Goal: Task Accomplishment & Management: Manage account settings

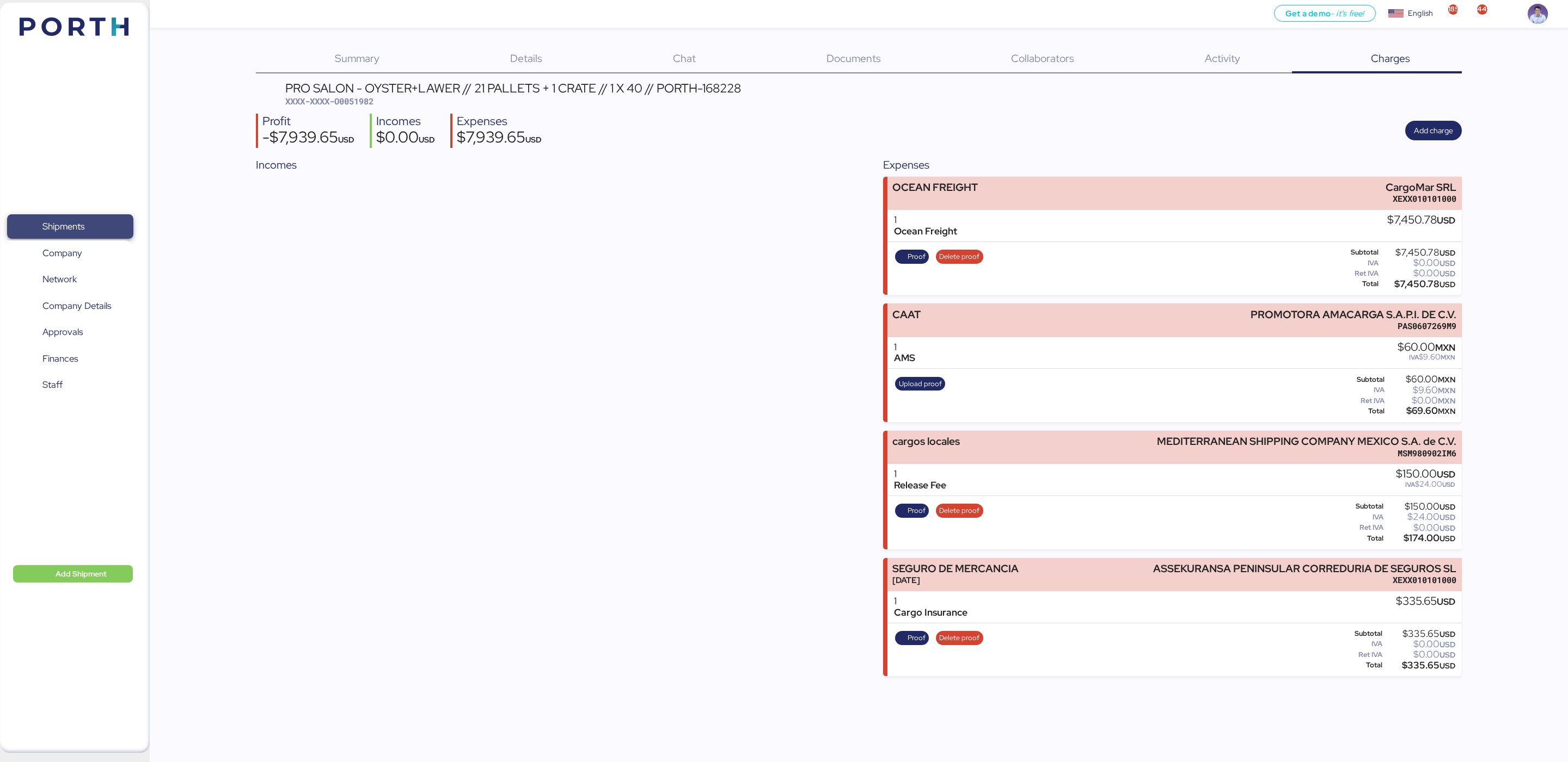
click at [68, 231] on span "Shipments" at bounding box center [63, 226] width 41 height 15
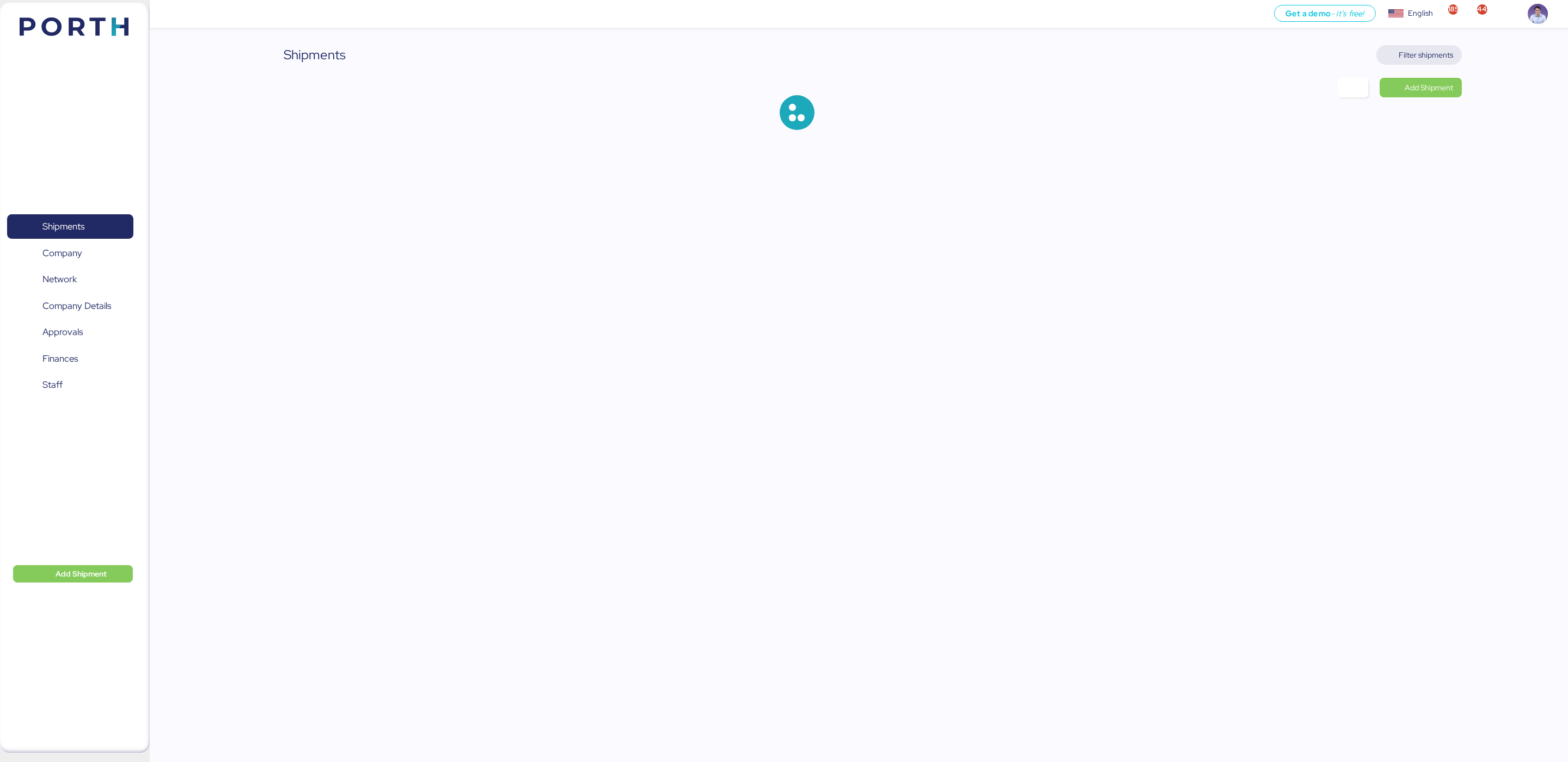
click at [1434, 63] on span "Filter shipments" at bounding box center [1419, 55] width 86 height 19
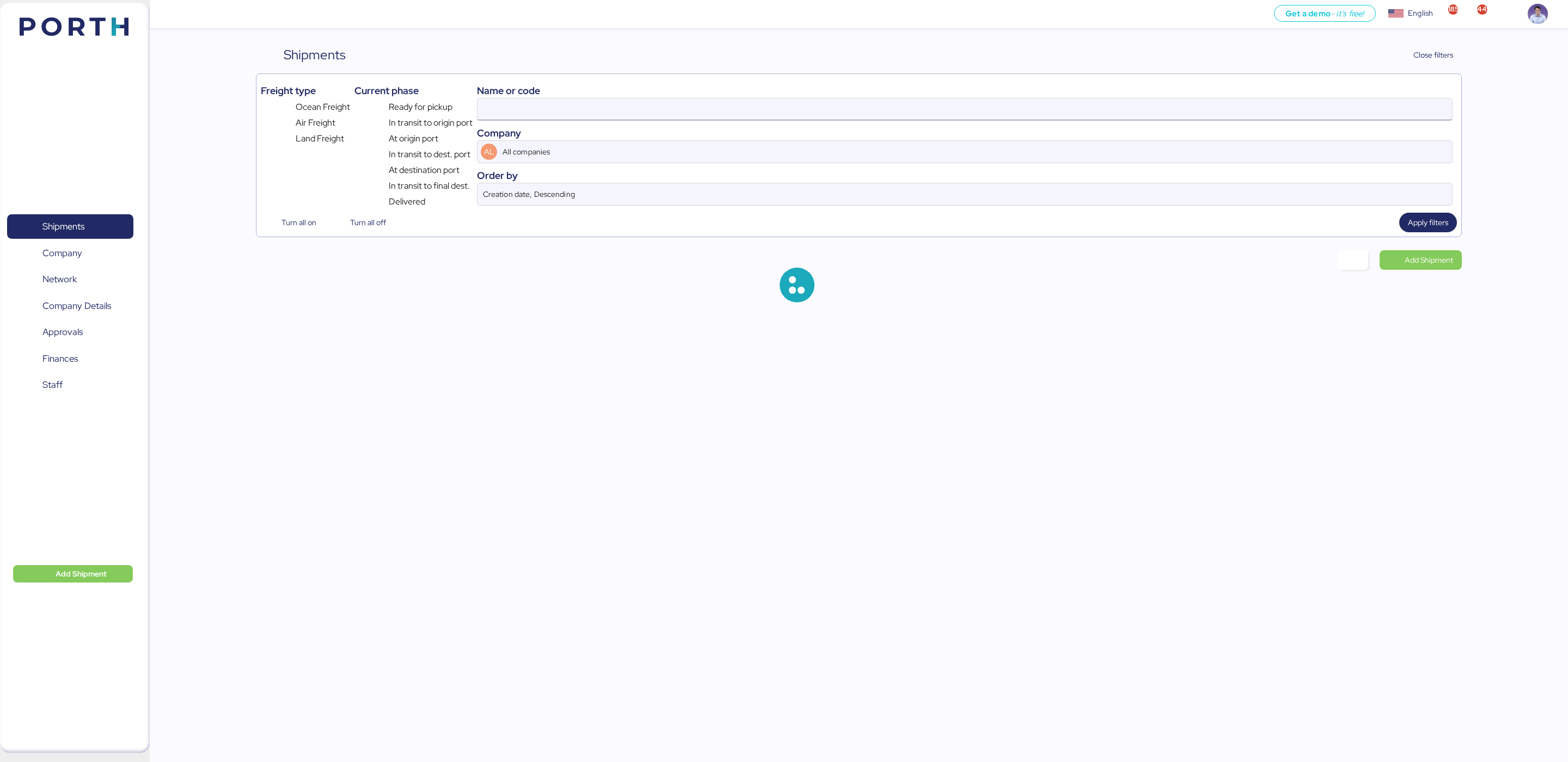
click at [736, 107] on input at bounding box center [964, 109] width 974 height 22
type input "O"
type input "oyster"
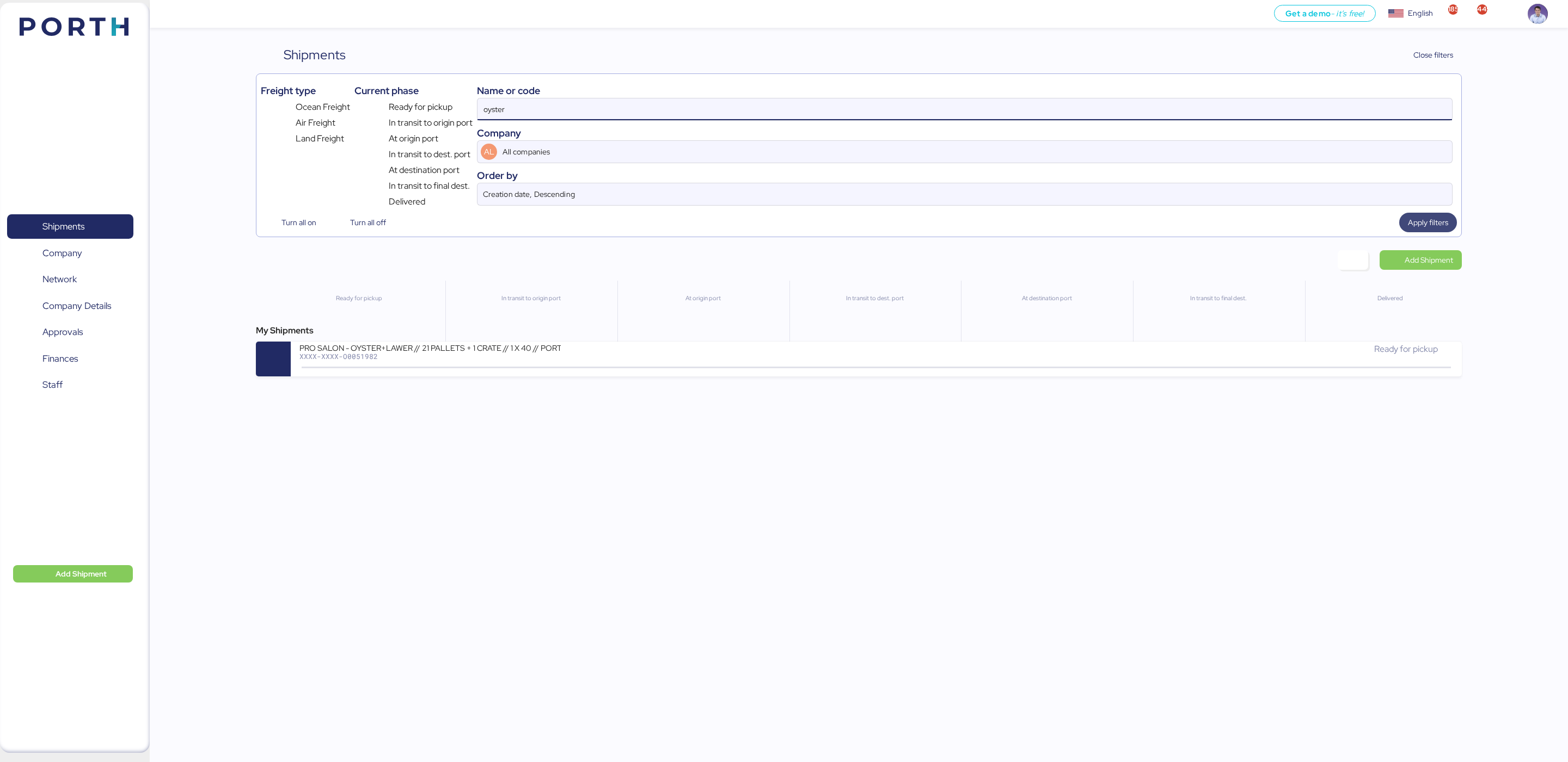
click at [1419, 228] on span "Apply filters" at bounding box center [1428, 223] width 40 height 13
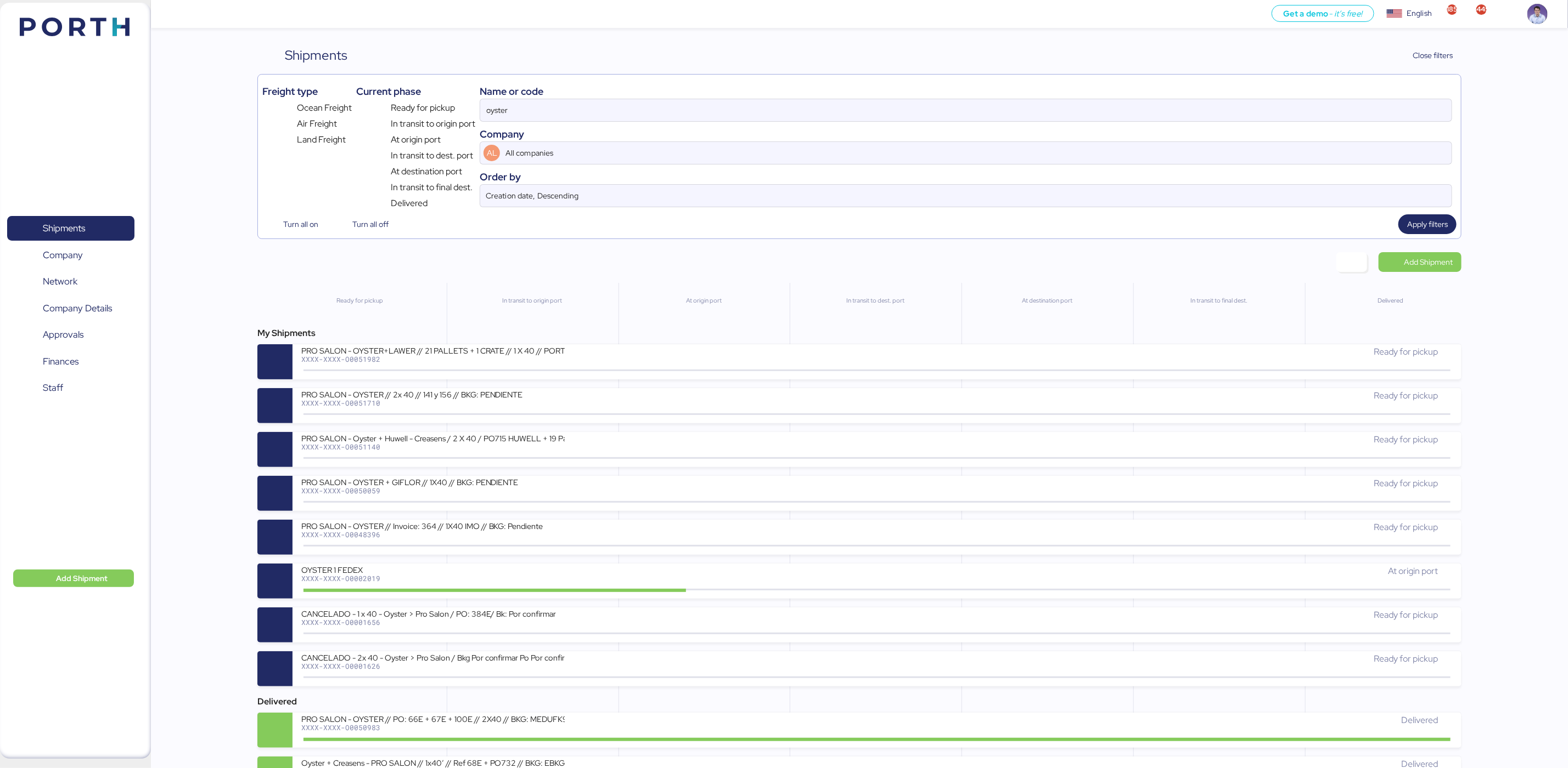
click at [182, 456] on div "Shipments Clear Filters Close filters Freight type Ocean Freight Air Freight La…" at bounding box center [784, 587] width 1568 height 1176
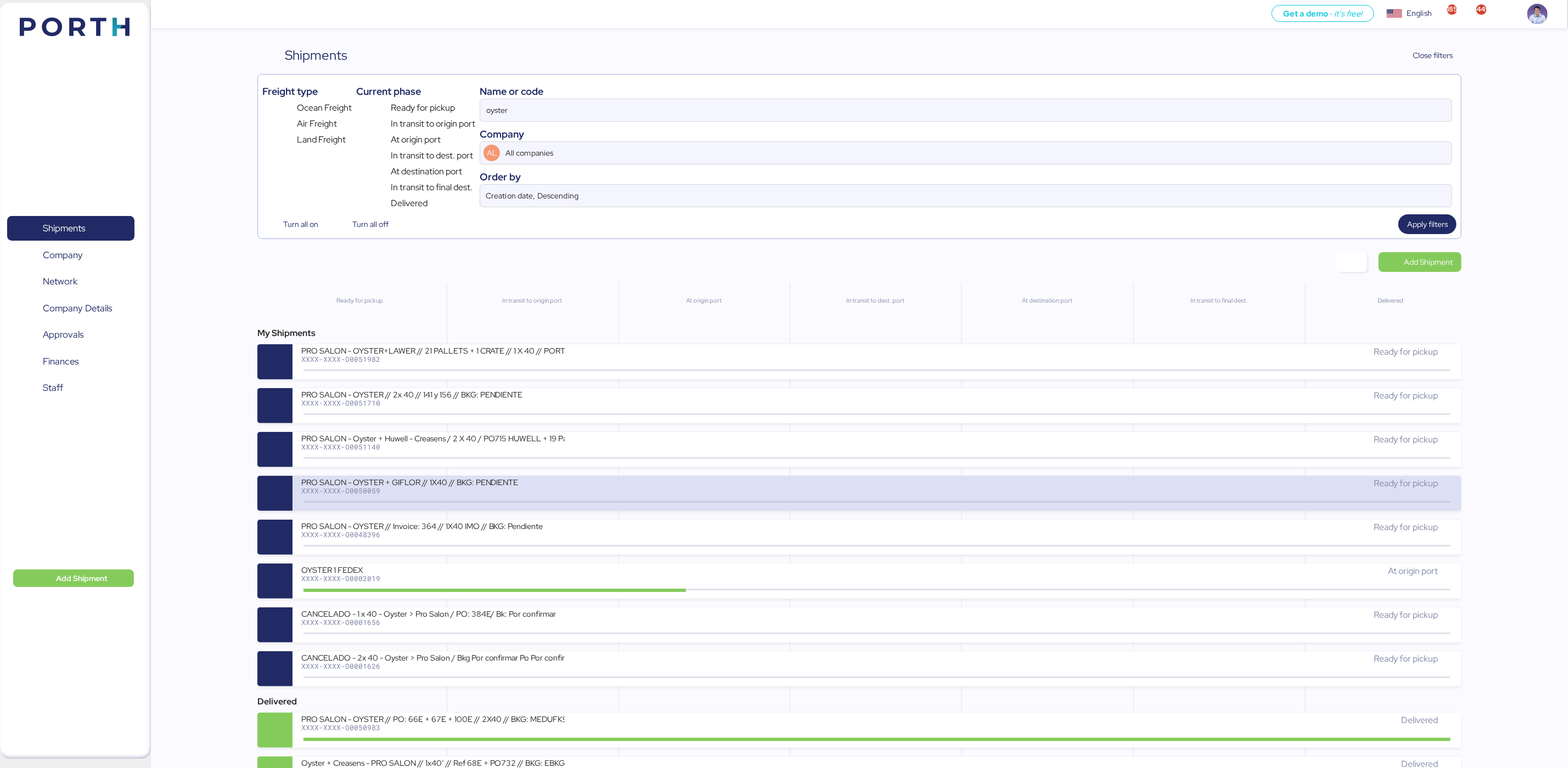
click at [438, 486] on div "PRO SALON - OYSTER + GIFLOR // 1X40 // BKG: PENDIENTE" at bounding box center [432, 482] width 263 height 10
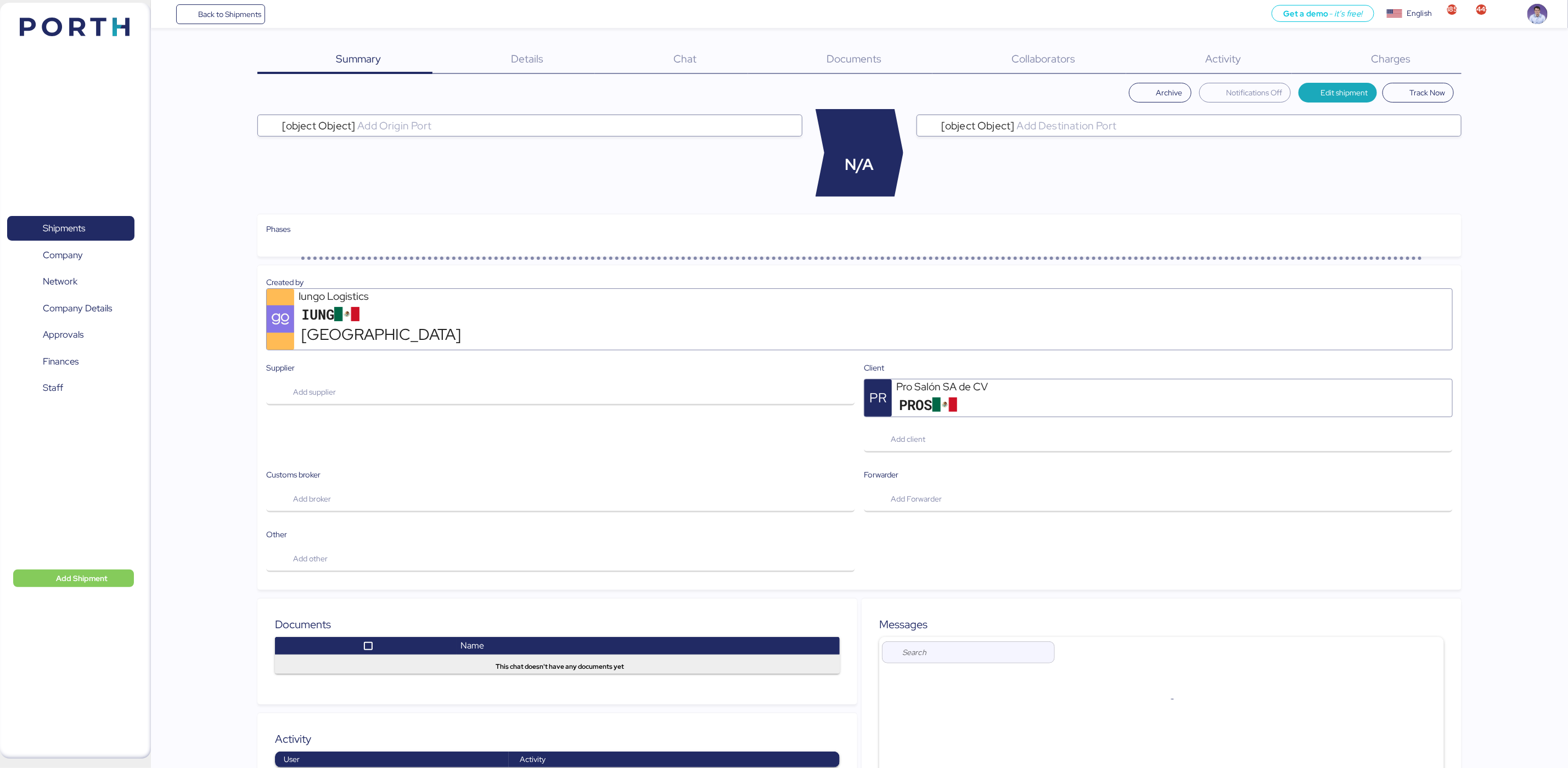
click at [1379, 55] on span "Charges" at bounding box center [1390, 58] width 40 height 15
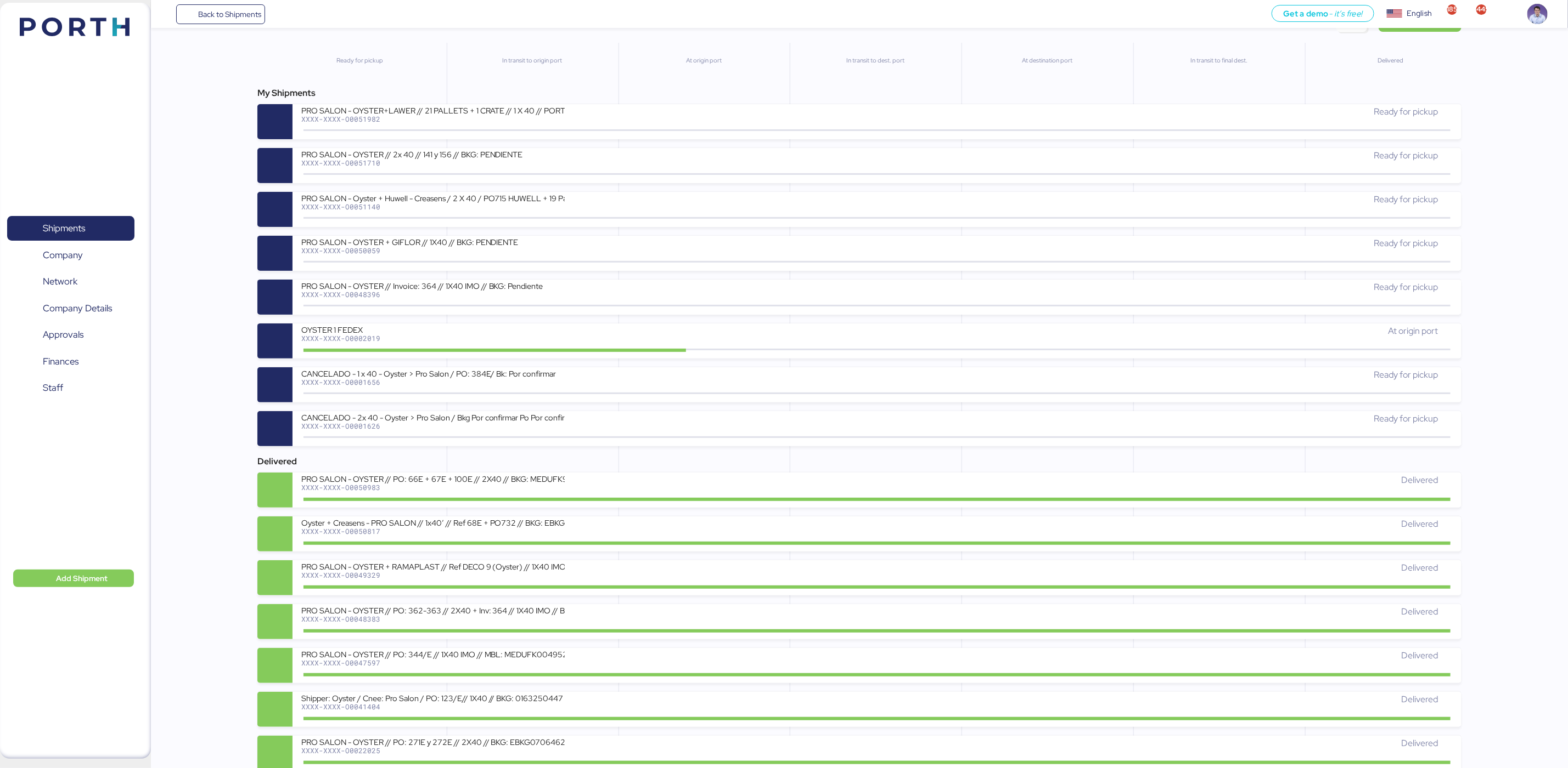
scroll to position [83, 0]
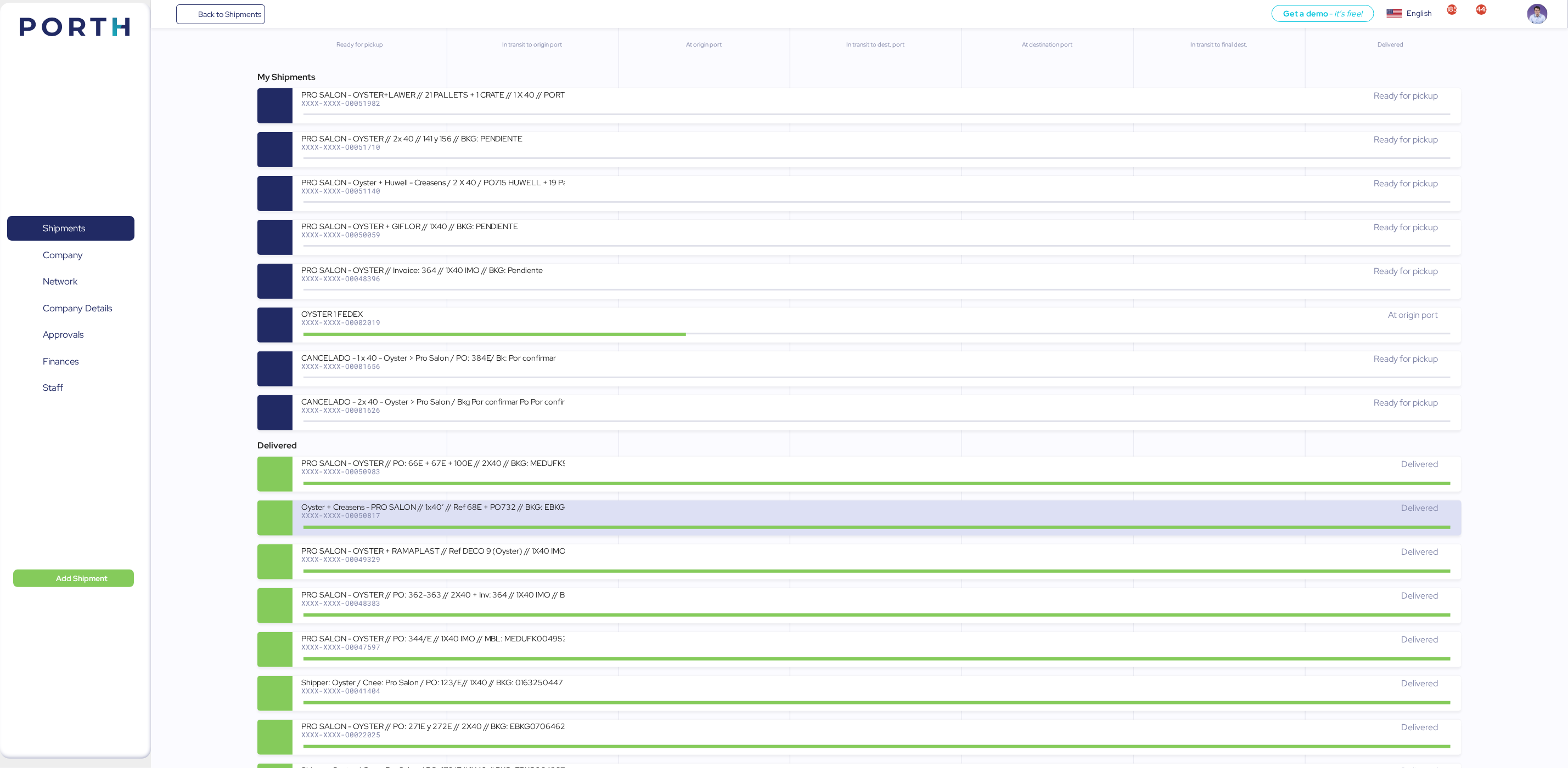
click at [449, 511] on div "Oyster + Creasens - PRO SALON // 1x40’ // Ref 68E + PO732 // BKG: EBKG12672403" at bounding box center [432, 507] width 263 height 10
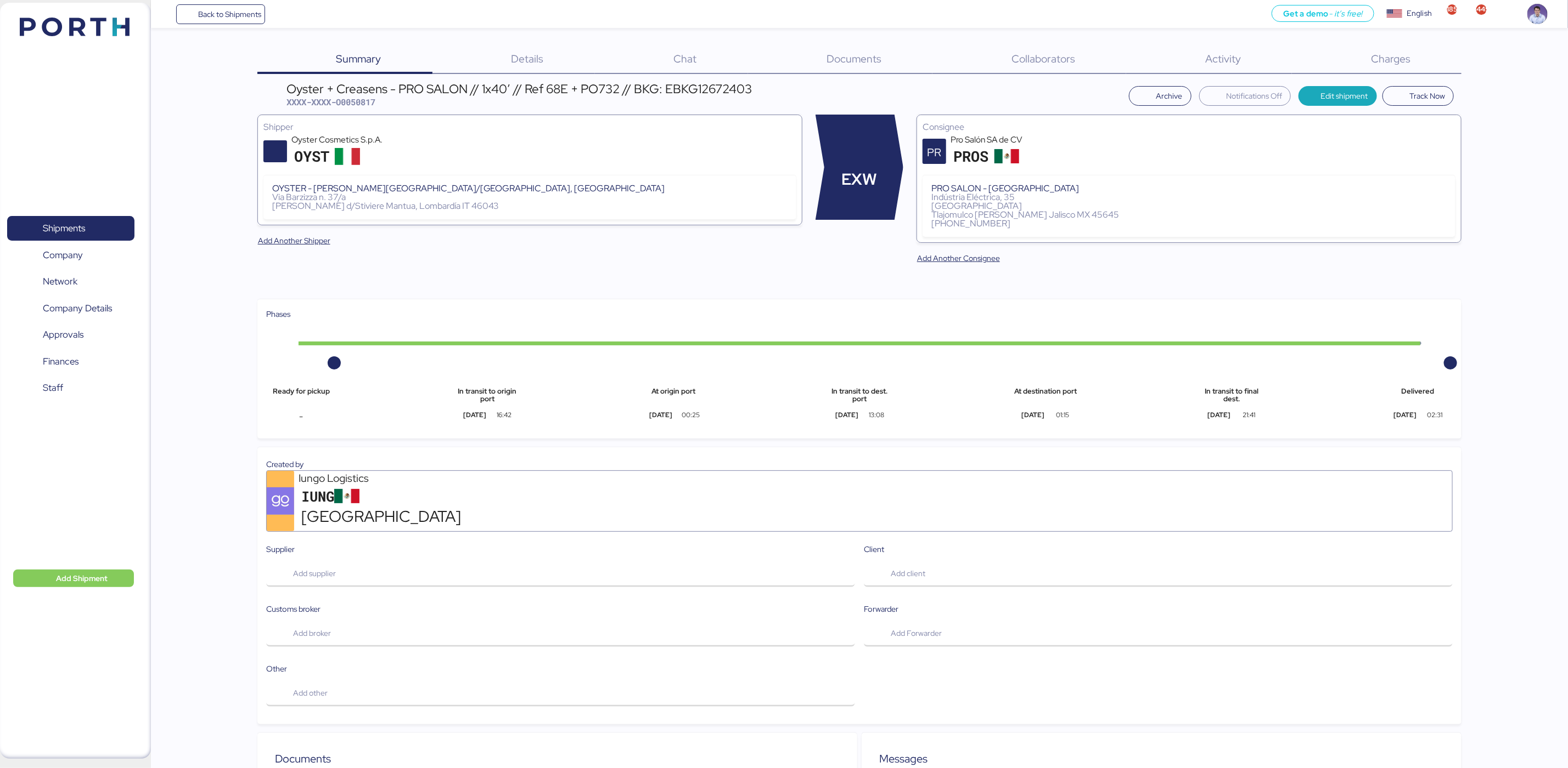
click at [1398, 53] on span "Charges" at bounding box center [1390, 58] width 40 height 15
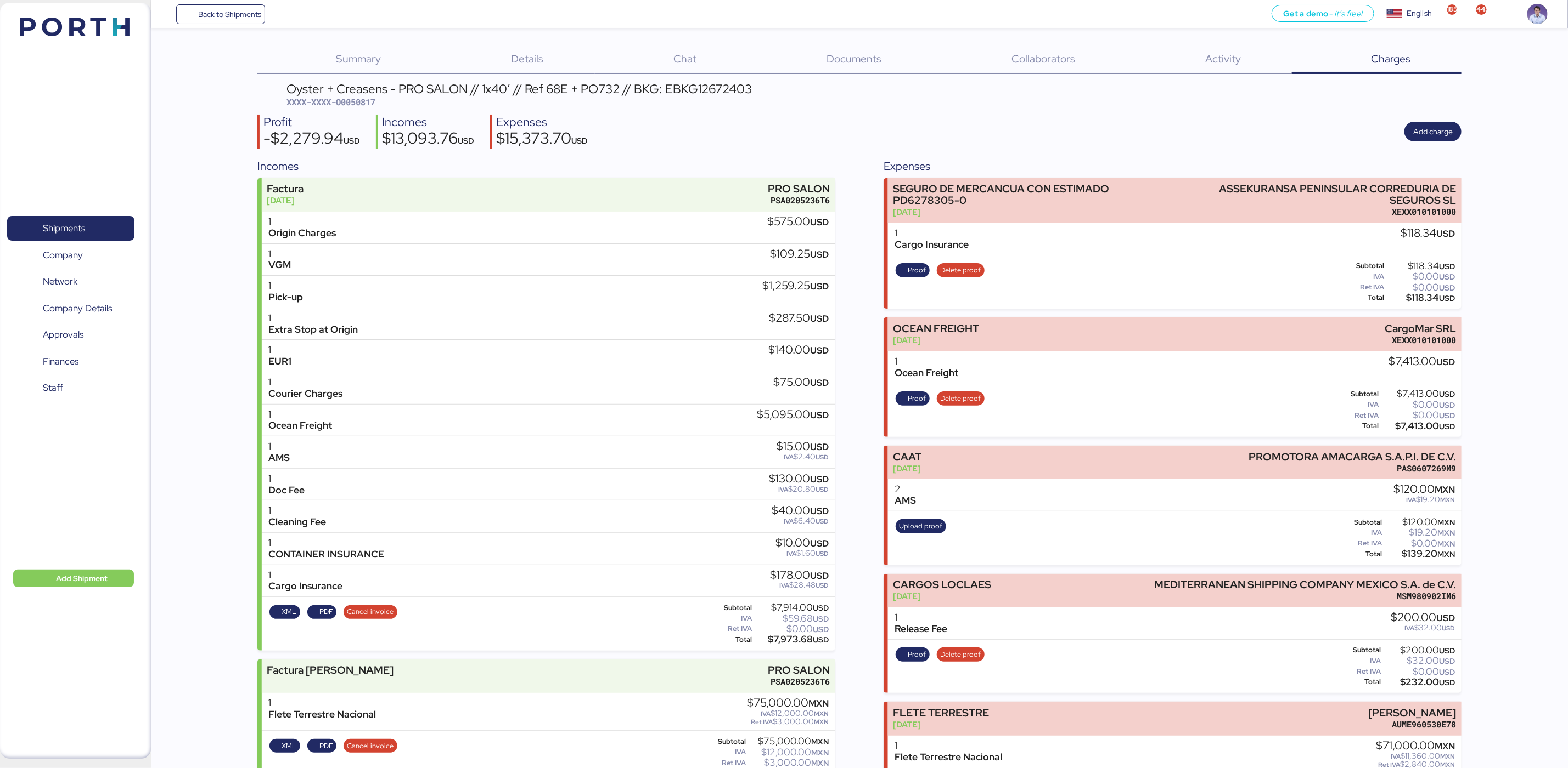
click at [217, 325] on div "Summary 0 Details 0 Chat 0 Documents 0 Collaborators 0 Activity 0 Charges 0 Oys…" at bounding box center [784, 478] width 1568 height 955
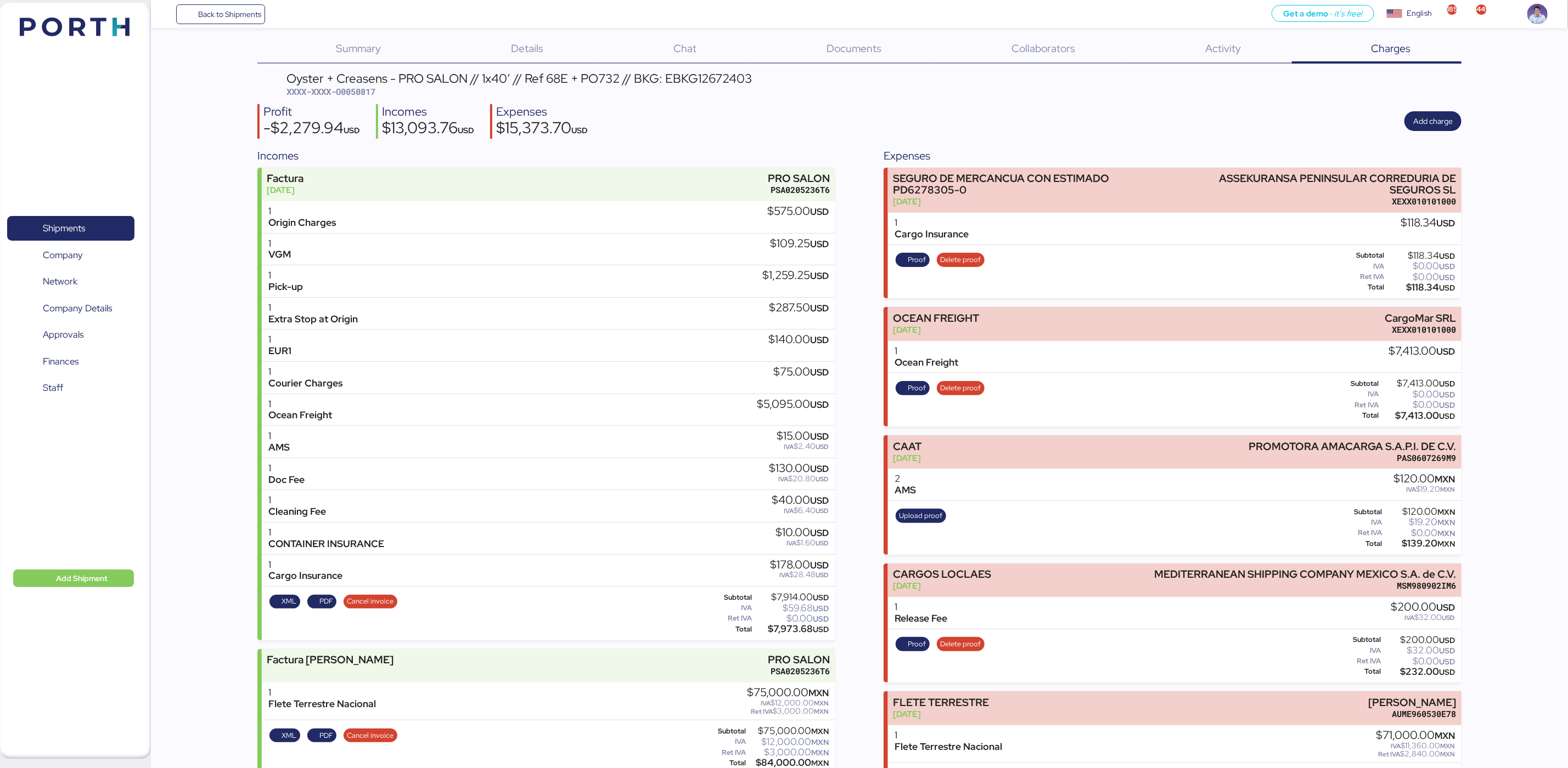
scroll to position [45, 0]
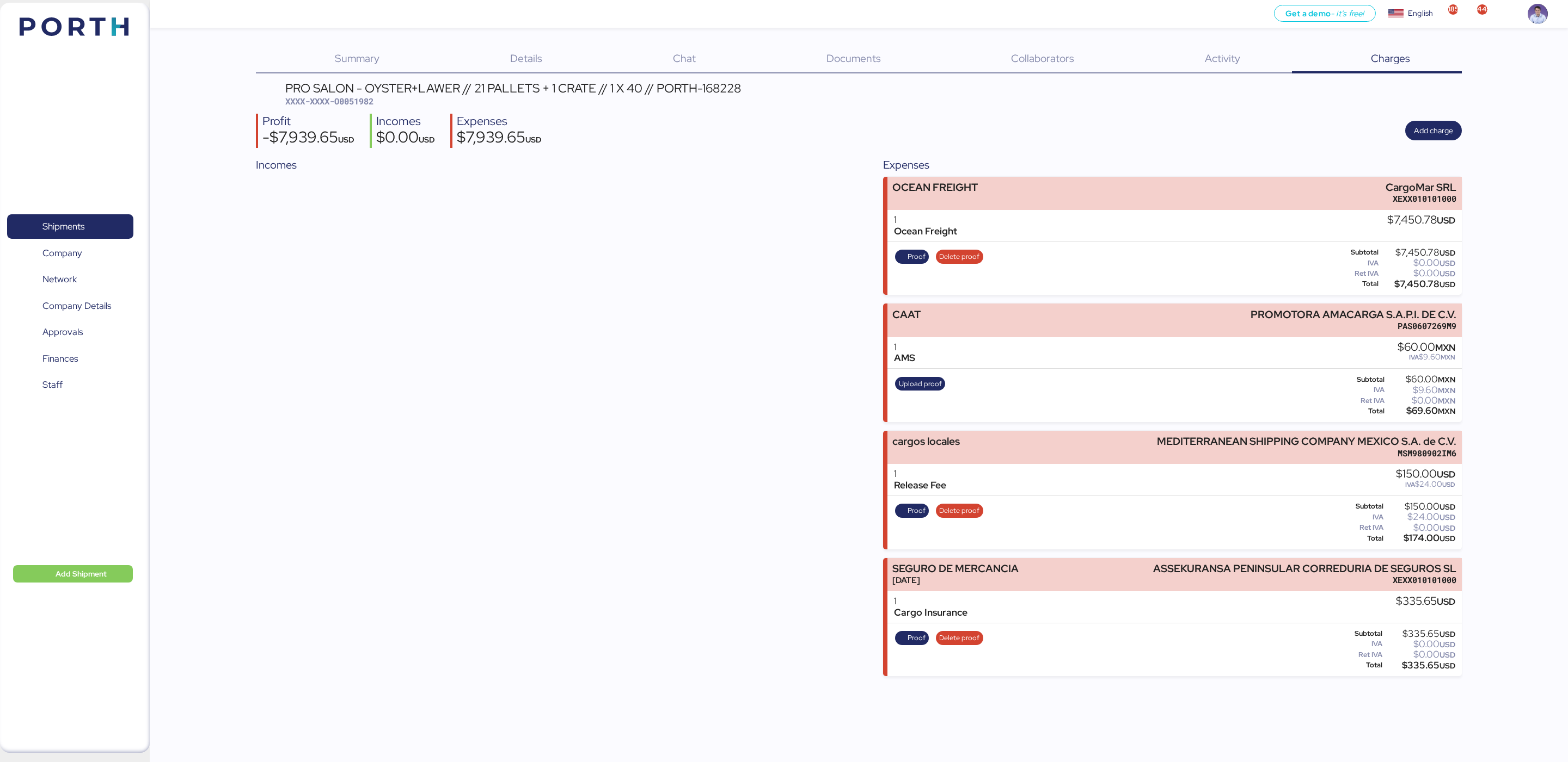
click at [1095, 144] on div "Profit -$7,939.65 USD Incomes $0.00 USD Expenses $7,939.65 USD Add charge" at bounding box center [858, 131] width 1206 height 35
click at [1411, 120] on span "Add charge" at bounding box center [1433, 130] width 57 height 19
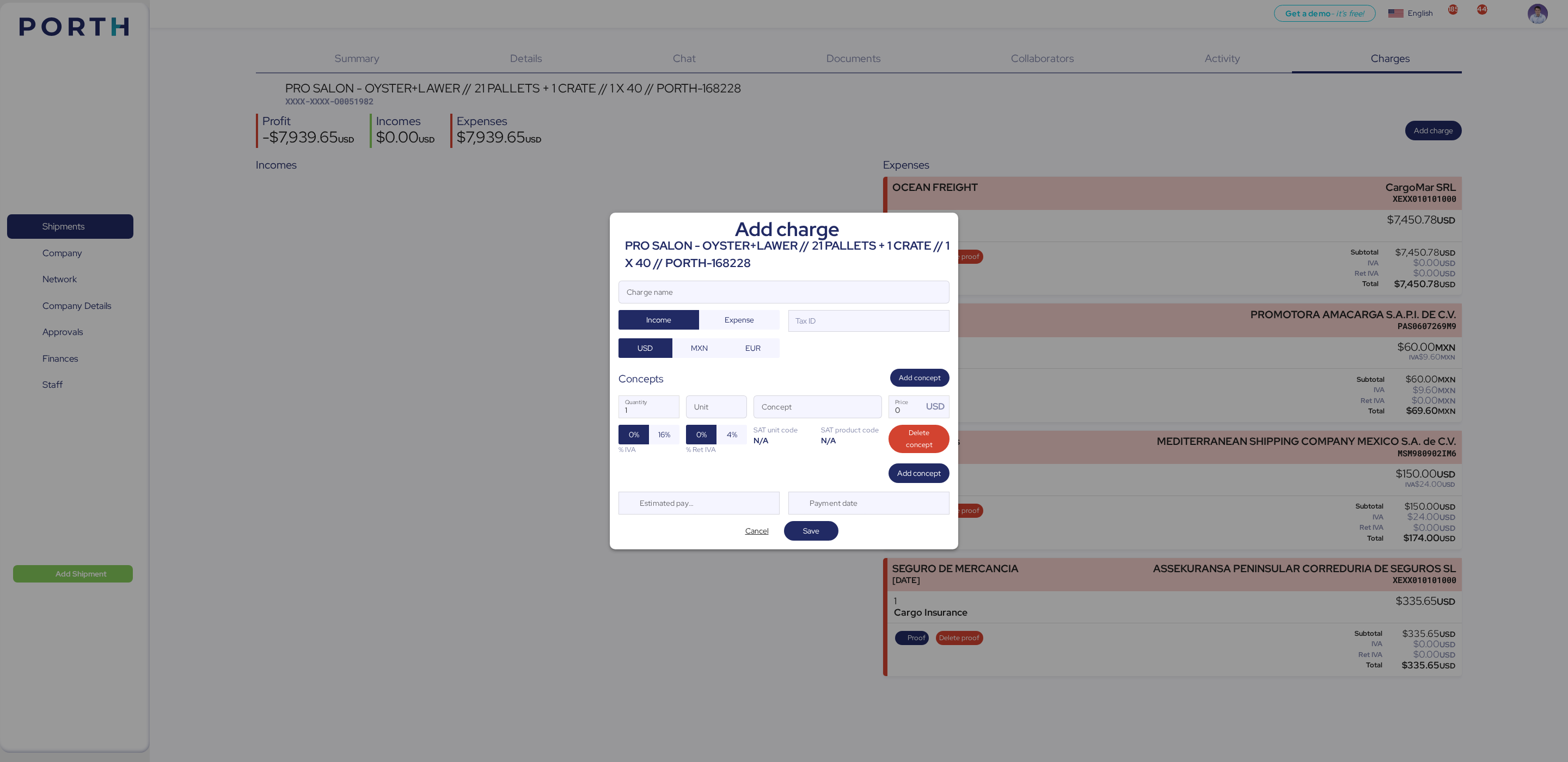
click at [822, 276] on div "Add charge PRO SALON - OYSTER+LAWER // 21 PALLETS + 1 CRATE // 1 X 40 // PORTH-…" at bounding box center [784, 381] width 349 height 337
click at [803, 304] on div at bounding box center [784, 308] width 330 height 11
click at [803, 303] on input "Charge name" at bounding box center [784, 292] width 330 height 22
type input "Factura"
click at [825, 326] on div "Tax ID" at bounding box center [868, 321] width 161 height 22
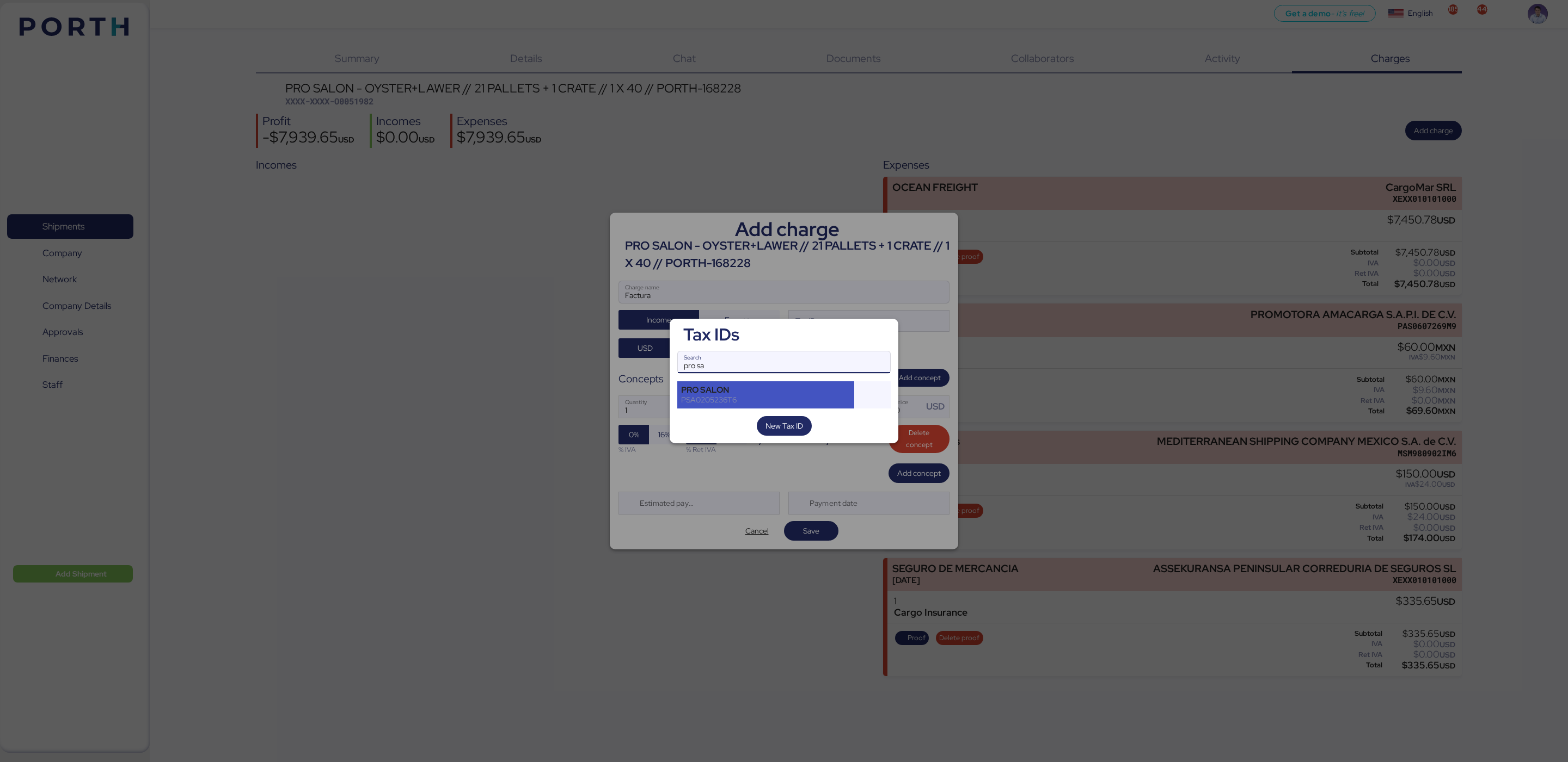
type input "pro sa"
click at [810, 387] on div "PRO SALON" at bounding box center [766, 390] width 170 height 10
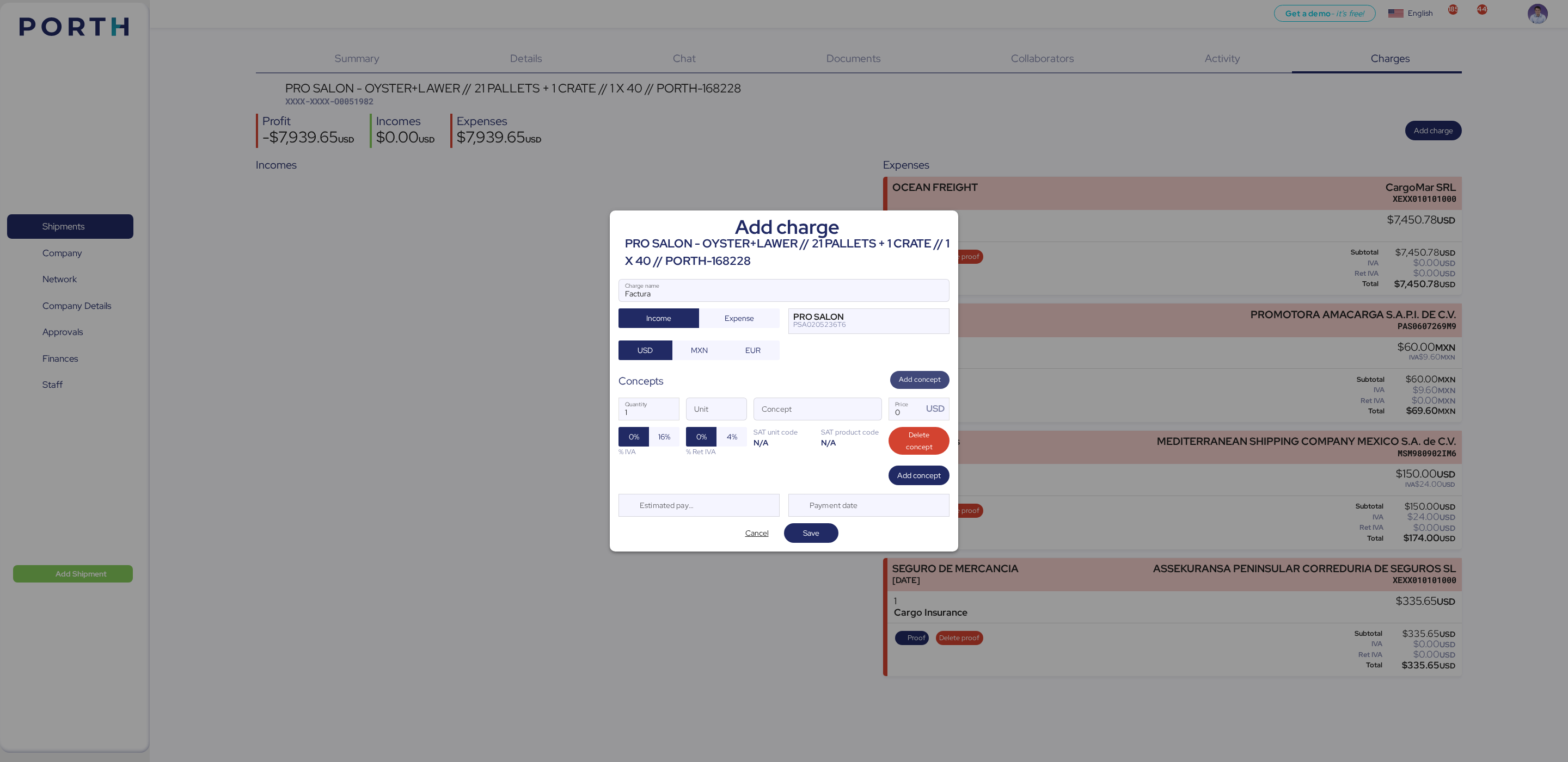
click at [928, 381] on span "Add concept" at bounding box center [919, 380] width 41 height 12
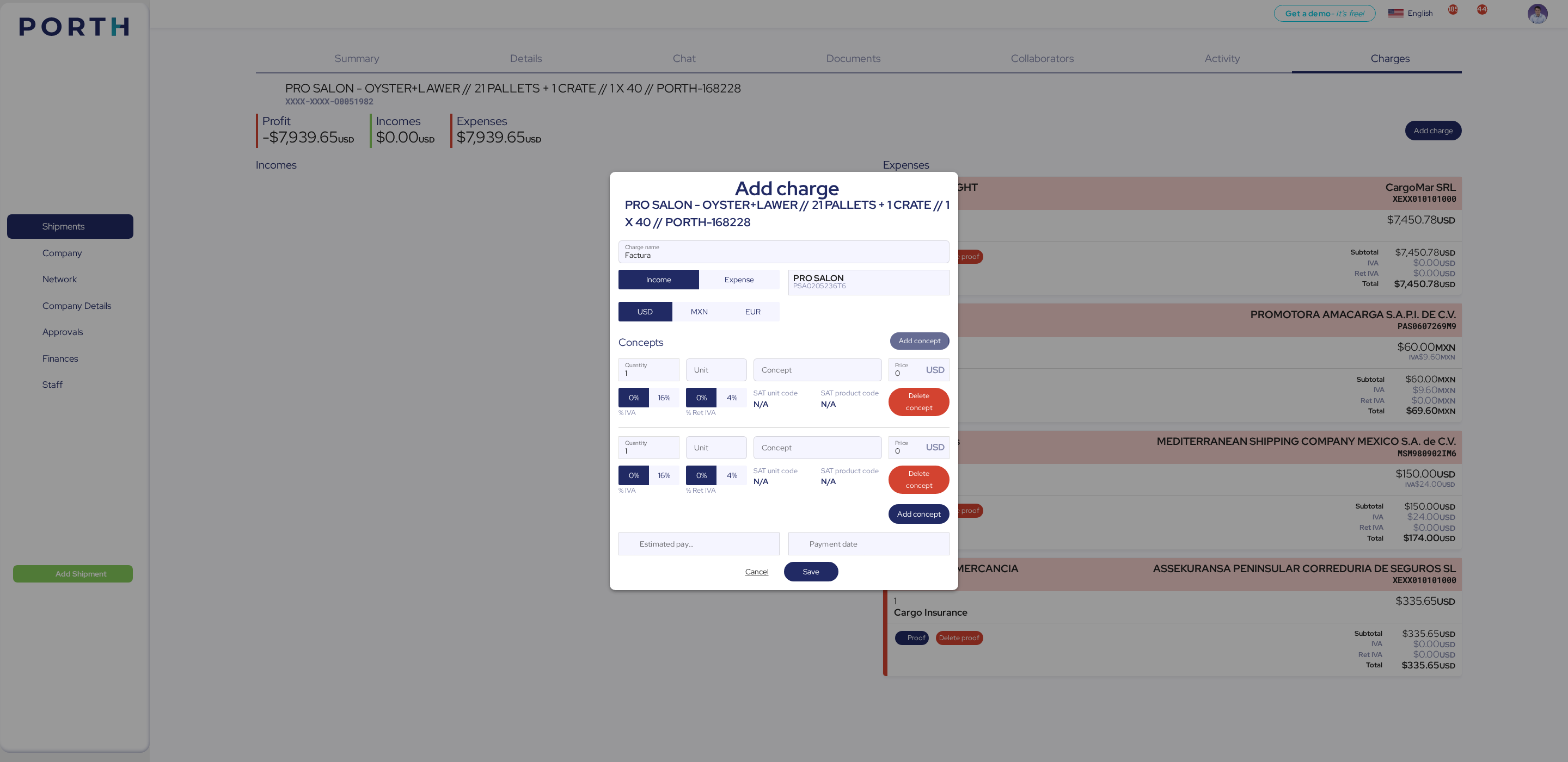
click at [926, 344] on span "Add concept" at bounding box center [919, 341] width 41 height 12
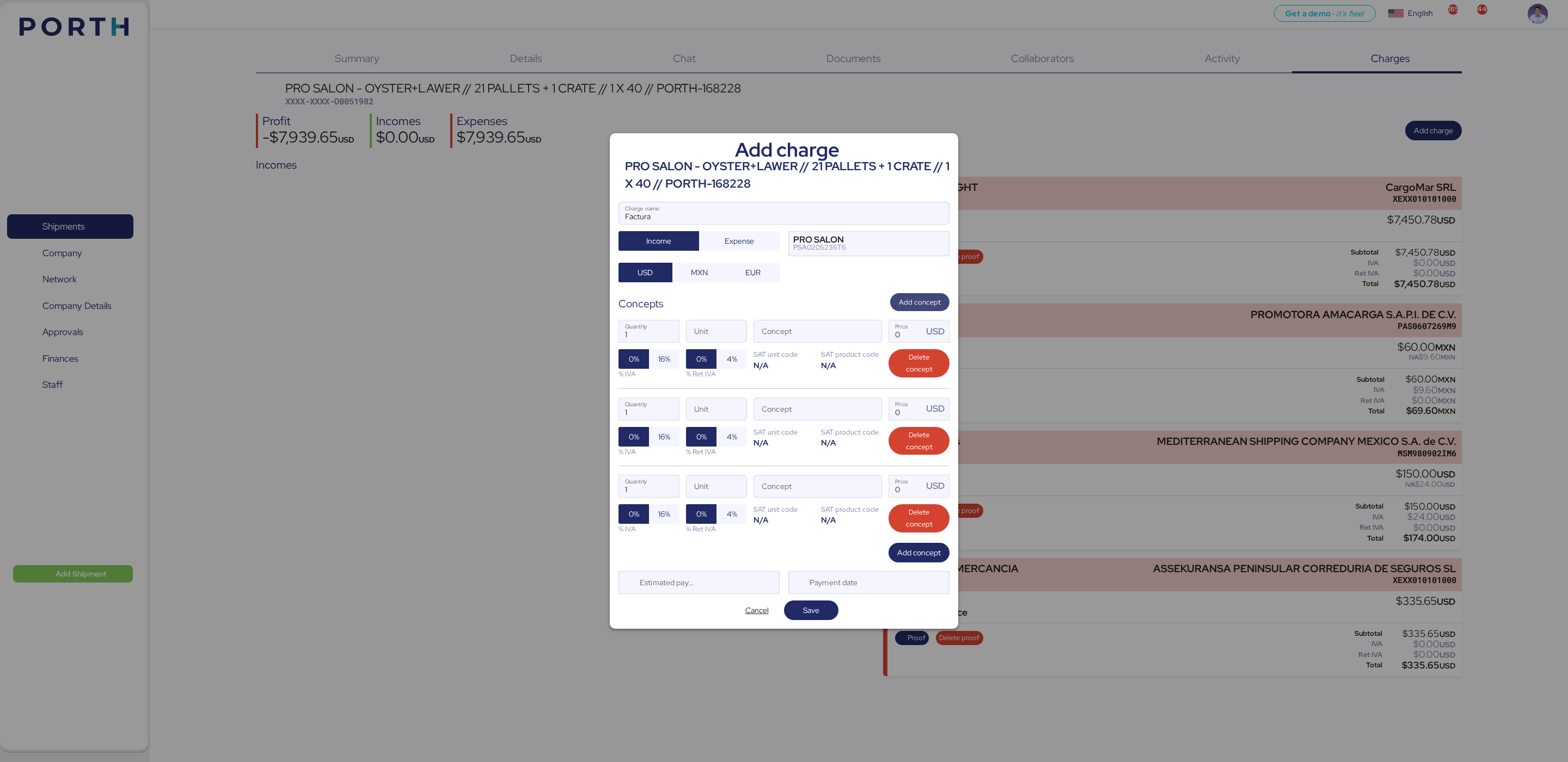
click at [923, 304] on span "Add concept" at bounding box center [919, 302] width 41 height 12
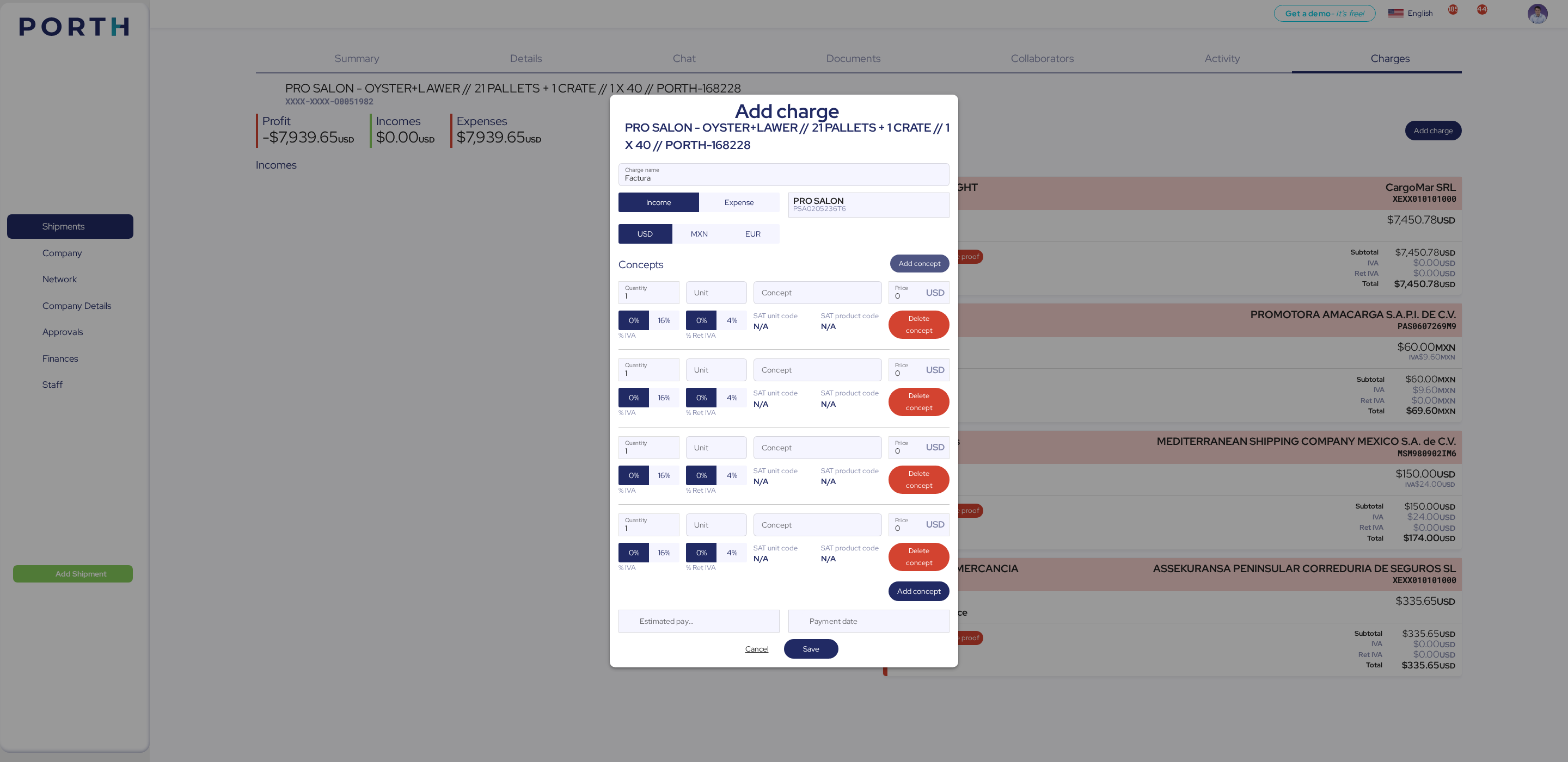
click at [925, 260] on span "Add concept" at bounding box center [919, 264] width 41 height 12
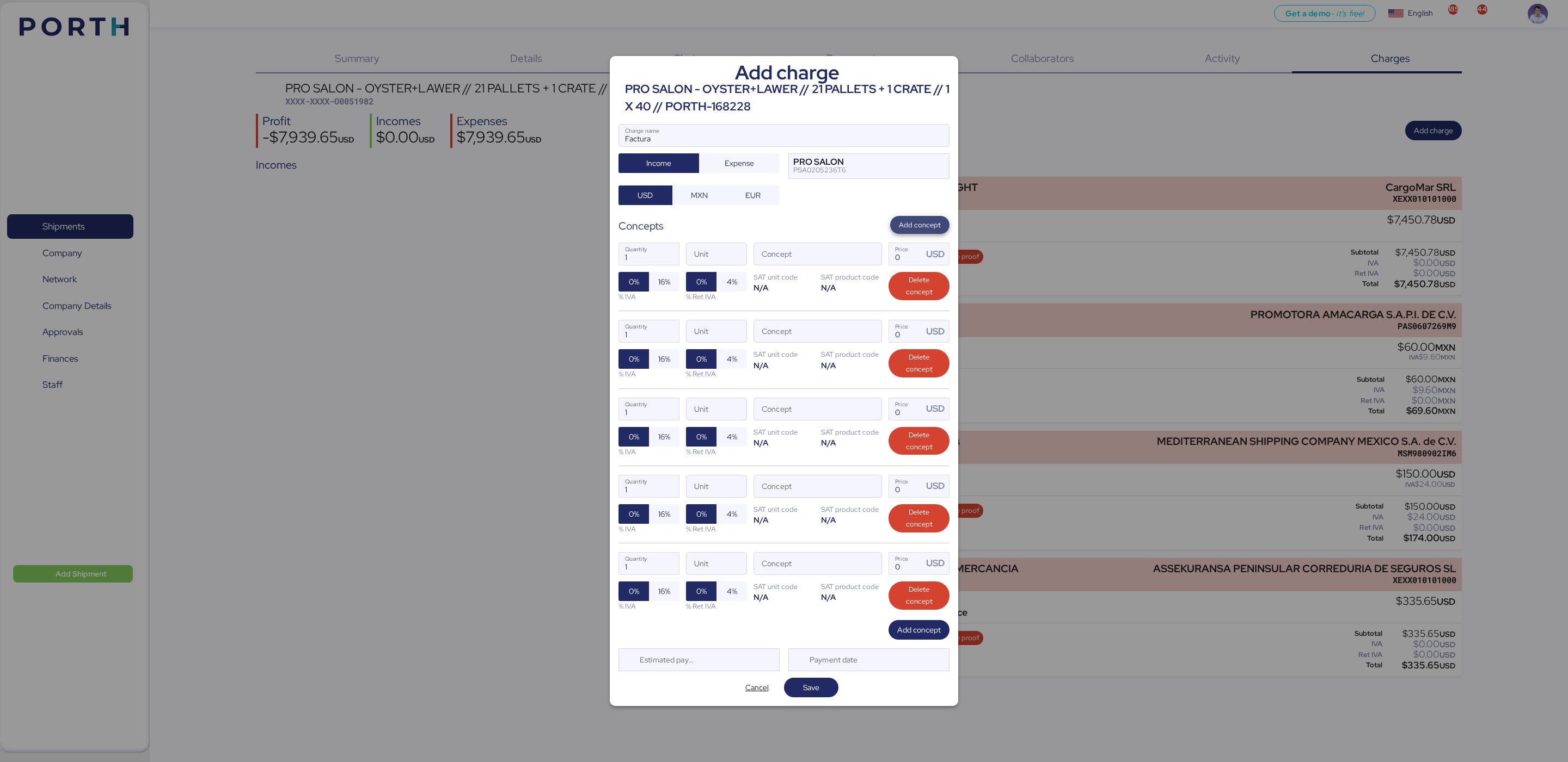
click at [925, 216] on span "Add concept" at bounding box center [920, 224] width 60 height 18
click at [926, 248] on div "USD" at bounding box center [938, 254] width 23 height 13
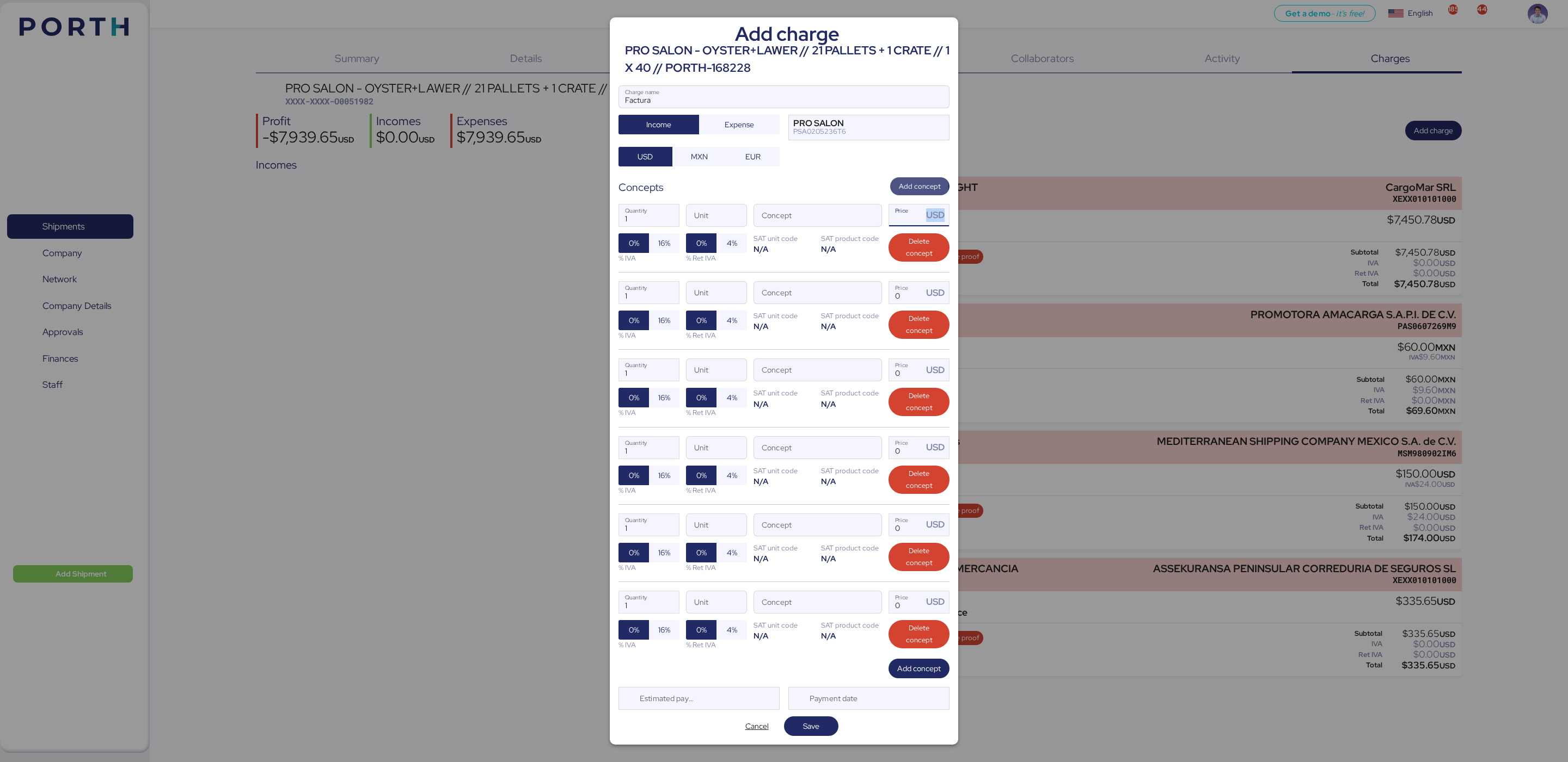
click at [926, 214] on div "USD" at bounding box center [938, 215] width 23 height 13
type input "0"
click at [922, 187] on span "Add concept" at bounding box center [919, 187] width 41 height 12
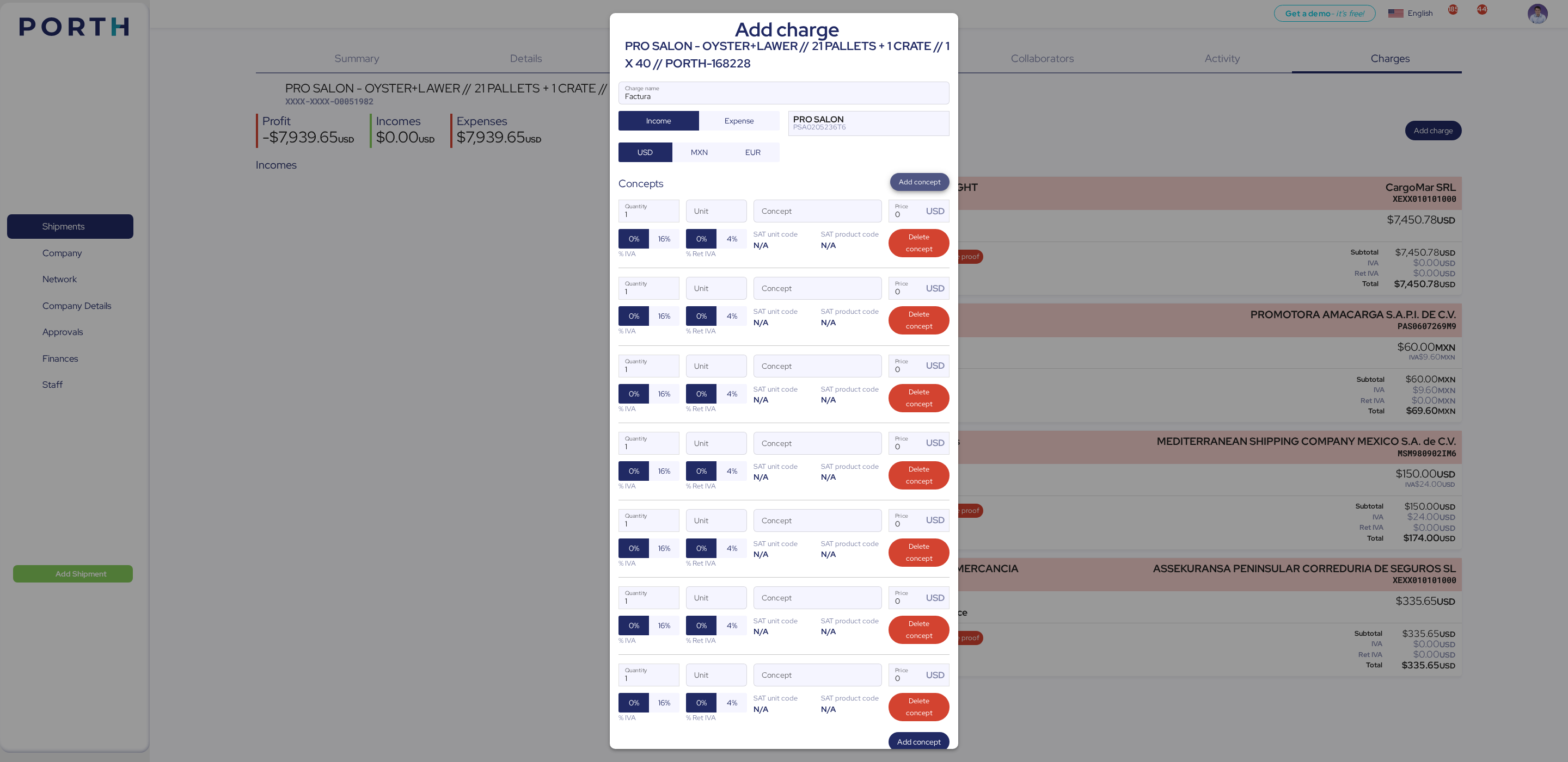
click at [899, 184] on span "Add concept" at bounding box center [919, 182] width 41 height 12
click at [859, 221] on span "button" at bounding box center [870, 215] width 23 height 23
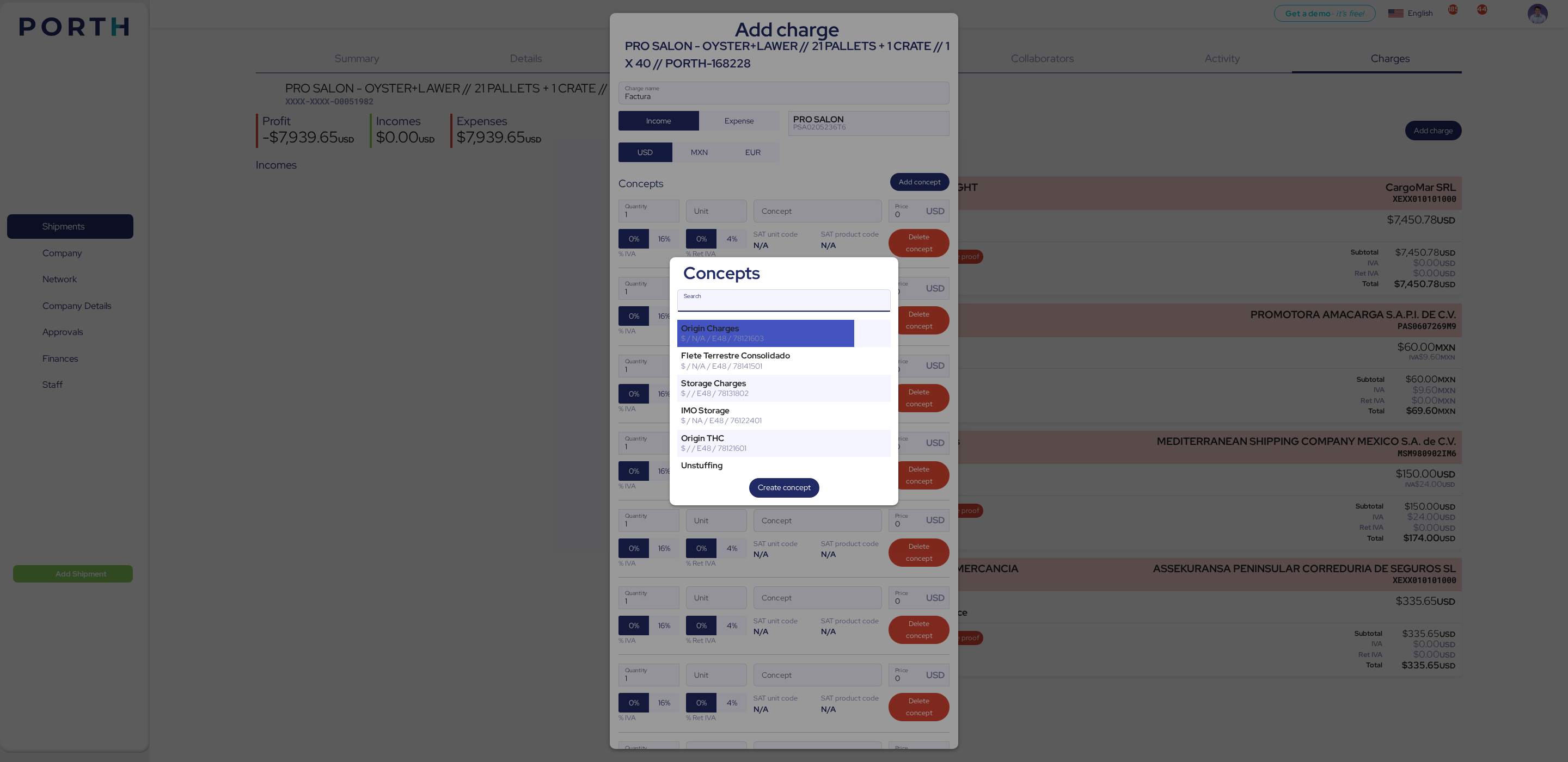
click at [733, 344] on div "Origin Charges $ / N/A / E48 / 78121603" at bounding box center [766, 333] width 177 height 27
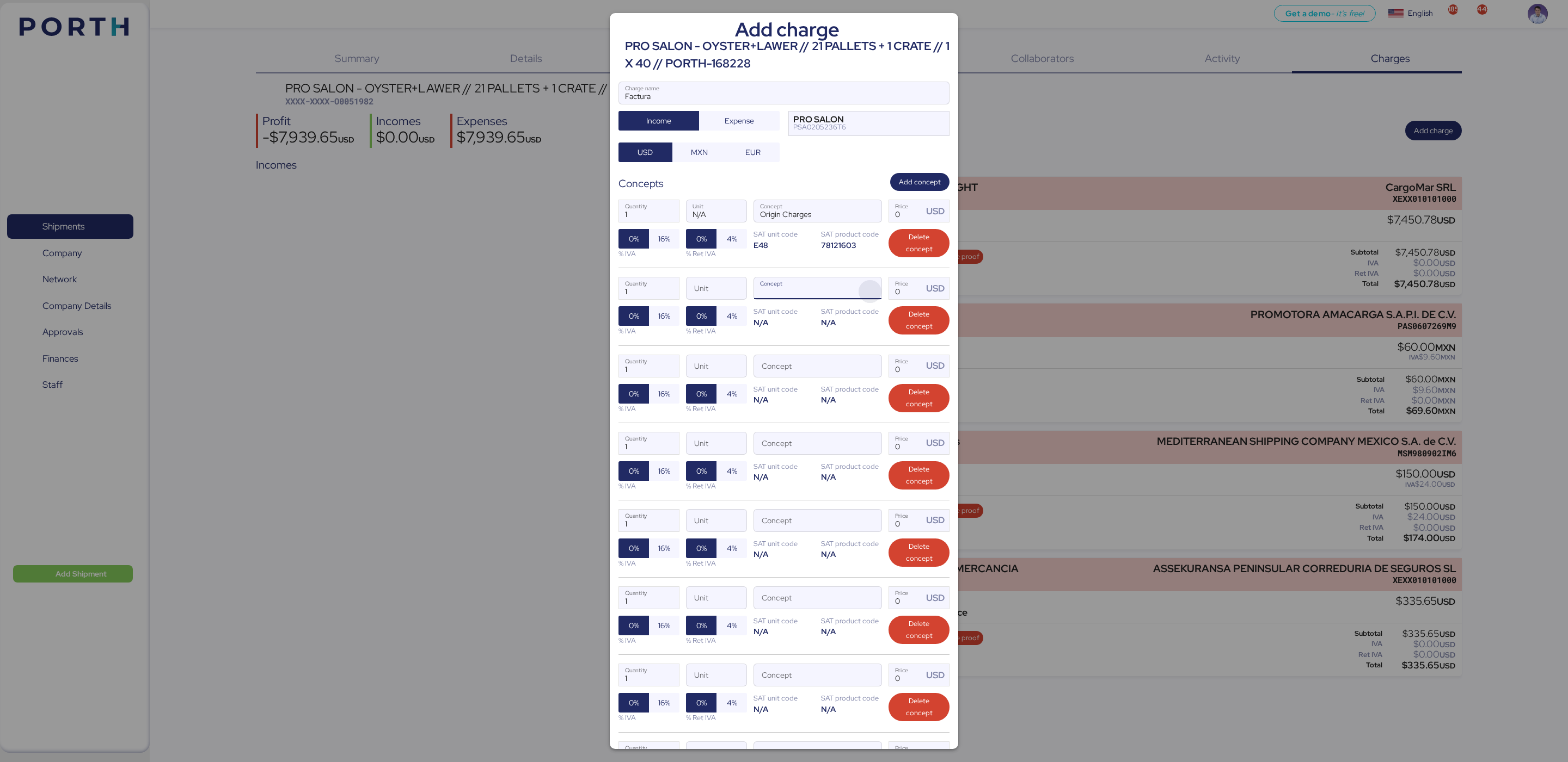
click at [865, 293] on span "button" at bounding box center [870, 292] width 23 height 23
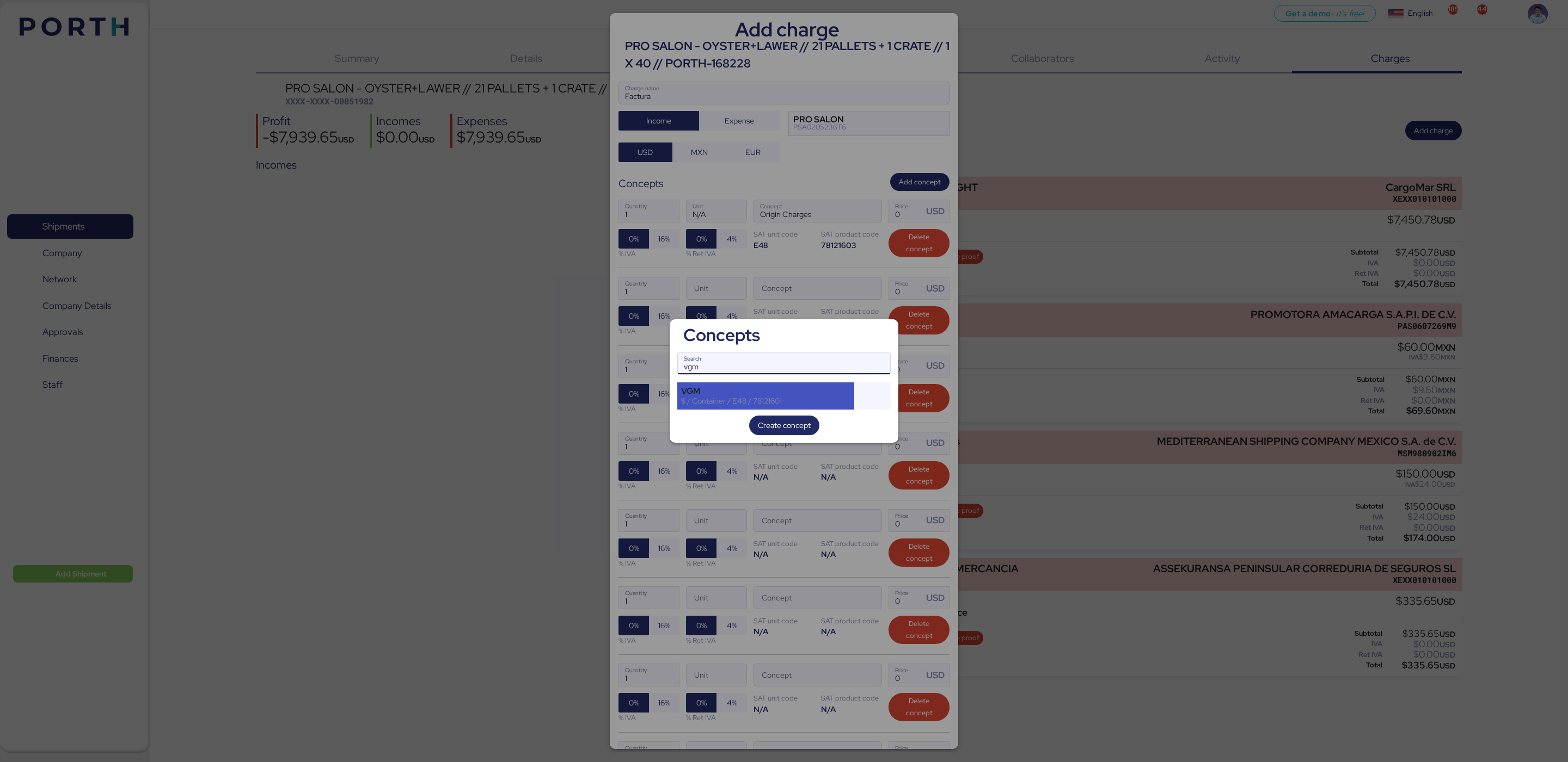
type input "vgm"
click at [805, 390] on div "VGM" at bounding box center [766, 391] width 170 height 10
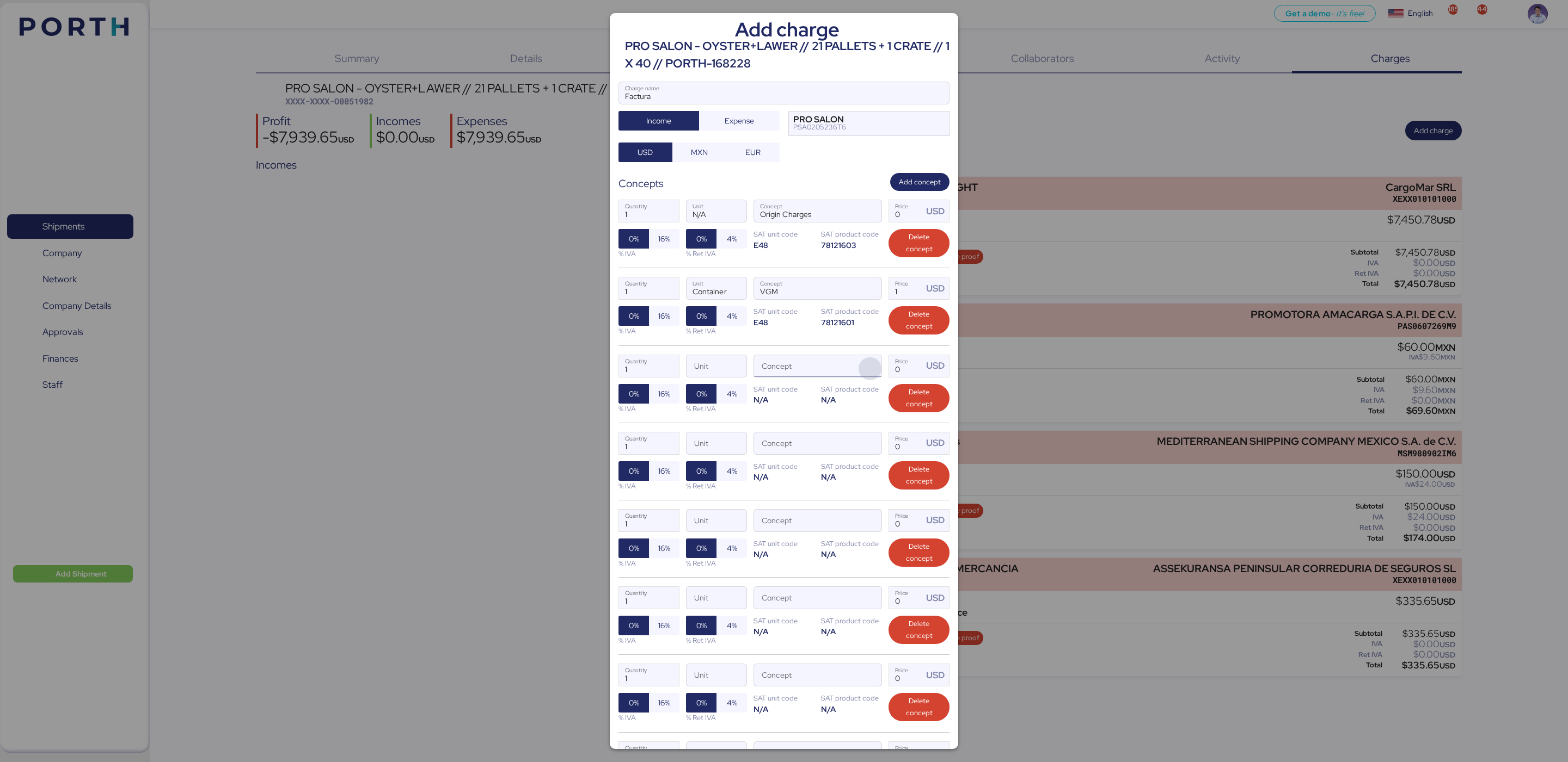
click at [861, 369] on span "button" at bounding box center [870, 369] width 23 height 23
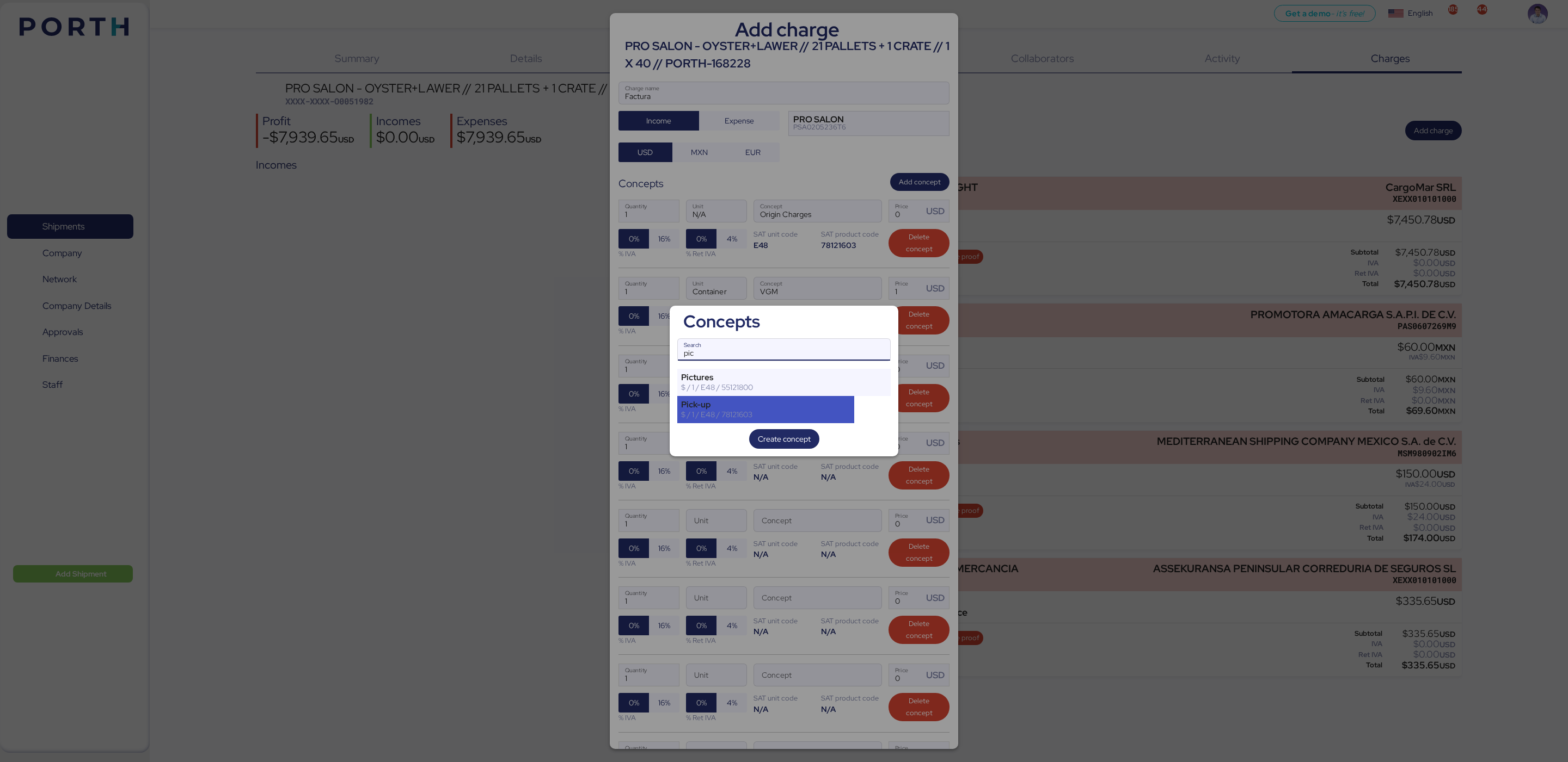
type input "pic"
click at [815, 402] on div "Pick-up" at bounding box center [766, 405] width 170 height 10
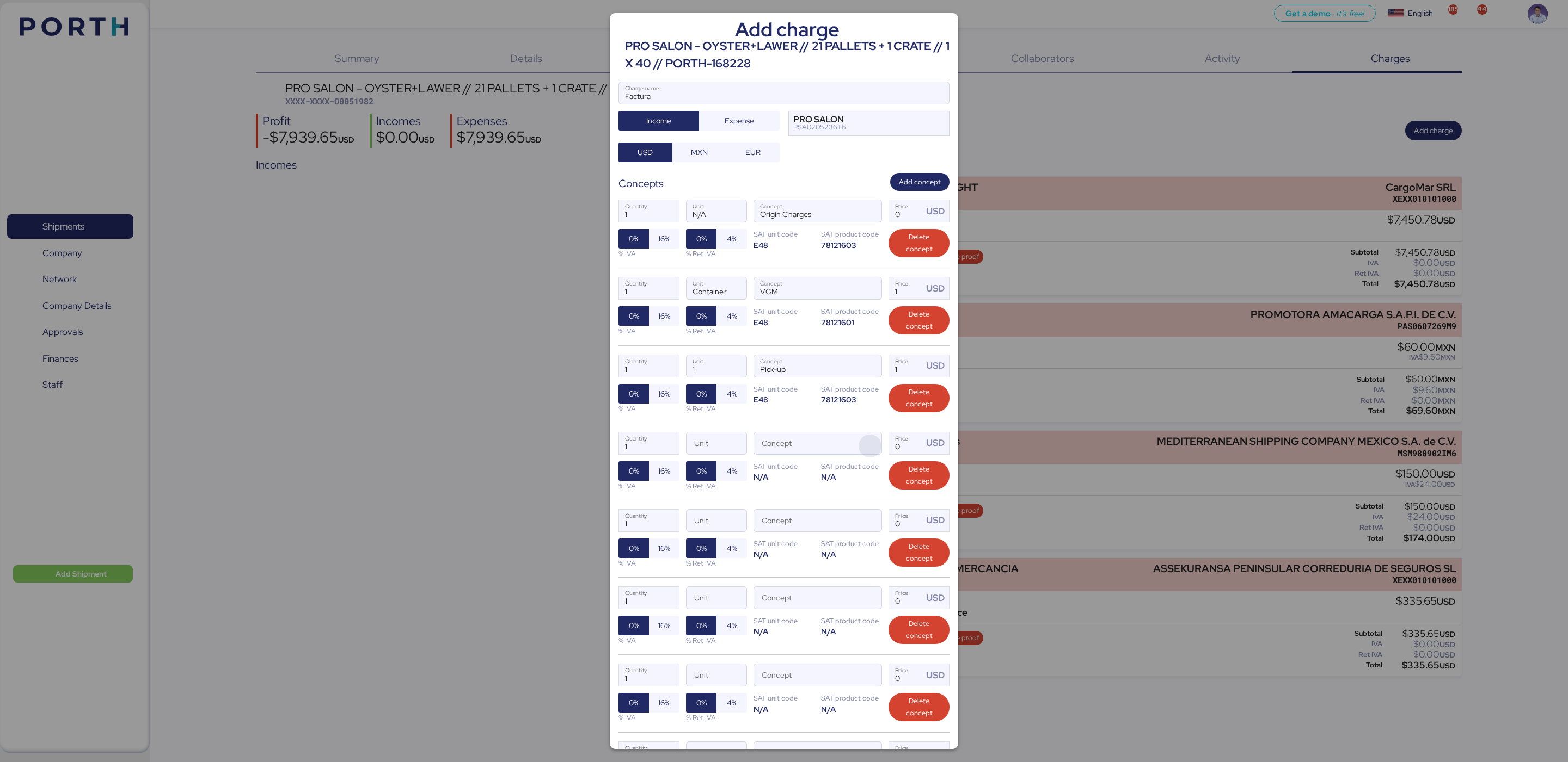
click at [862, 442] on span "button" at bounding box center [870, 446] width 23 height 23
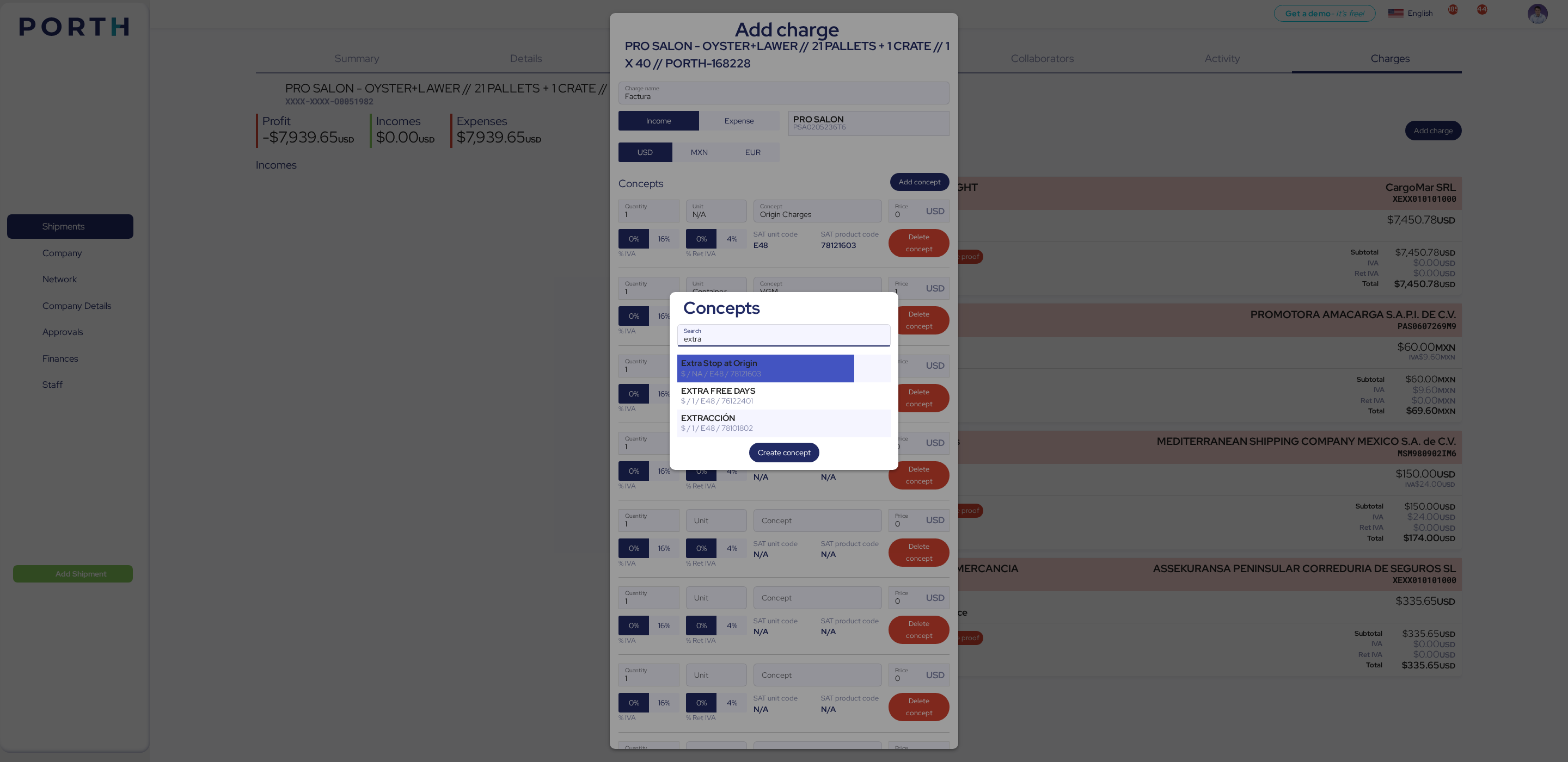
type input "extra"
click at [784, 375] on div "$ / NA / E48 / 78121603" at bounding box center [766, 374] width 170 height 10
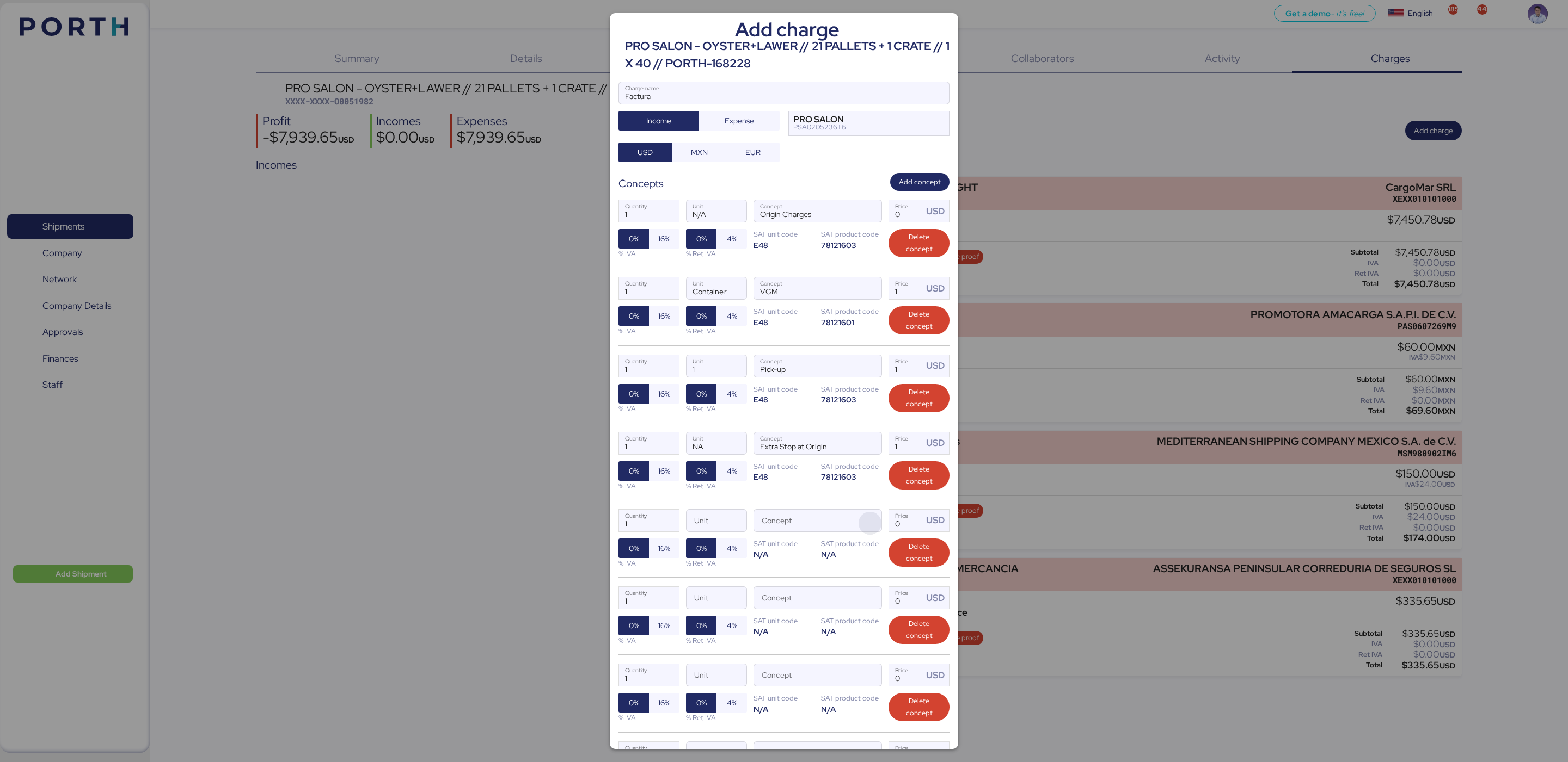
click at [864, 529] on span "button" at bounding box center [870, 524] width 23 height 23
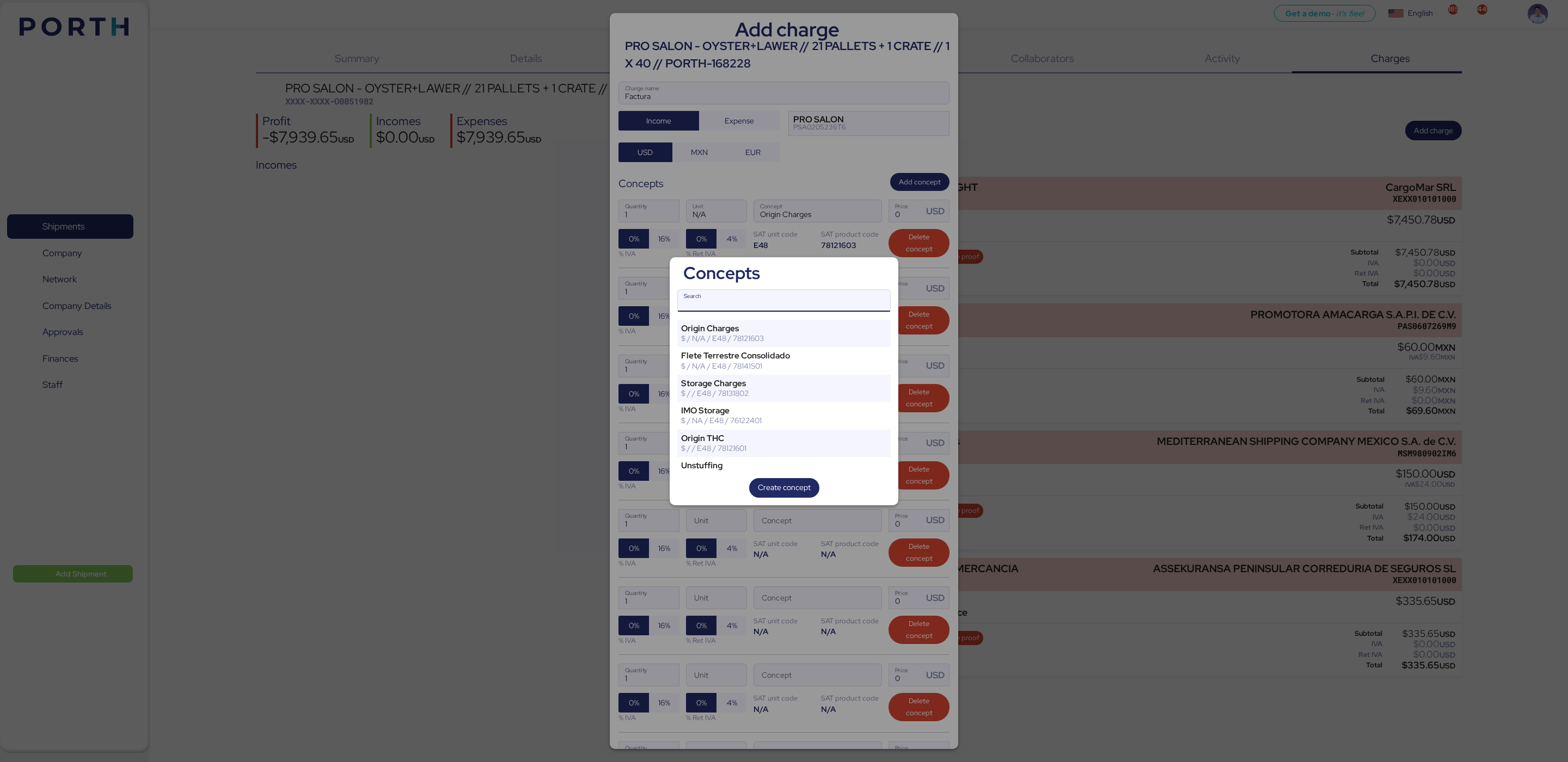
click at [783, 305] on input "Search" at bounding box center [784, 301] width 212 height 22
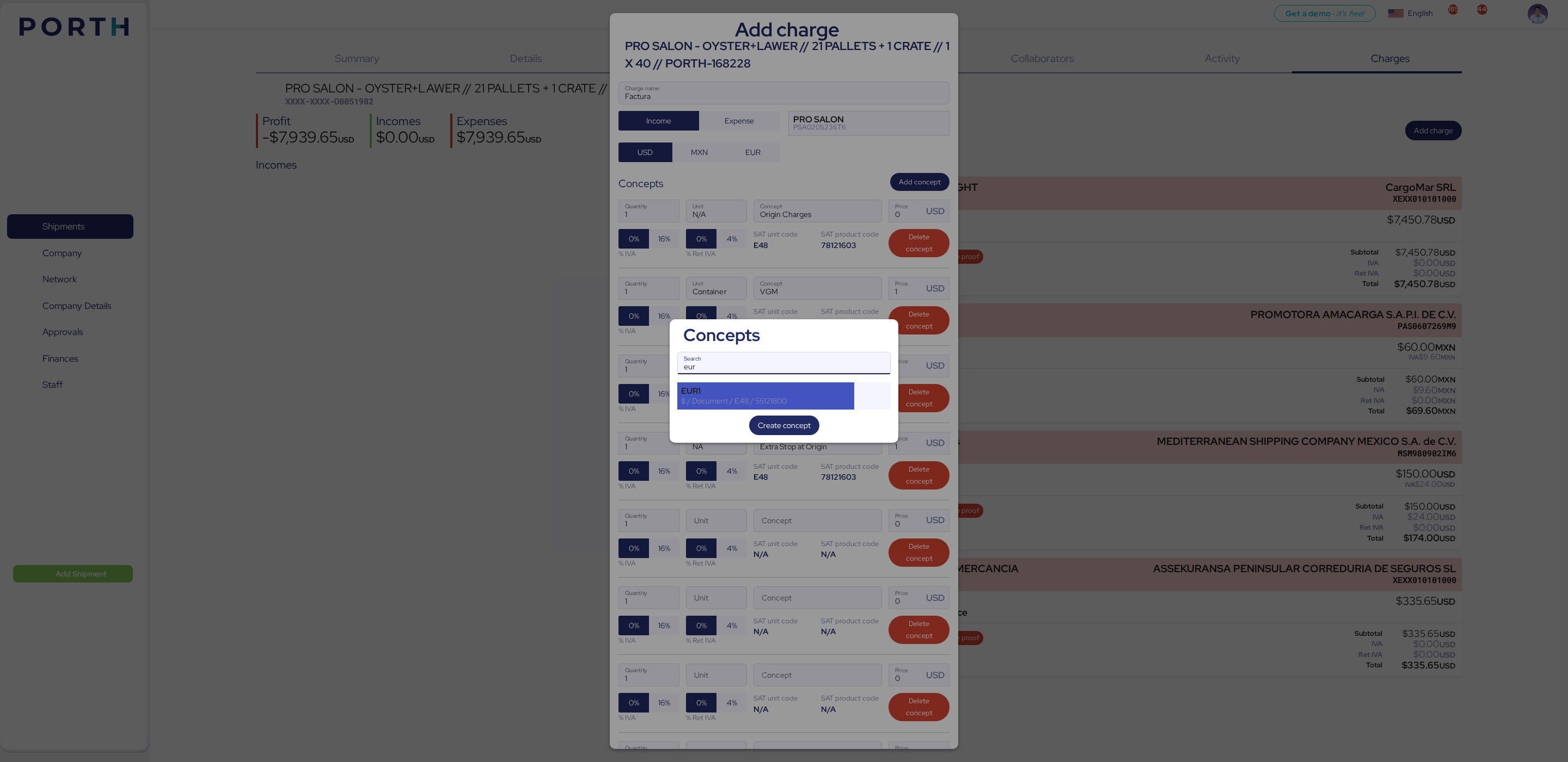
type input "eur"
click at [760, 389] on div "EUR1" at bounding box center [766, 391] width 170 height 10
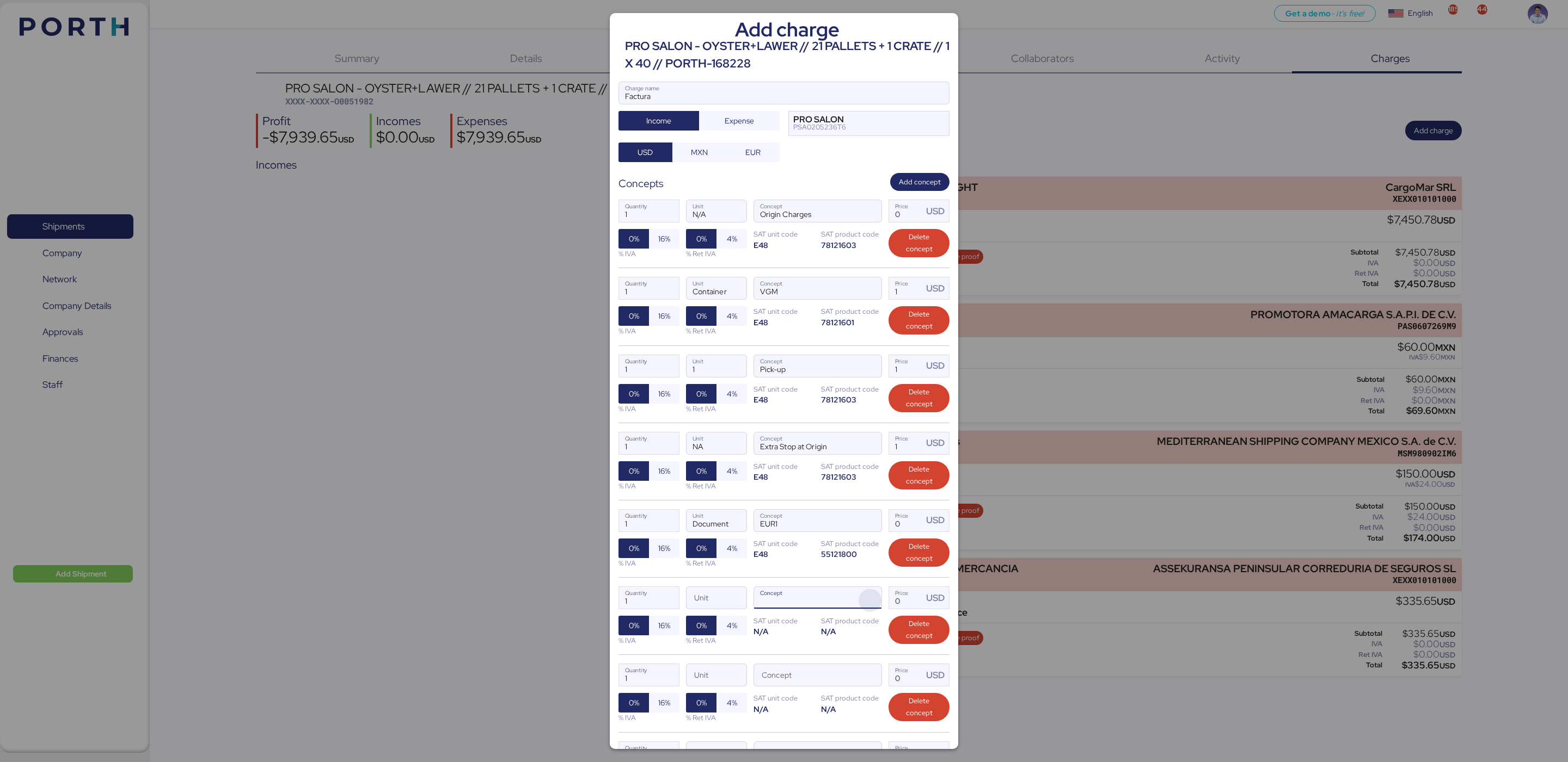
click at [861, 612] on span "button" at bounding box center [870, 601] width 23 height 23
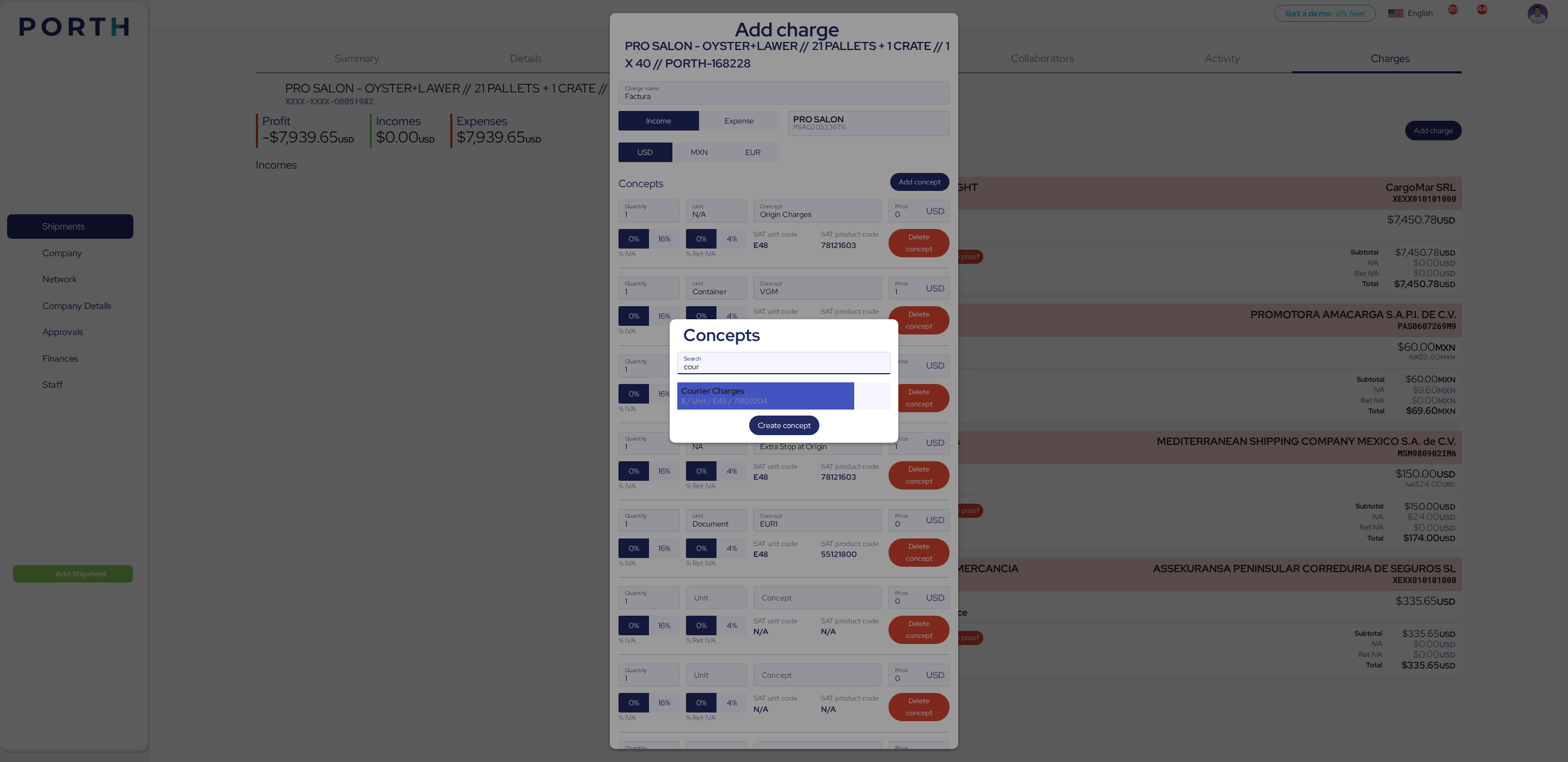
type input "cour"
click at [756, 394] on div "Courier Charges" at bounding box center [766, 391] width 170 height 10
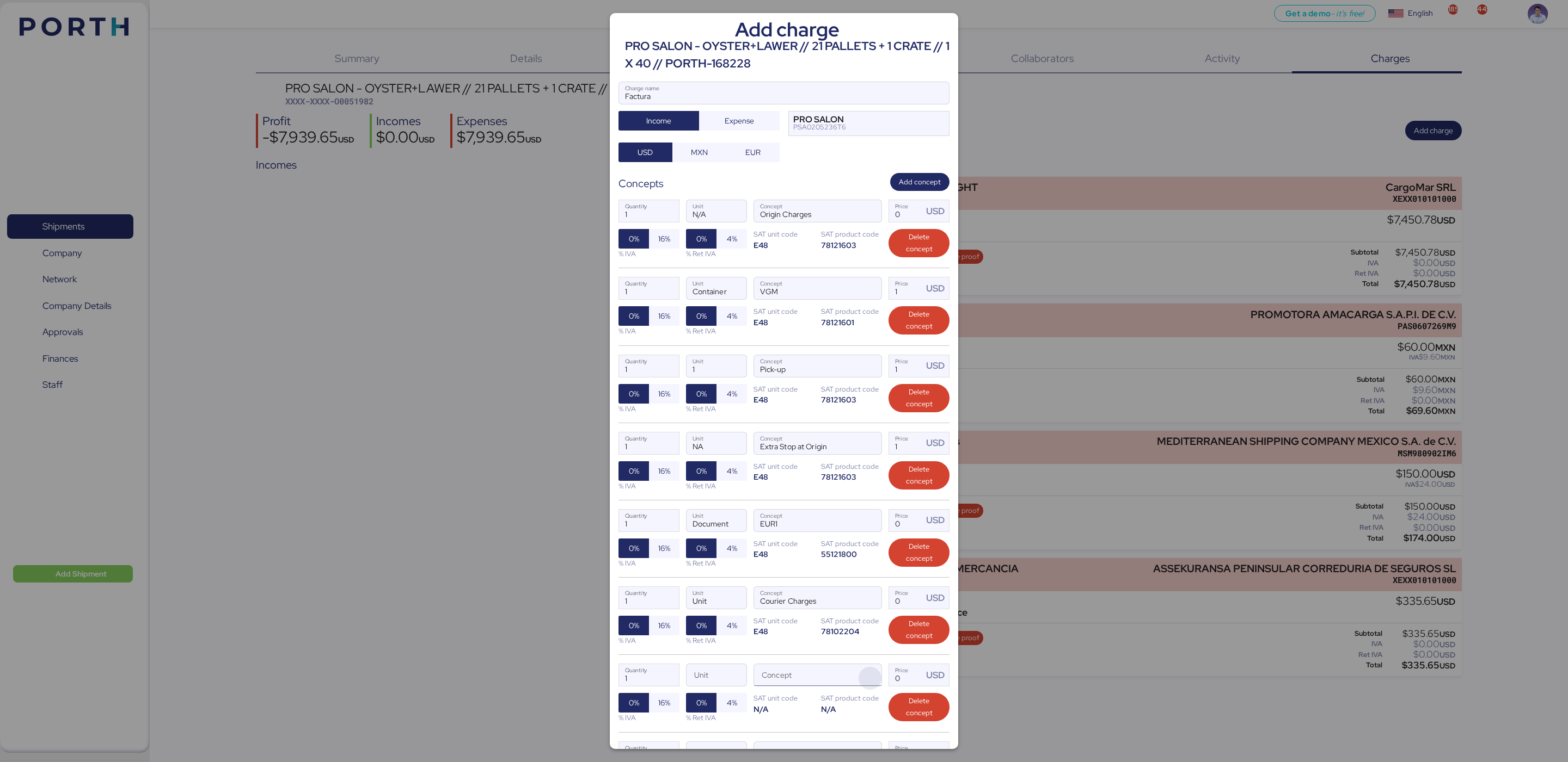
click at [859, 682] on span "button" at bounding box center [870, 679] width 23 height 23
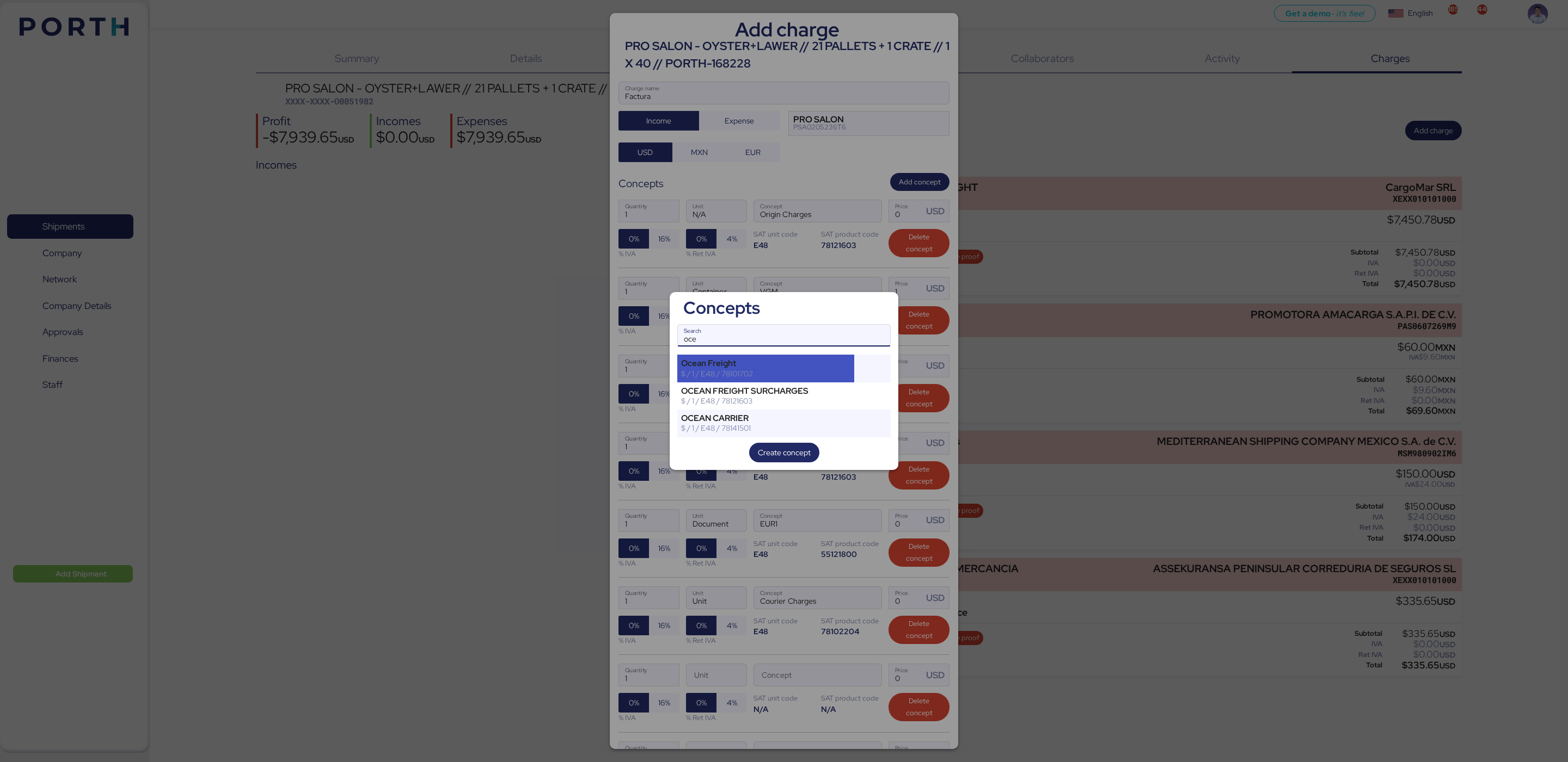
type input "oce"
click at [791, 365] on div "Ocean Freight" at bounding box center [766, 363] width 170 height 10
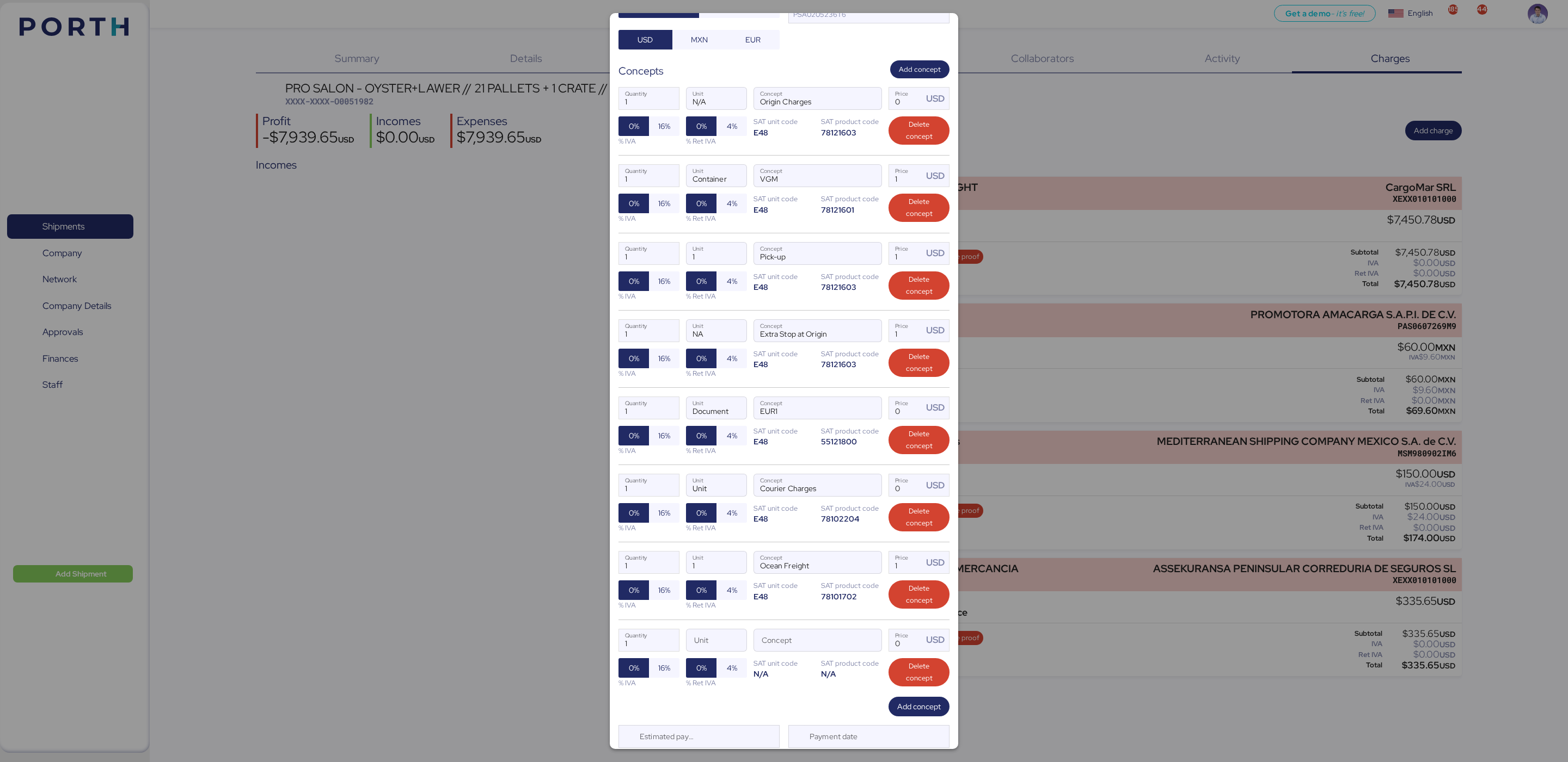
scroll to position [154, 0]
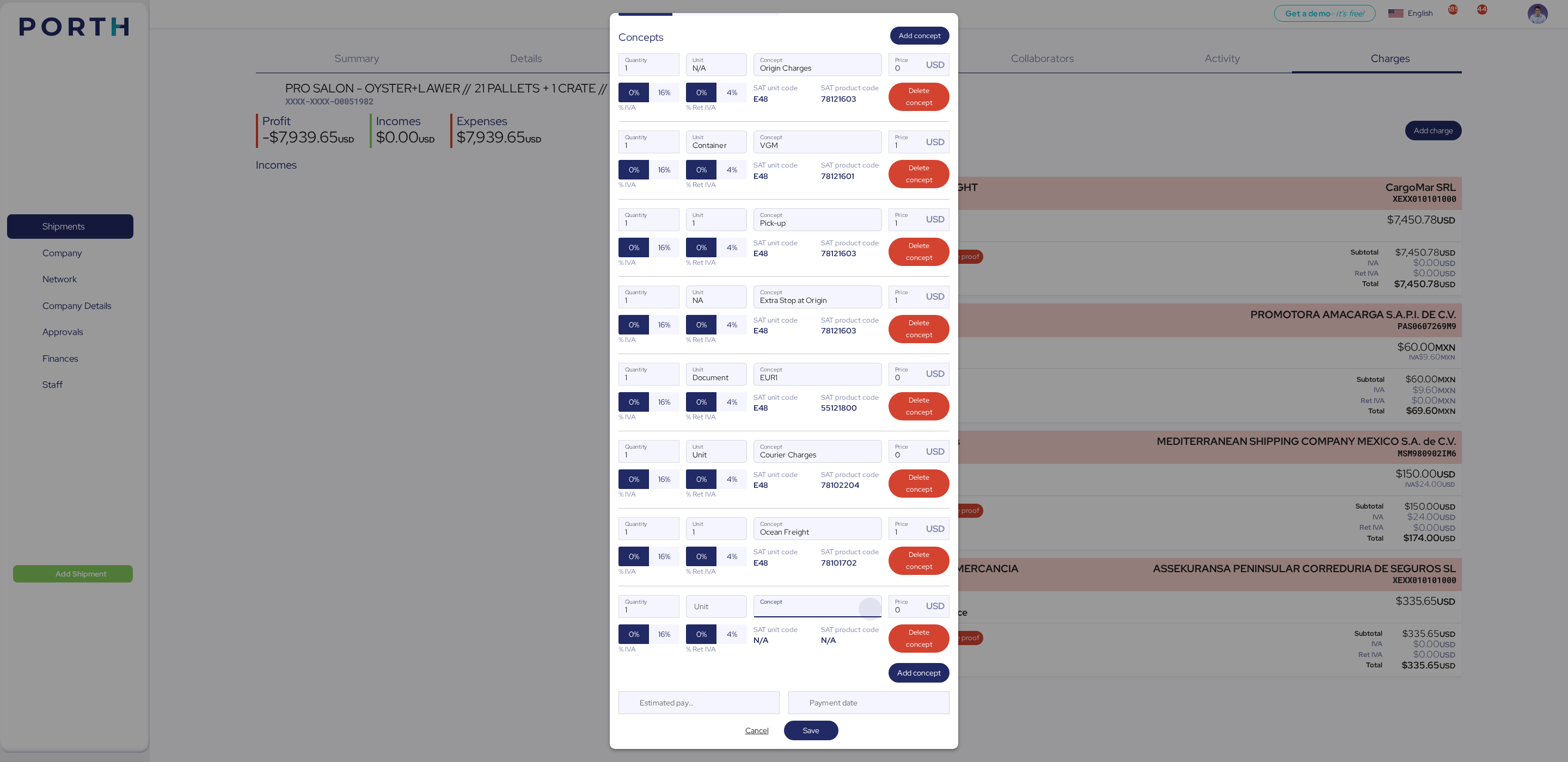
click at [859, 600] on span "button" at bounding box center [870, 610] width 23 height 23
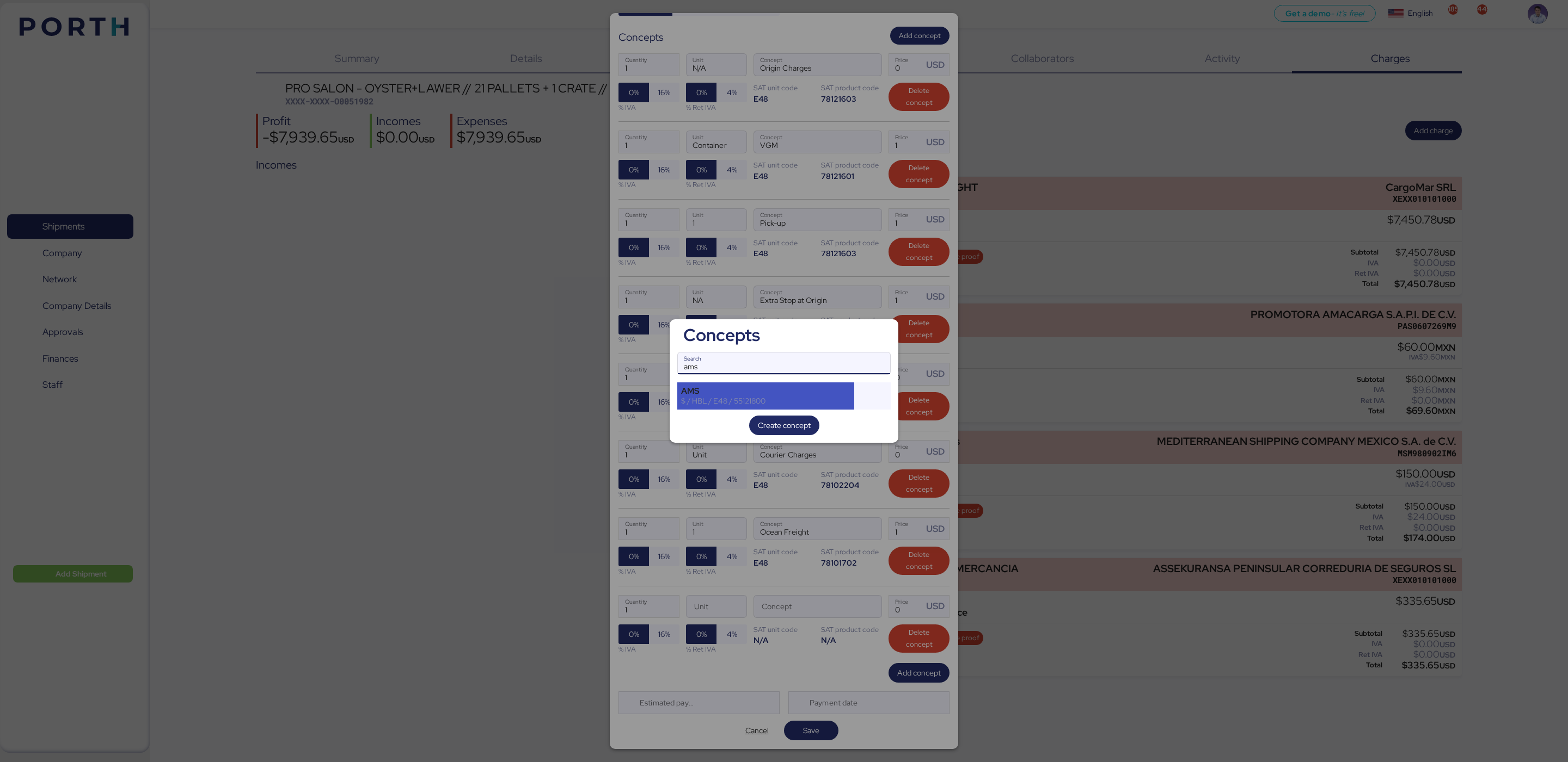
type input "ams"
click at [757, 394] on div "AMS" at bounding box center [766, 391] width 170 height 10
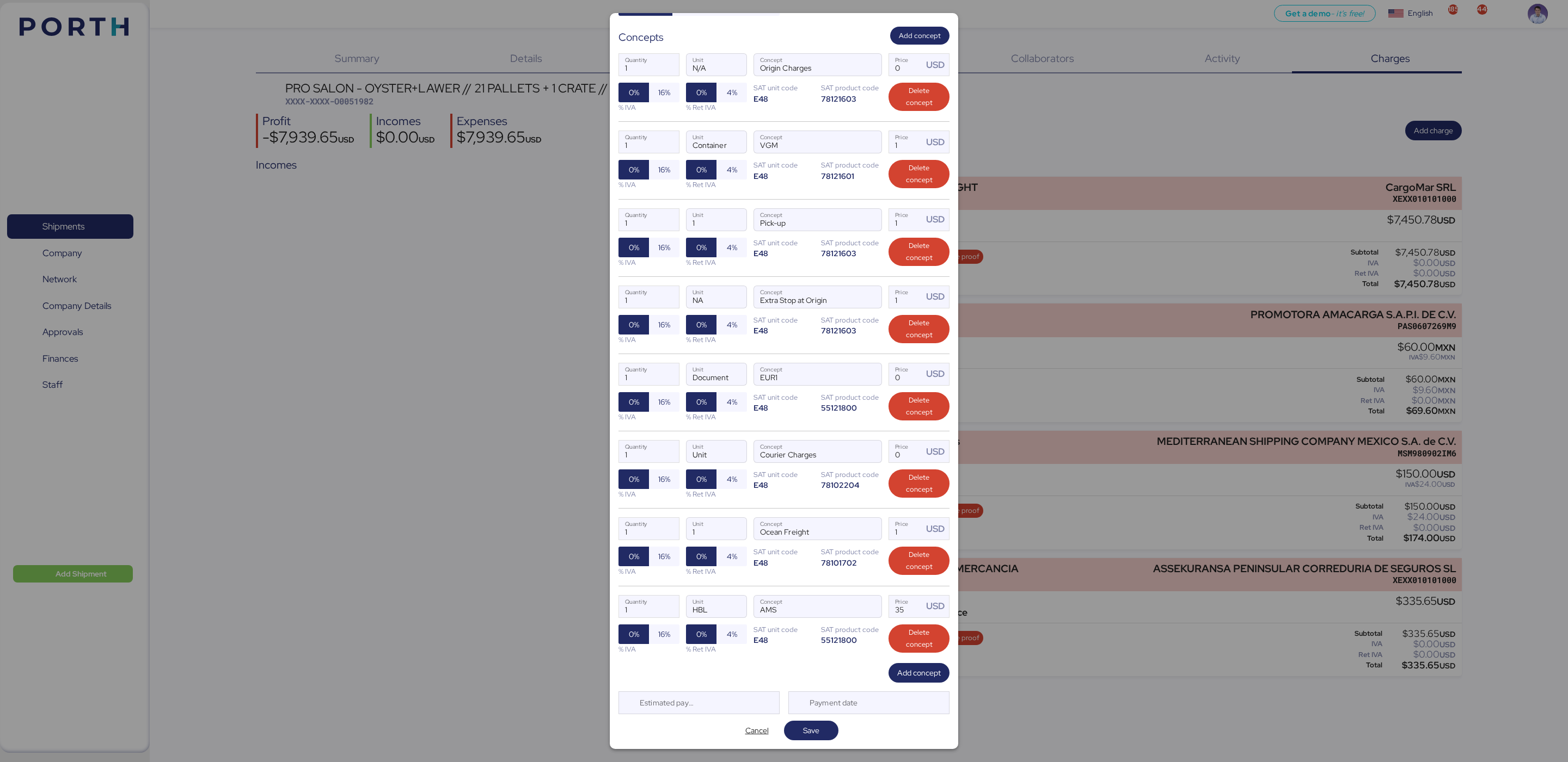
click at [809, 681] on div "Add concept" at bounding box center [784, 673] width 331 height 19
click at [910, 674] on span "Add concept" at bounding box center [918, 673] width 43 height 13
click at [911, 671] on span "Add concept" at bounding box center [918, 673] width 43 height 13
click at [912, 680] on span "Add concept" at bounding box center [918, 673] width 61 height 19
click at [912, 680] on span "Add concept" at bounding box center [918, 673] width 43 height 15
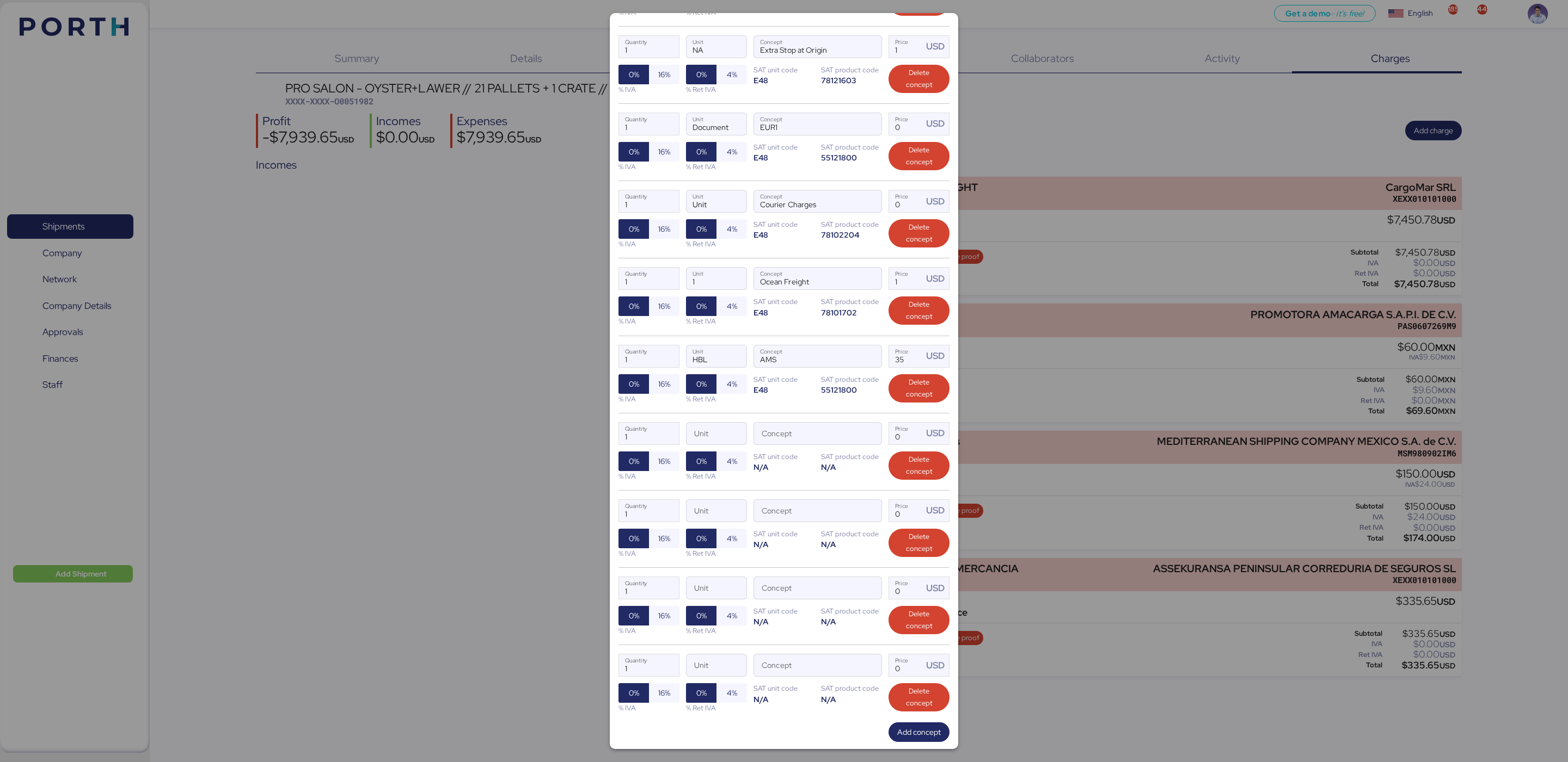
scroll to position [467, 0]
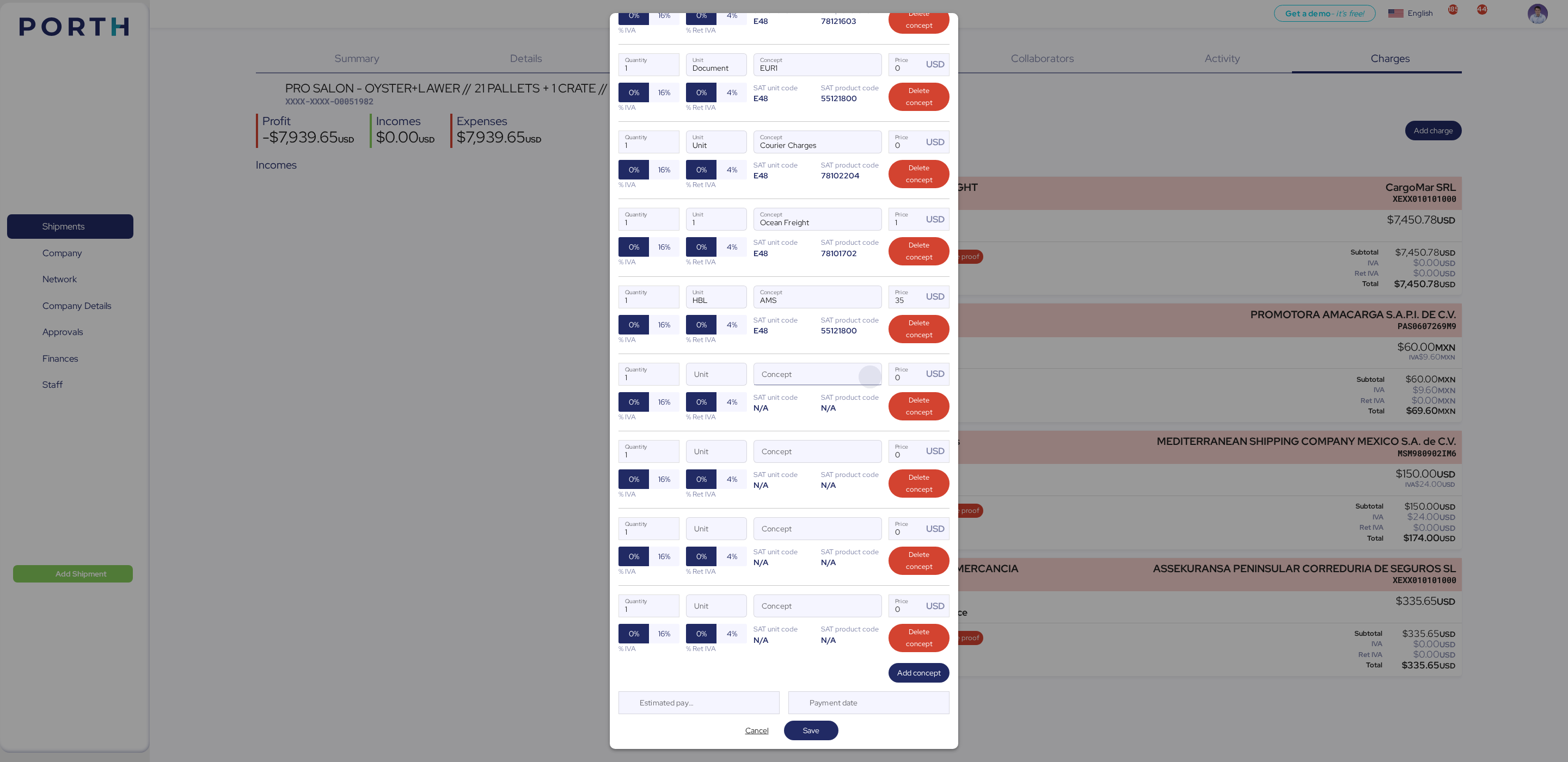
click at [859, 372] on span "button" at bounding box center [870, 378] width 23 height 23
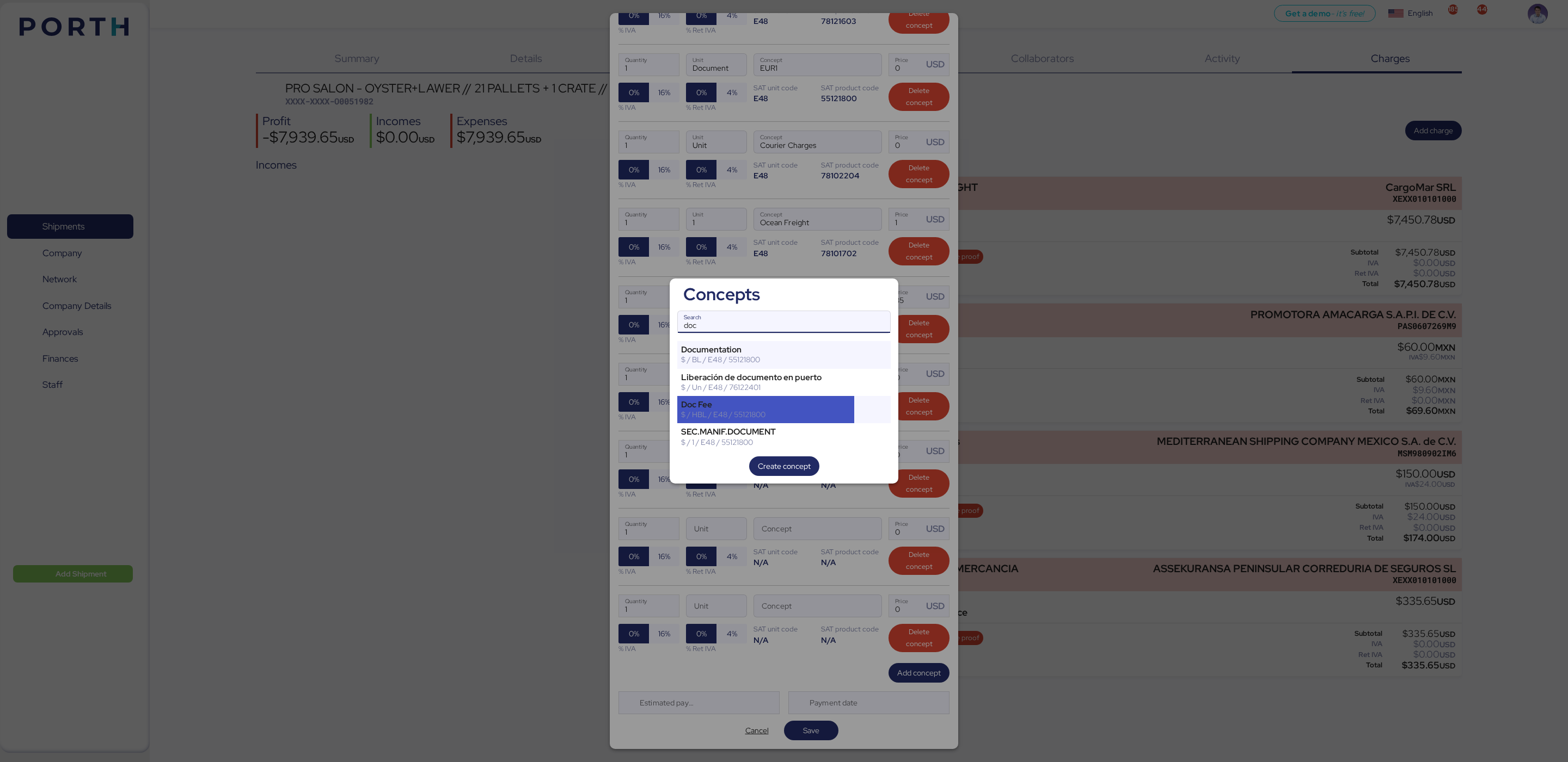
type input "doc"
click at [757, 413] on div "$ / HBL / E48 / 55121800" at bounding box center [766, 414] width 170 height 10
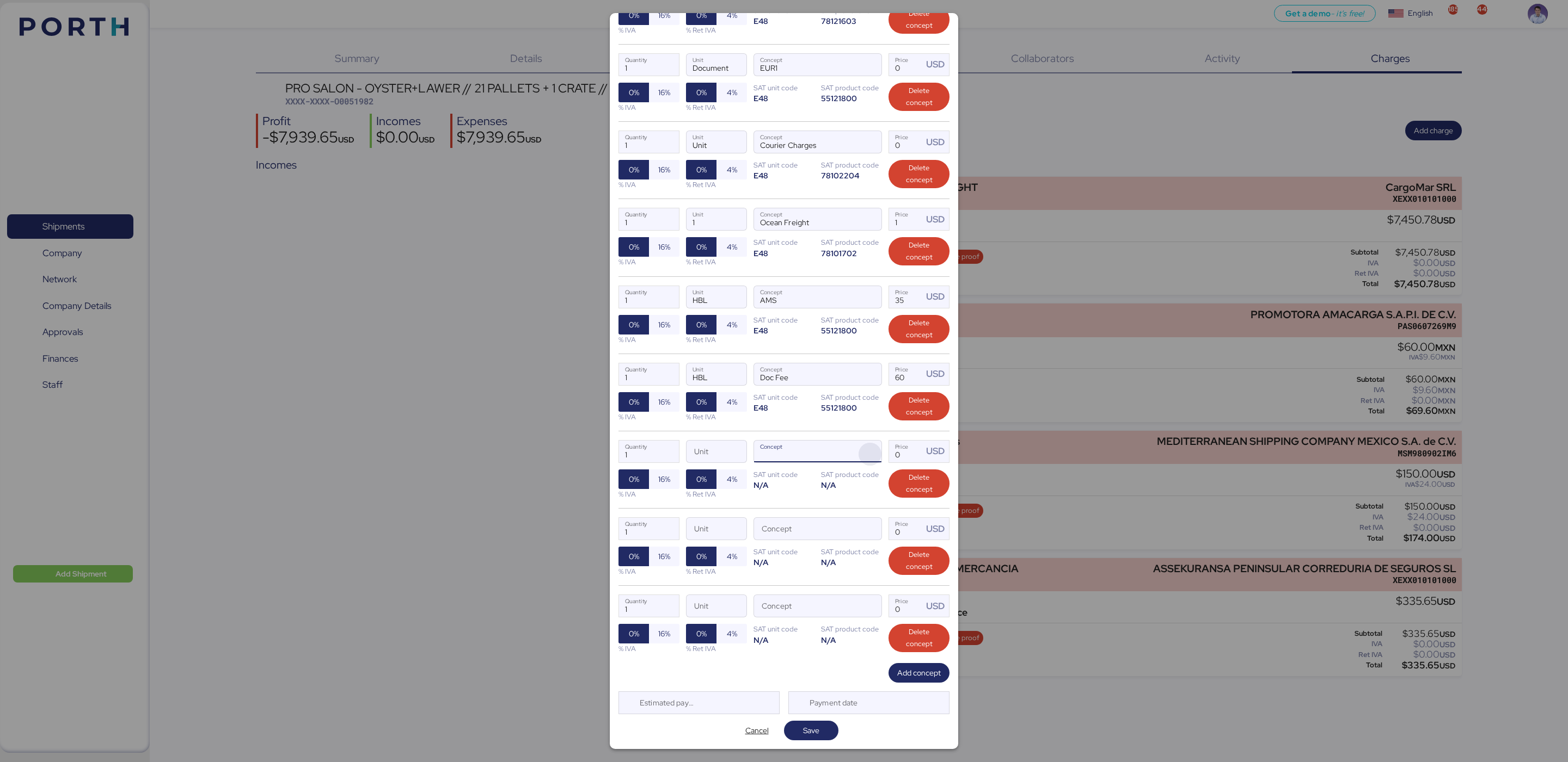
click at [866, 455] on span "button" at bounding box center [870, 455] width 23 height 23
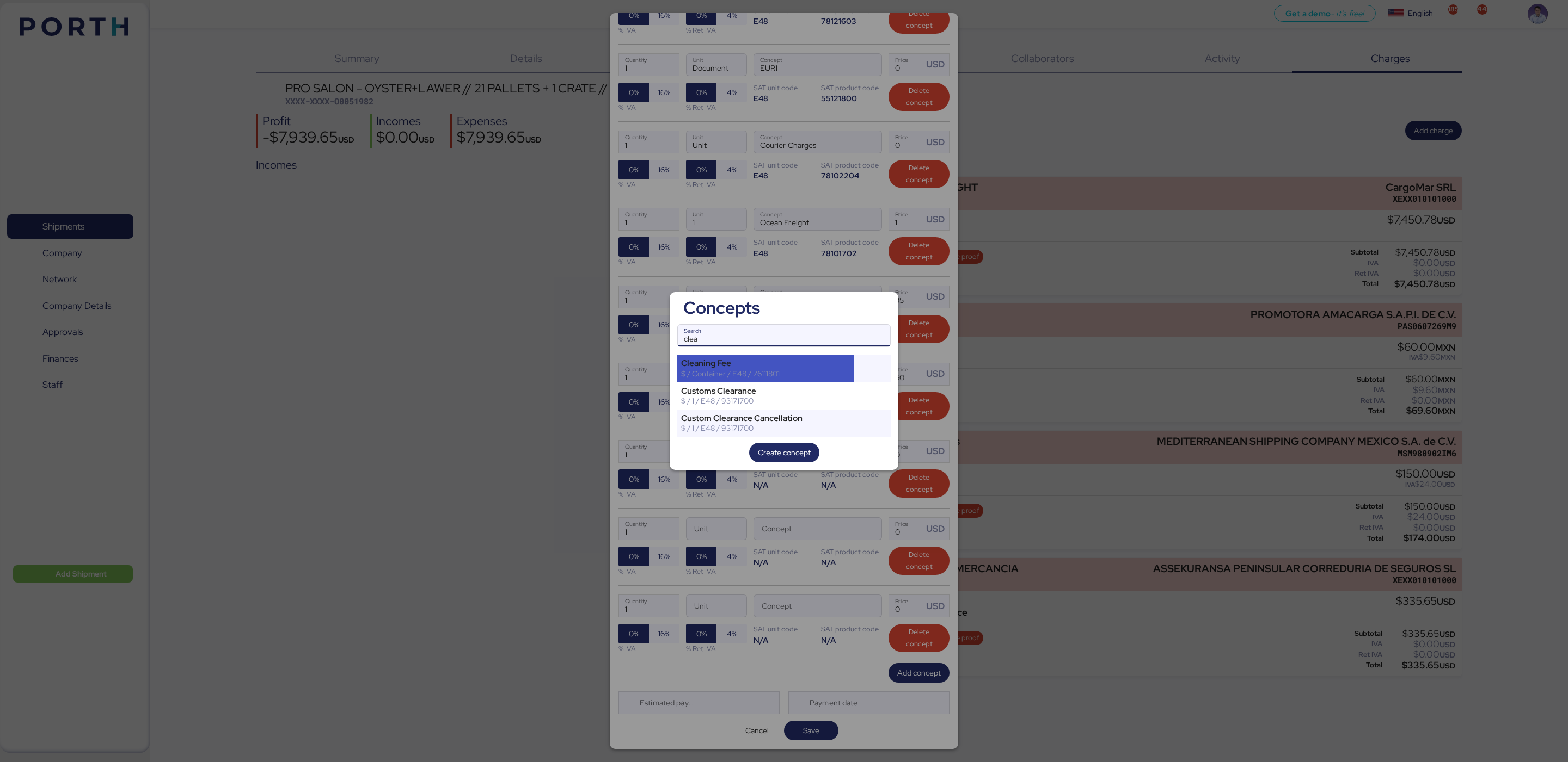
type input "clea"
click at [784, 369] on div "$ / Container / E48 / 76111801" at bounding box center [766, 374] width 170 height 10
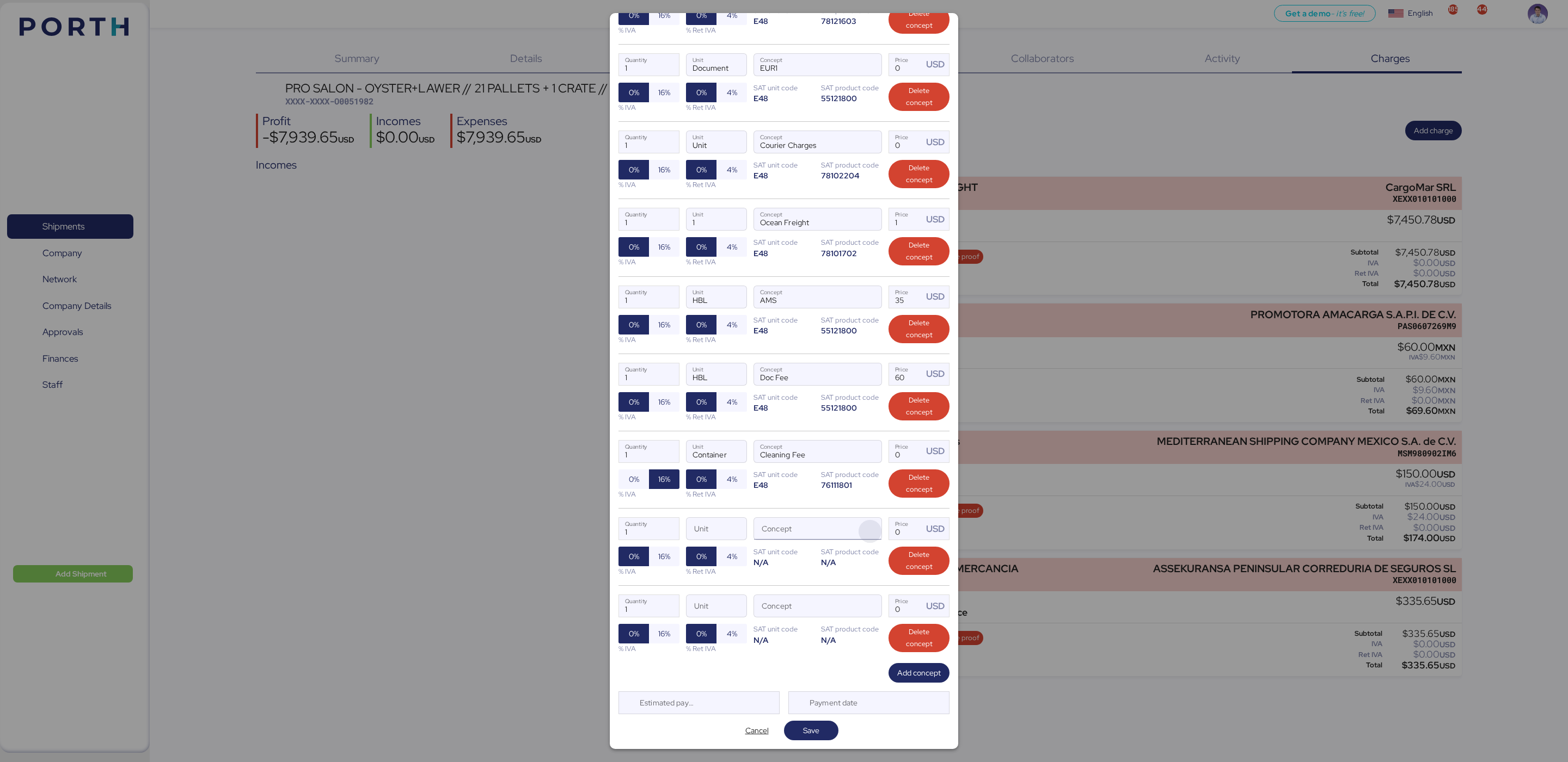
click at [859, 521] on span "button" at bounding box center [870, 532] width 23 height 23
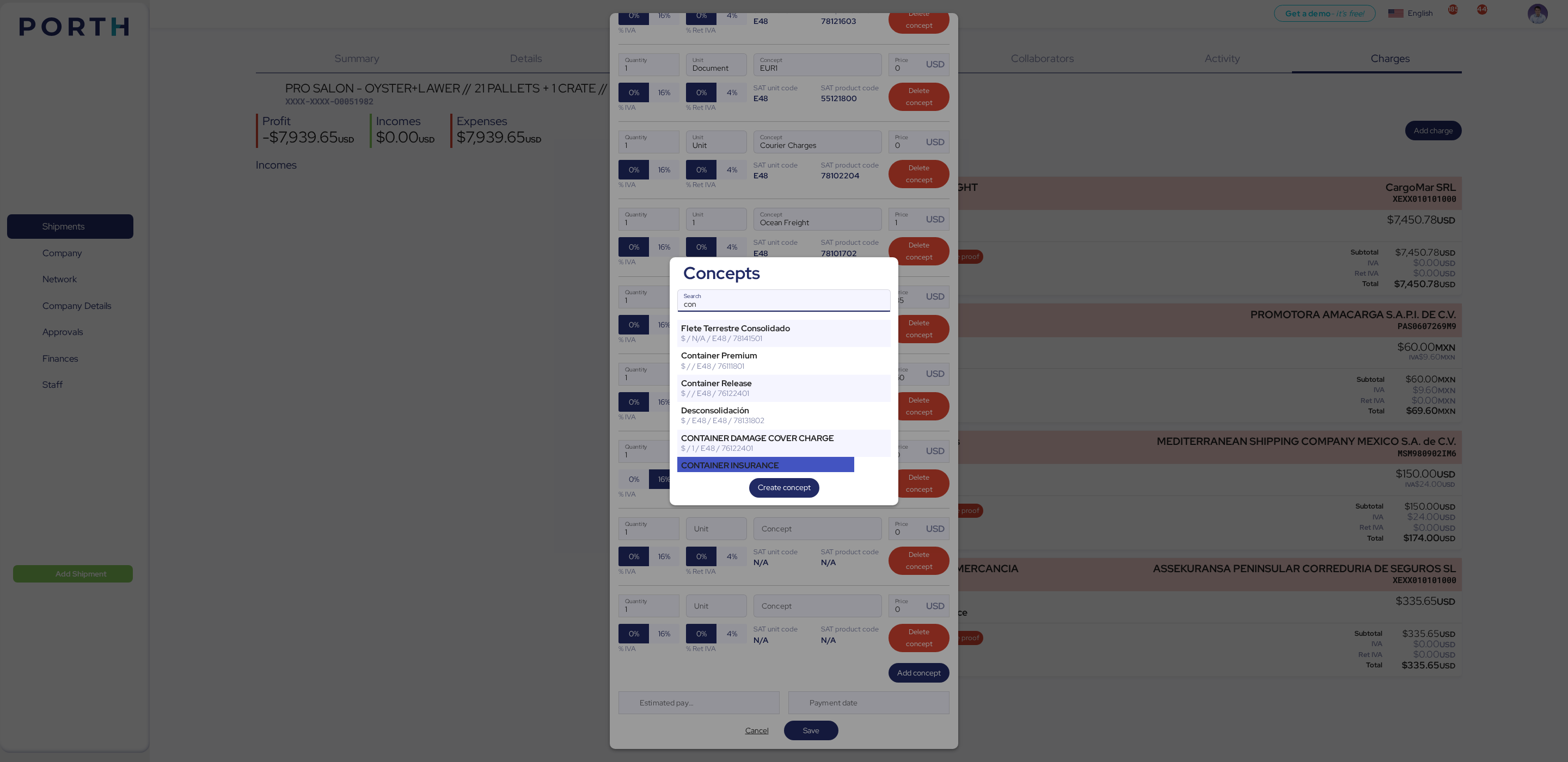
type input "con"
click at [758, 462] on div "CONTAINER INSURANCE" at bounding box center [766, 465] width 170 height 10
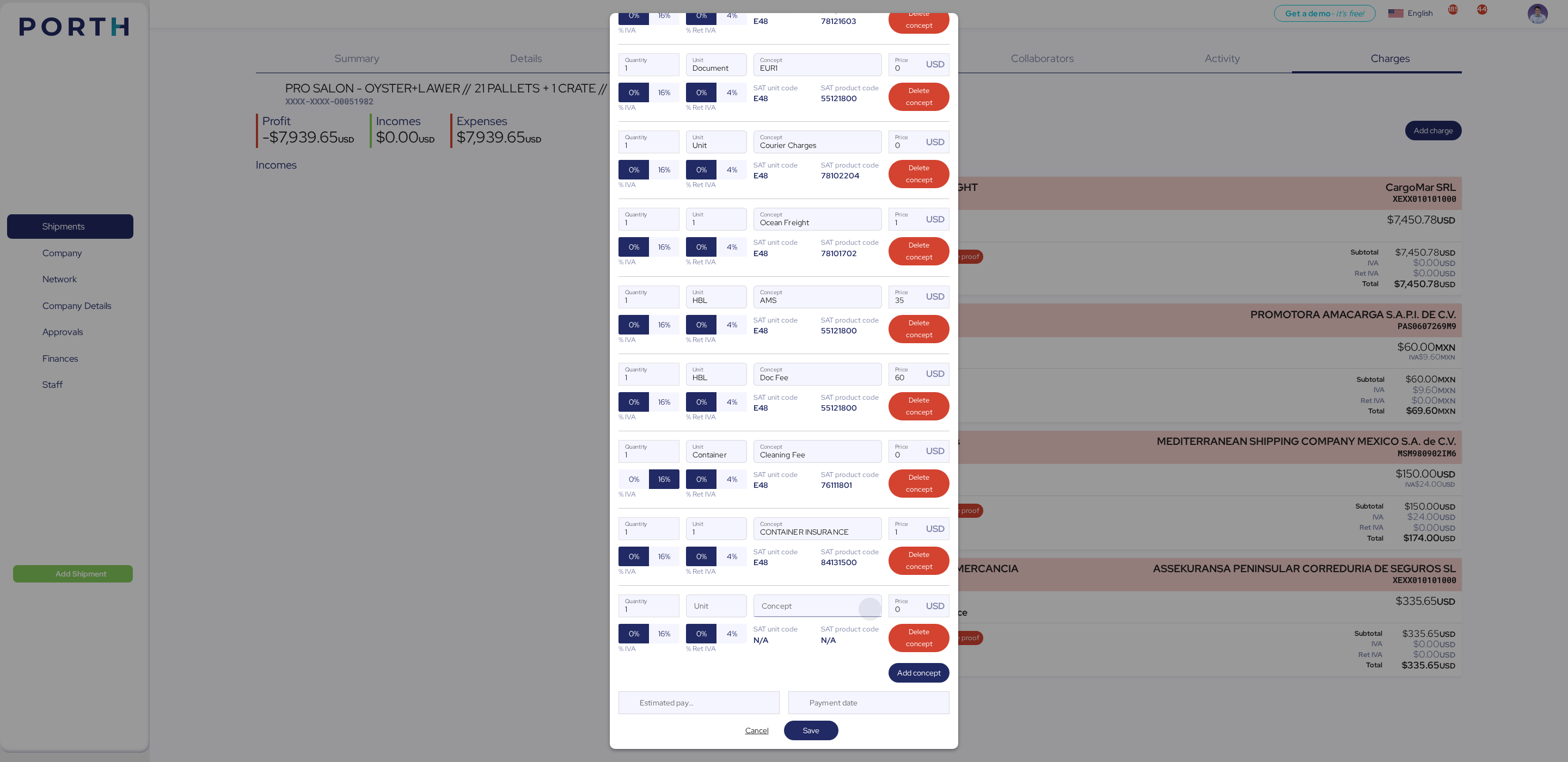
click at [861, 607] on span "button" at bounding box center [870, 610] width 23 height 23
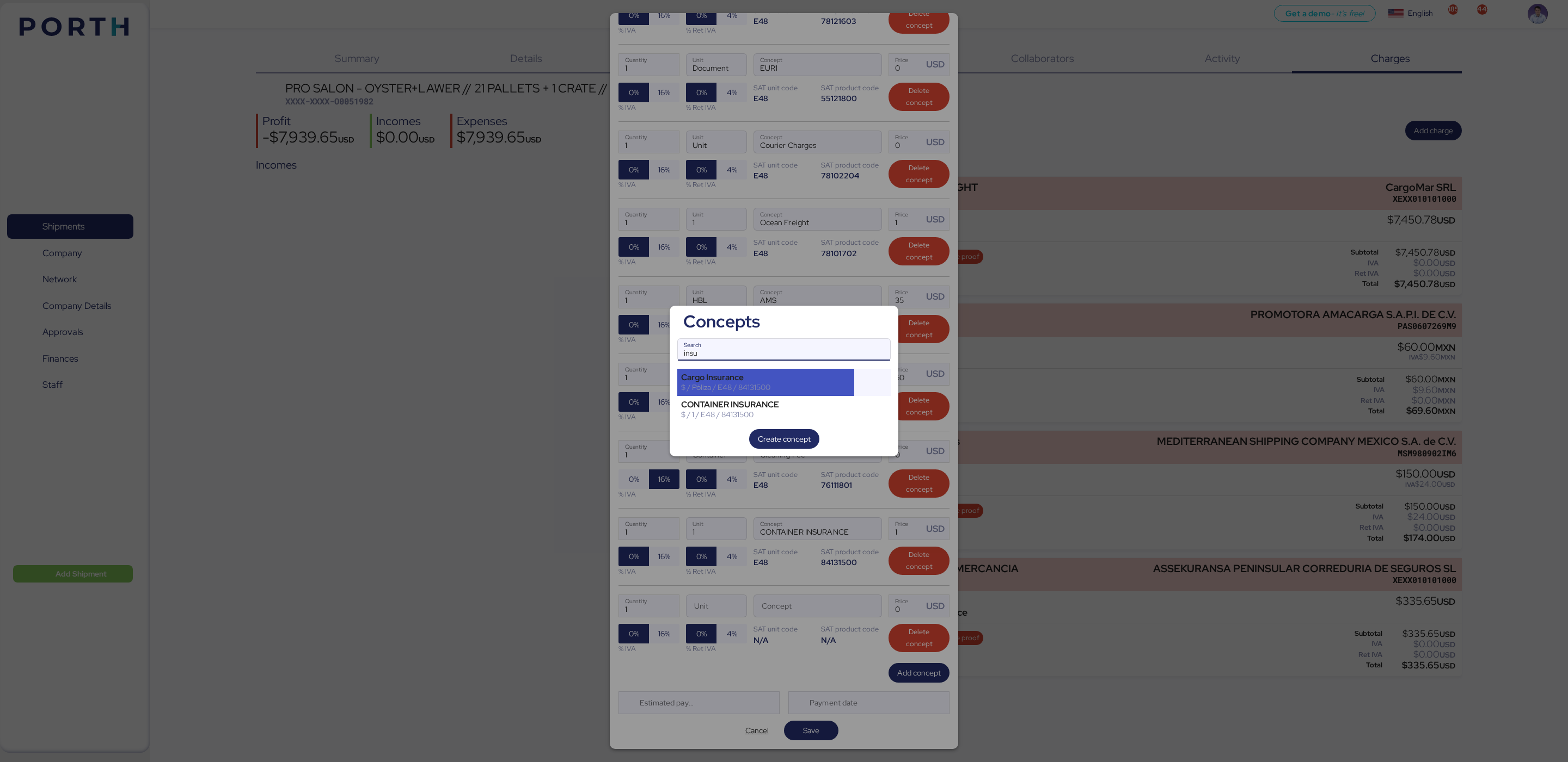
type input "insu"
click at [783, 384] on div "$ / Póliza / E48 / 84131500" at bounding box center [766, 387] width 170 height 10
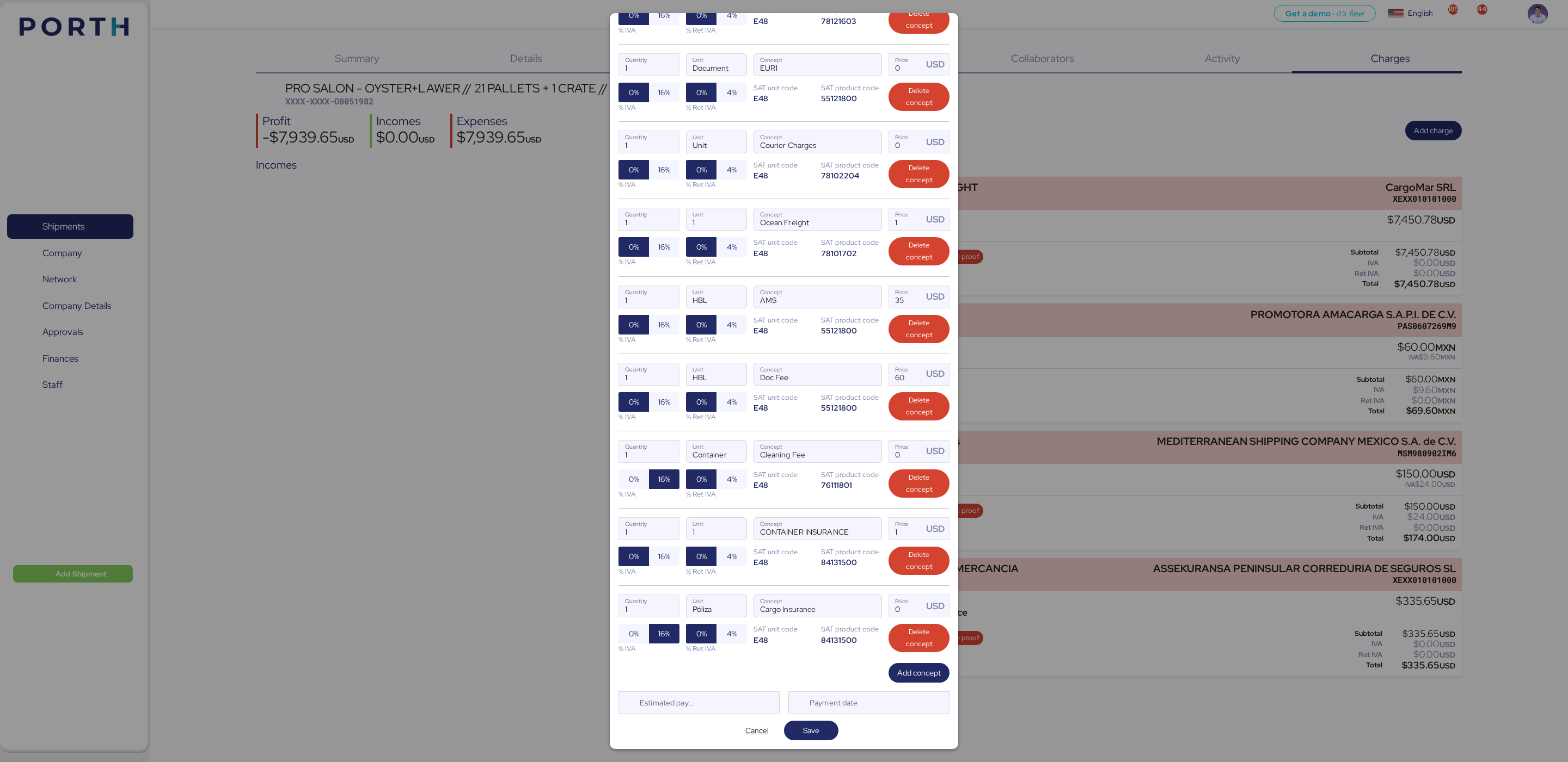
click at [780, 580] on div "1 Quantity 1 Unit CONTAINER INSURANCE Concept 1 Price USD 0% 16% % IVA 0% 4% % …" at bounding box center [784, 547] width 331 height 77
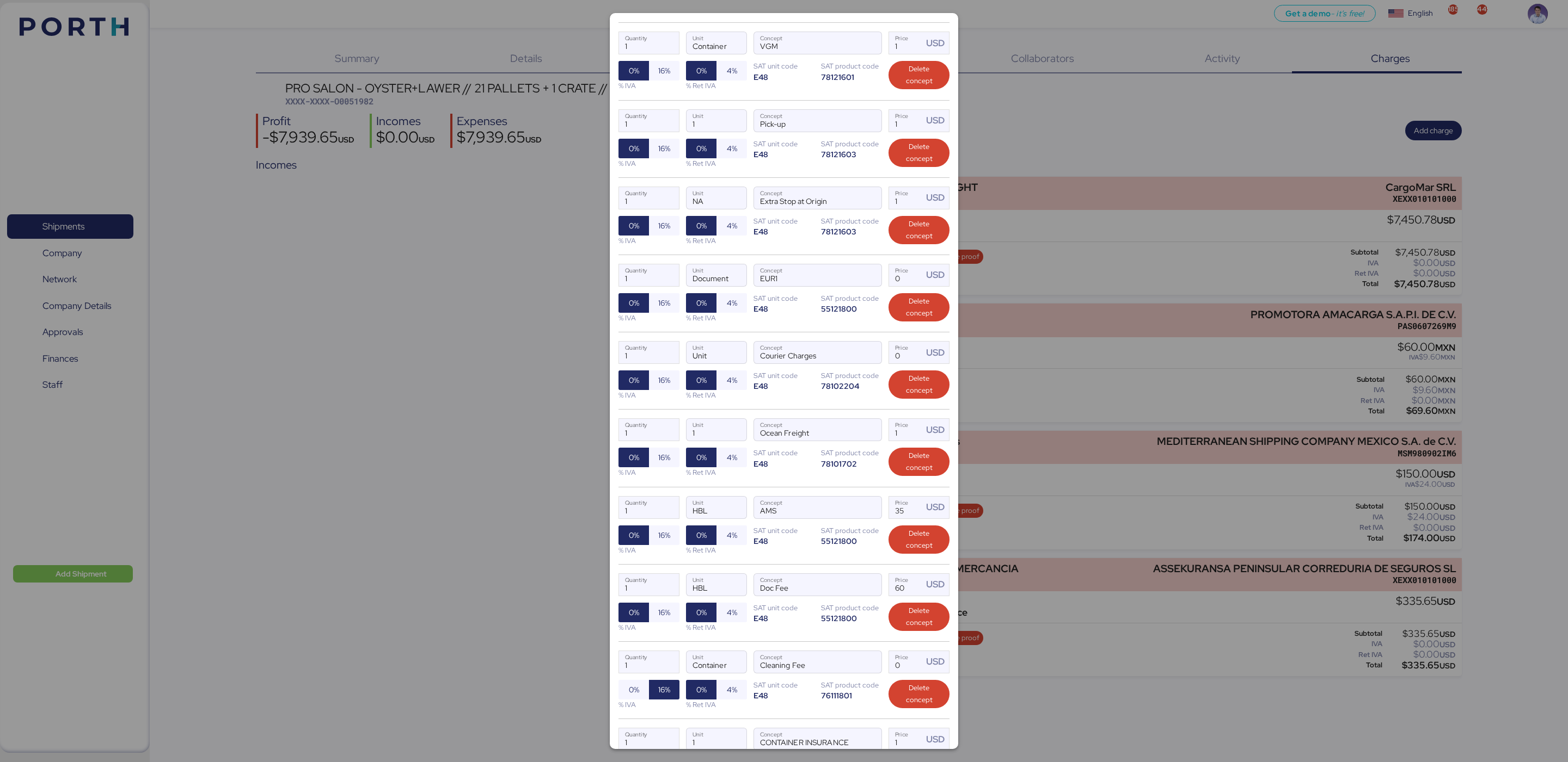
scroll to position [0, 0]
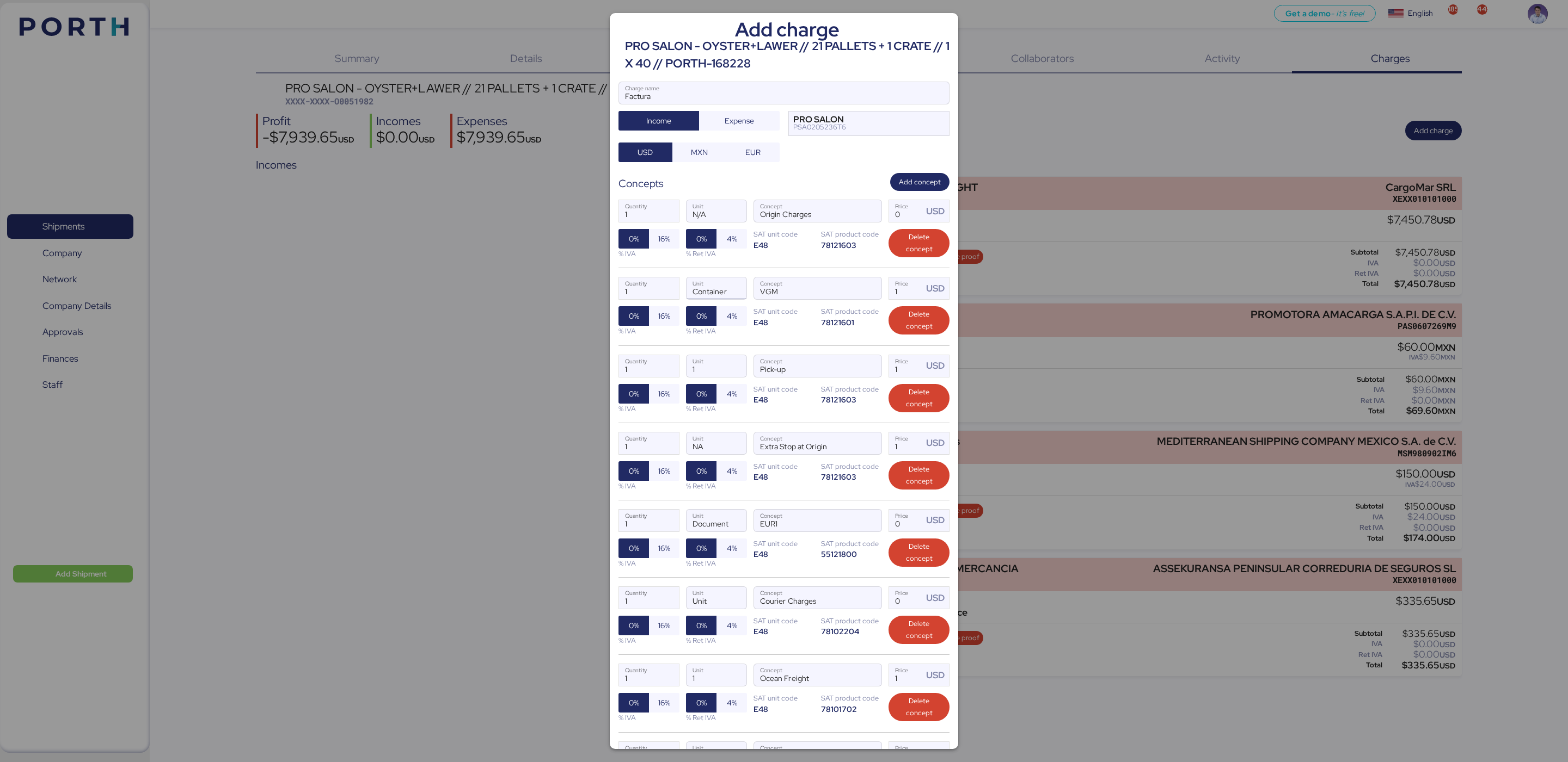
click at [707, 293] on input "Container" at bounding box center [716, 288] width 60 height 22
drag, startPoint x: 675, startPoint y: 216, endPoint x: 653, endPoint y: 216, distance: 22.0
click at [653, 216] on div "1 Quantity N/A Unit Origin Charges Concept 0 Price USD 0% 16% % IVA 0% 4% % Ret…" at bounding box center [784, 229] width 331 height 77
paste input "Container"
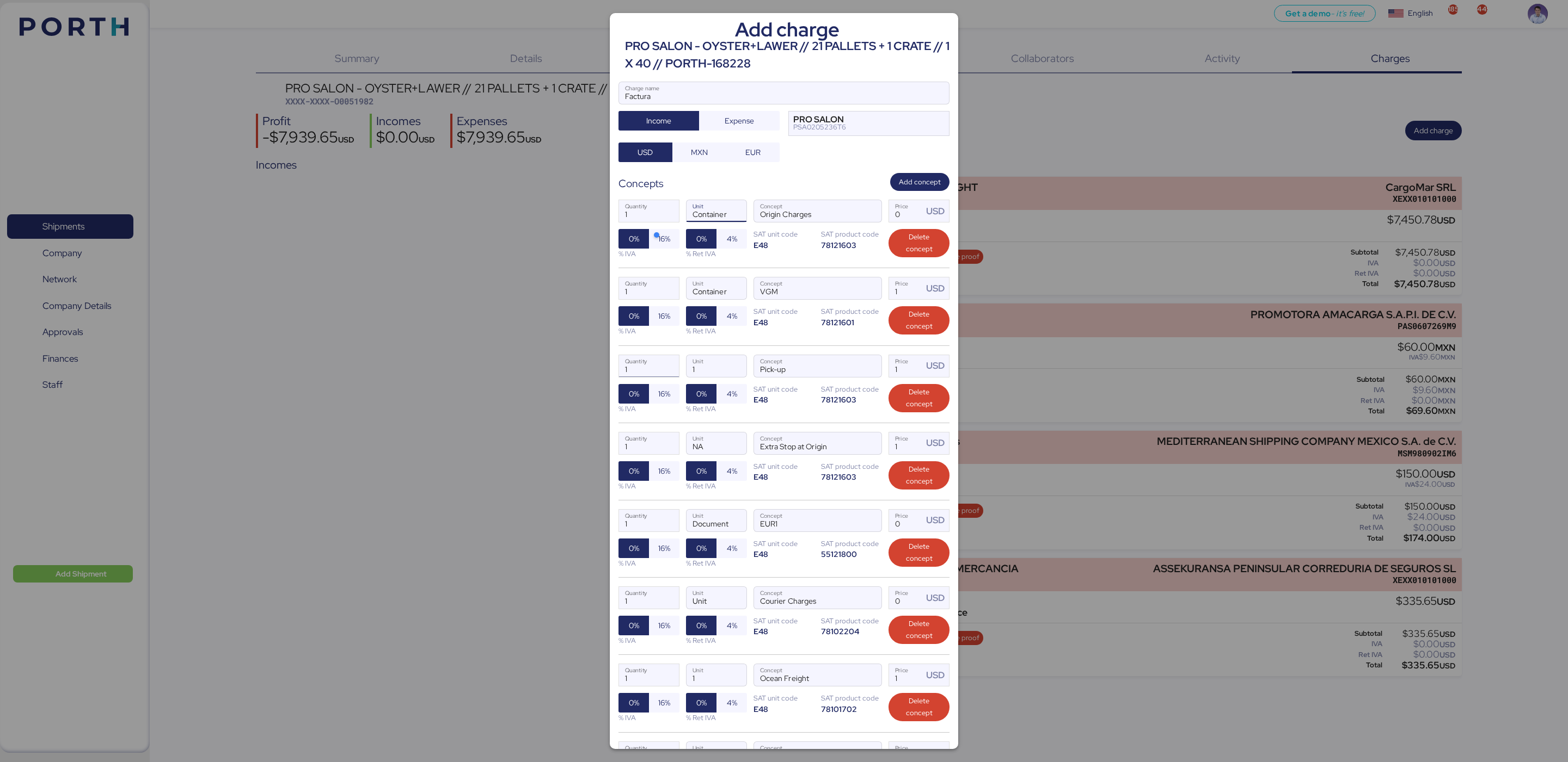
type input "Container"
drag, startPoint x: 661, startPoint y: 374, endPoint x: 592, endPoint y: 364, distance: 69.7
click at [595, 363] on div "Add charge PRO SALON - OYSTER+LAWER // 21 PALLETS + 1 CRATE // 1 X 40 // PORTH-…" at bounding box center [784, 381] width 1568 height 762
paste input "Container"
type input "Container"
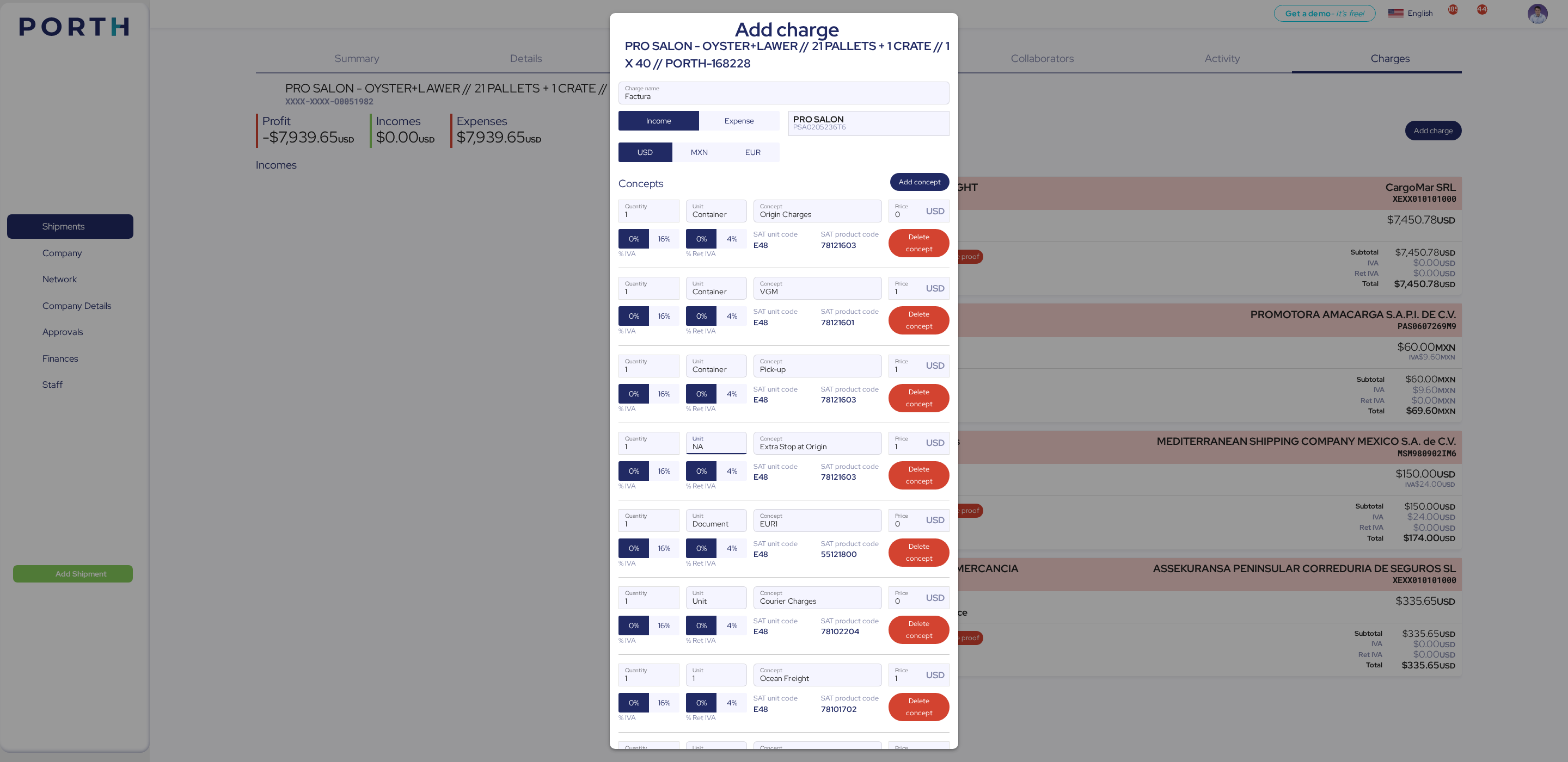
drag, startPoint x: 706, startPoint y: 451, endPoint x: 612, endPoint y: 445, distance: 94.2
click at [612, 445] on div "Add charge PRO SALON - OYSTER+LAWER // 21 PALLETS + 1 CRATE // 1 X 40 // PORTH-…" at bounding box center [784, 381] width 349 height 736
paste input "Container"
type input "Container"
click at [737, 577] on div "1 Quantity Document Unit EUR1 Concept 0 Price USD 0% 16% % IVA 0% 4% % Ret IVA …" at bounding box center [784, 539] width 331 height 77
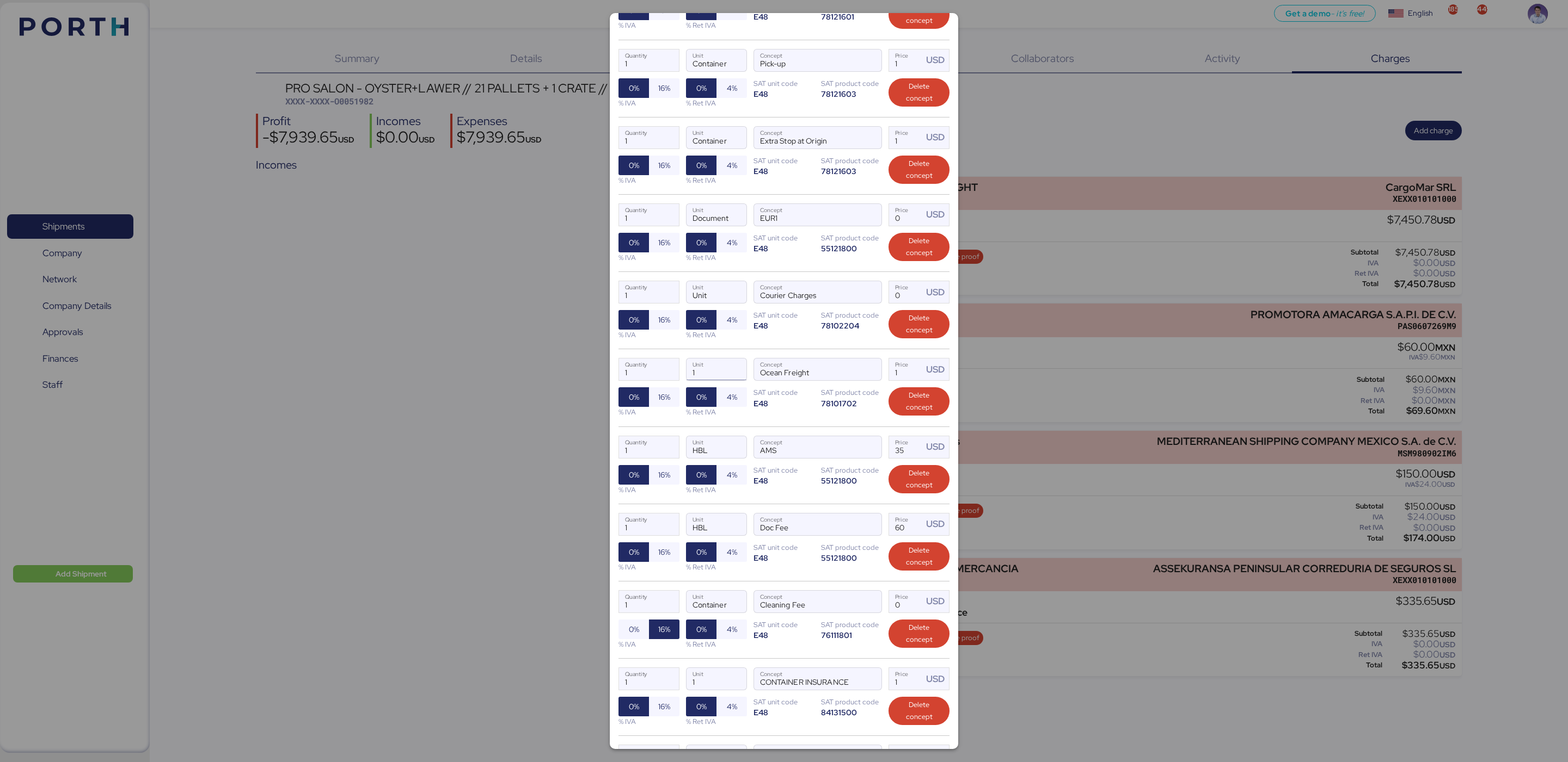
scroll to position [307, 0]
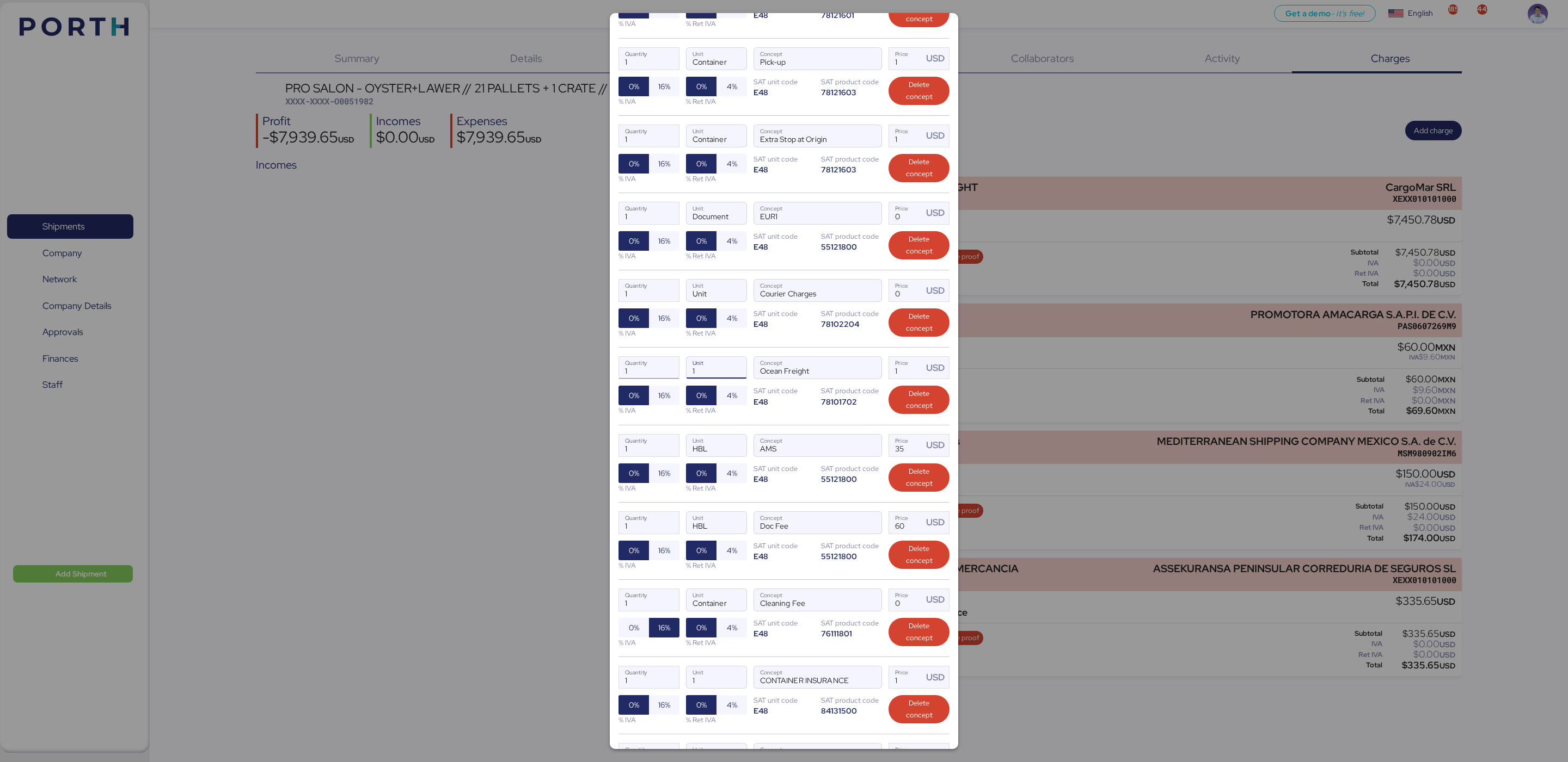
drag, startPoint x: 714, startPoint y: 372, endPoint x: 647, endPoint y: 372, distance: 67.0
click at [647, 372] on div "1 Quantity 1 Unit Ocean Freight Concept 1 Price USD 0% 16% % IVA 0% 4% % Ret IV…" at bounding box center [784, 385] width 331 height 77
paste input "Container"
type input "Container"
drag, startPoint x: 719, startPoint y: 688, endPoint x: 632, endPoint y: 681, distance: 87.3
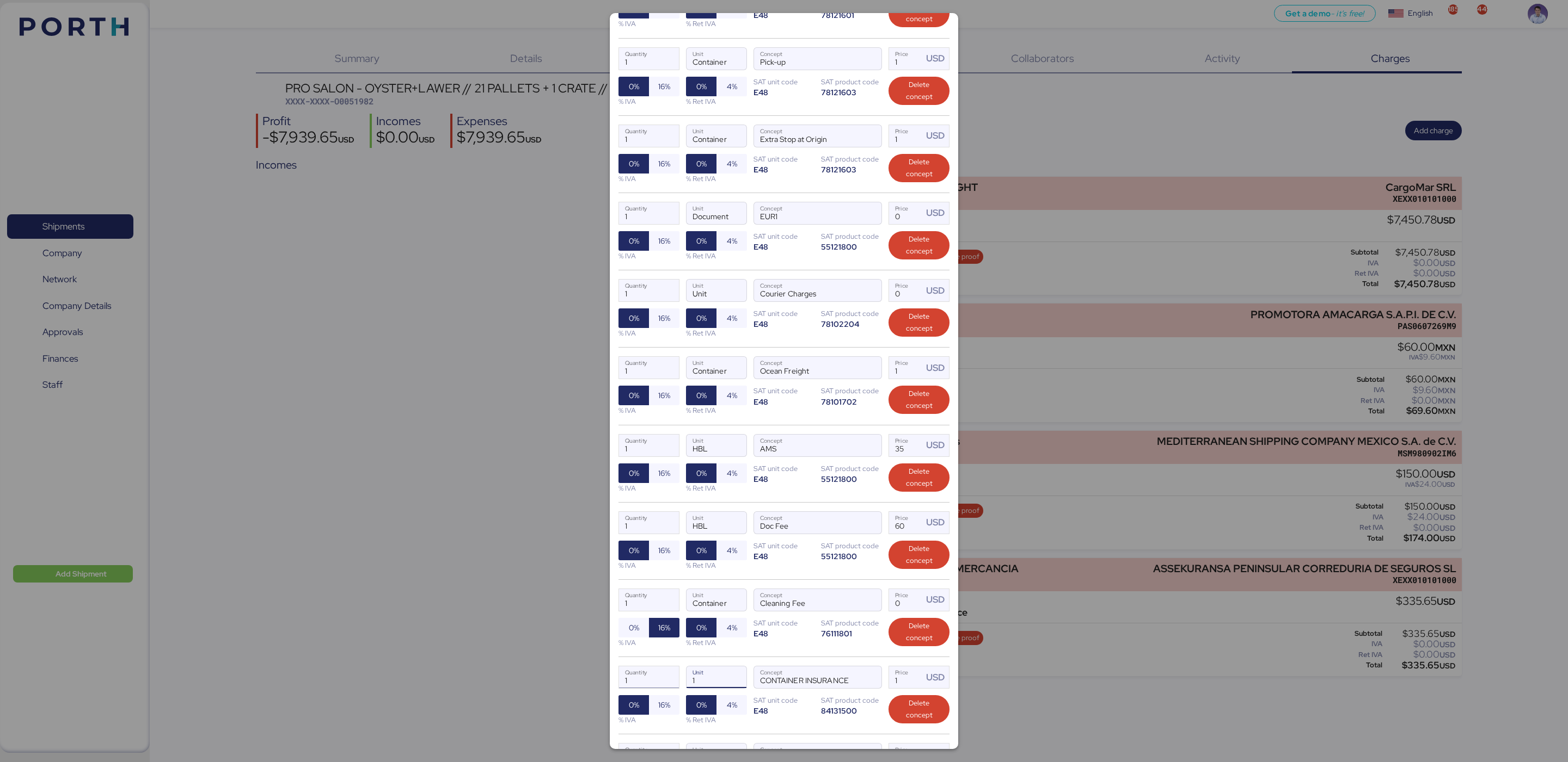
click at [632, 681] on div "1 Quantity 1 Unit CONTAINER INSURANCE Concept 1 Price USD 0% 16% % IVA 0% 4% % …" at bounding box center [784, 696] width 331 height 77
paste input "Container"
type input "Container"
click at [732, 657] on div "1 Quantity Container Unit Cleaning Fee Concept 0 Price USD 0% 16% % IVA 0% 4% %…" at bounding box center [784, 618] width 331 height 77
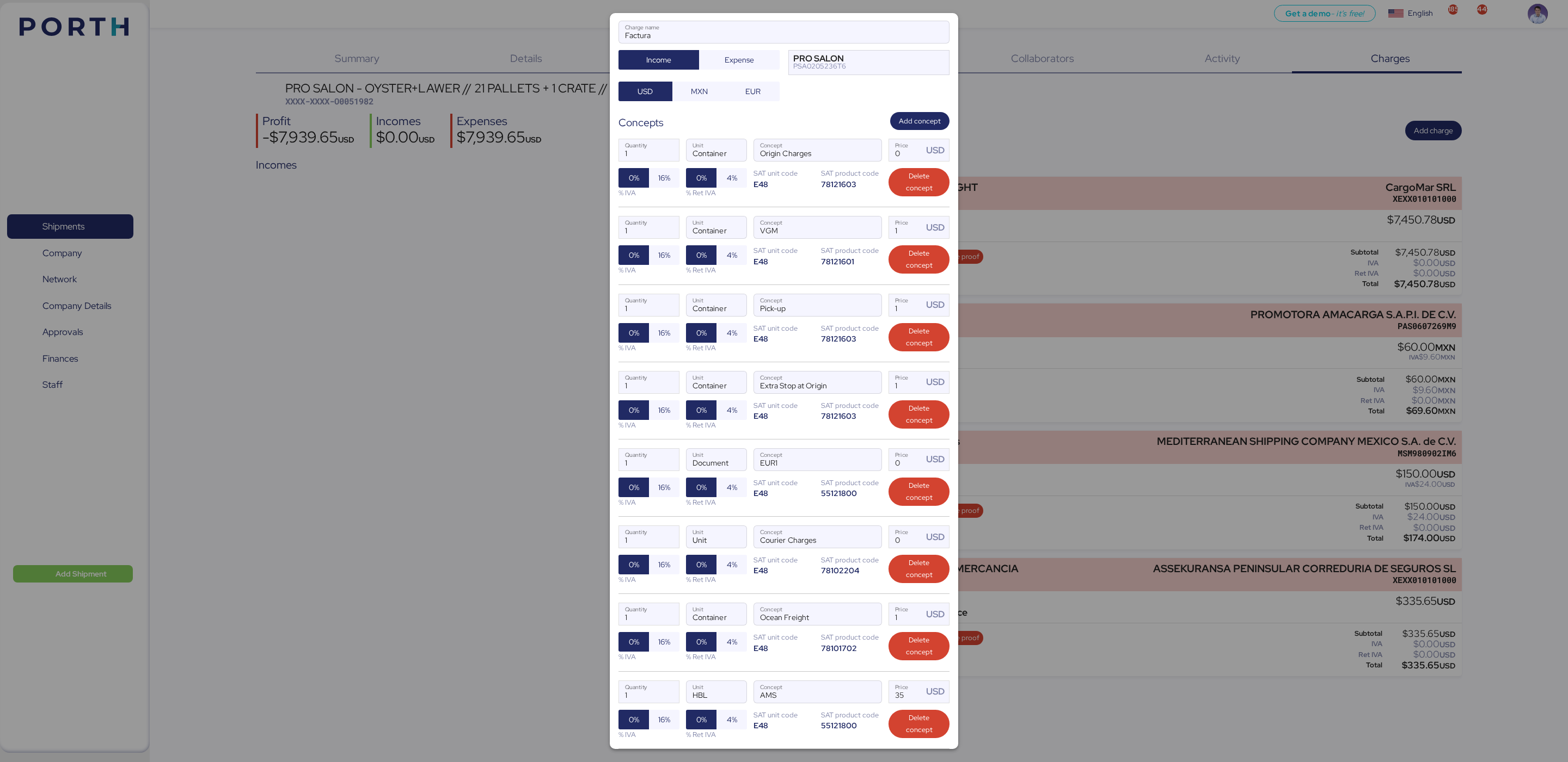
scroll to position [0, 0]
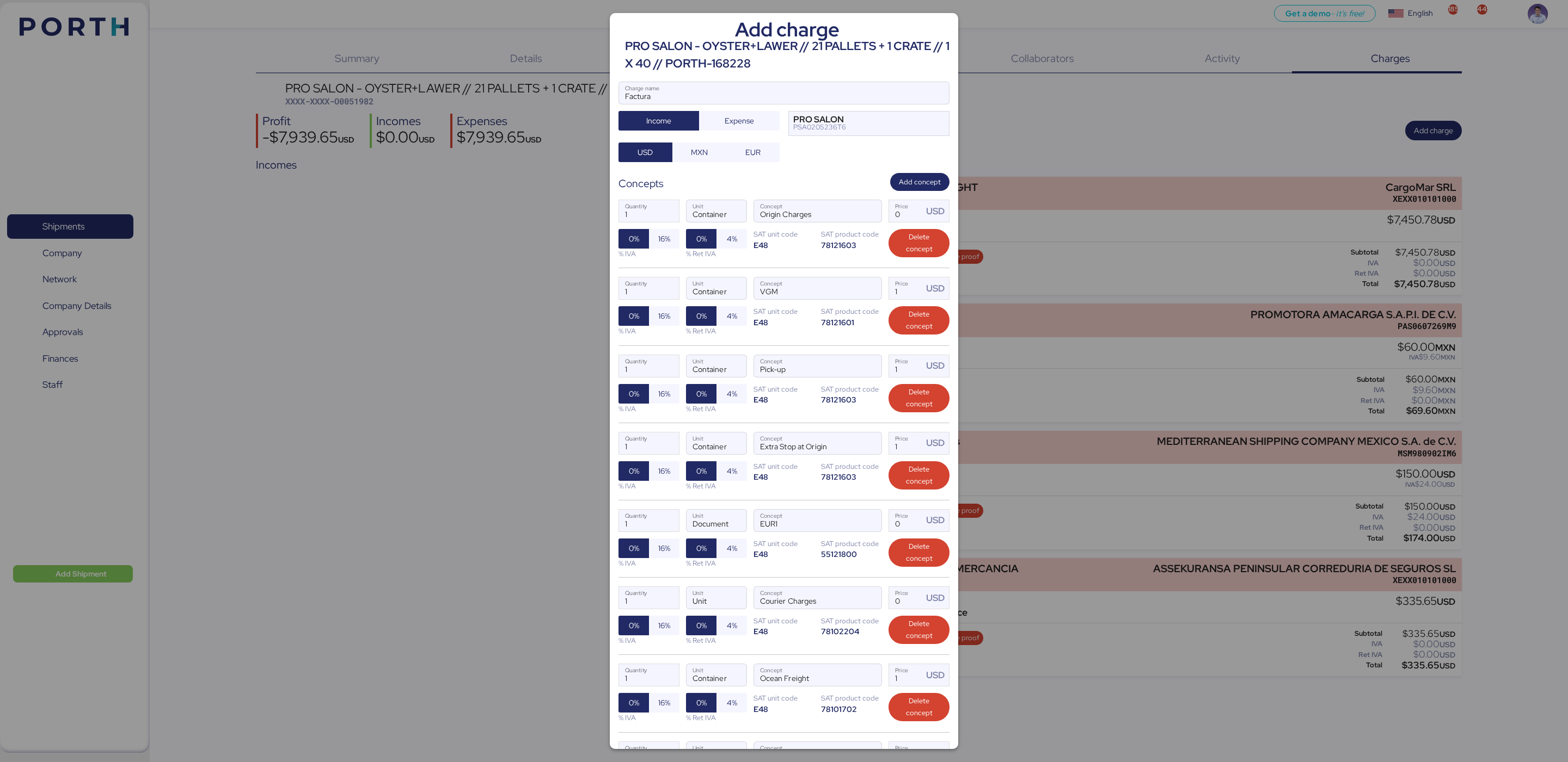
click at [807, 266] on div "1 Quantity Container Unit Origin Charges Concept 0 Price USD 0% 16% % IVA 0% 4%…" at bounding box center [784, 229] width 331 height 77
click at [895, 217] on input "Price USD" at bounding box center [905, 211] width 34 height 22
type input "690"
type input "690.3"
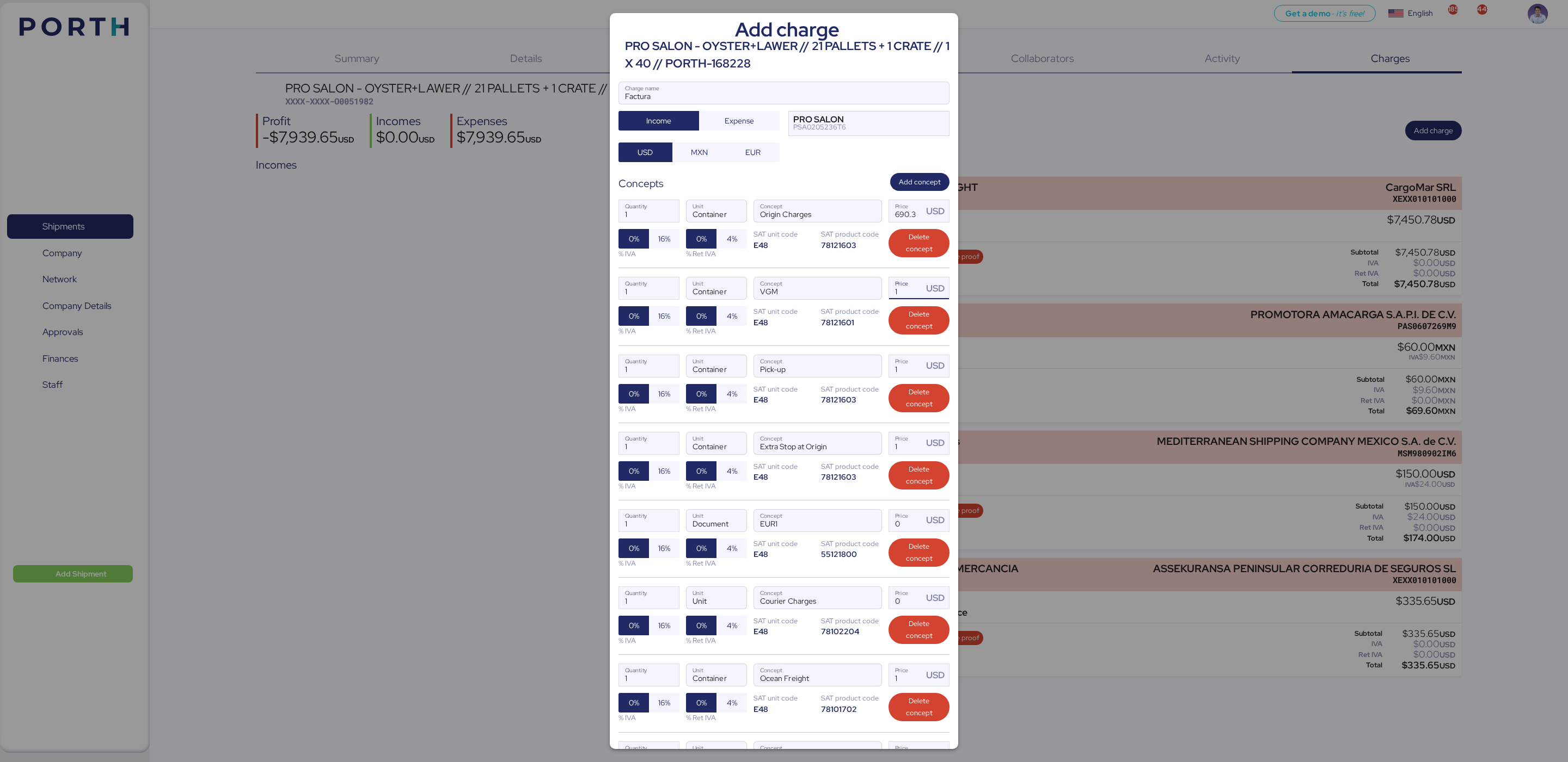
click at [889, 292] on input "1" at bounding box center [905, 288] width 34 height 22
type input "123"
type input "123.9"
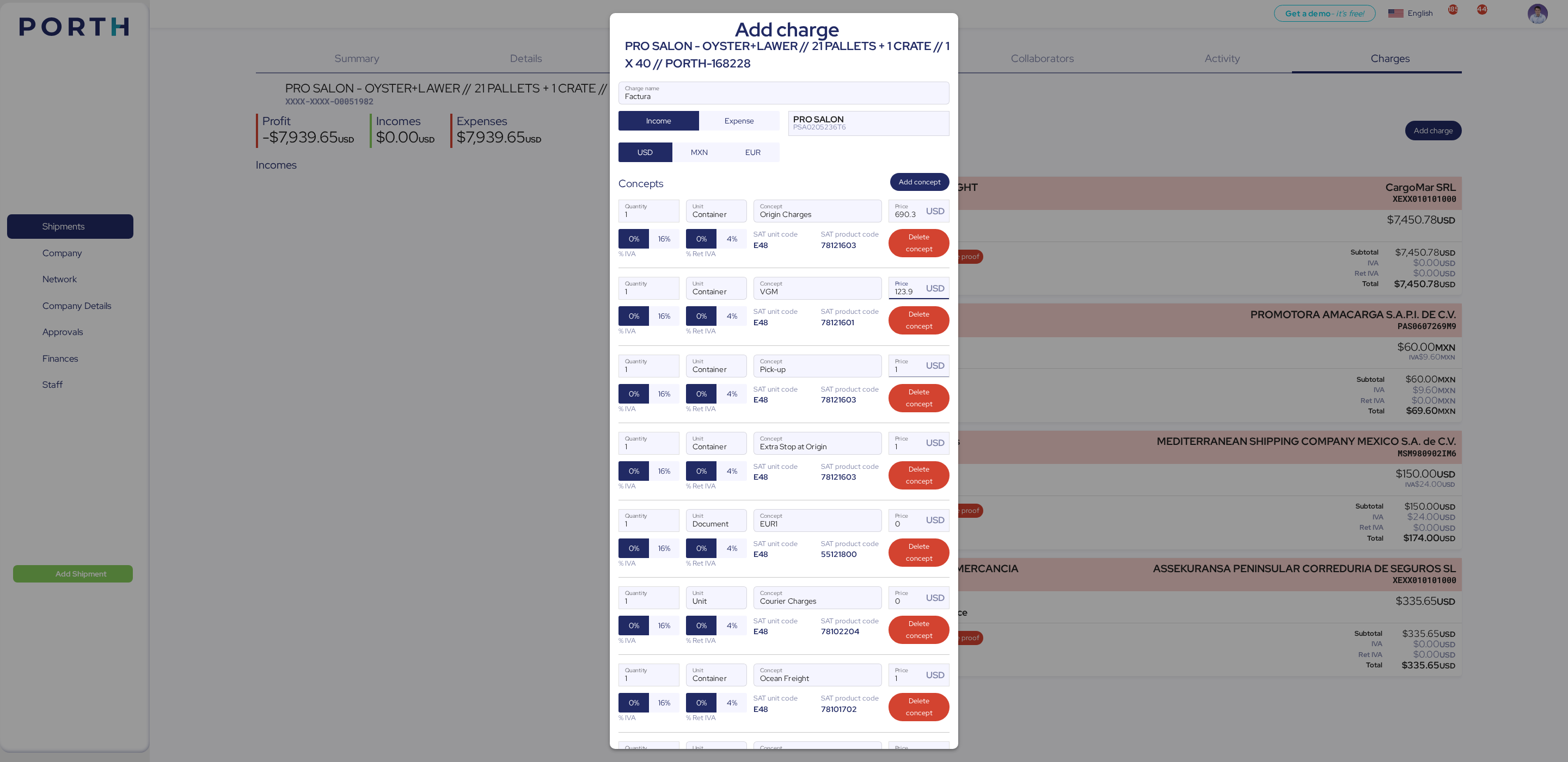
click at [897, 364] on input "1" at bounding box center [905, 366] width 34 height 22
click at [889, 376] on input "Price USD" at bounding box center [905, 366] width 34 height 22
type input "1342"
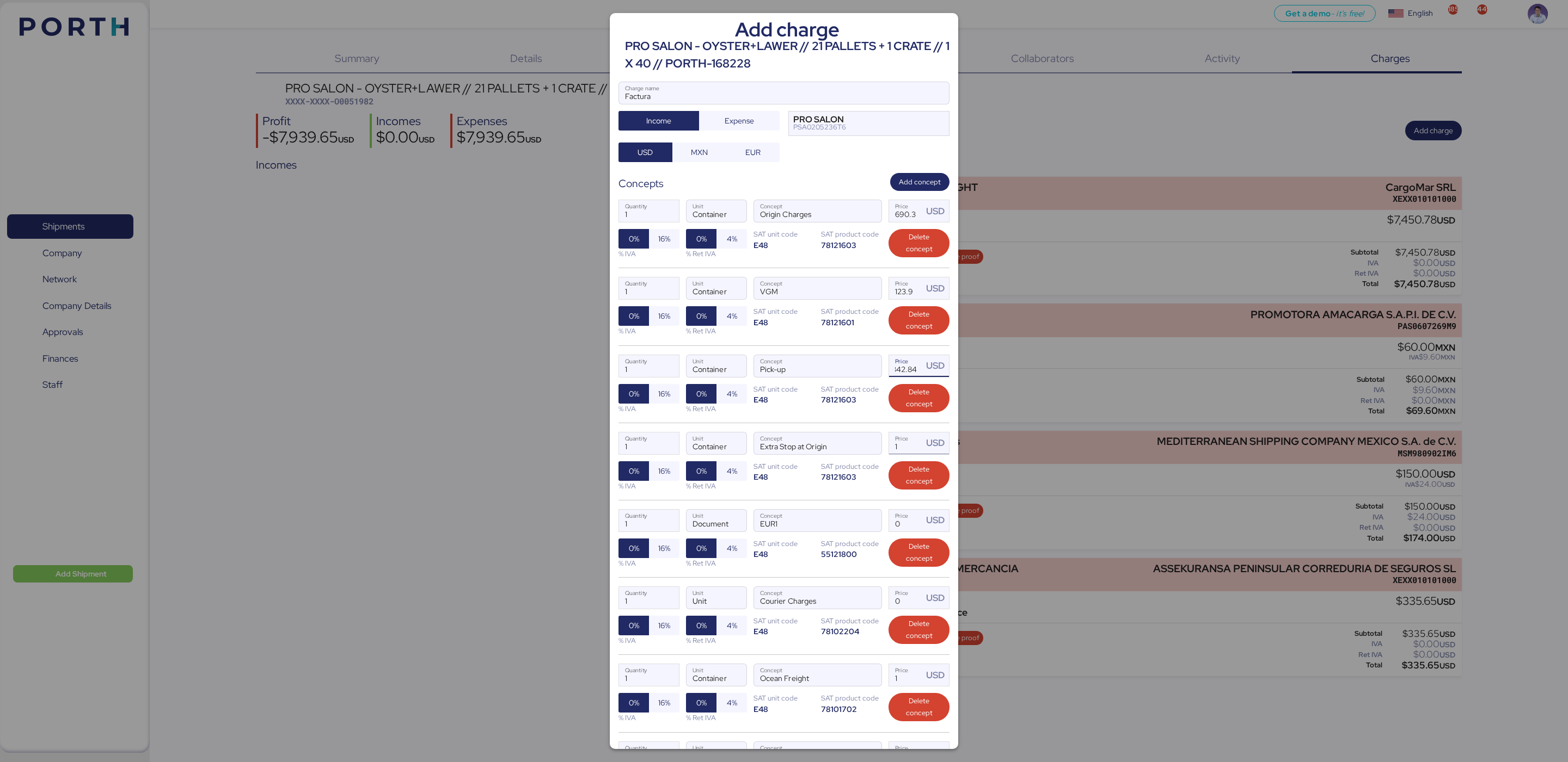
type input "1342.84"
click at [890, 455] on input "1" at bounding box center [905, 443] width 34 height 22
type input "0"
click at [894, 451] on input "Price USD" at bounding box center [905, 443] width 34 height 22
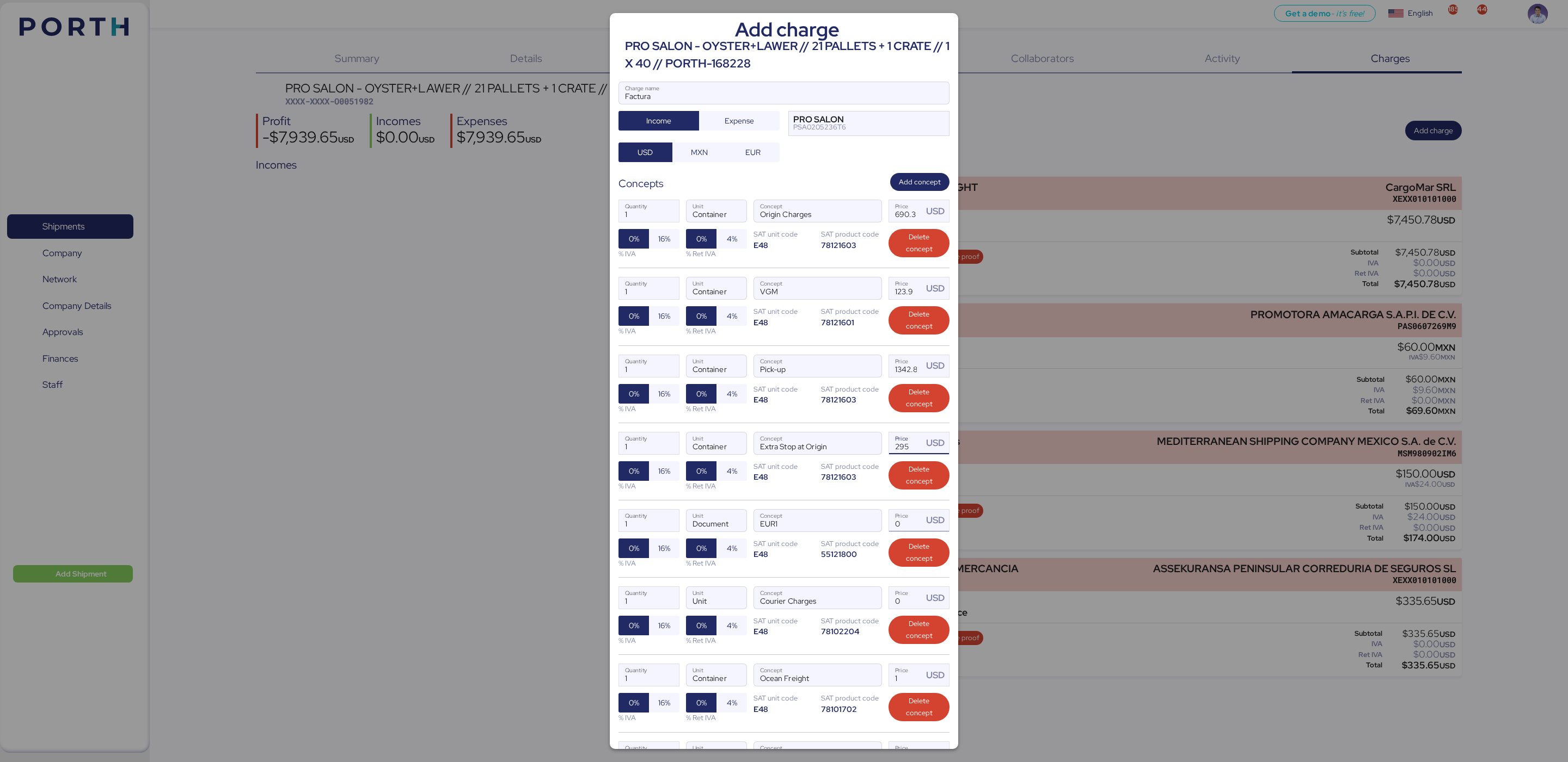
type input "295"
click at [895, 532] on input "Price USD" at bounding box center [905, 520] width 34 height 22
type input "0"
type input "140"
click at [893, 604] on input "Price USD" at bounding box center [905, 598] width 34 height 22
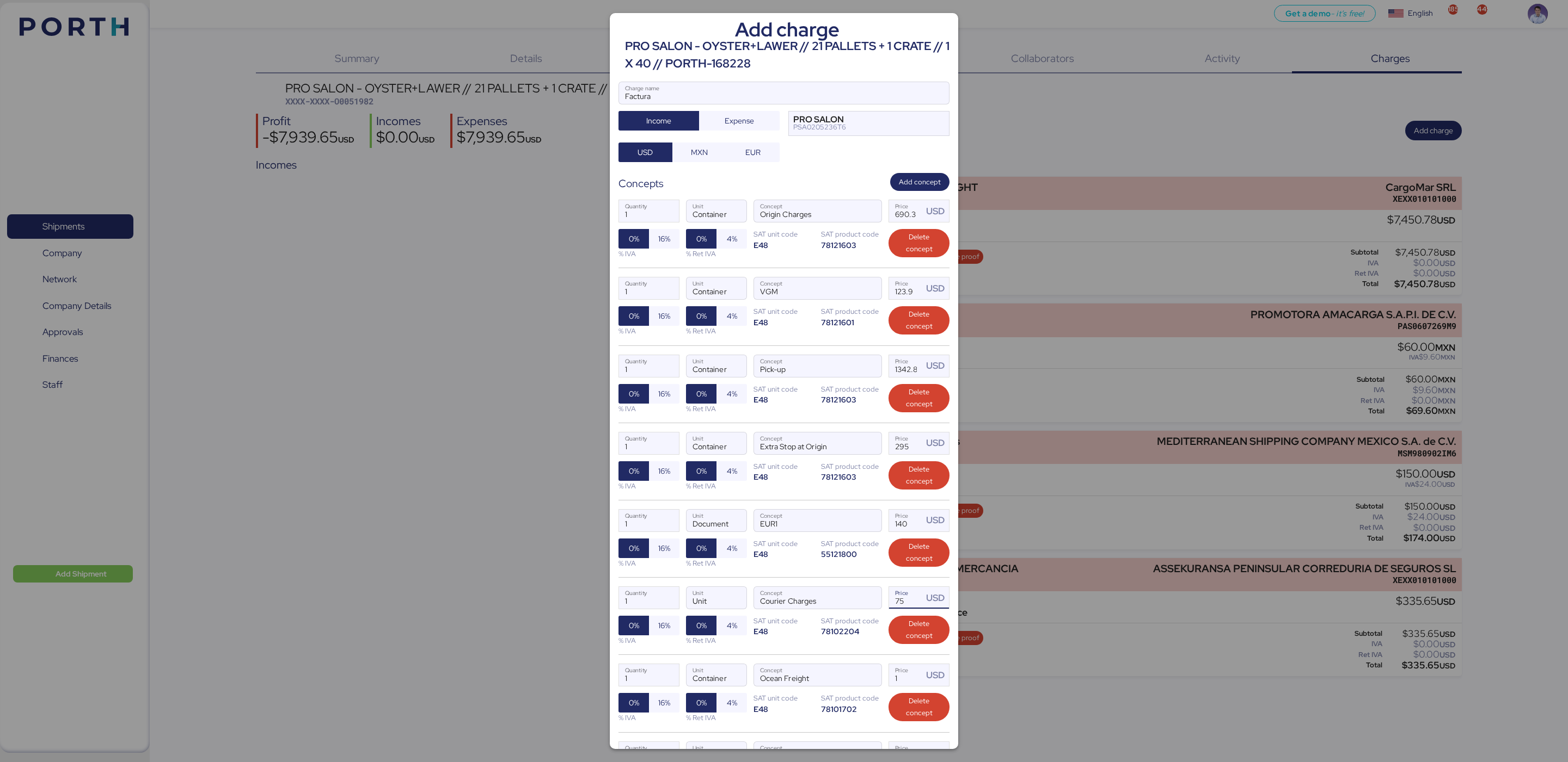
type input "75"
click at [760, 588] on div "1 Quantity Unit Unit Courier Charges Concept 75 Price USD 0% 16% % IVA 0% 4% % …" at bounding box center [784, 616] width 331 height 77
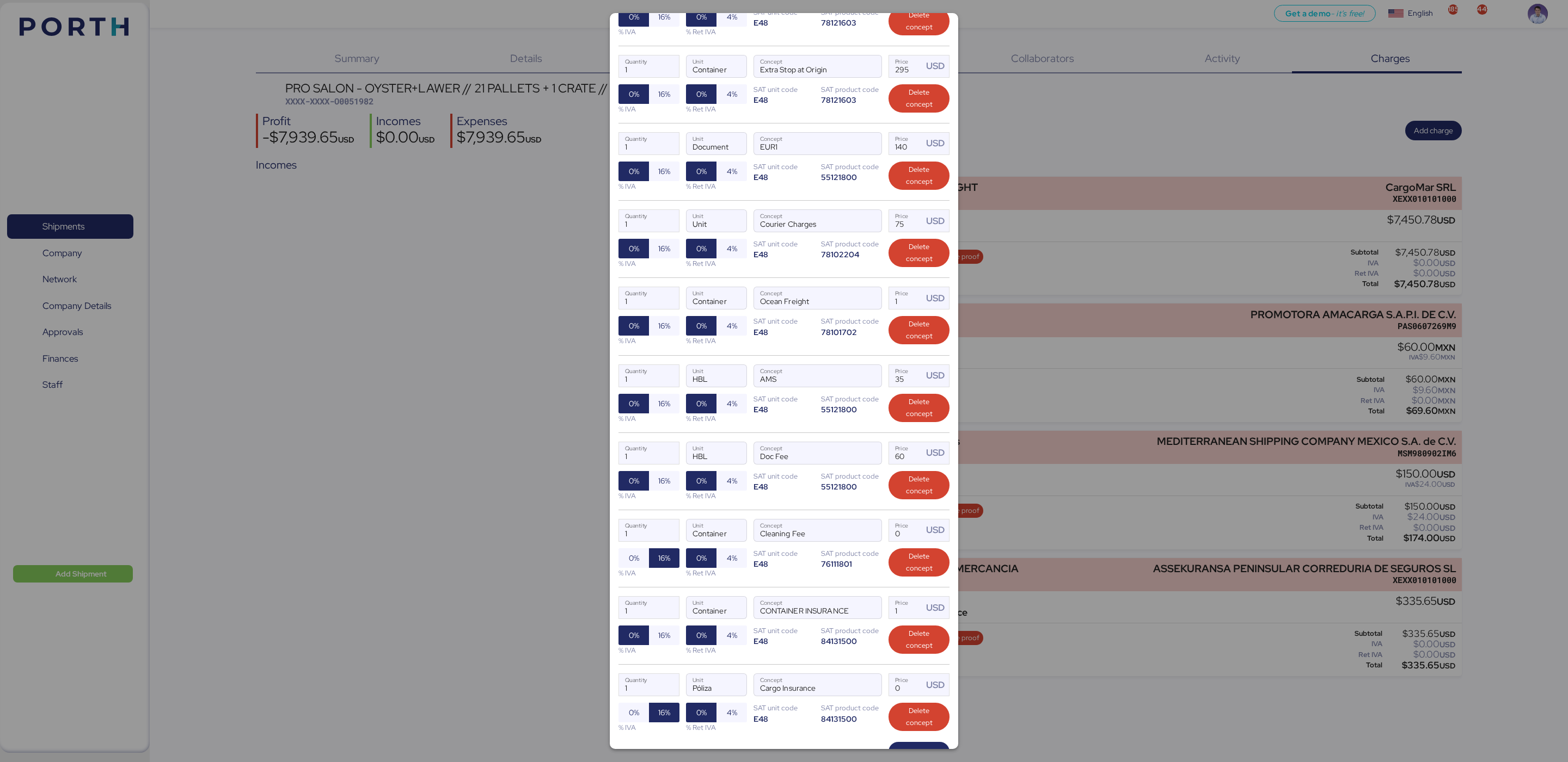
scroll to position [393, 0]
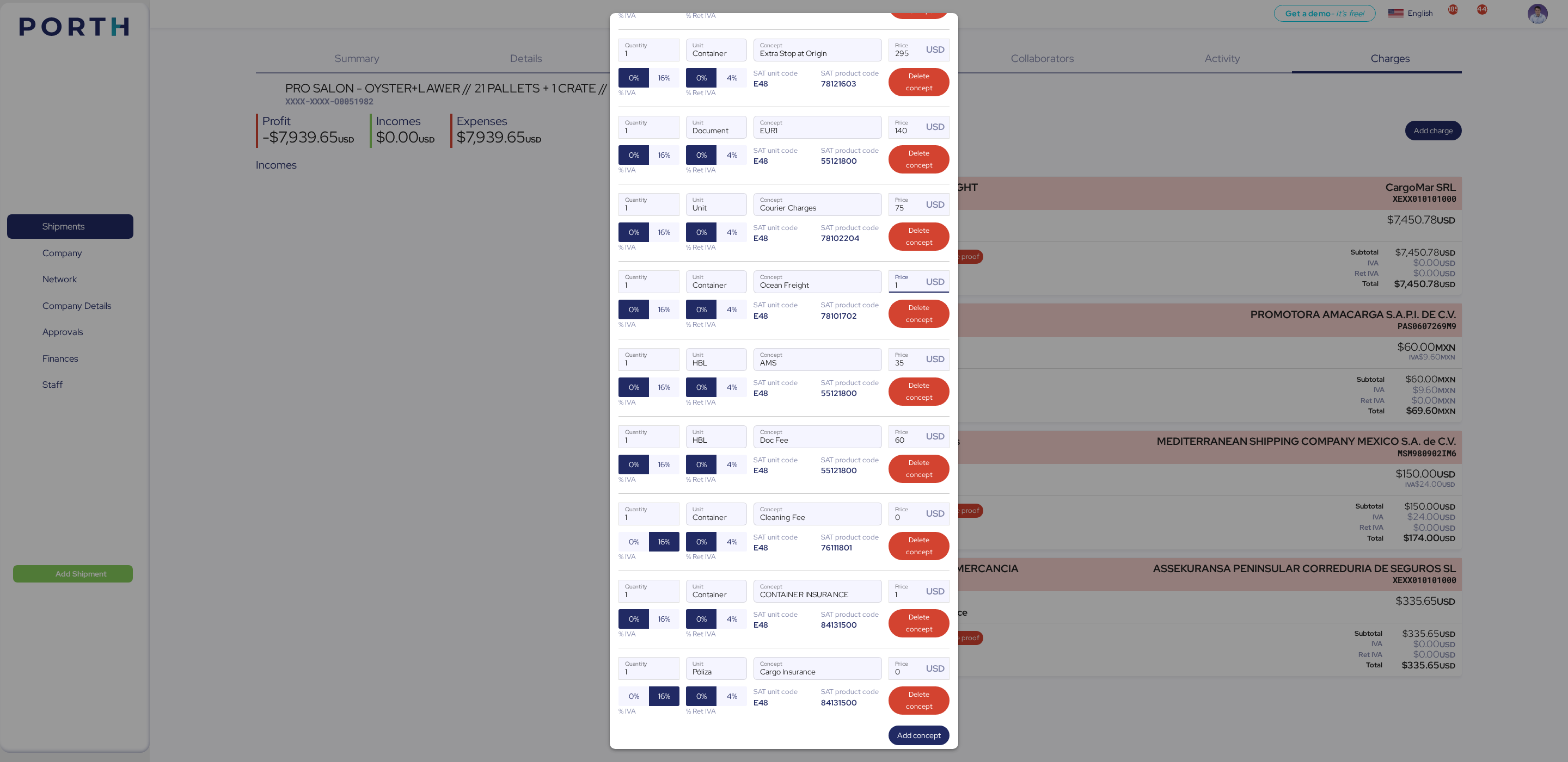
click at [903, 290] on input "1" at bounding box center [905, 281] width 34 height 22
type input "4928"
click at [896, 370] on input "35" at bounding box center [905, 359] width 34 height 22
type input "3"
type input "15"
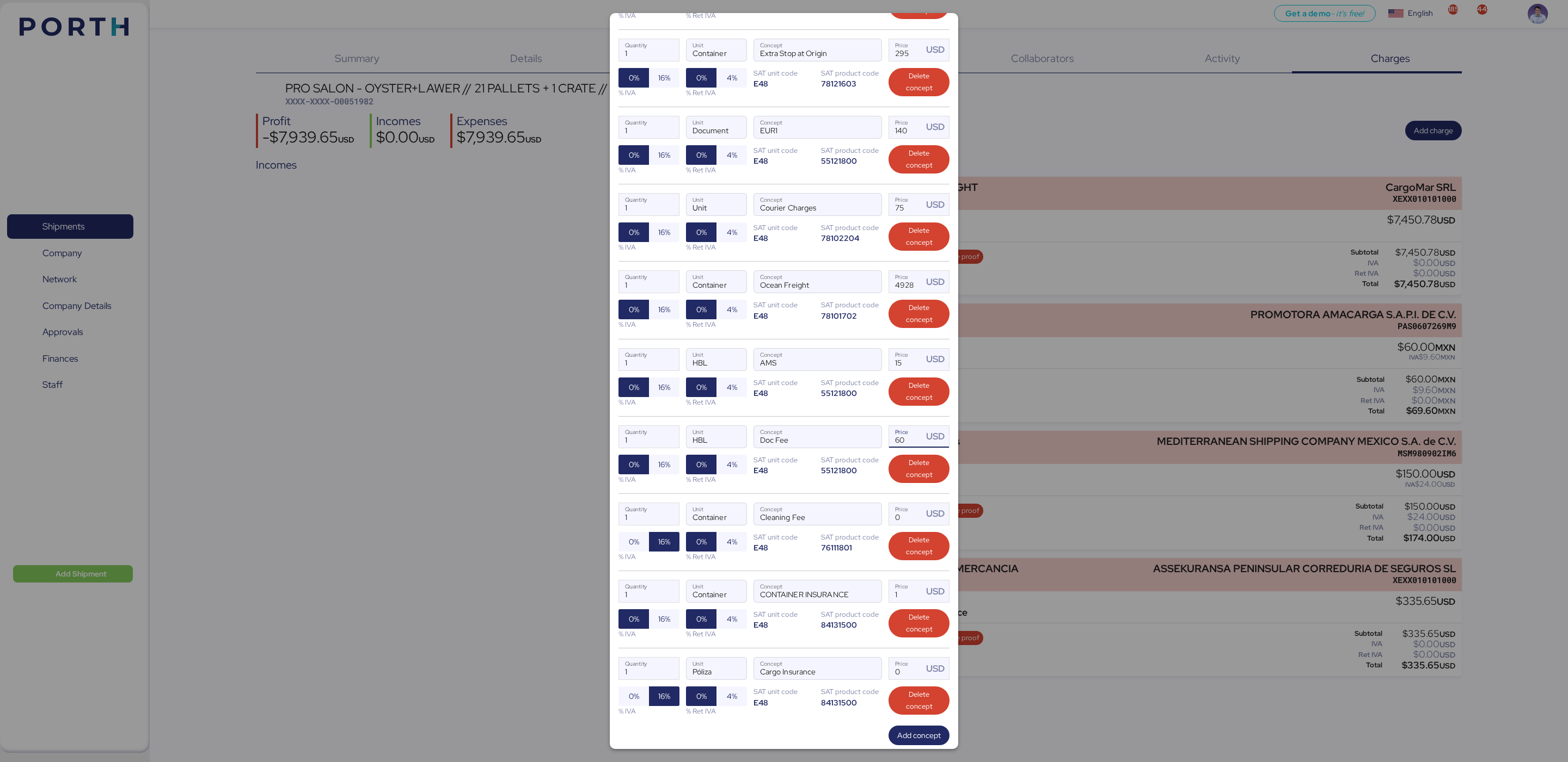
click at [897, 437] on input "60" at bounding box center [905, 436] width 34 height 22
type input "0"
type input "130"
click at [900, 519] on input "Price USD" at bounding box center [905, 514] width 34 height 22
type input "40"
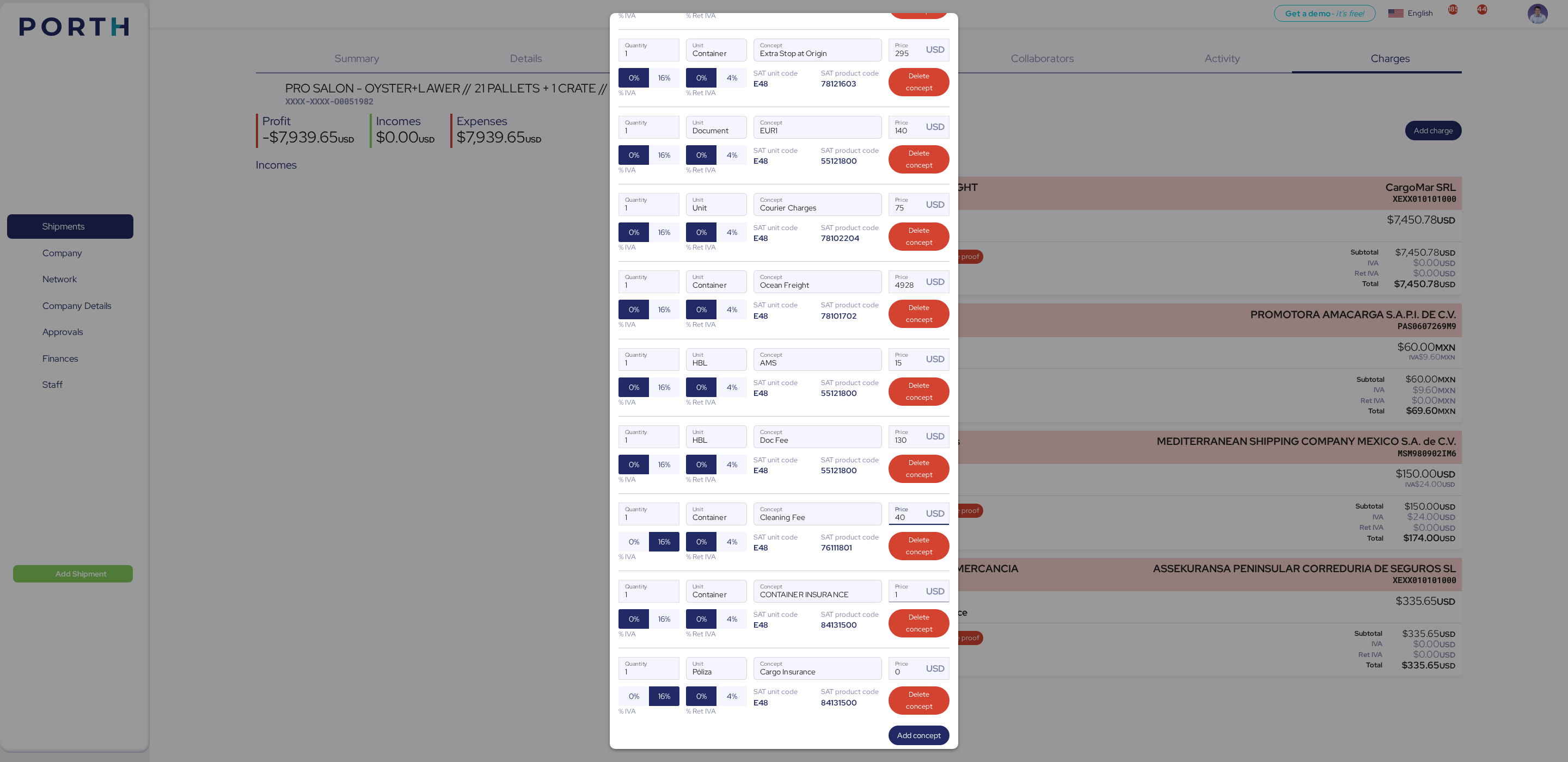
click at [901, 597] on input "1" at bounding box center [905, 591] width 34 height 22
type input "10"
click at [898, 677] on input "Price USD" at bounding box center [905, 669] width 34 height 22
type input "1"
click at [836, 643] on div "1 Quantity Container Unit CONTAINER INSURANCE Concept 10 Price USD 0% 16% % IVA…" at bounding box center [784, 610] width 331 height 77
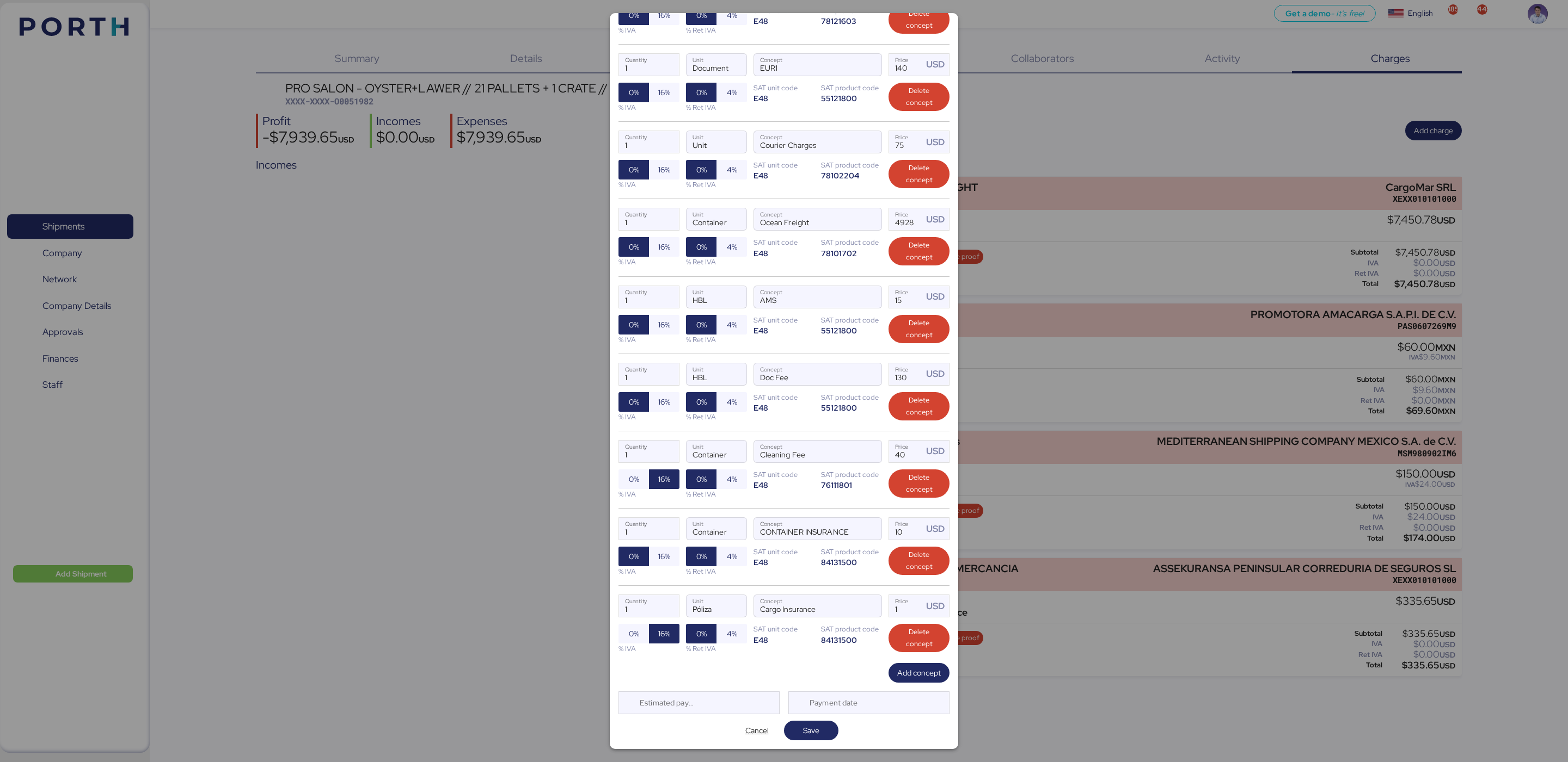
scroll to position [466, 0]
click at [807, 730] on span "Save" at bounding box center [811, 731] width 16 height 13
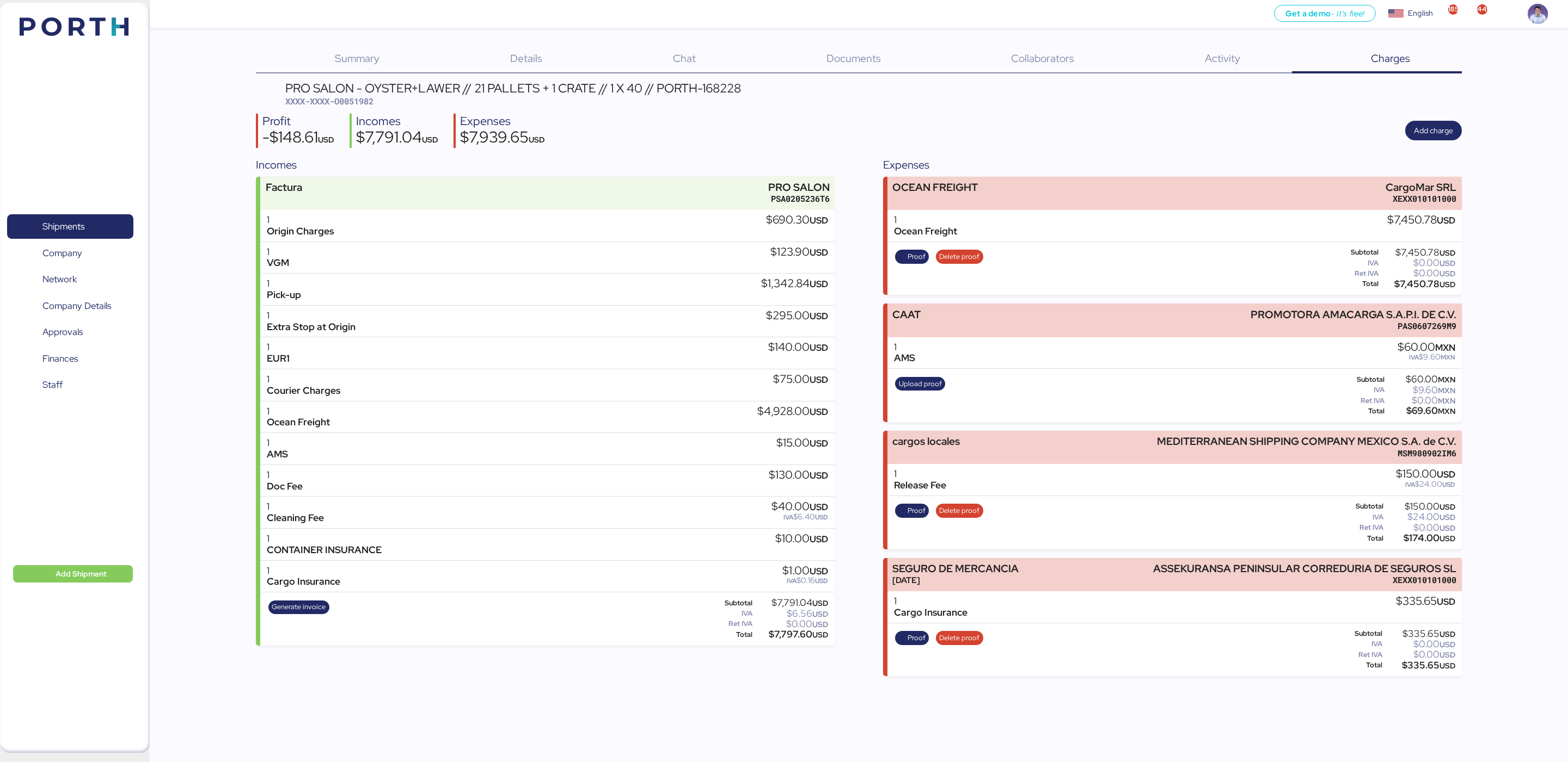
click at [757, 92] on header "PRO SALON - OYSTER+LAWER // 21 PALLETS + 1 CRATE // 1 X 40 // PORTH-168228 XXXX…" at bounding box center [858, 94] width 1206 height 26
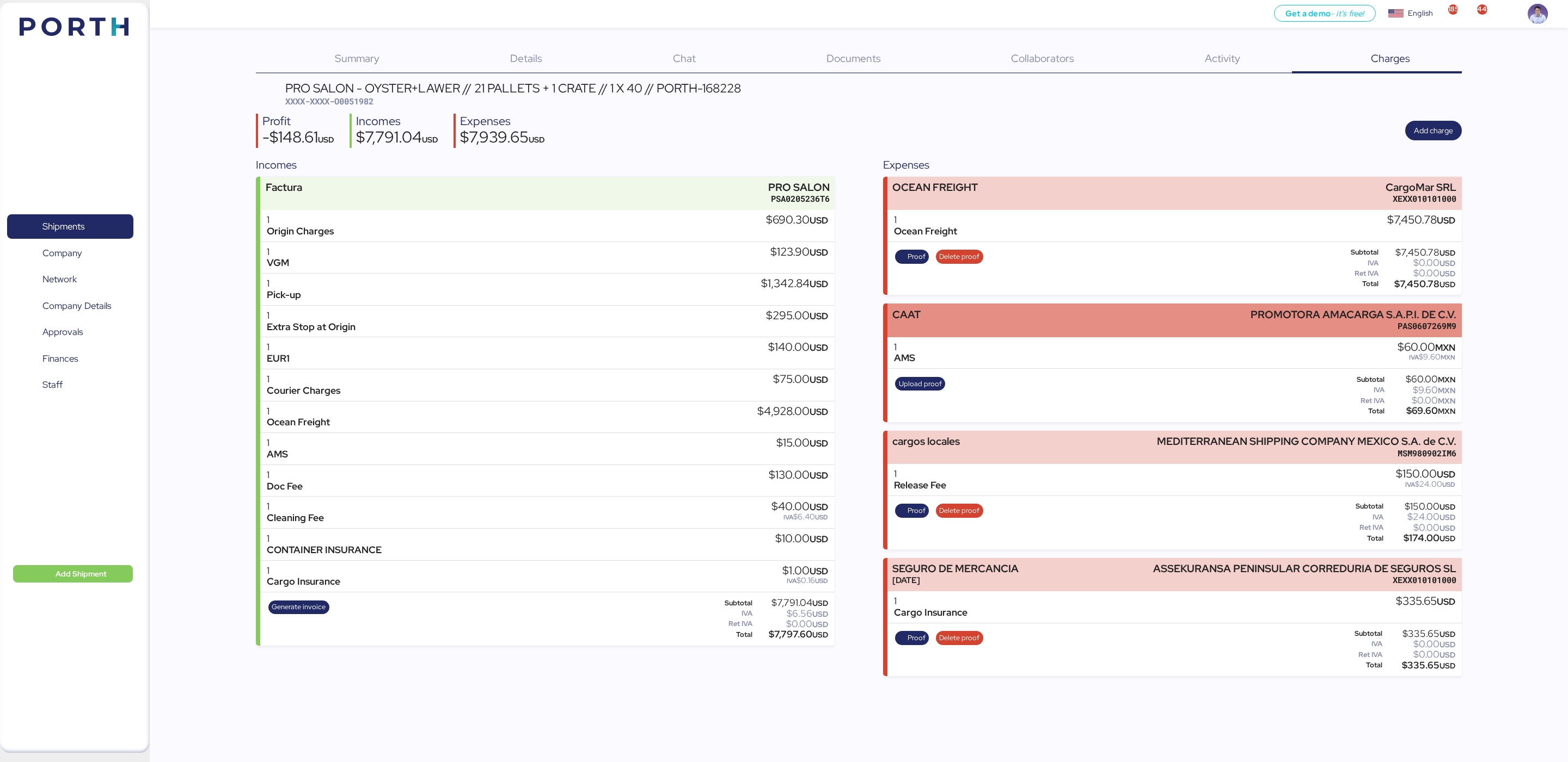
click at [1012, 310] on div "CAAT PROMOTORA AMACARGA S.A.P.I. DE C.V. PAS0607269M9" at bounding box center [1175, 320] width 574 height 33
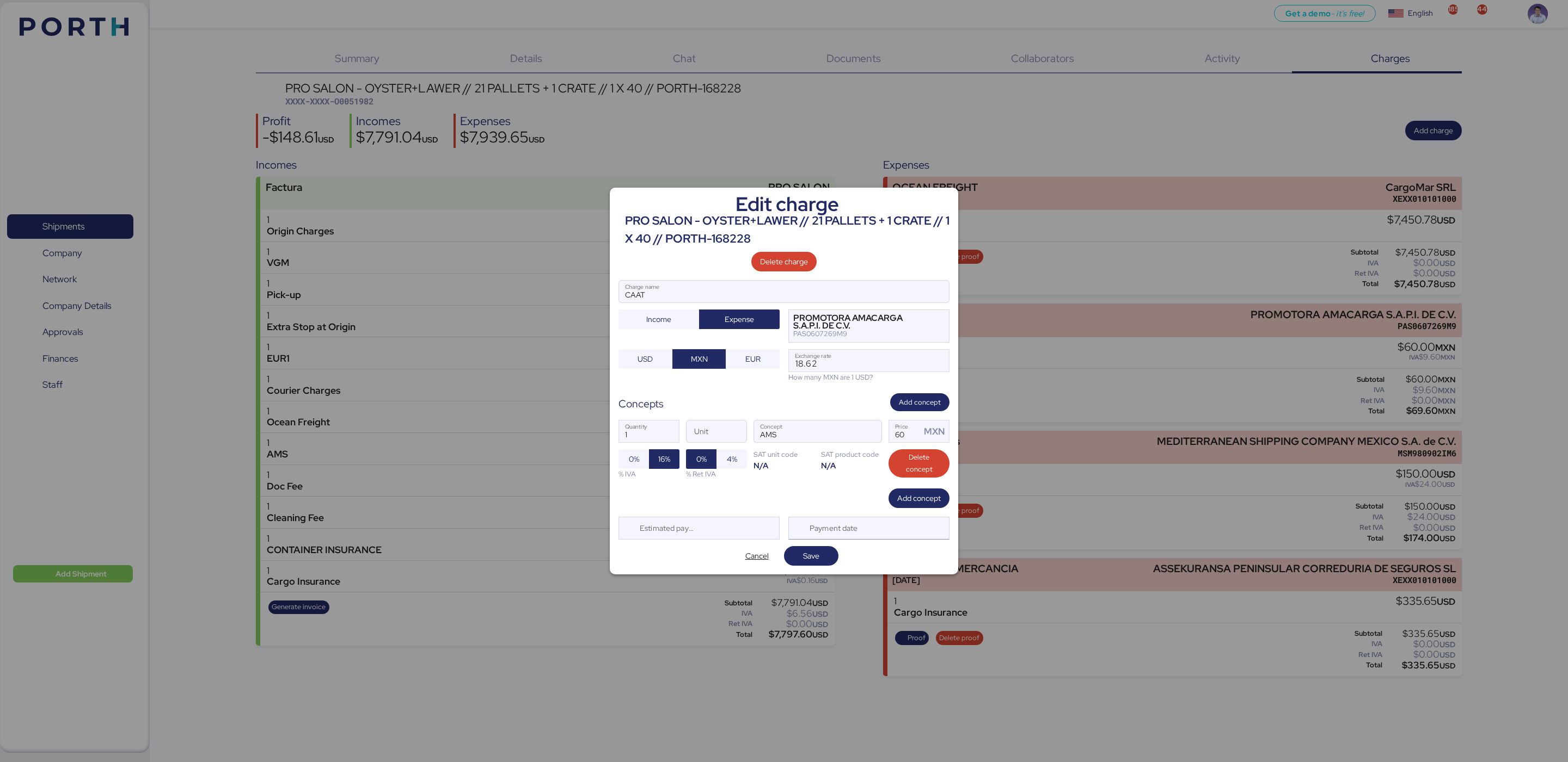
click at [874, 530] on div "Payment date" at bounding box center [868, 529] width 161 height 23
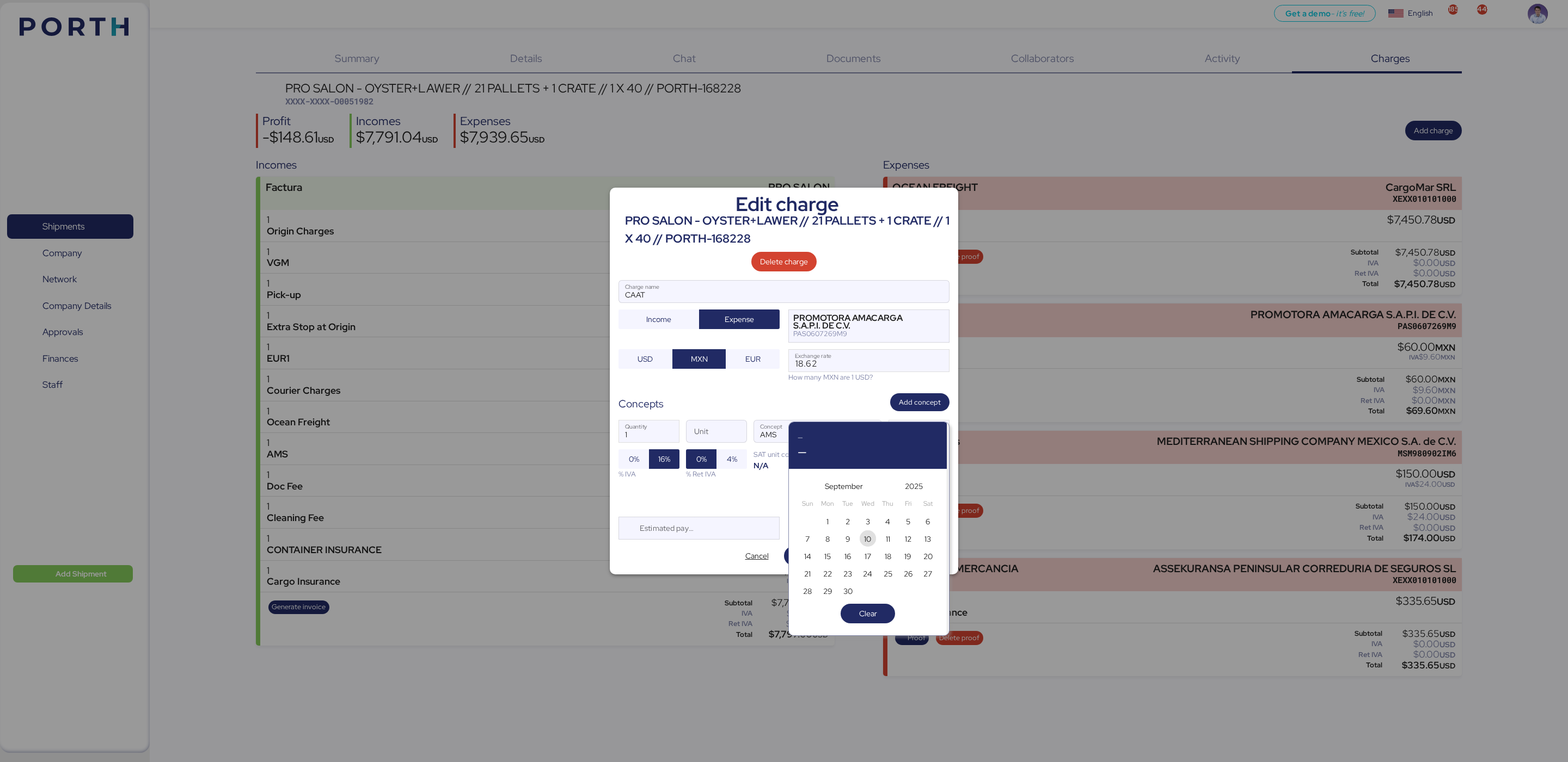
click at [871, 539] on span "10" at bounding box center [866, 539] width 7 height 13
type input "[DATE]"
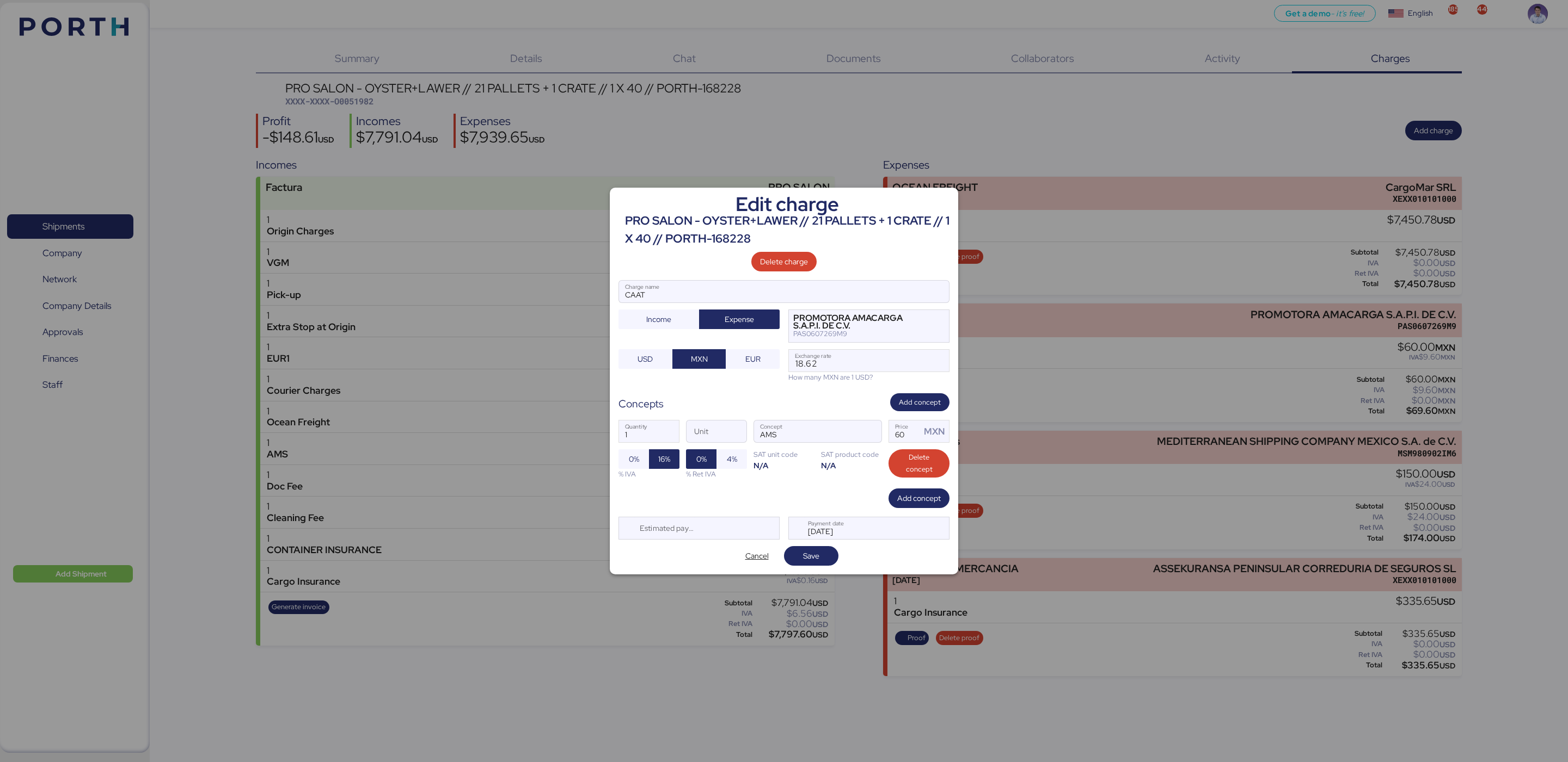
click at [838, 558] on div "Cancel Save" at bounding box center [784, 556] width 331 height 19
click at [817, 555] on span "Save" at bounding box center [811, 557] width 16 height 13
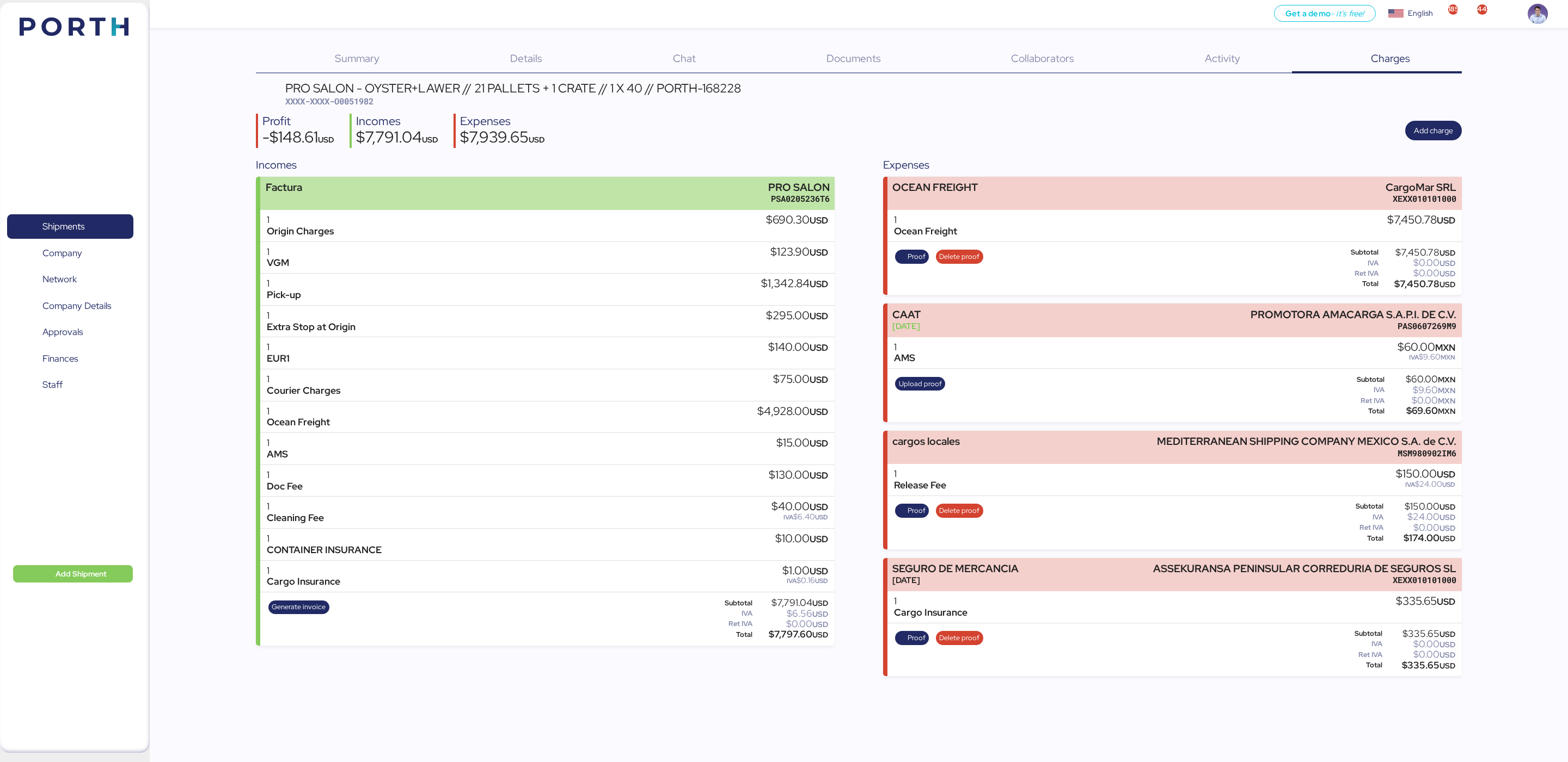
click at [699, 179] on div "Factura PRO SALON PSA0205236T6" at bounding box center [547, 194] width 574 height 33
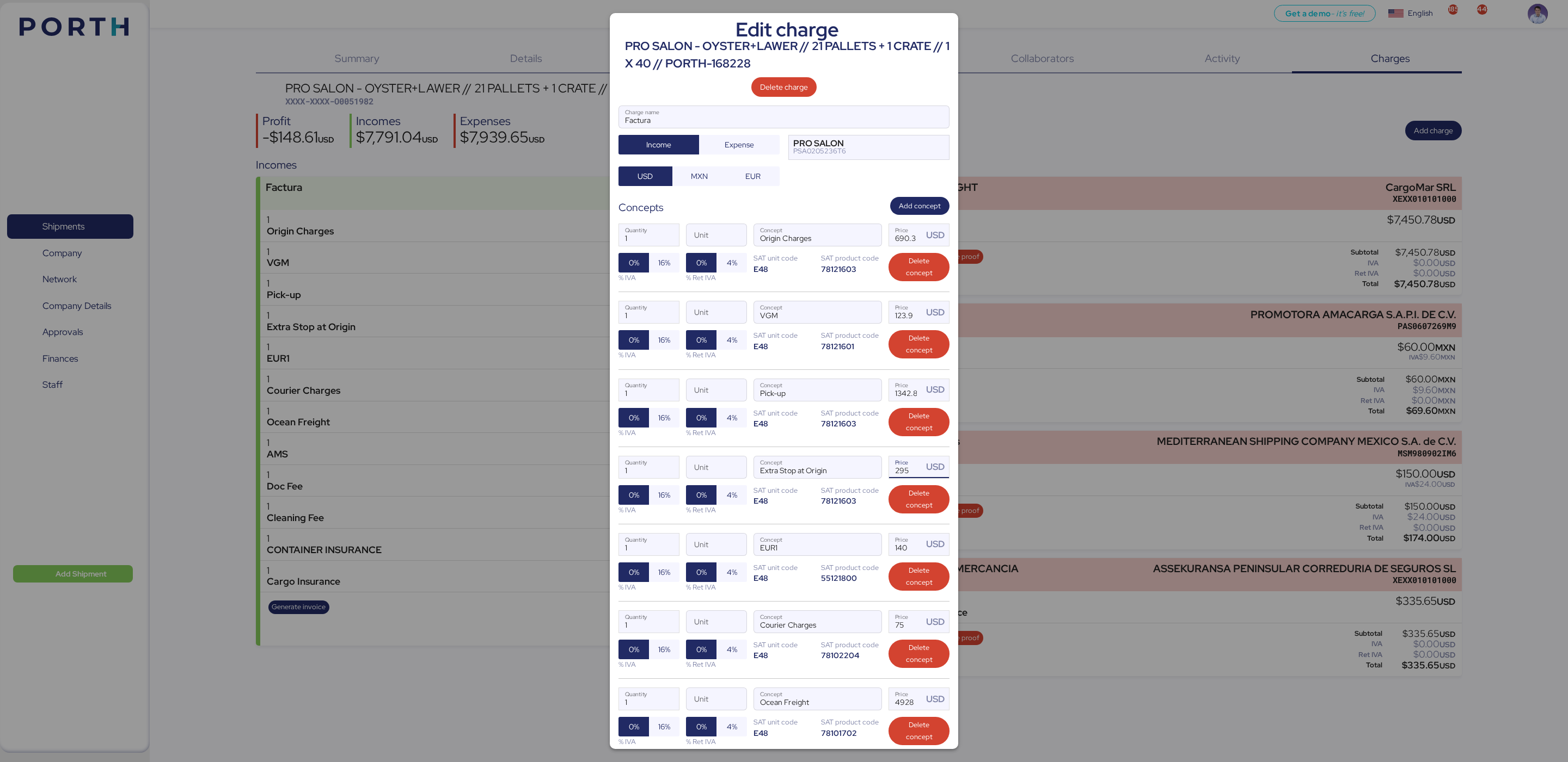
click at [890, 472] on input "295" at bounding box center [905, 467] width 34 height 22
type input "413"
click at [850, 443] on div "1 Quantity Unit Pick-up Concept 1342.84 Price USD 0% 16% % IVA 0% 4% % Ret IVA …" at bounding box center [784, 408] width 331 height 77
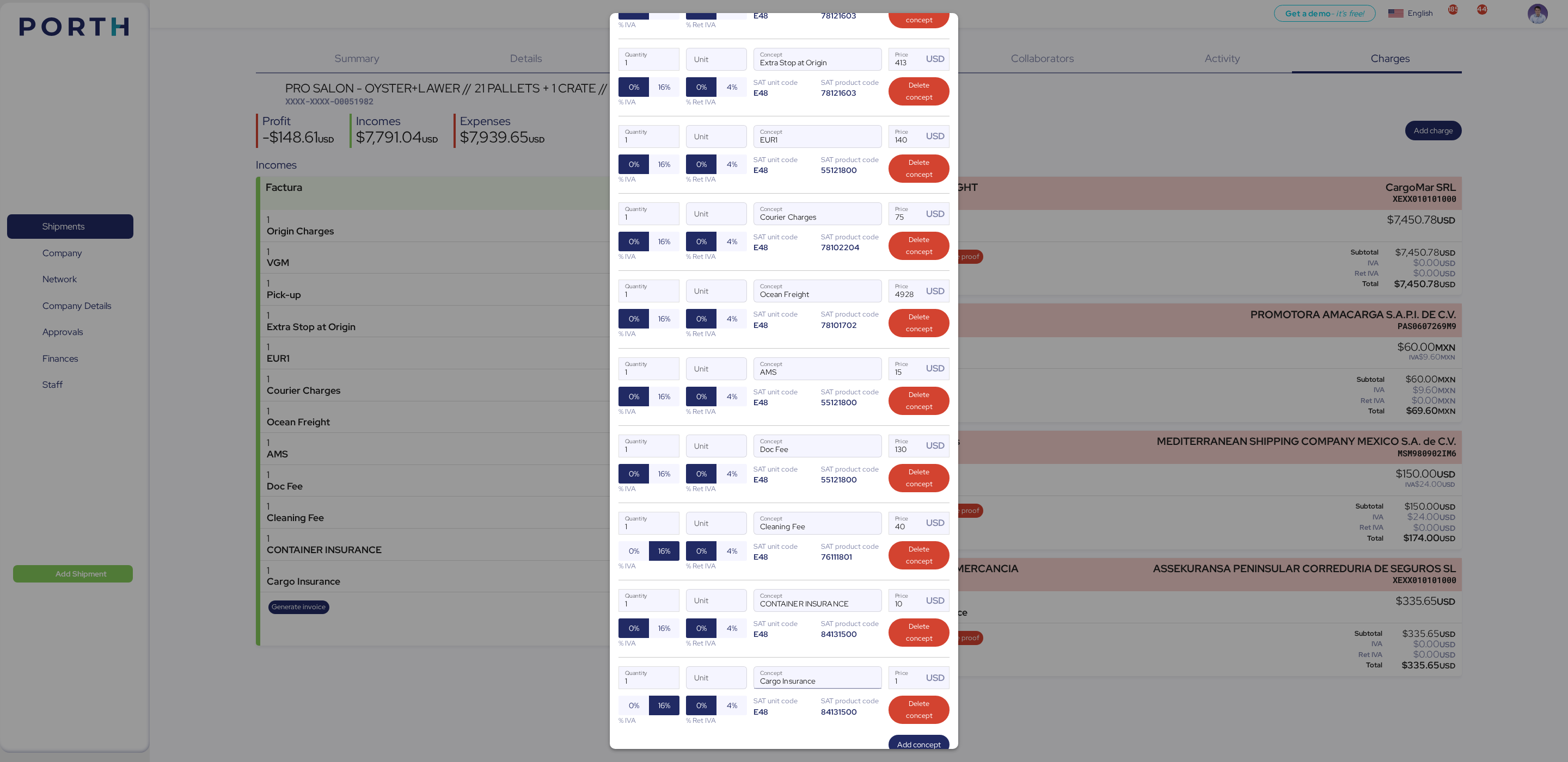
scroll to position [490, 0]
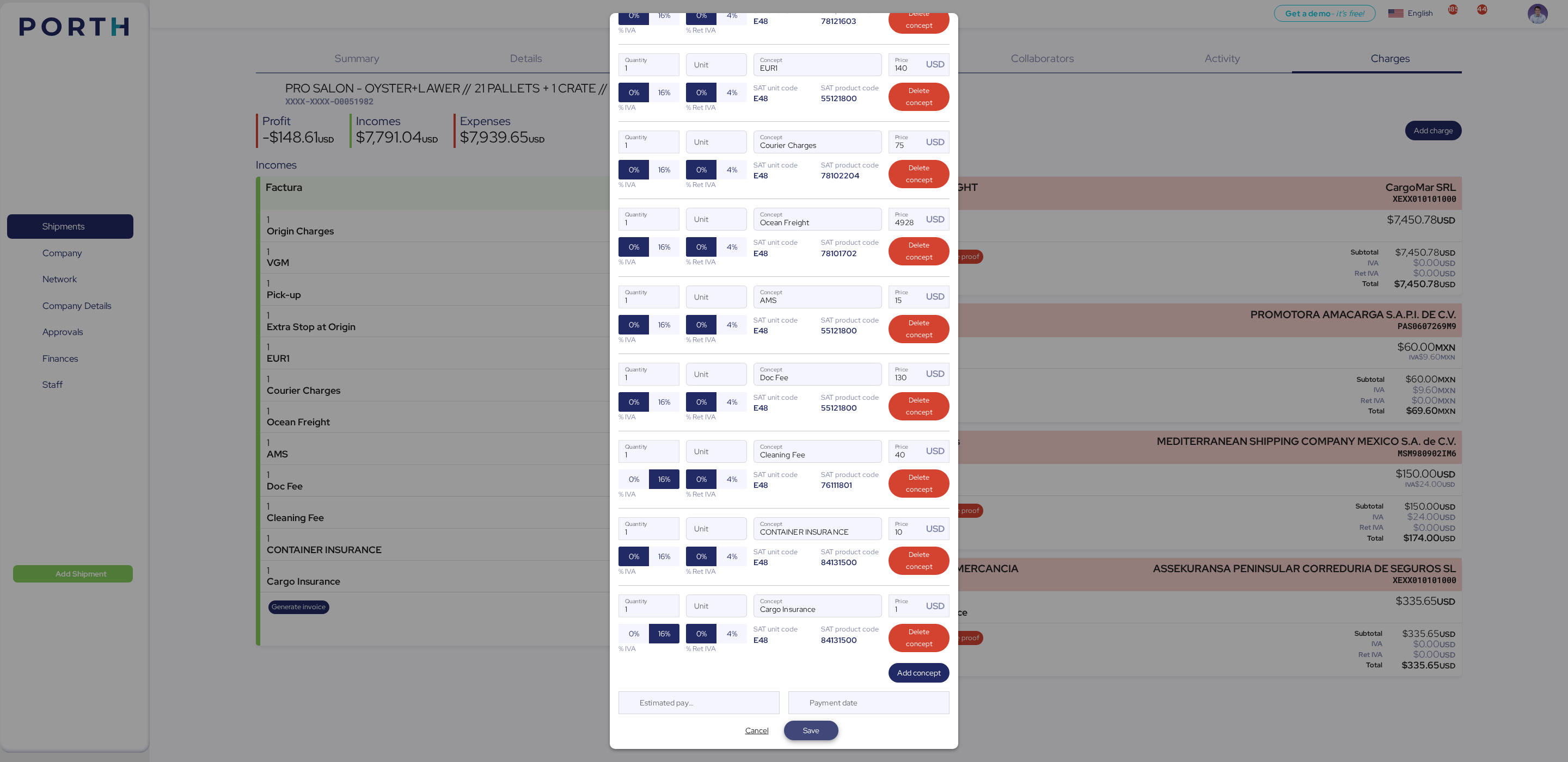
click at [812, 724] on span "Save" at bounding box center [811, 731] width 16 height 13
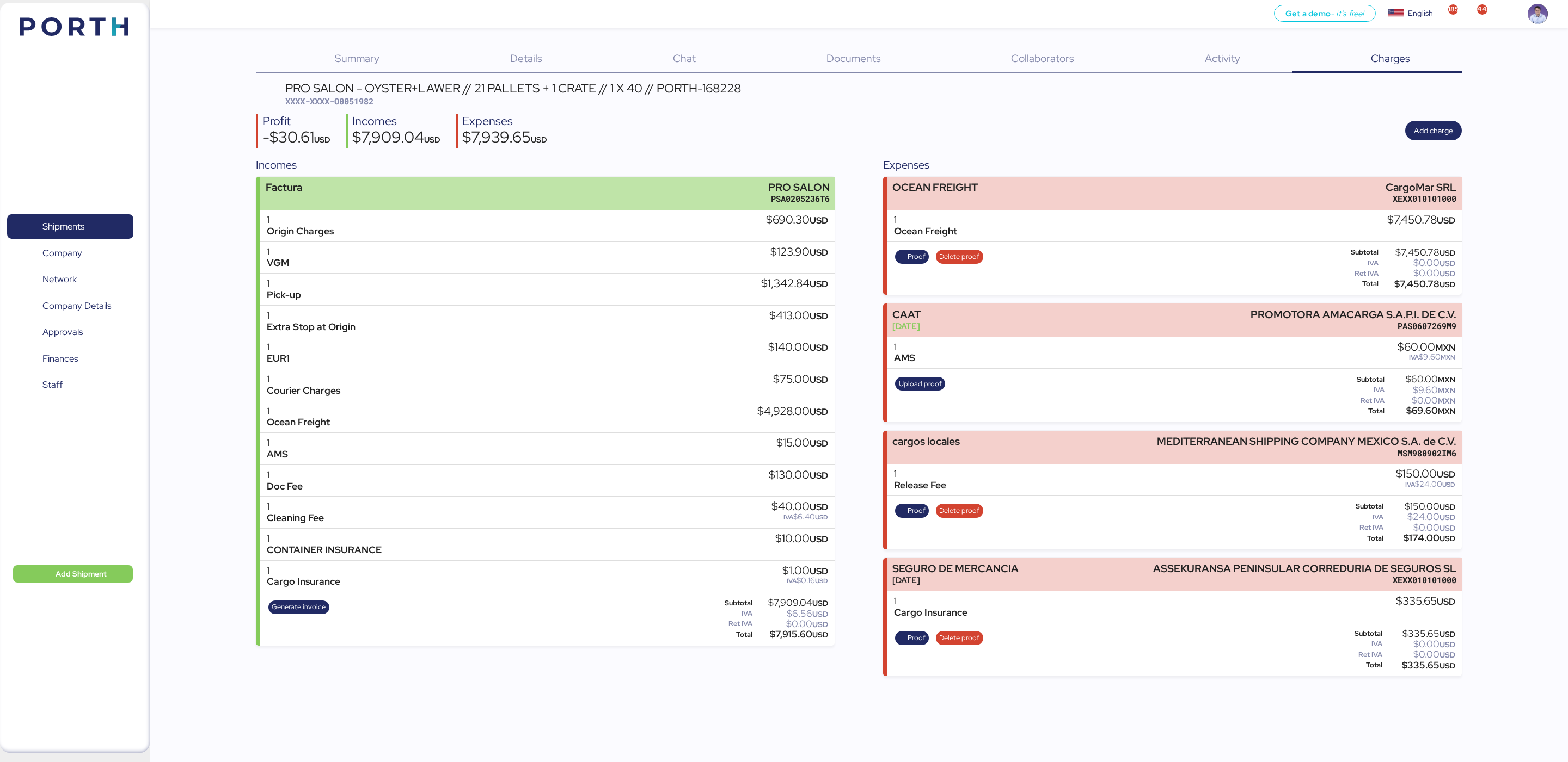
click at [729, 186] on div "Factura PRO SALON PSA0205236T6" at bounding box center [547, 194] width 574 height 33
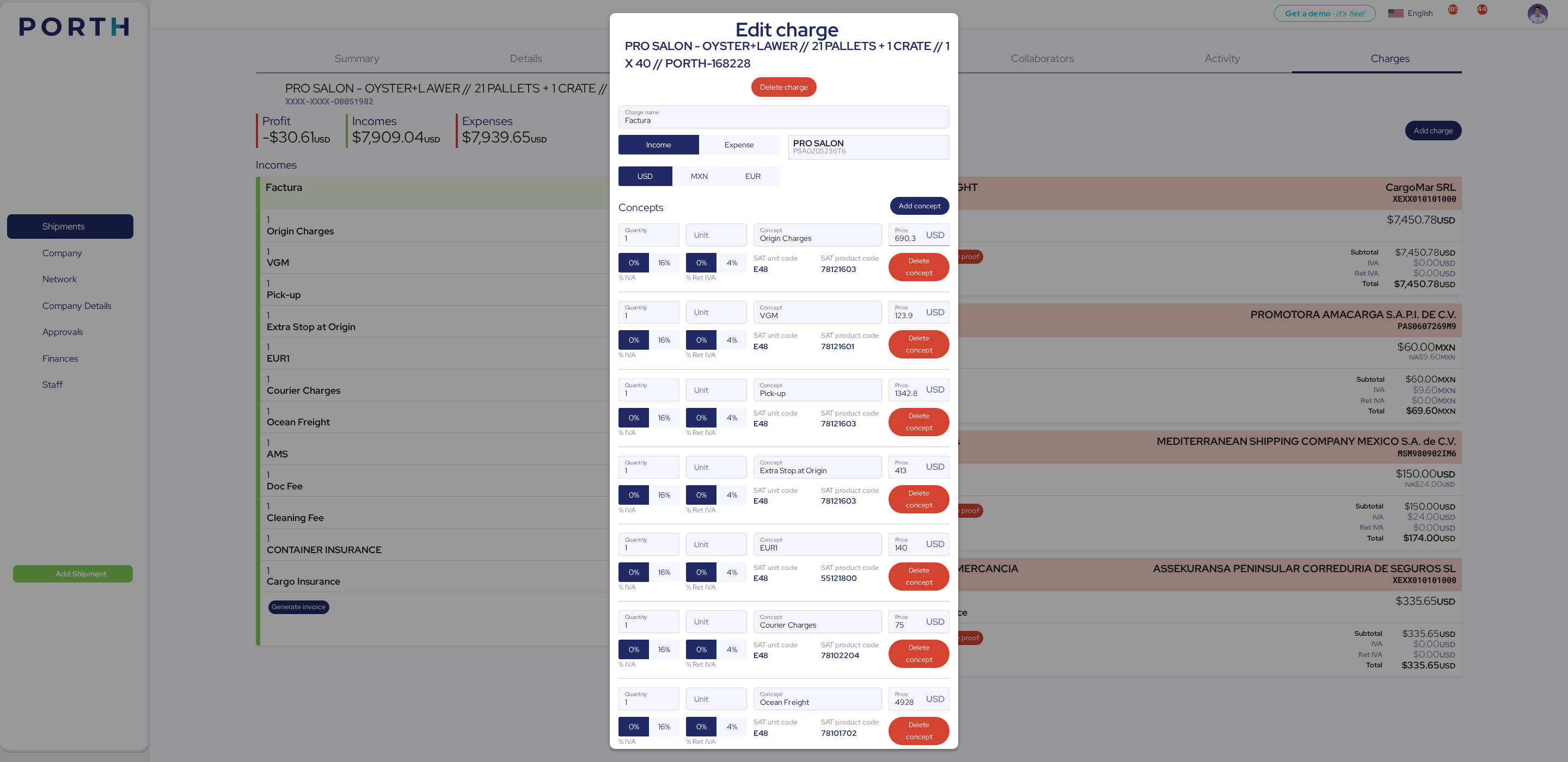
click at [896, 244] on input "690.3" at bounding box center [905, 235] width 34 height 22
type input "778"
type input "778.8"
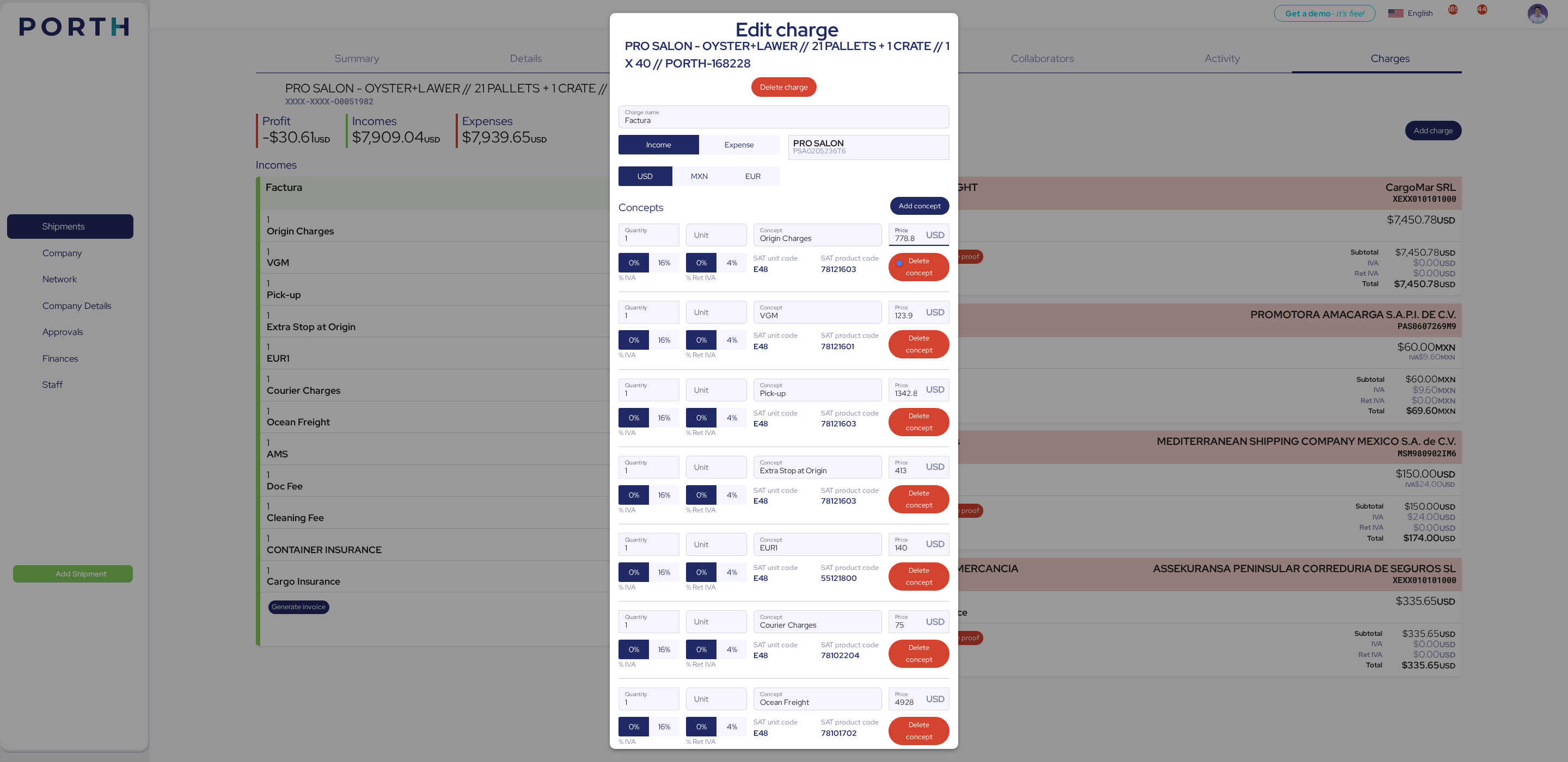
click at [838, 187] on div "Factura Charge name Income Expense PRO SALON PSA0205236T6 USD MXN EUR" at bounding box center [784, 146] width 331 height 81
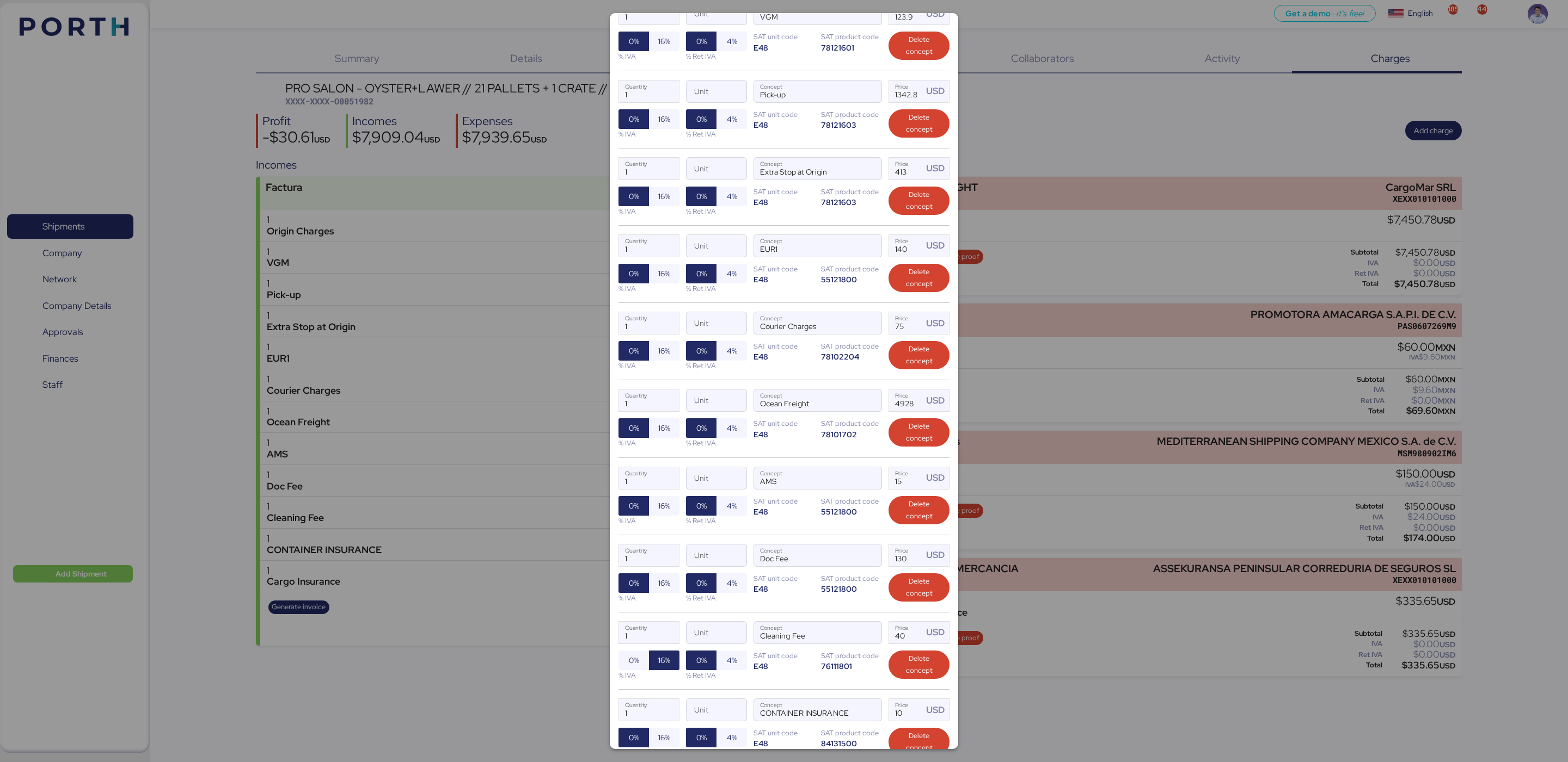
scroll to position [490, 0]
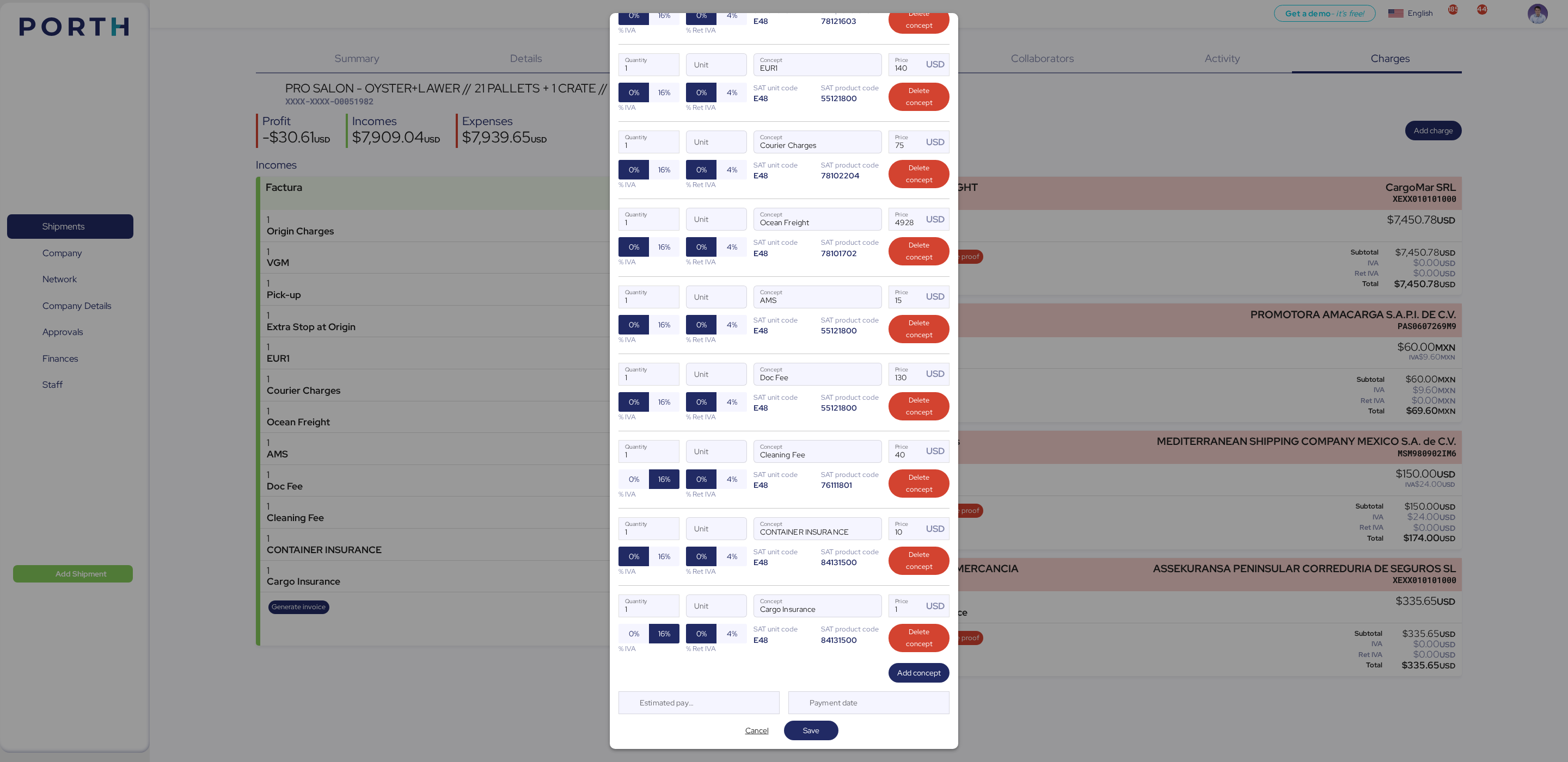
click at [816, 744] on div "Edit charge PRO SALON - OYSTER+LAWER // 21 PALLETS + 1 CRATE // 1 X 40 // PORTH…" at bounding box center [784, 381] width 349 height 736
click at [816, 735] on span "Save" at bounding box center [811, 731] width 37 height 15
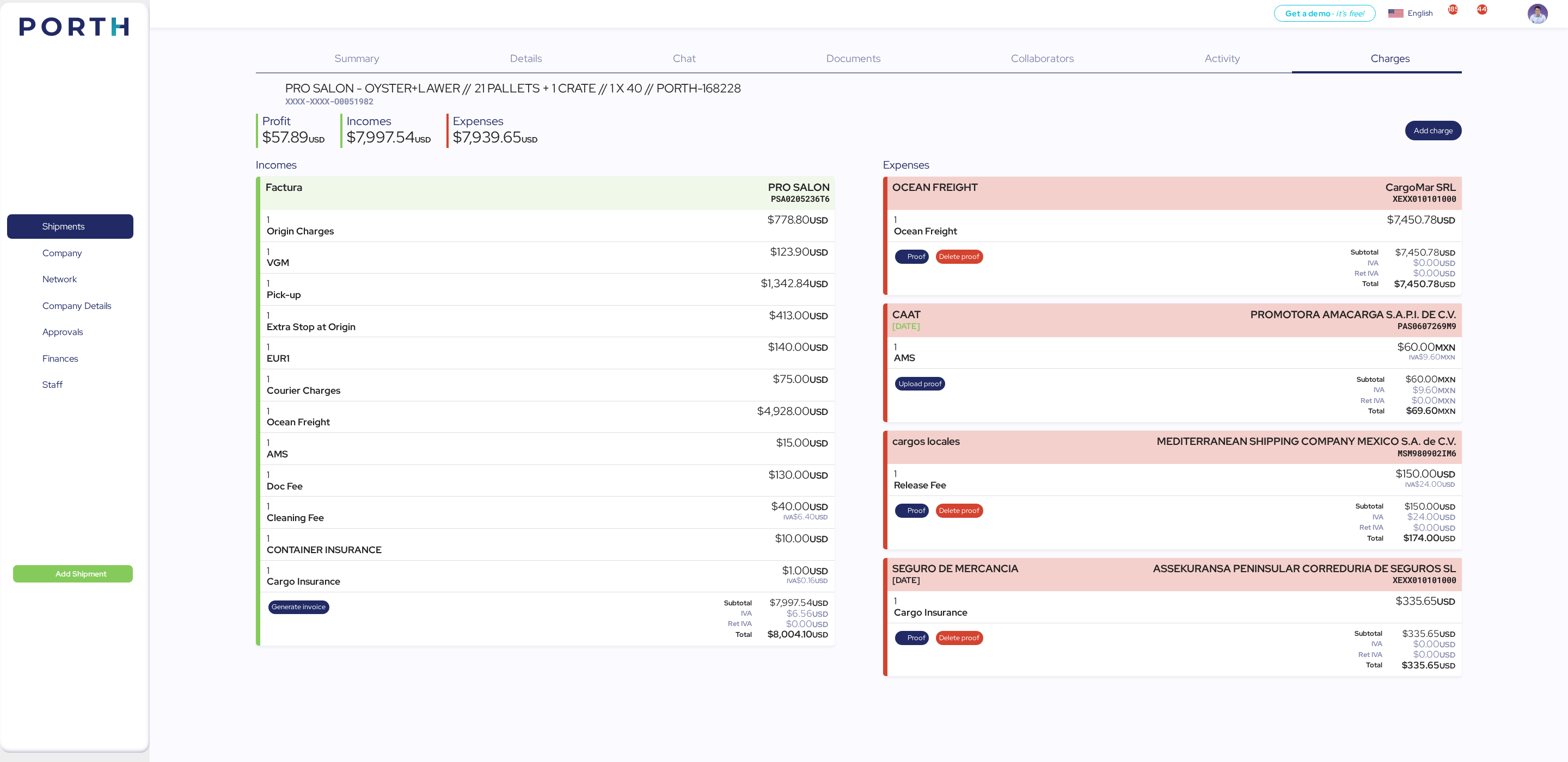
click at [762, 137] on div "Profit $57.89 USD Incomes $7,997.54 USD Expenses $7,939.65 USD Add charge" at bounding box center [858, 131] width 1206 height 35
click at [777, 157] on div "Incomes" at bounding box center [545, 165] width 578 height 16
click at [878, 130] on div "Profit $57.89 USD Incomes $7,997.54 USD Expenses $7,939.65 USD Add charge" at bounding box center [858, 131] width 1206 height 35
click at [880, 153] on div "PRO SALON - OYSTER+LAWER // 21 PALLETS + 1 CRATE // 1 X 40 // PORTH-168228 XXXX…" at bounding box center [858, 379] width 1206 height 594
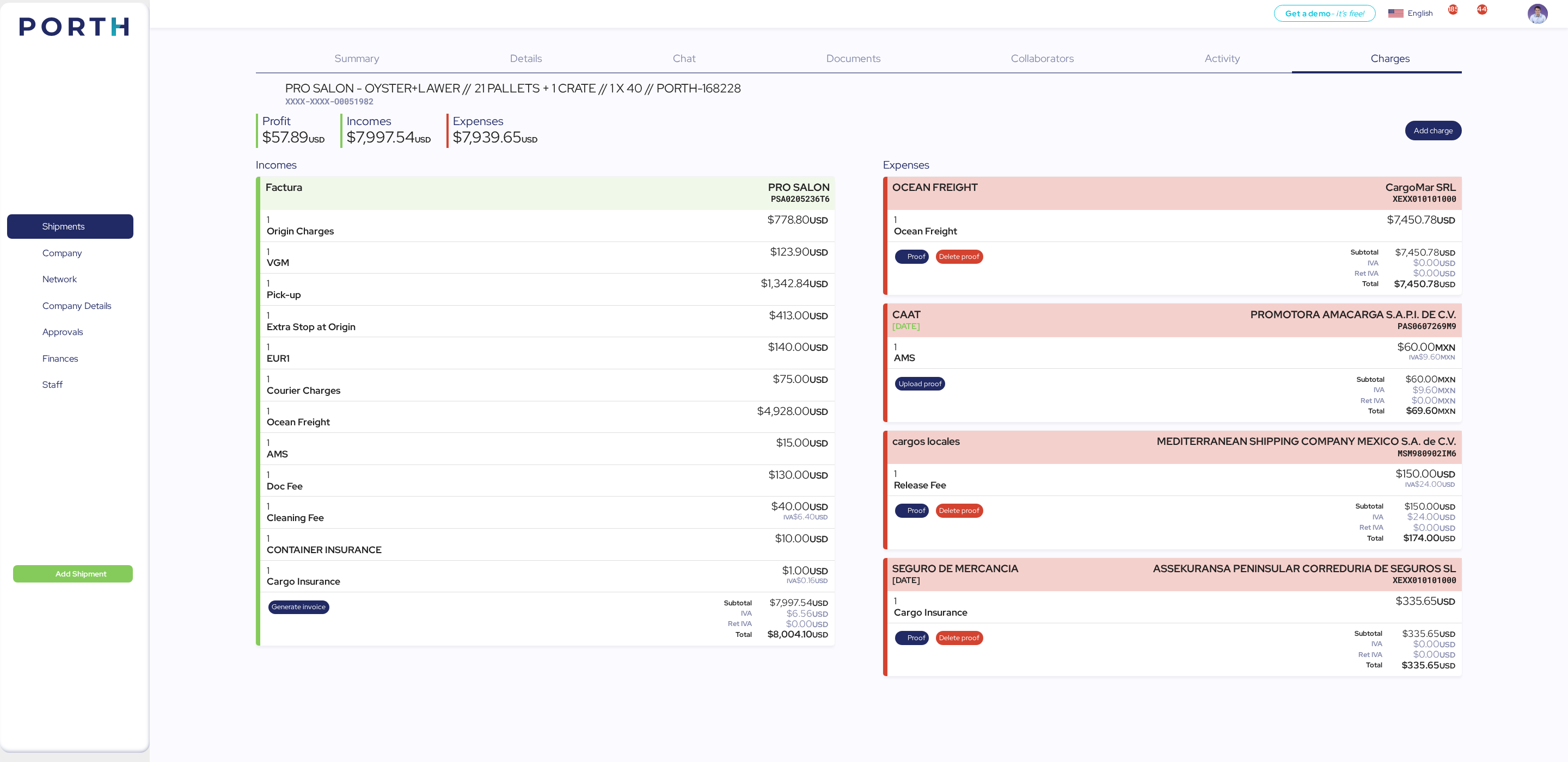
click at [660, 157] on div "Incomes" at bounding box center [545, 165] width 578 height 16
click at [89, 224] on span "Shipments" at bounding box center [69, 226] width 117 height 15
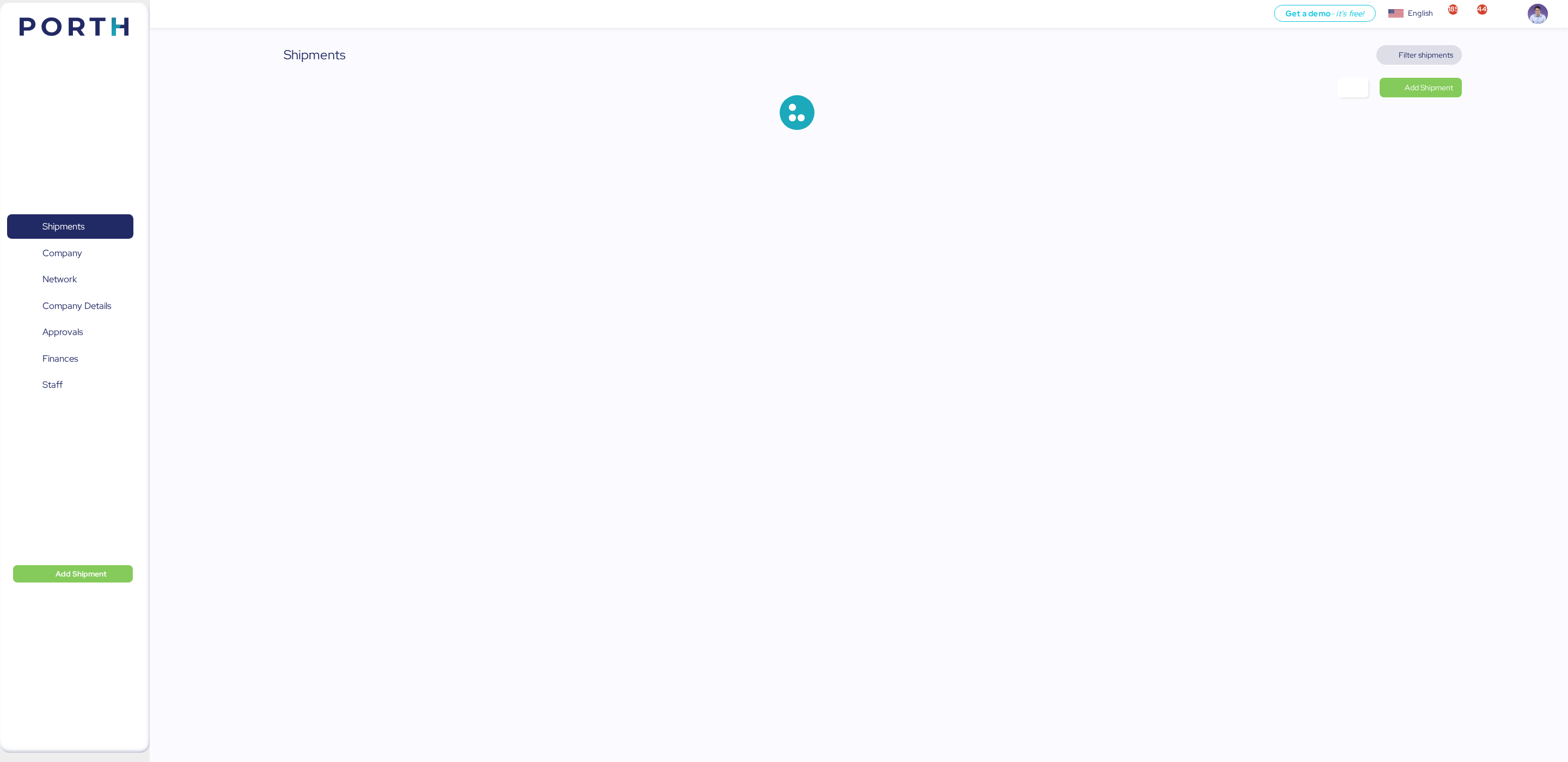
click at [1442, 56] on span "Filter shipments" at bounding box center [1425, 55] width 54 height 13
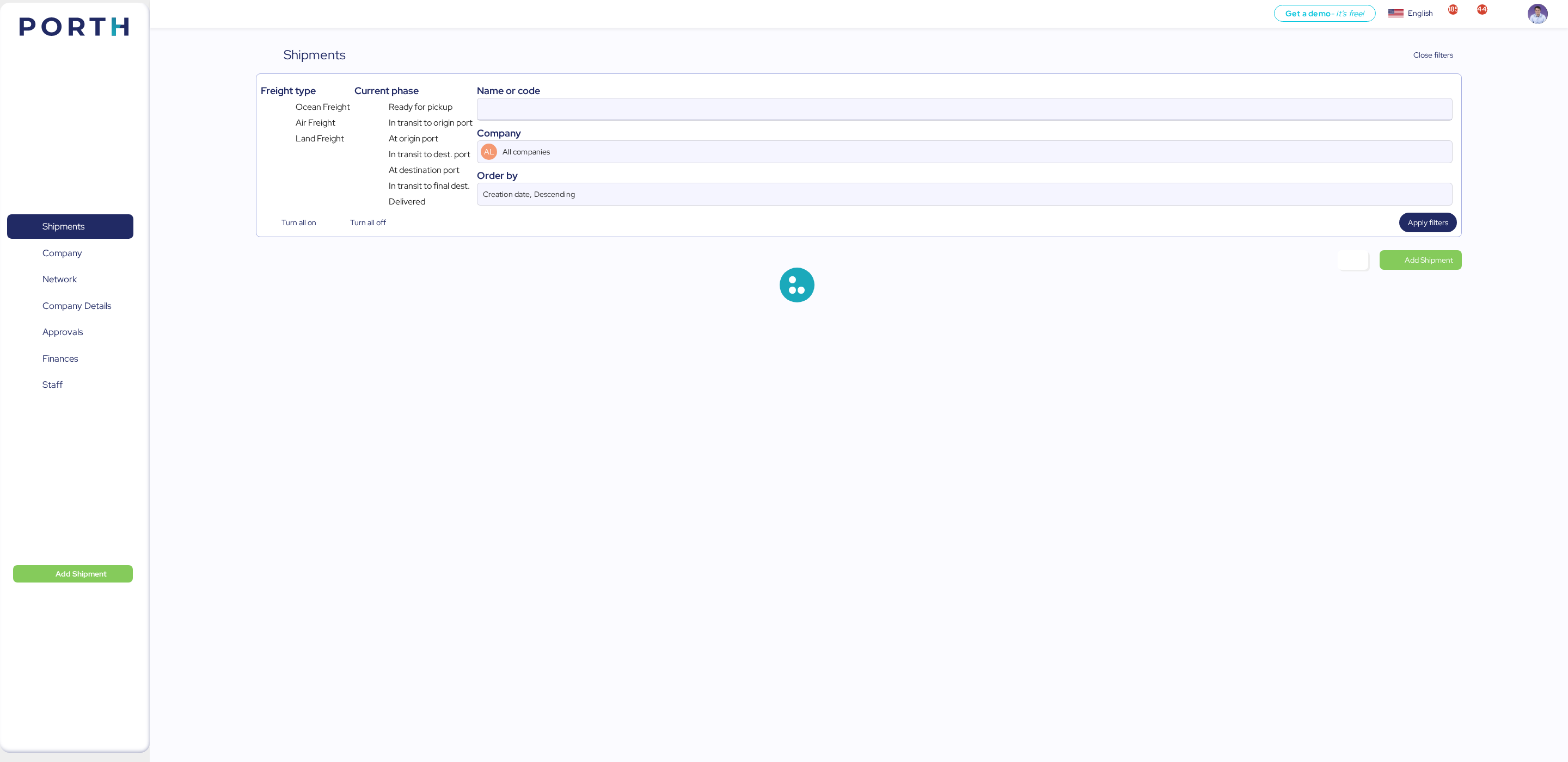
click at [739, 112] on input at bounding box center [964, 109] width 974 height 22
paste input "O0051996"
type input "O0051996"
click at [1434, 229] on span "Apply filters" at bounding box center [1428, 223] width 40 height 13
click at [1428, 232] on span "Apply filters" at bounding box center [1428, 223] width 58 height 19
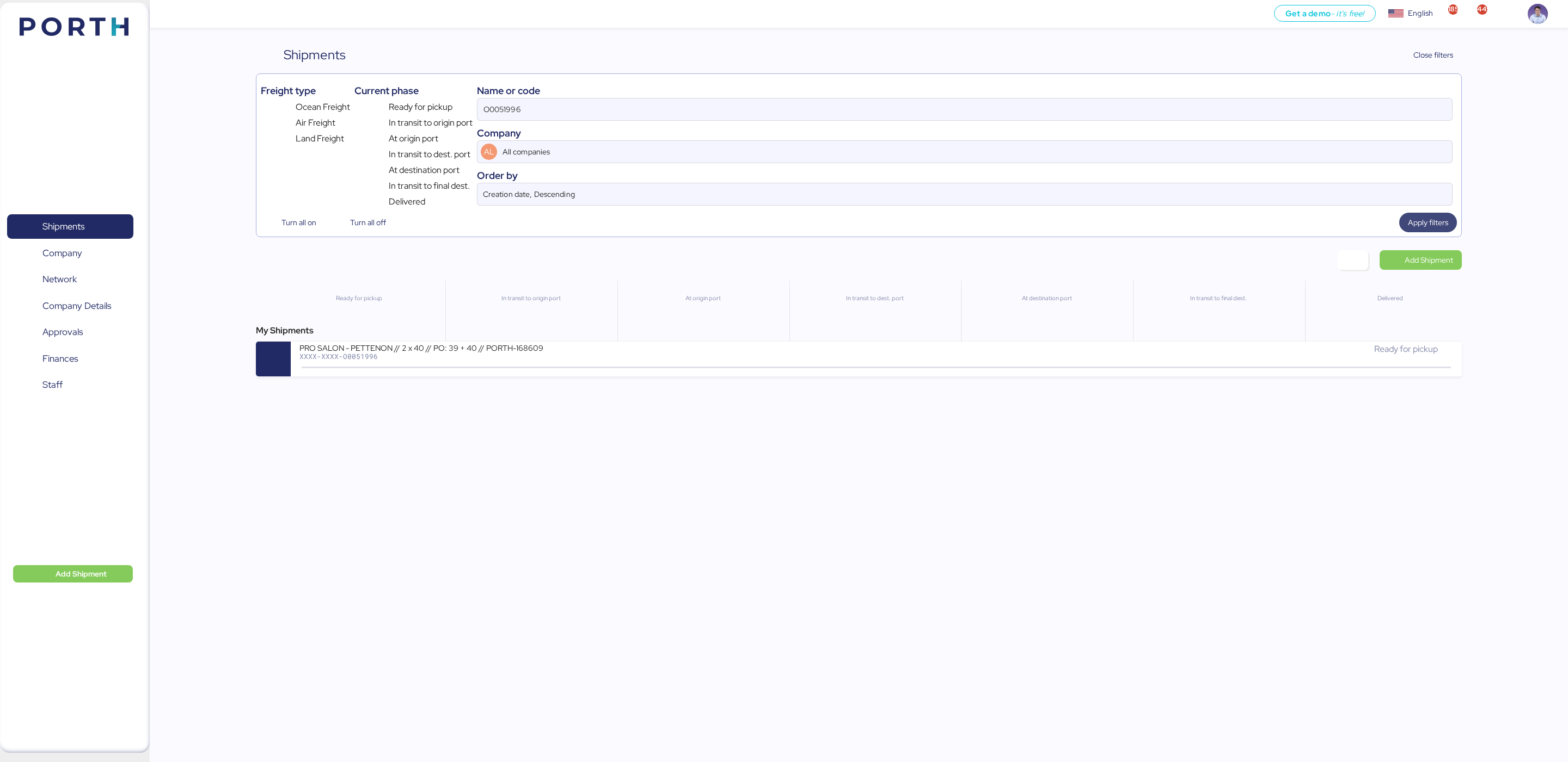
click at [1434, 228] on span "Apply filters" at bounding box center [1428, 223] width 40 height 13
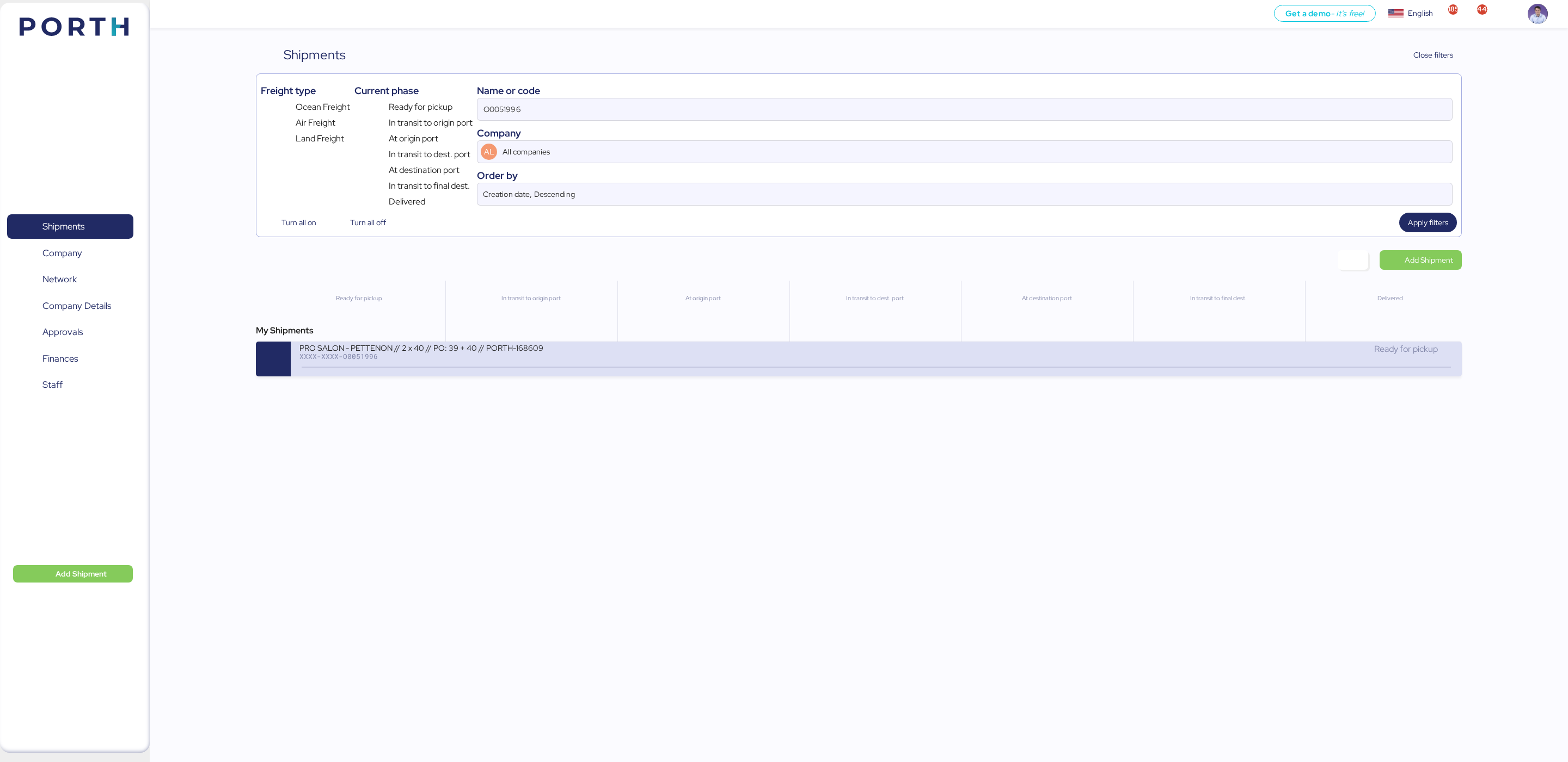
click at [533, 352] on div "PRO SALON - PETTENON // 2 x 40 // PO: 39 + 40 // PORTH-168609" at bounding box center [430, 348] width 261 height 10
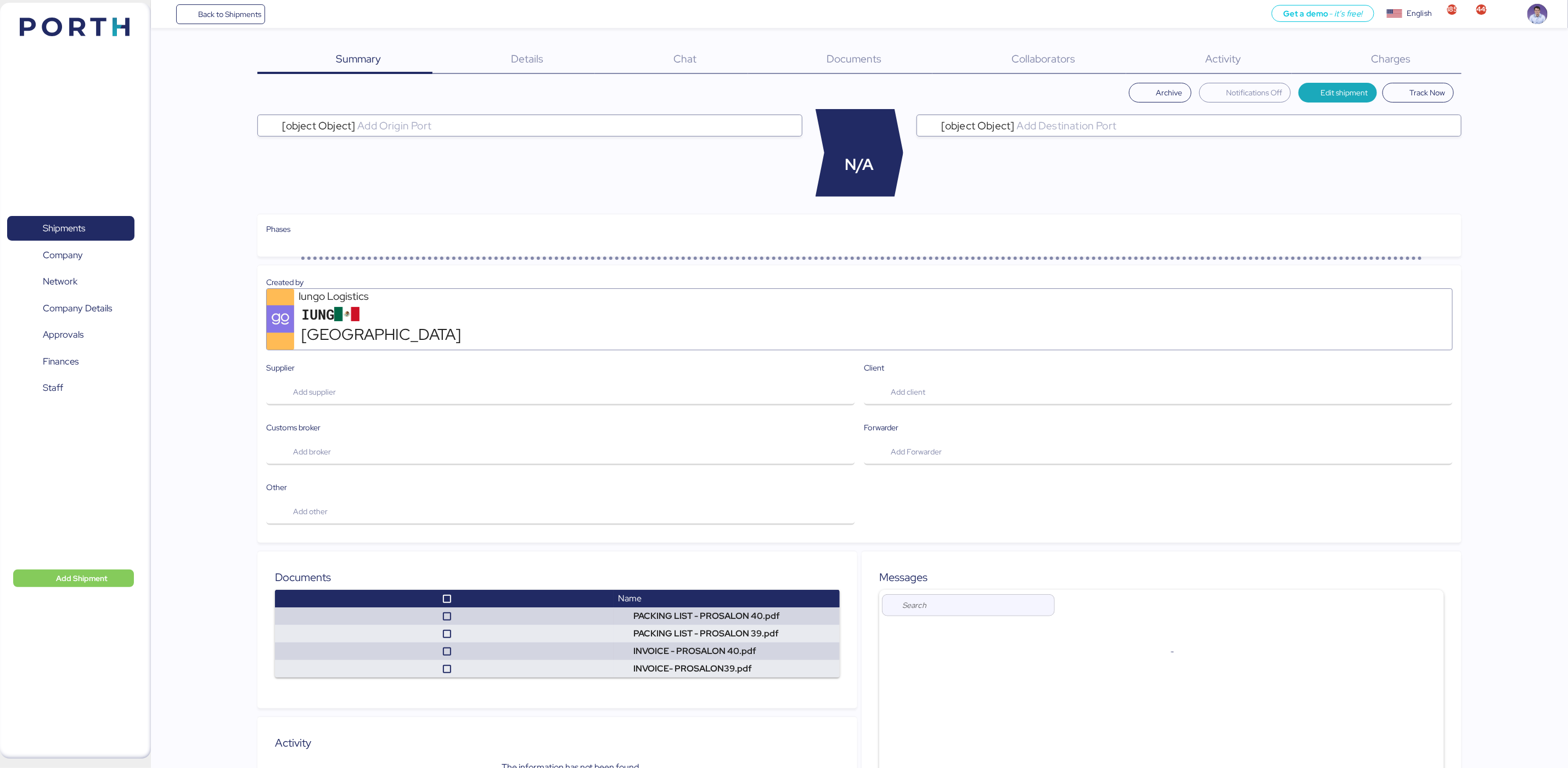
click at [1386, 66] on div "Charges 0" at bounding box center [1377, 59] width 170 height 28
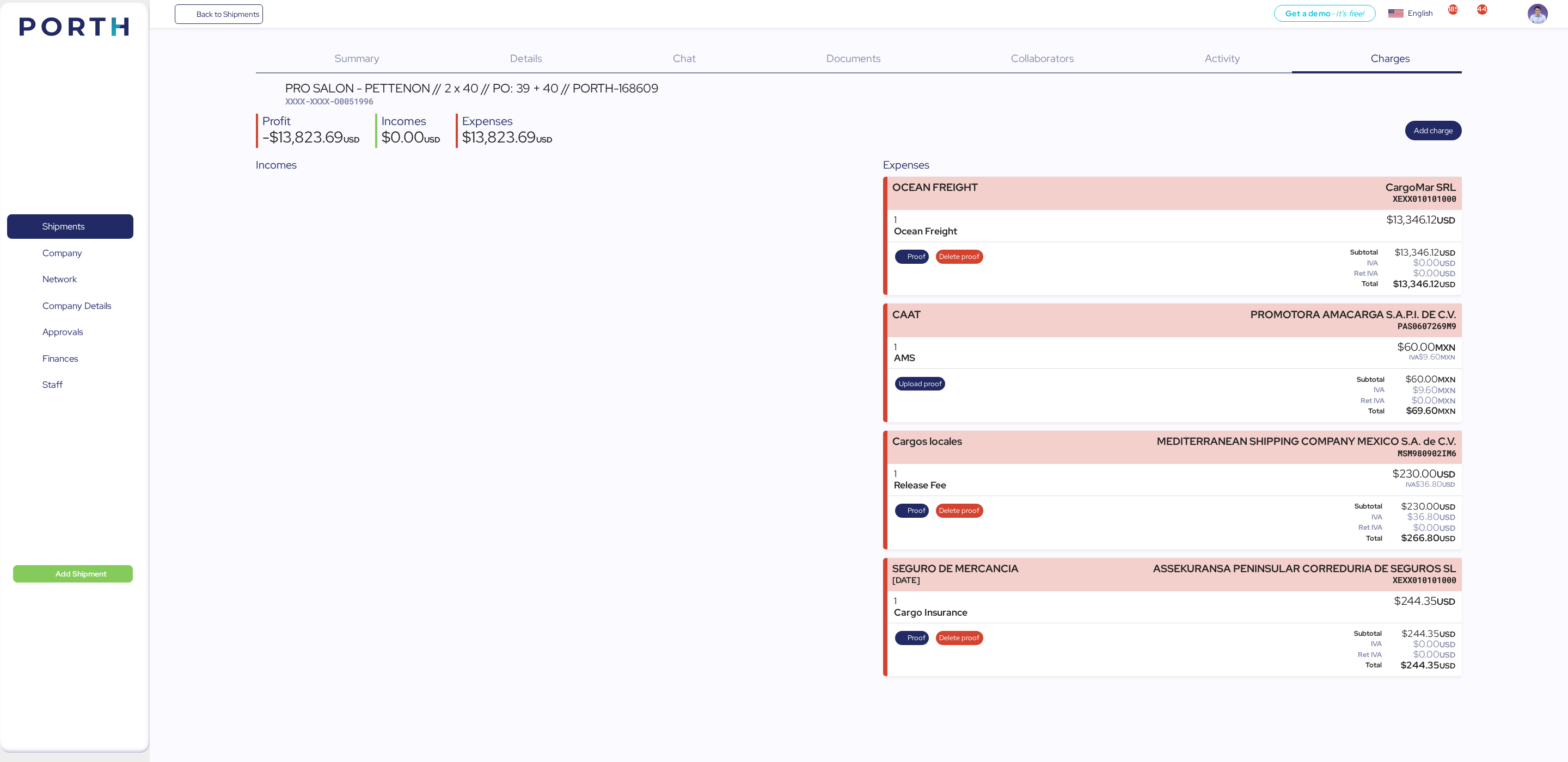
click at [799, 466] on div "Incomes" at bounding box center [545, 417] width 578 height 520
click at [912, 257] on span "Proof" at bounding box center [917, 256] width 18 height 12
click at [1451, 135] on span "Add charge" at bounding box center [1433, 131] width 40 height 13
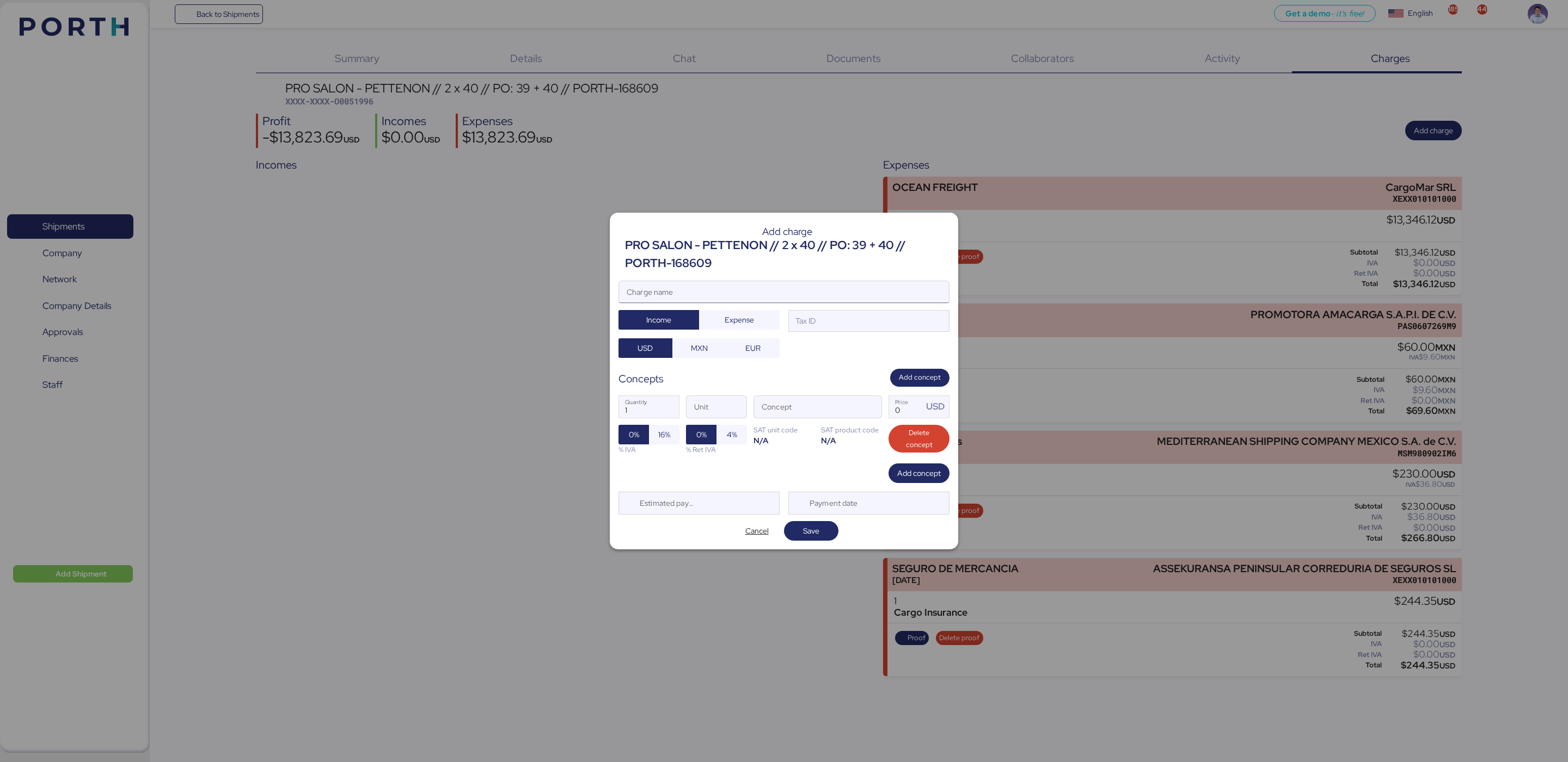
click at [810, 287] on input "Charge name" at bounding box center [784, 292] width 330 height 22
type input "Factura"
click at [842, 328] on div "Tax ID" at bounding box center [868, 321] width 161 height 22
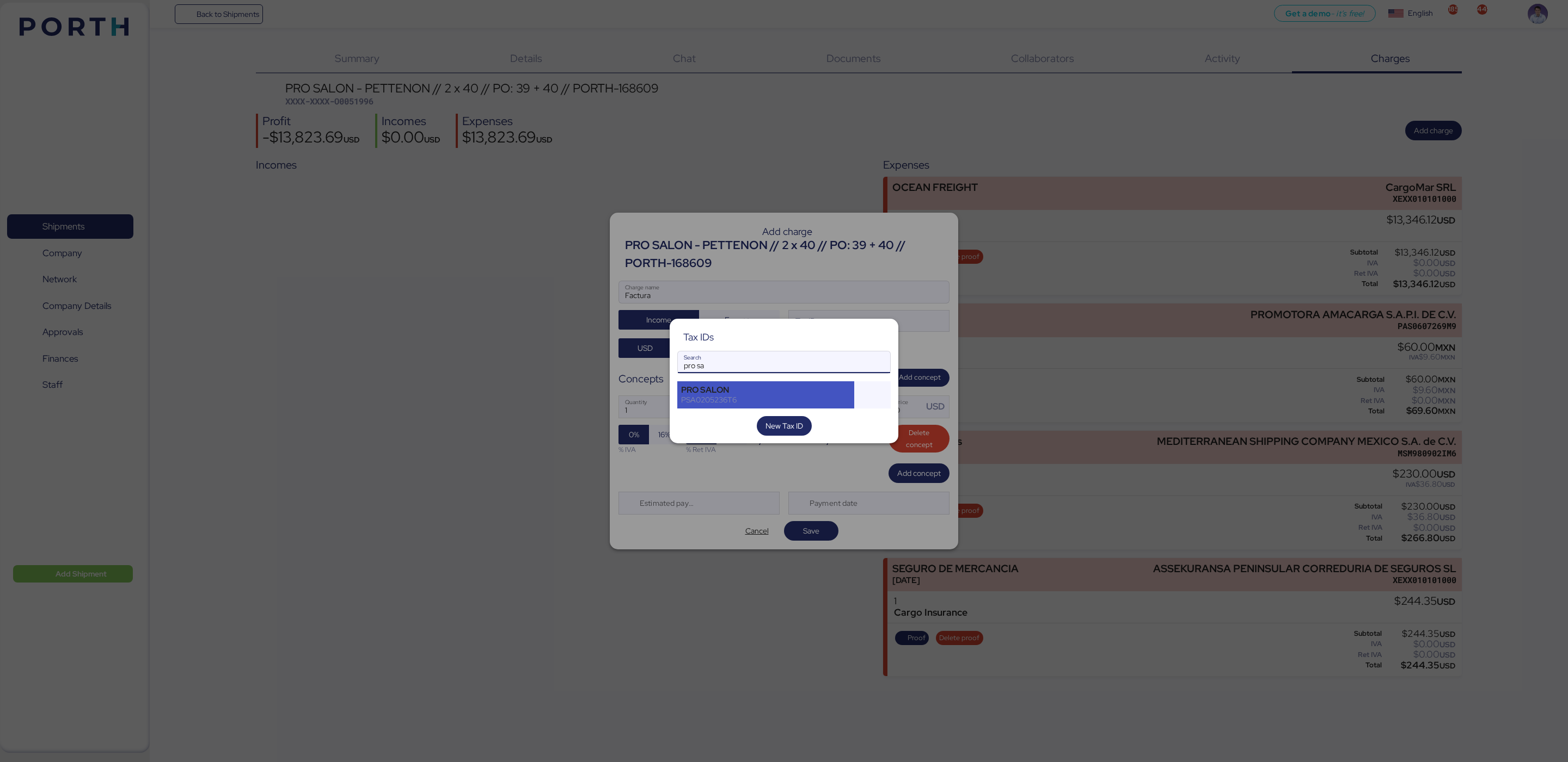
type input "pro sa"
click at [773, 406] on div "PRO SALON PSA0205236T6" at bounding box center [766, 395] width 177 height 27
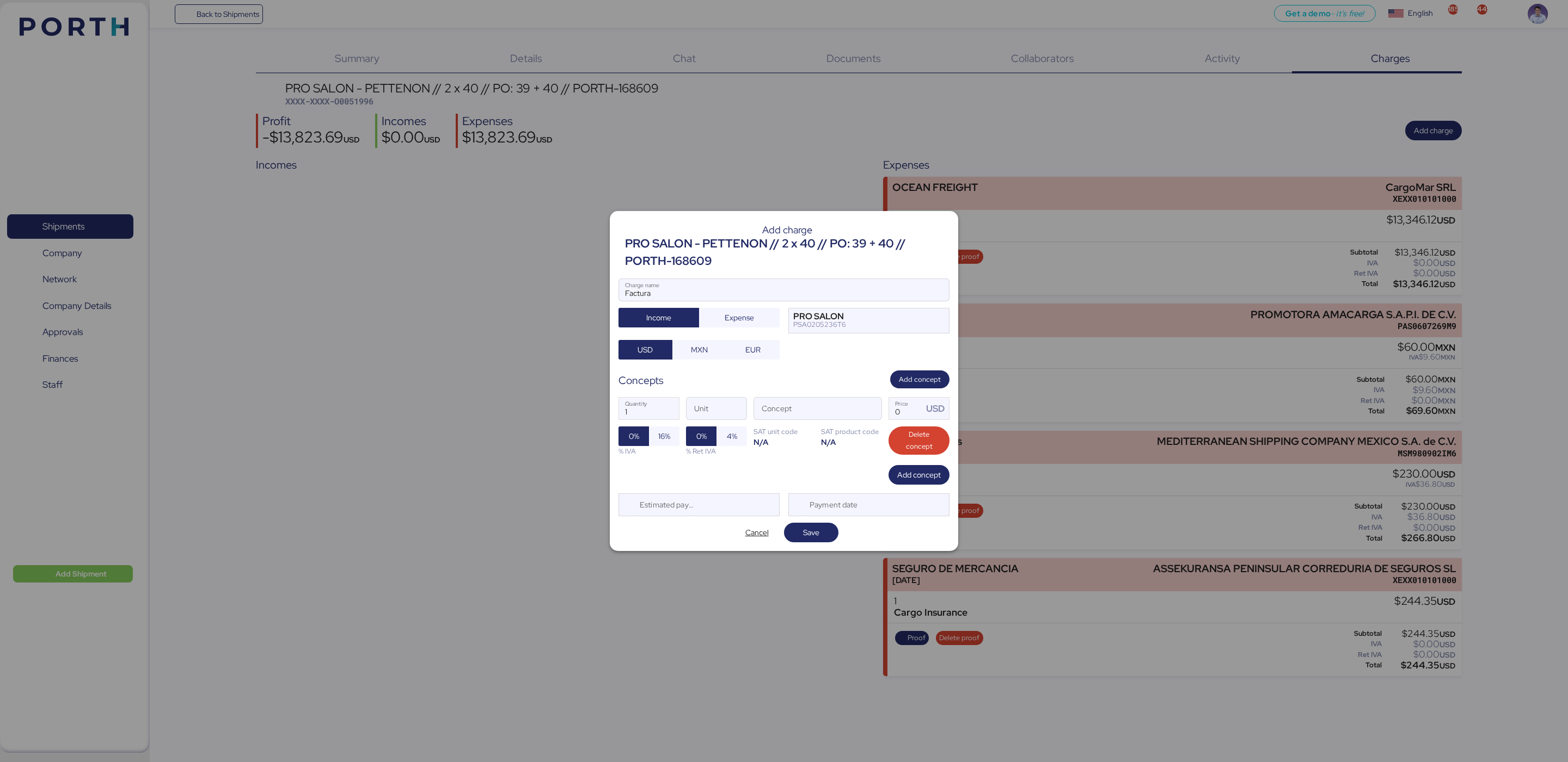
click at [784, 362] on div "Add charge PRO SALON - PETTENON // 2 x 40 // PO: 39 + 40 // PORTH-168609 Factur…" at bounding box center [784, 381] width 349 height 341
click at [932, 382] on span "Add concept" at bounding box center [919, 380] width 41 height 12
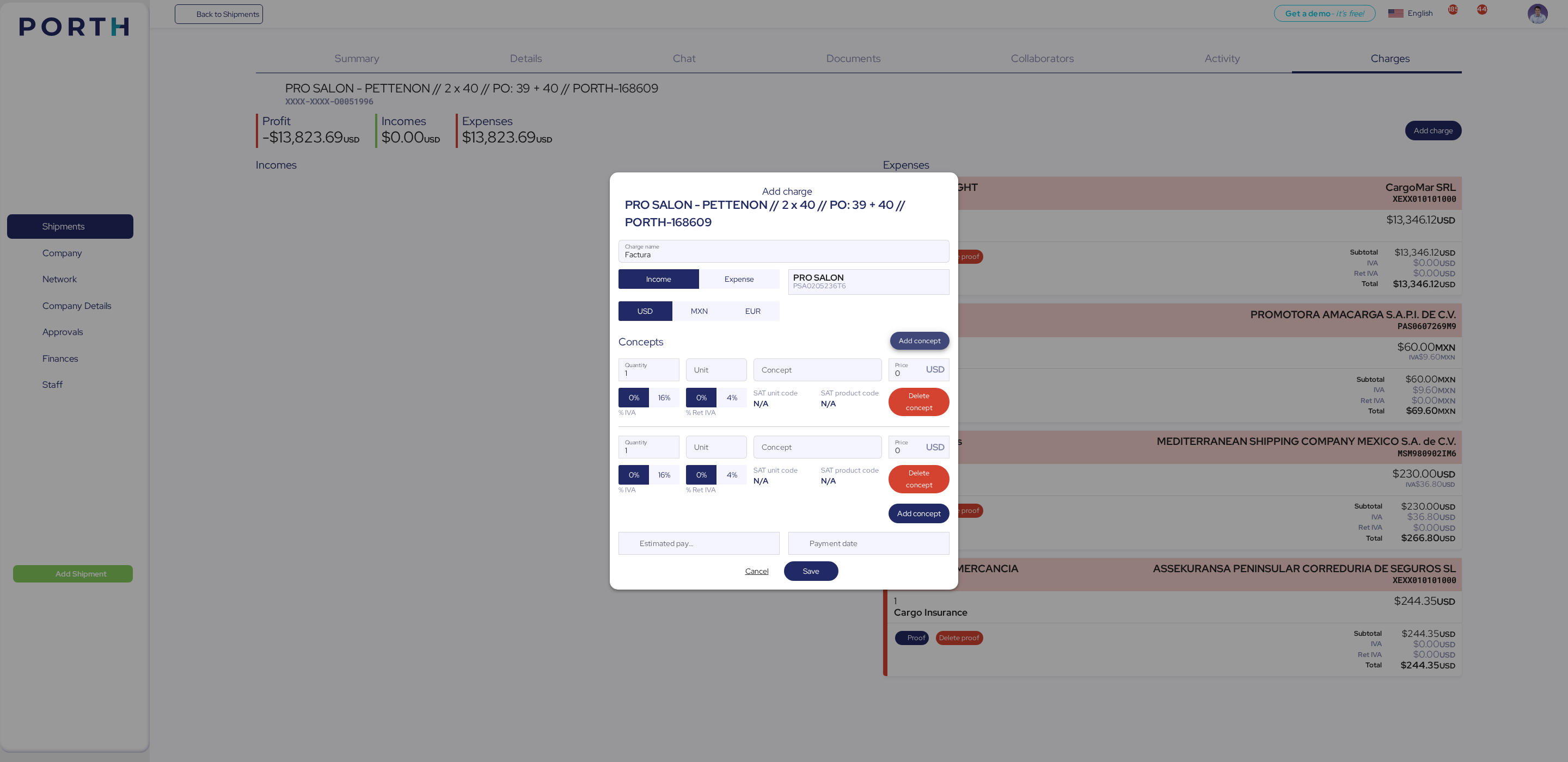
click at [932, 347] on span "Add concept" at bounding box center [919, 341] width 41 height 13
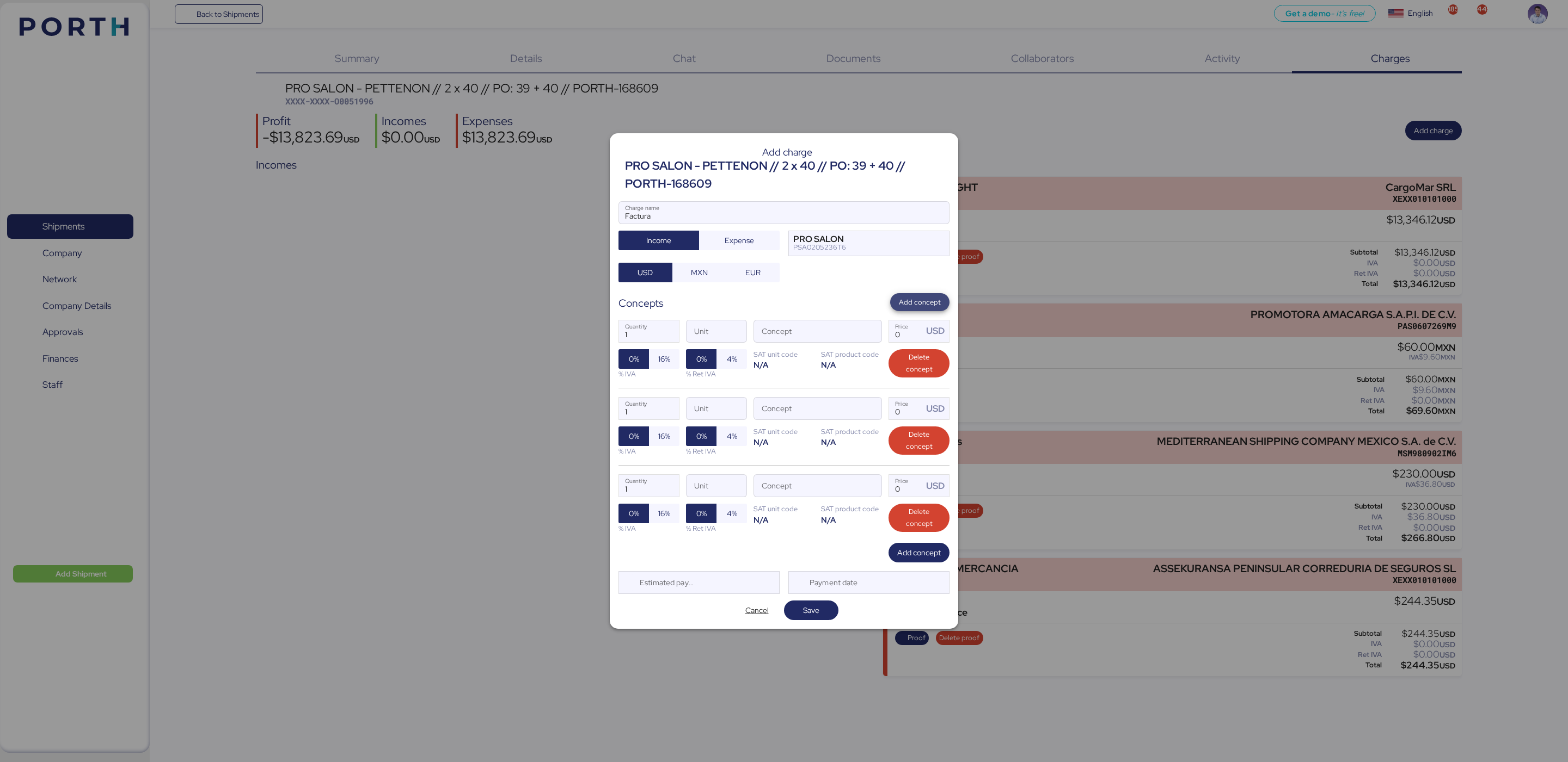
click at [930, 305] on span "Add concept" at bounding box center [919, 302] width 41 height 12
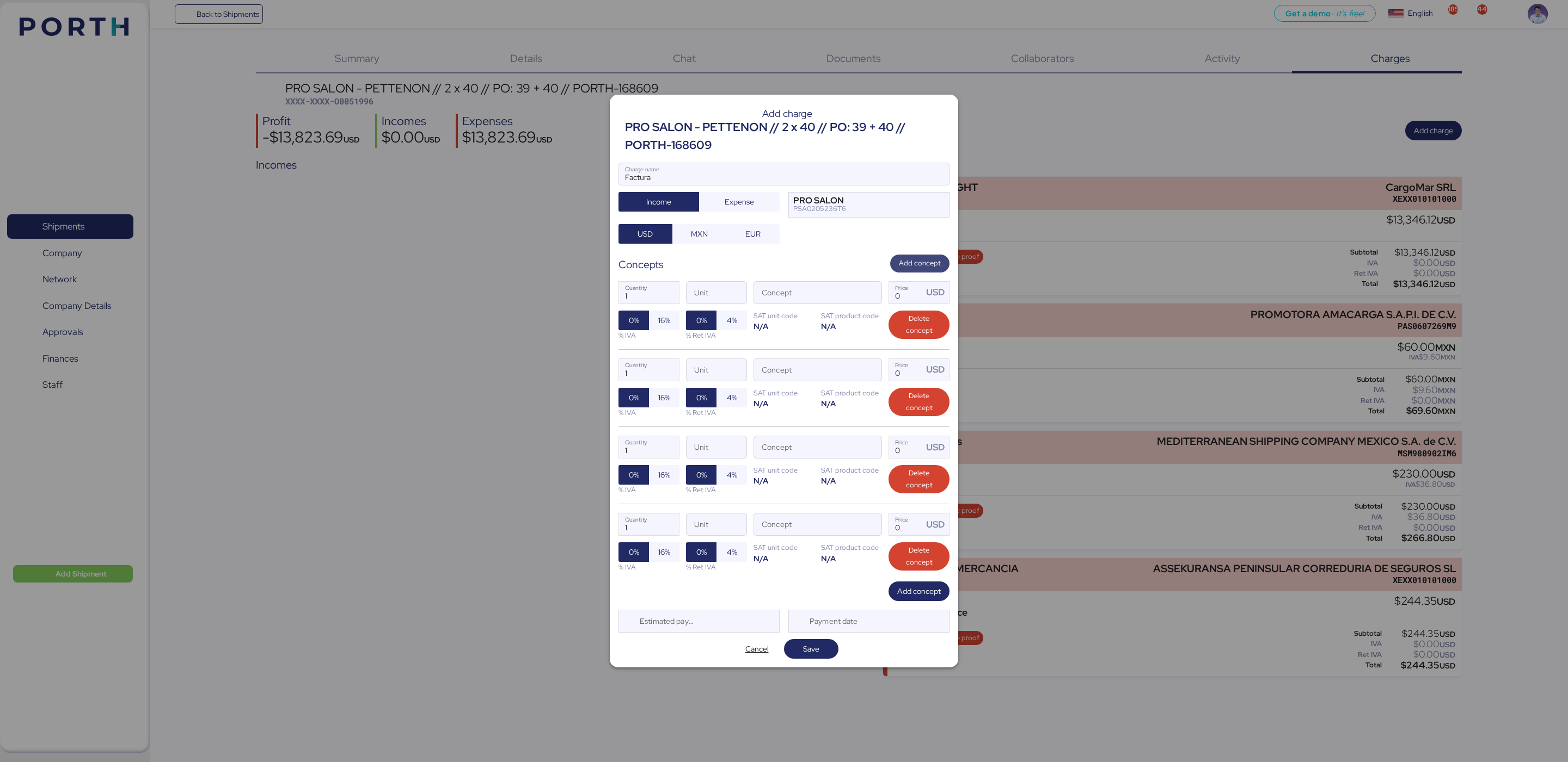
click at [929, 265] on span "Add concept" at bounding box center [919, 263] width 41 height 12
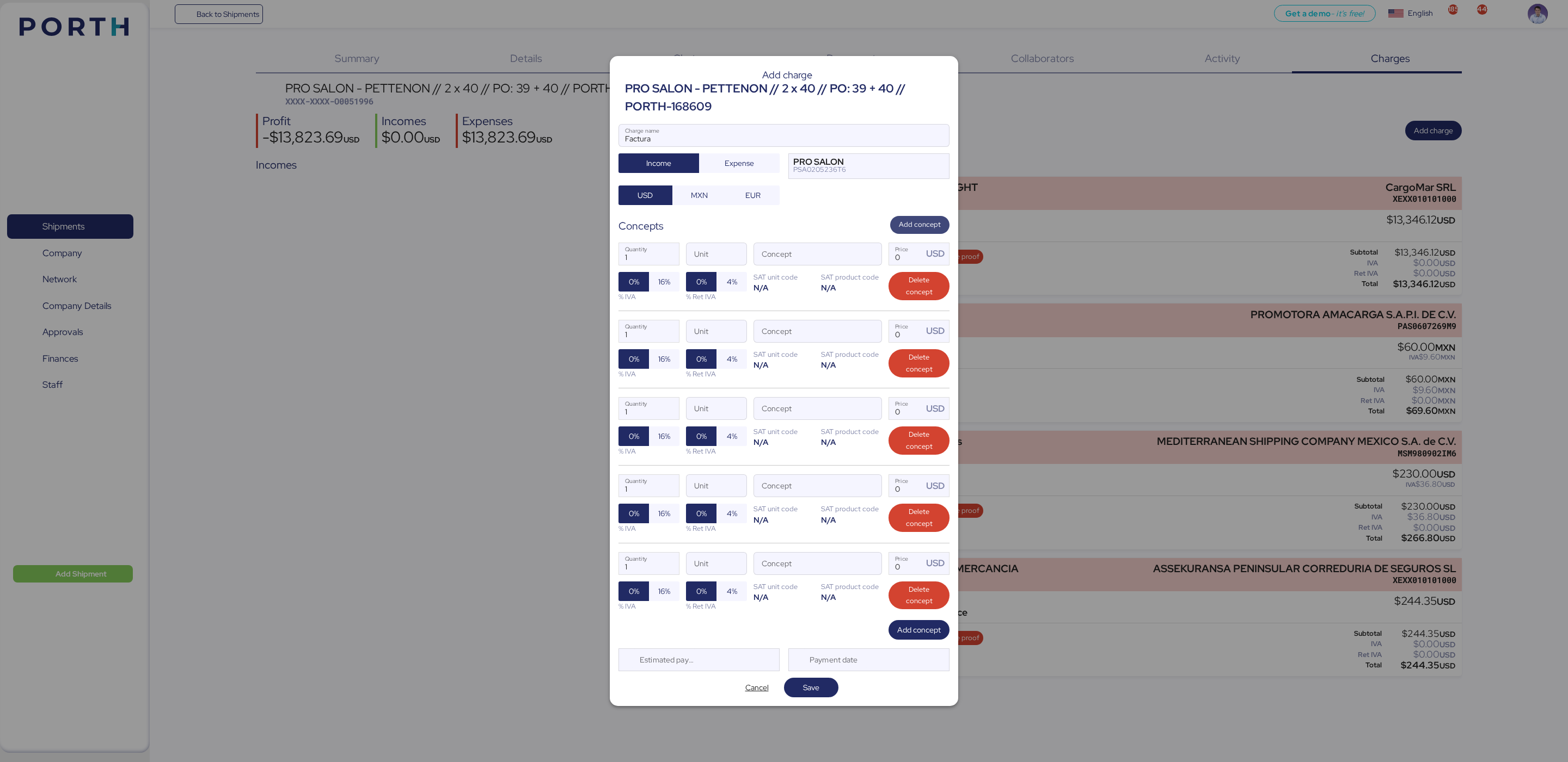
click at [928, 226] on span "Add concept" at bounding box center [919, 224] width 41 height 12
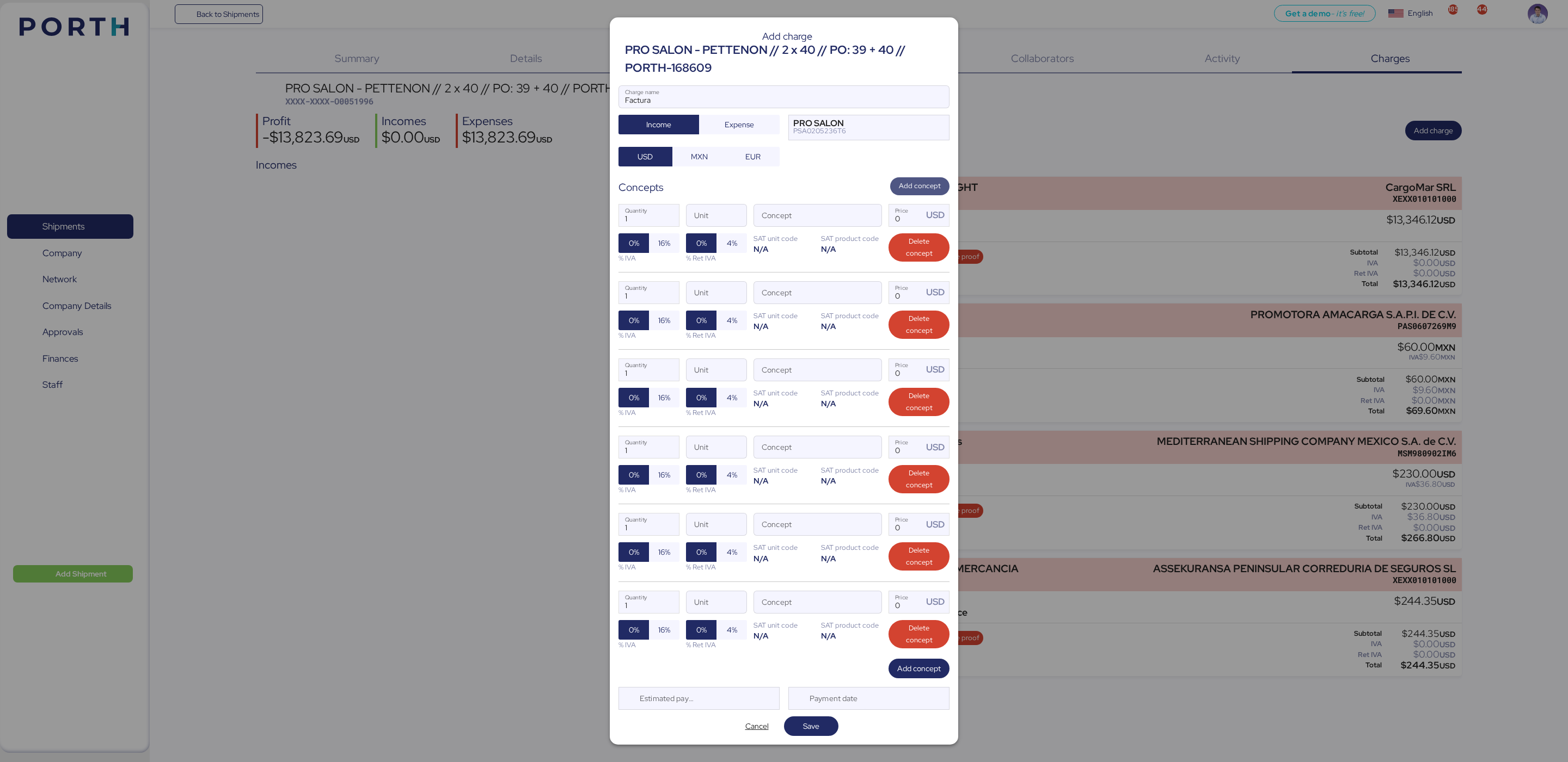
click at [927, 187] on span "Add concept" at bounding box center [919, 186] width 41 height 12
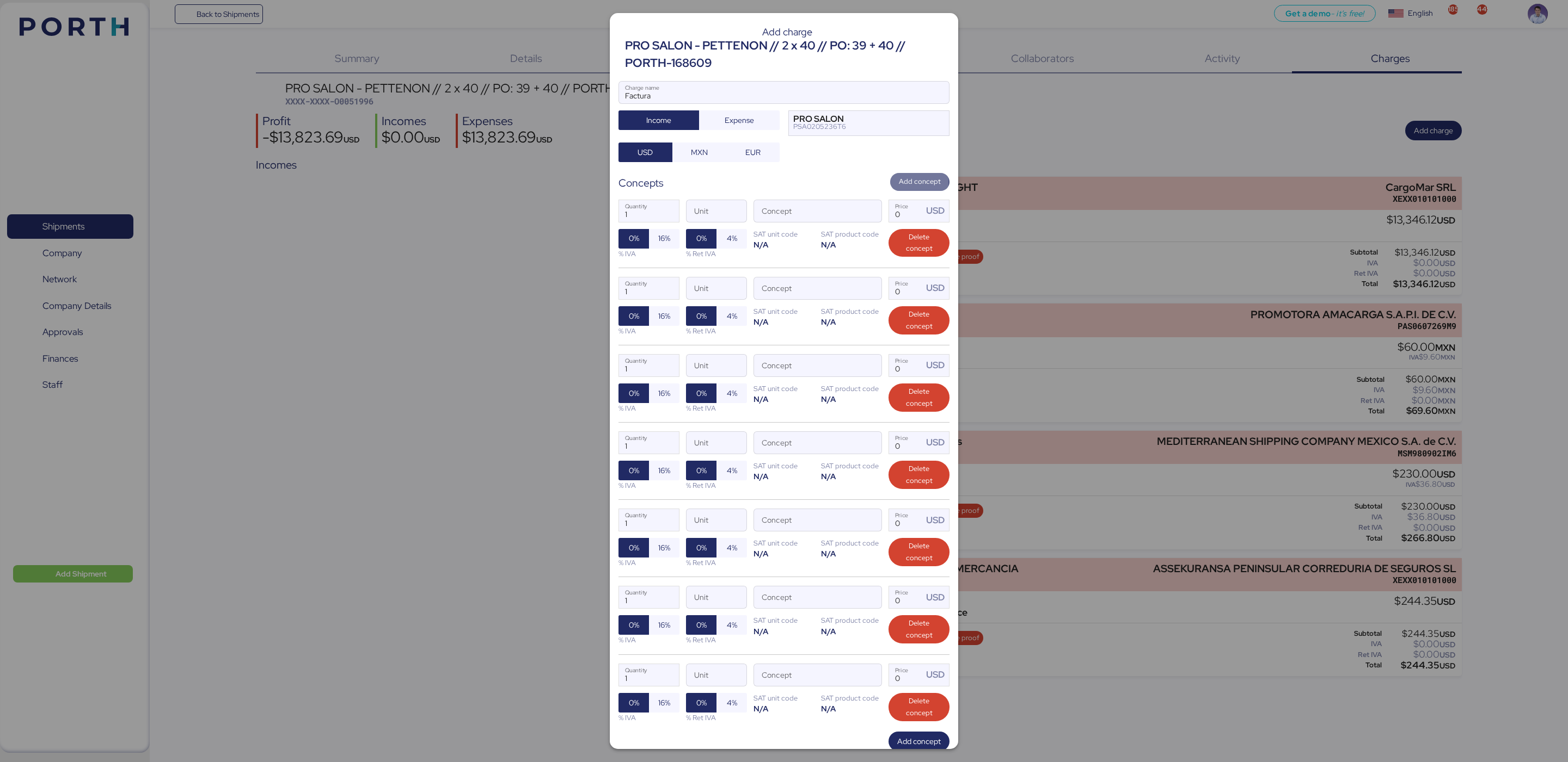
click at [922, 176] on span "Add concept" at bounding box center [919, 181] width 41 height 12
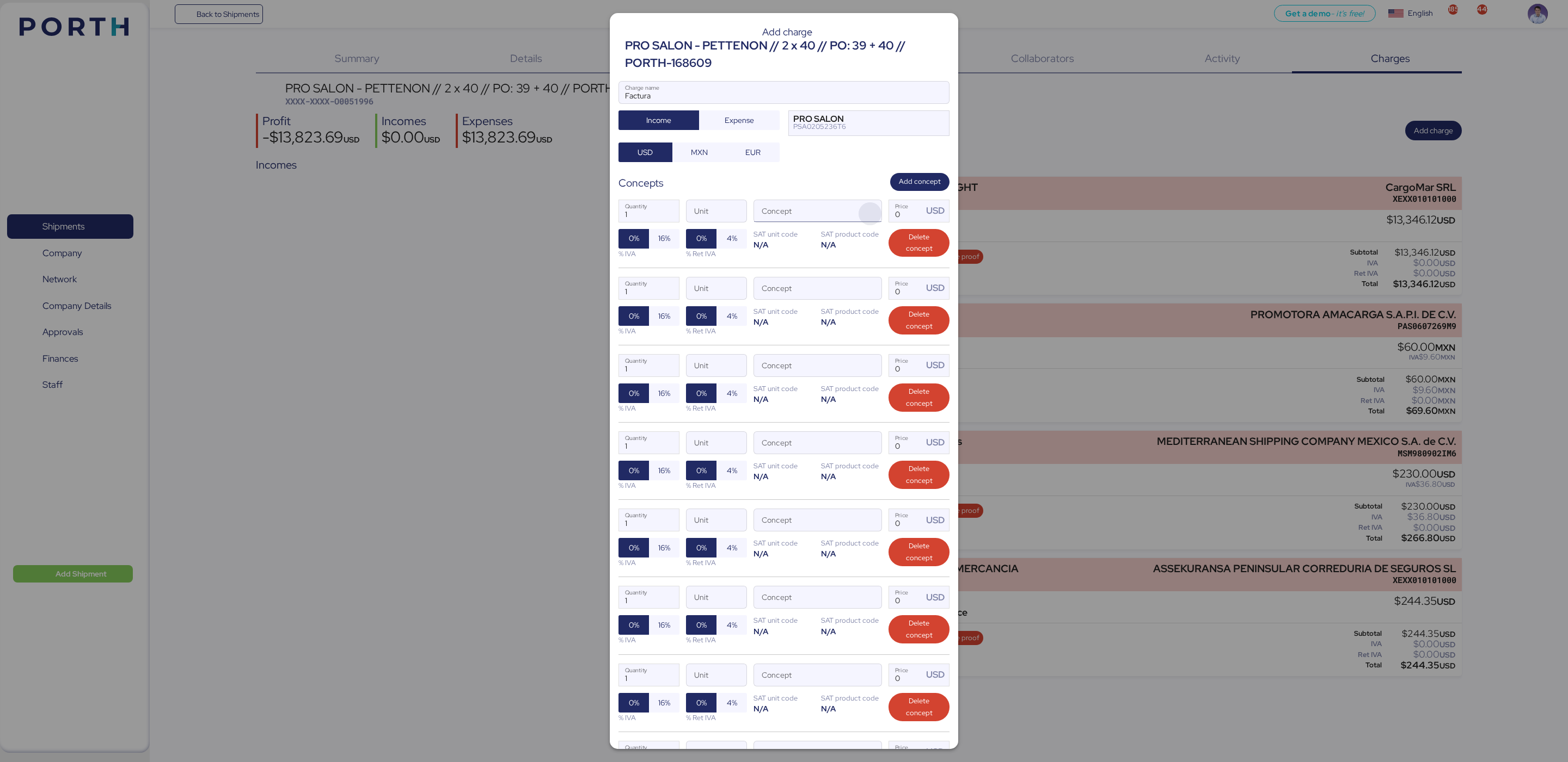
click at [859, 211] on span "button" at bounding box center [870, 214] width 23 height 23
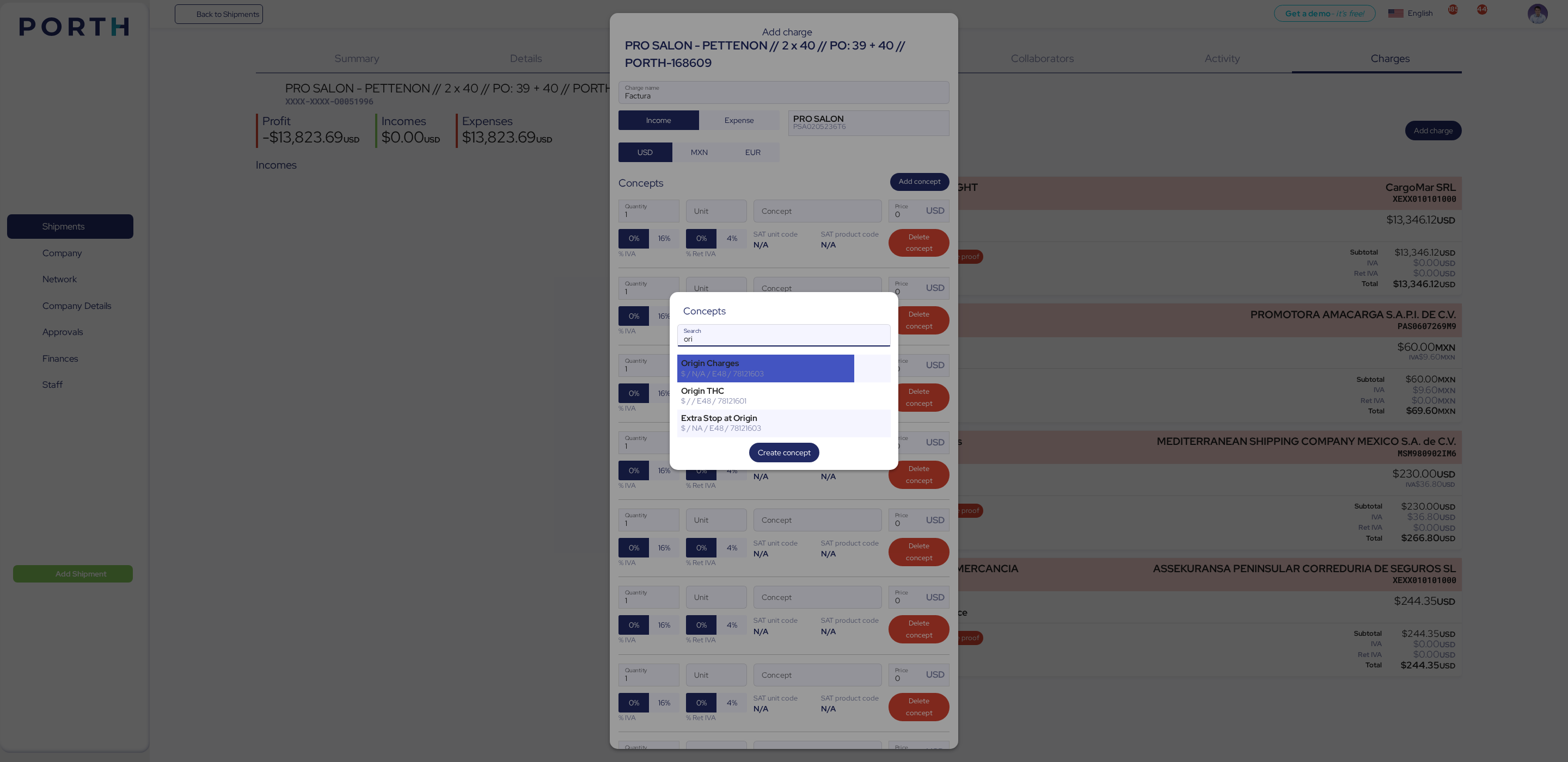
type input "ori"
click at [800, 371] on div "$ / N/A / E48 / 78121603" at bounding box center [766, 374] width 170 height 10
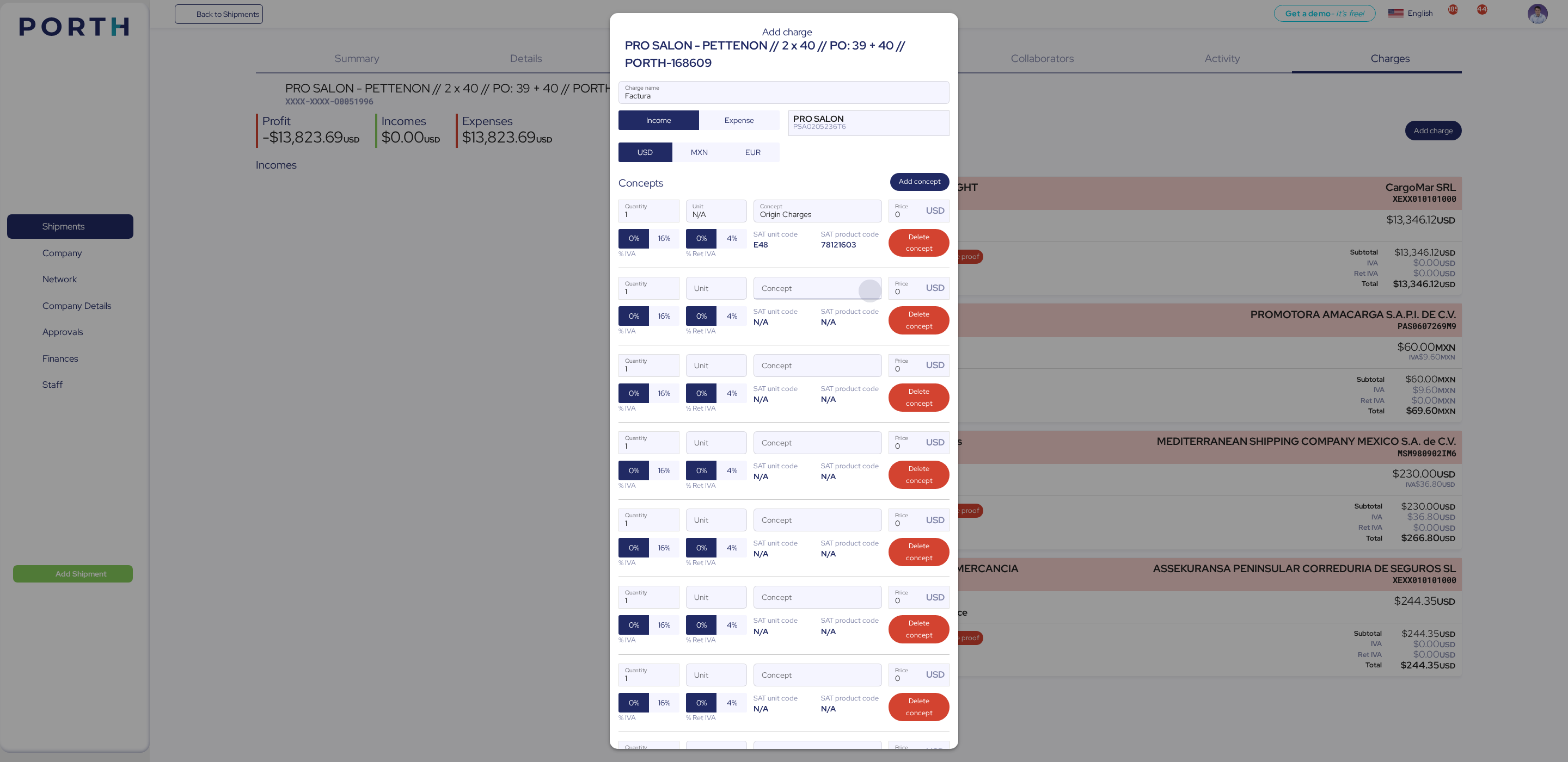
click at [864, 290] on span "button" at bounding box center [870, 291] width 23 height 23
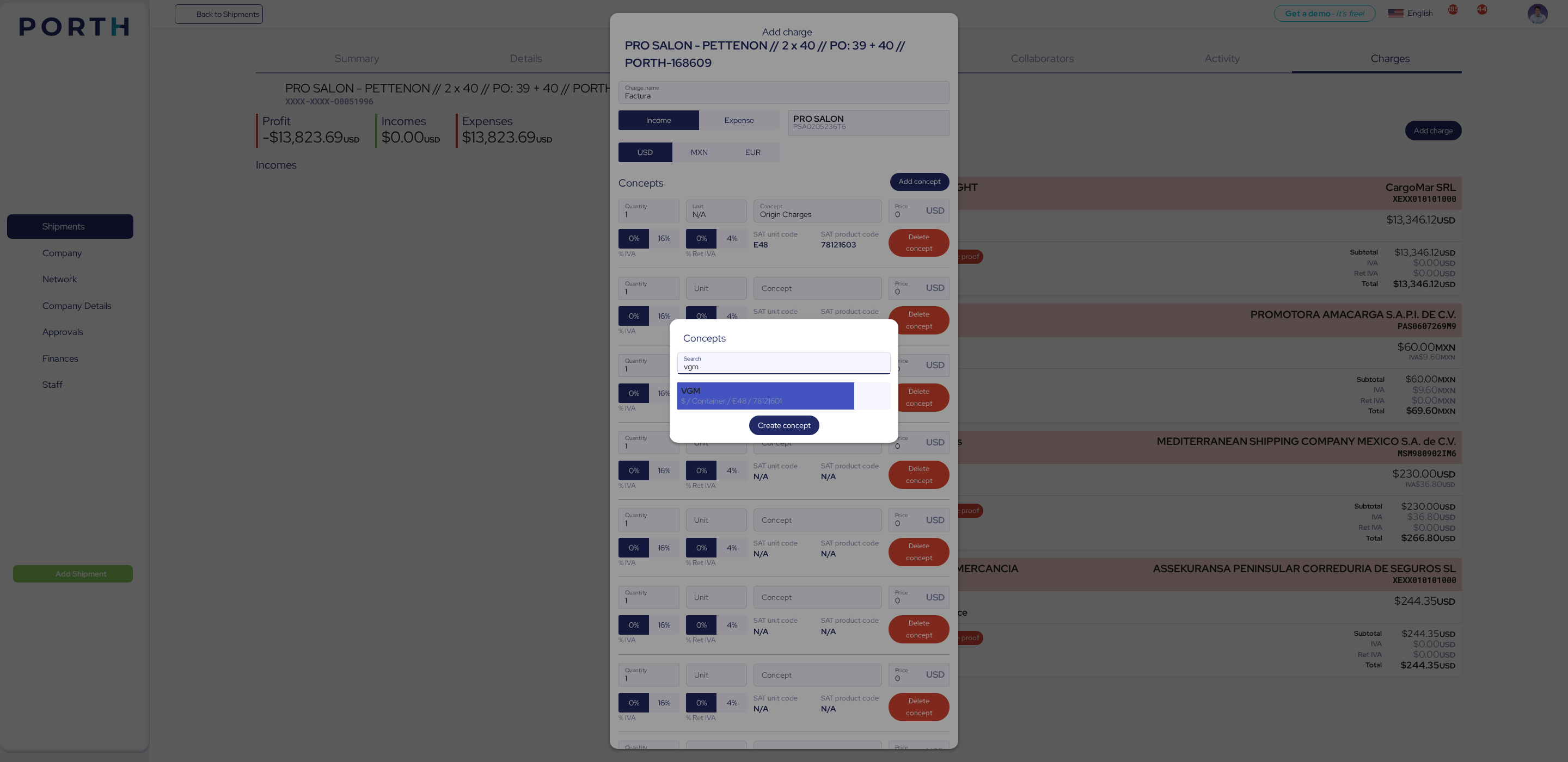
type input "vgm"
click at [811, 400] on div "$ / Container / E48 / 78121601" at bounding box center [766, 401] width 170 height 10
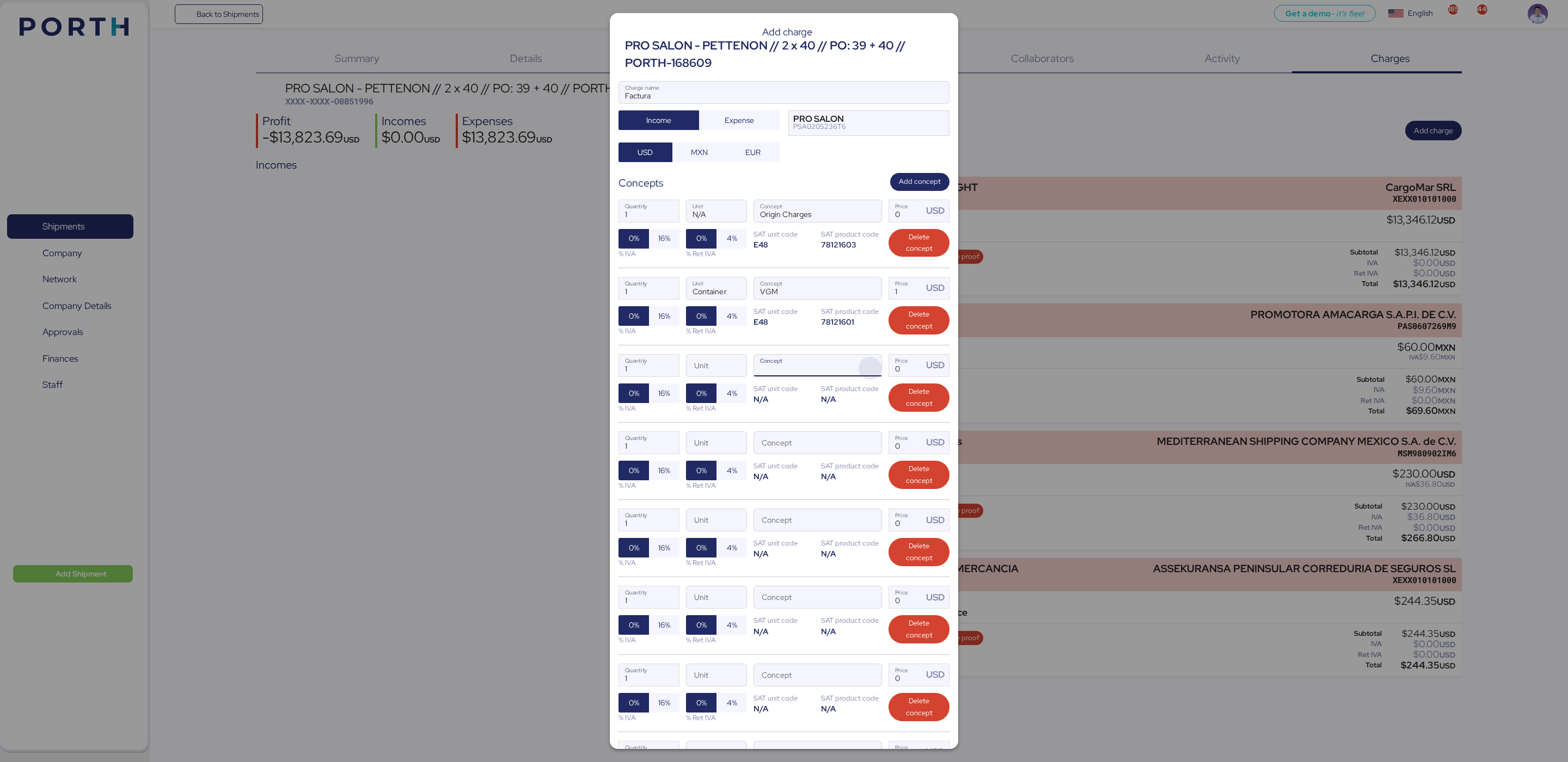
click at [859, 368] on span "button" at bounding box center [870, 369] width 23 height 23
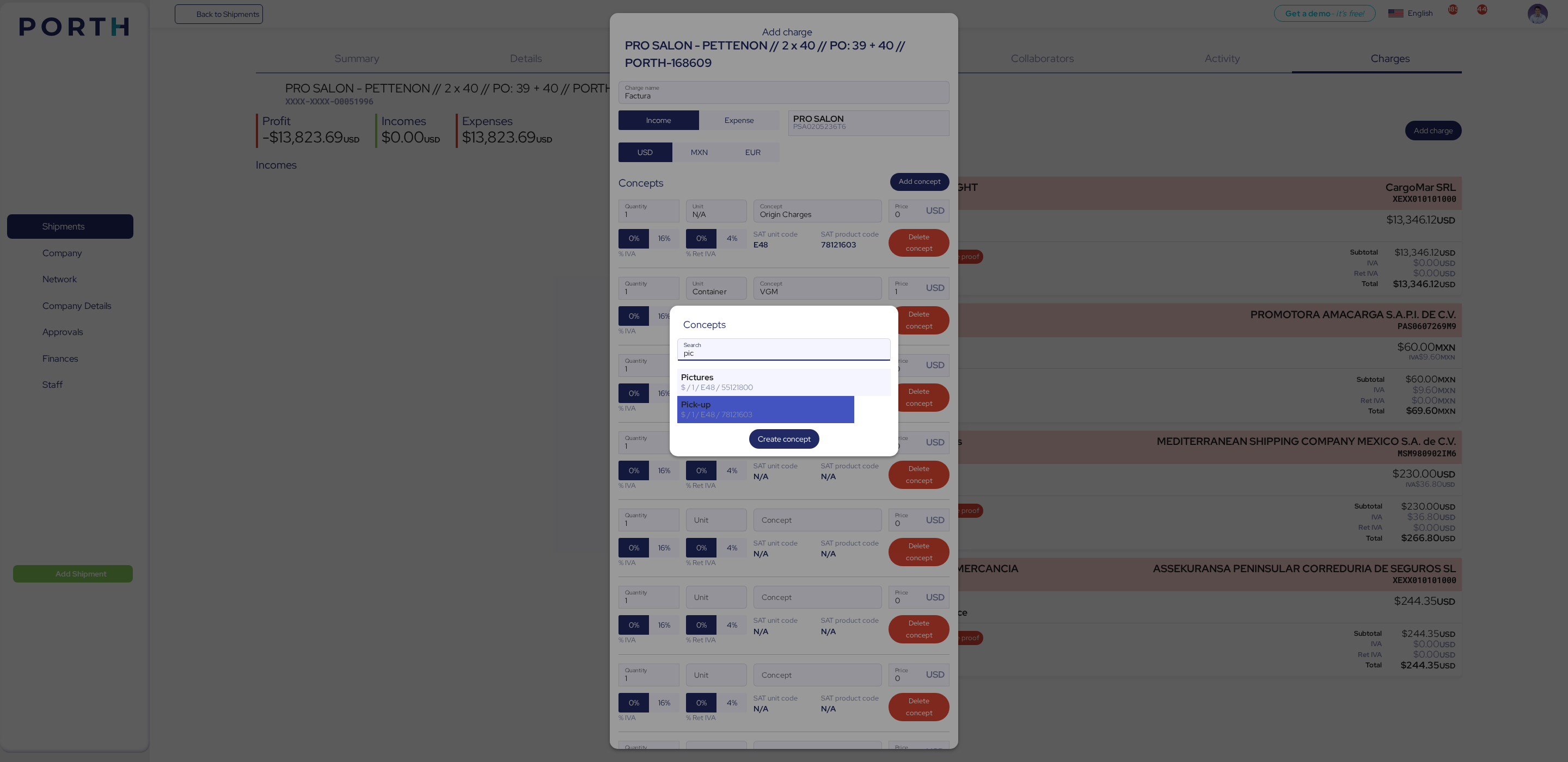
type input "pic"
click at [826, 418] on div "$ / 1 / E48 / 78121603" at bounding box center [766, 414] width 170 height 10
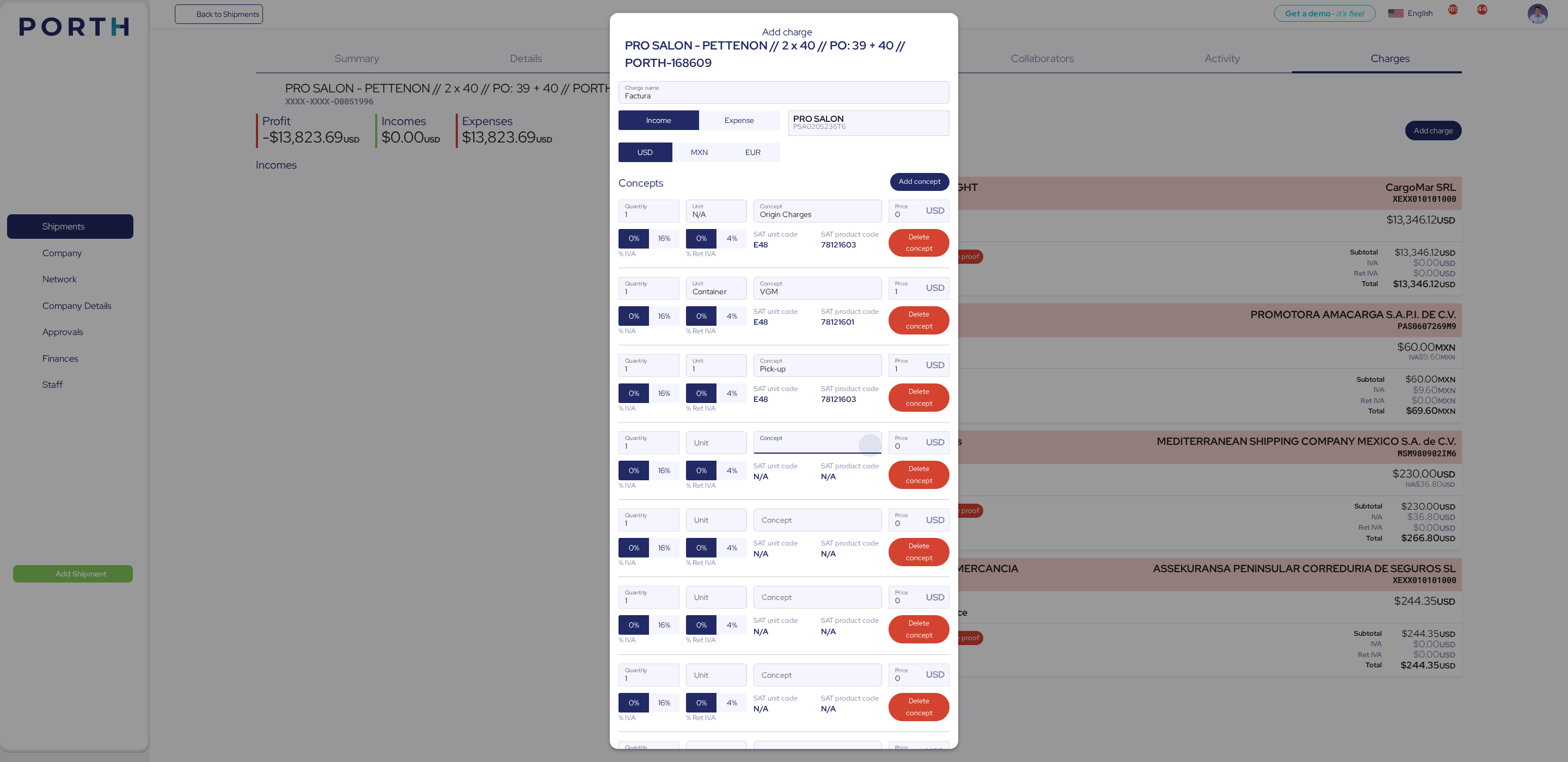
click at [859, 447] on span "button" at bounding box center [870, 446] width 23 height 23
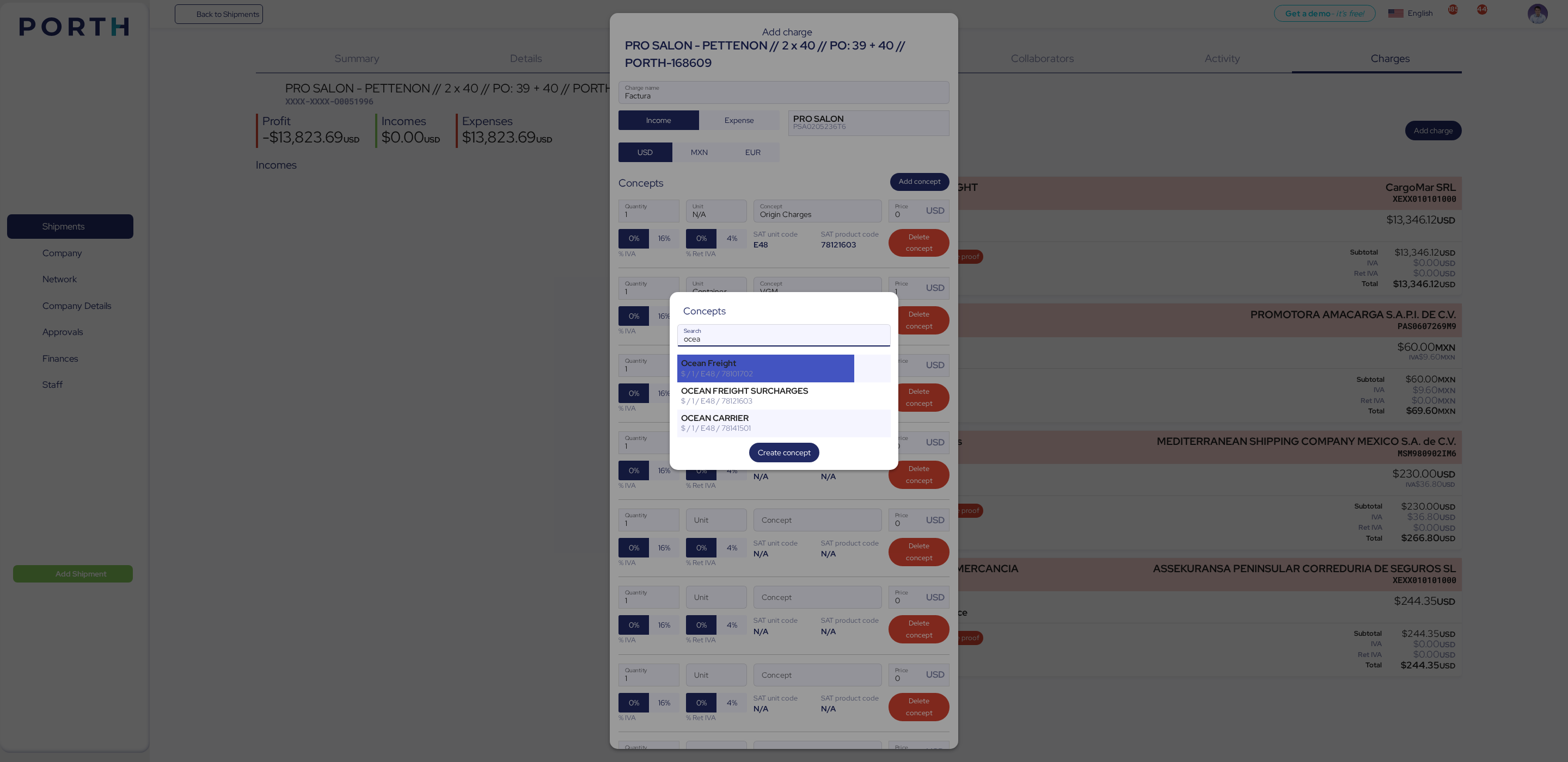
type input "ocea"
click at [799, 370] on div "$ / 1 / E48 / 78101702" at bounding box center [766, 374] width 170 height 10
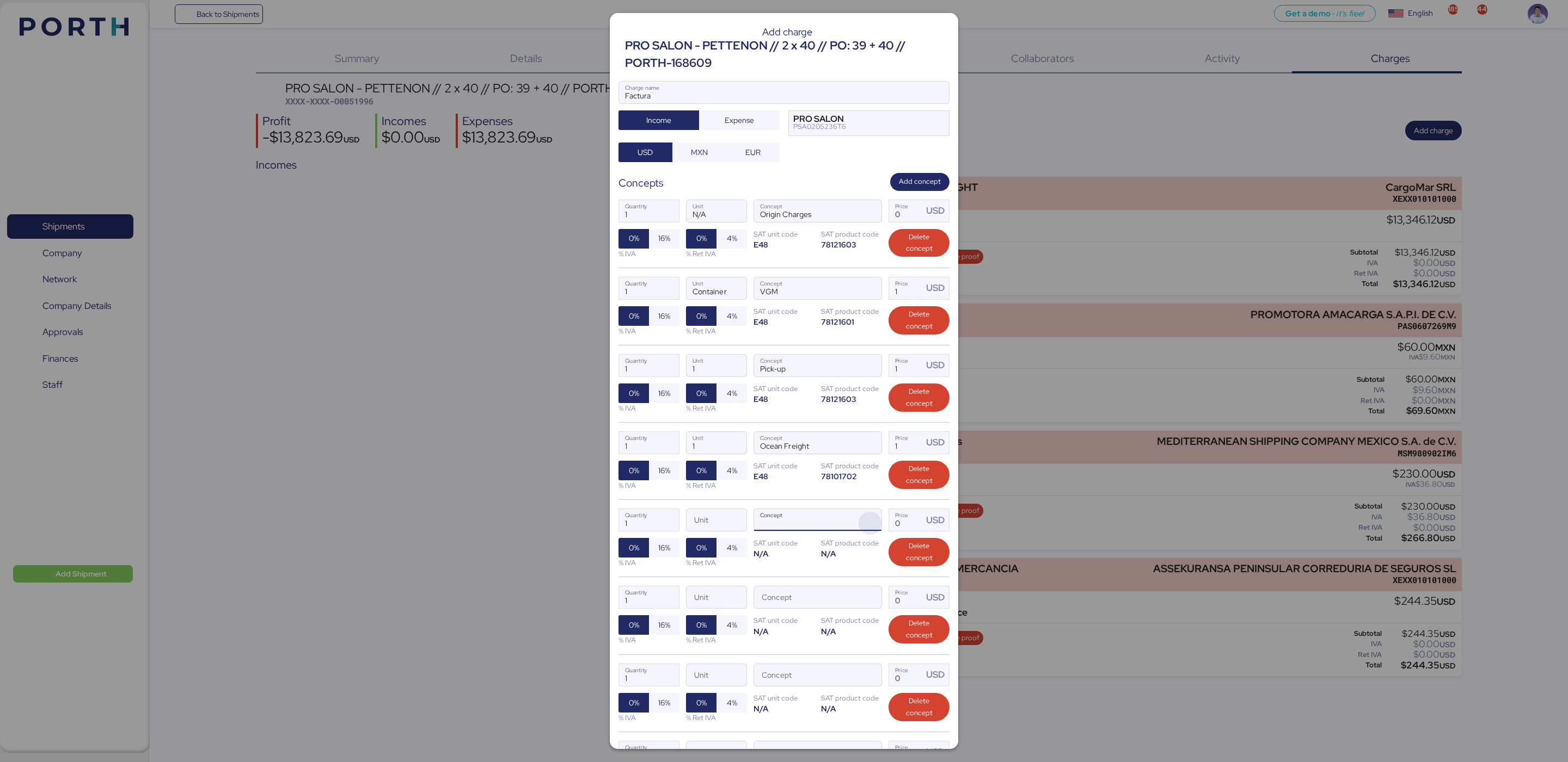
click at [859, 529] on span "button" at bounding box center [870, 524] width 23 height 23
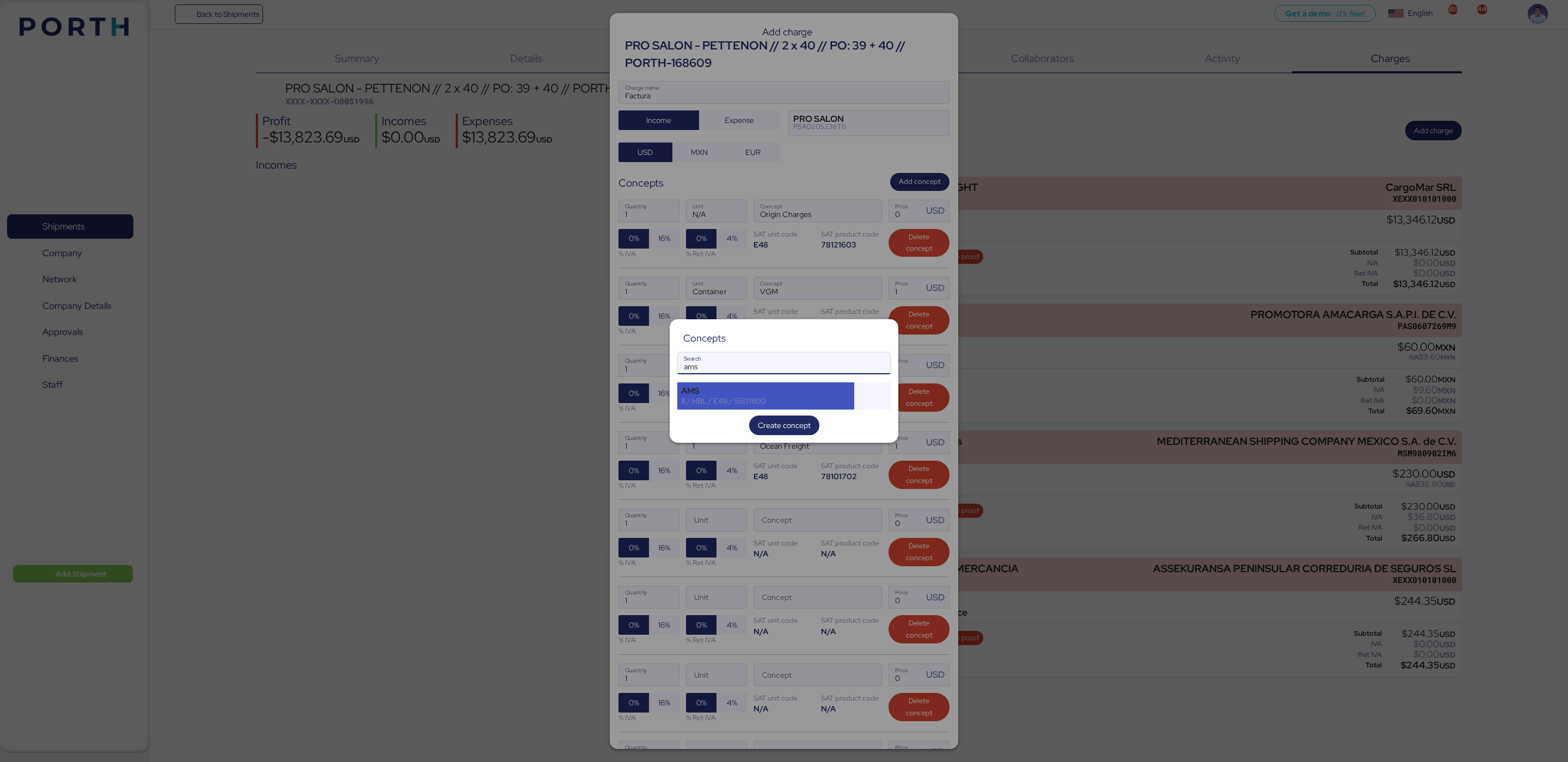
type input "ams"
click at [748, 397] on div "$ / HBL / E48 / 55121800" at bounding box center [766, 401] width 170 height 10
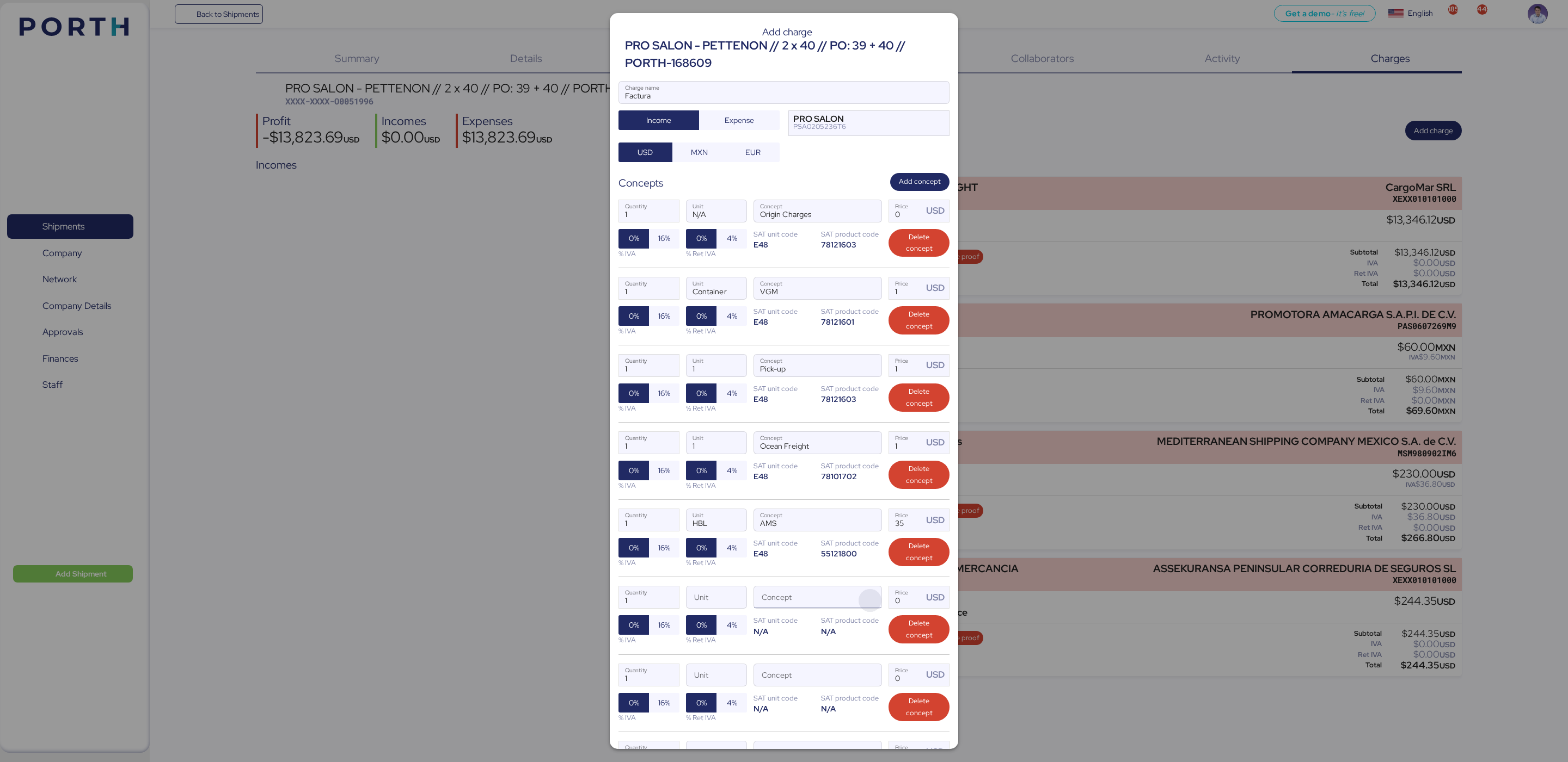
click at [859, 601] on span "button" at bounding box center [870, 601] width 23 height 23
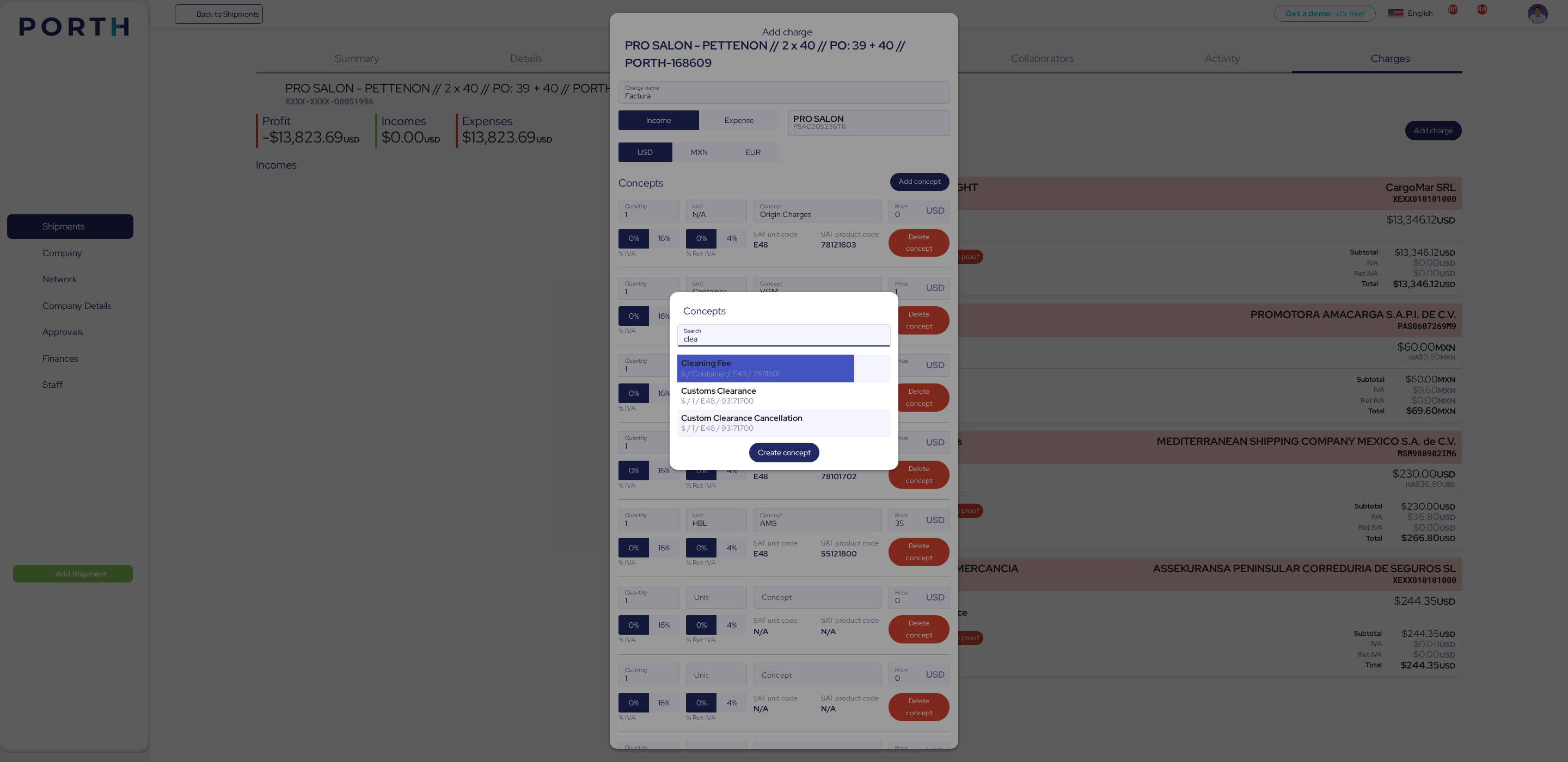
type input "clea"
click at [749, 371] on div "$ / Container / E48 / 76111801" at bounding box center [766, 374] width 170 height 10
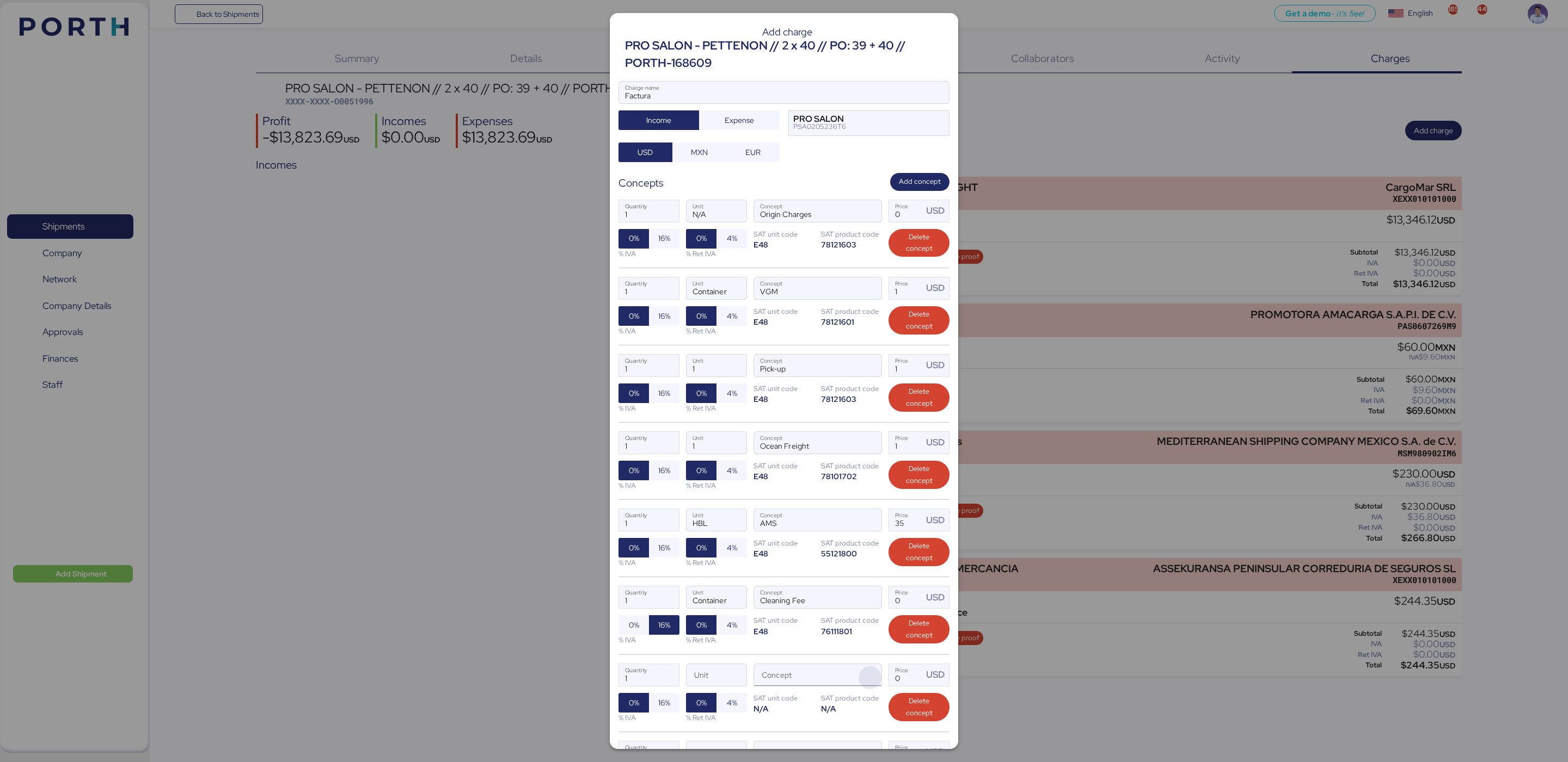
click at [859, 686] on span "button" at bounding box center [870, 678] width 23 height 23
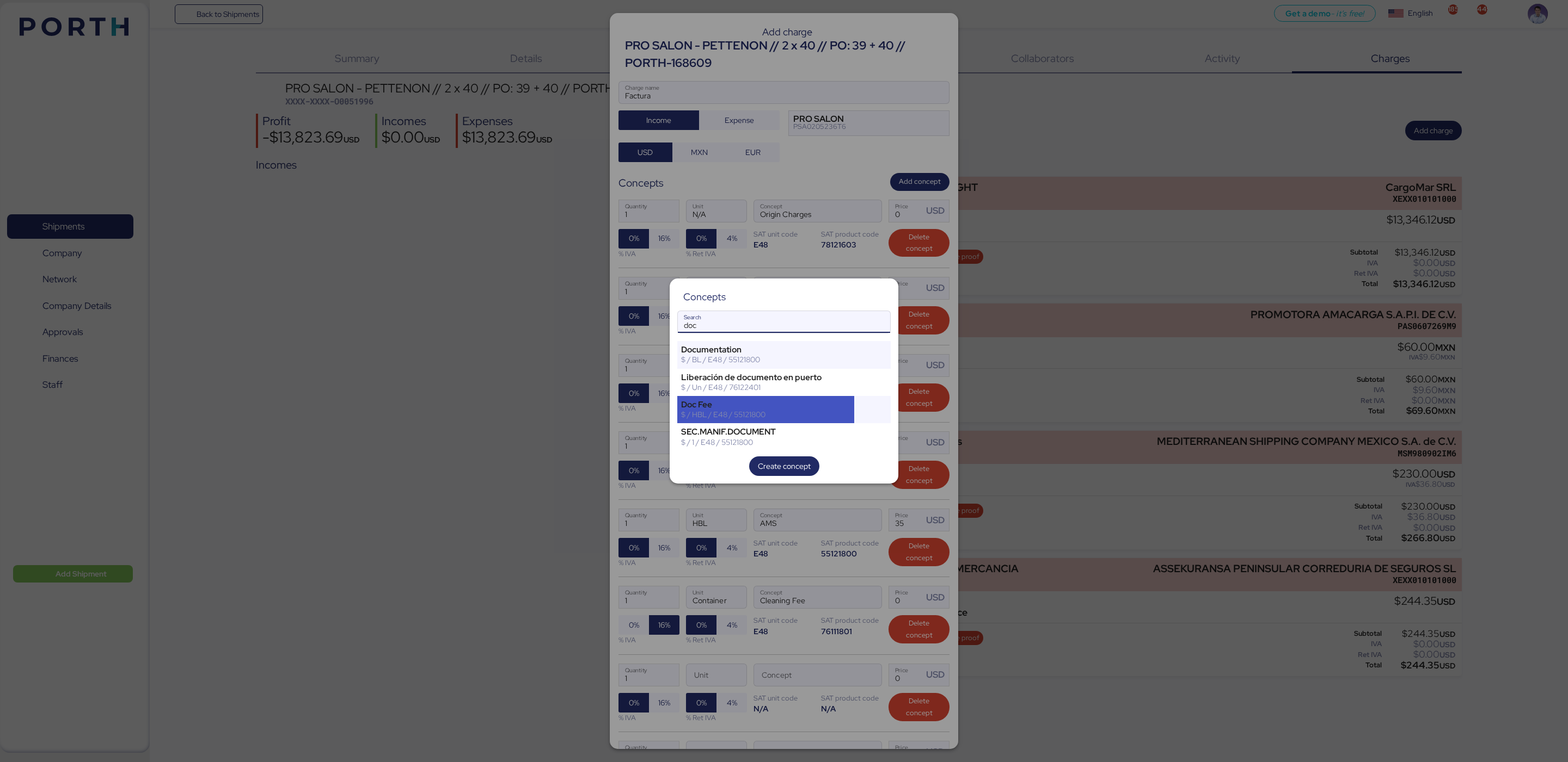
type input "doc"
click at [757, 407] on div "Doc Fee" at bounding box center [766, 405] width 170 height 10
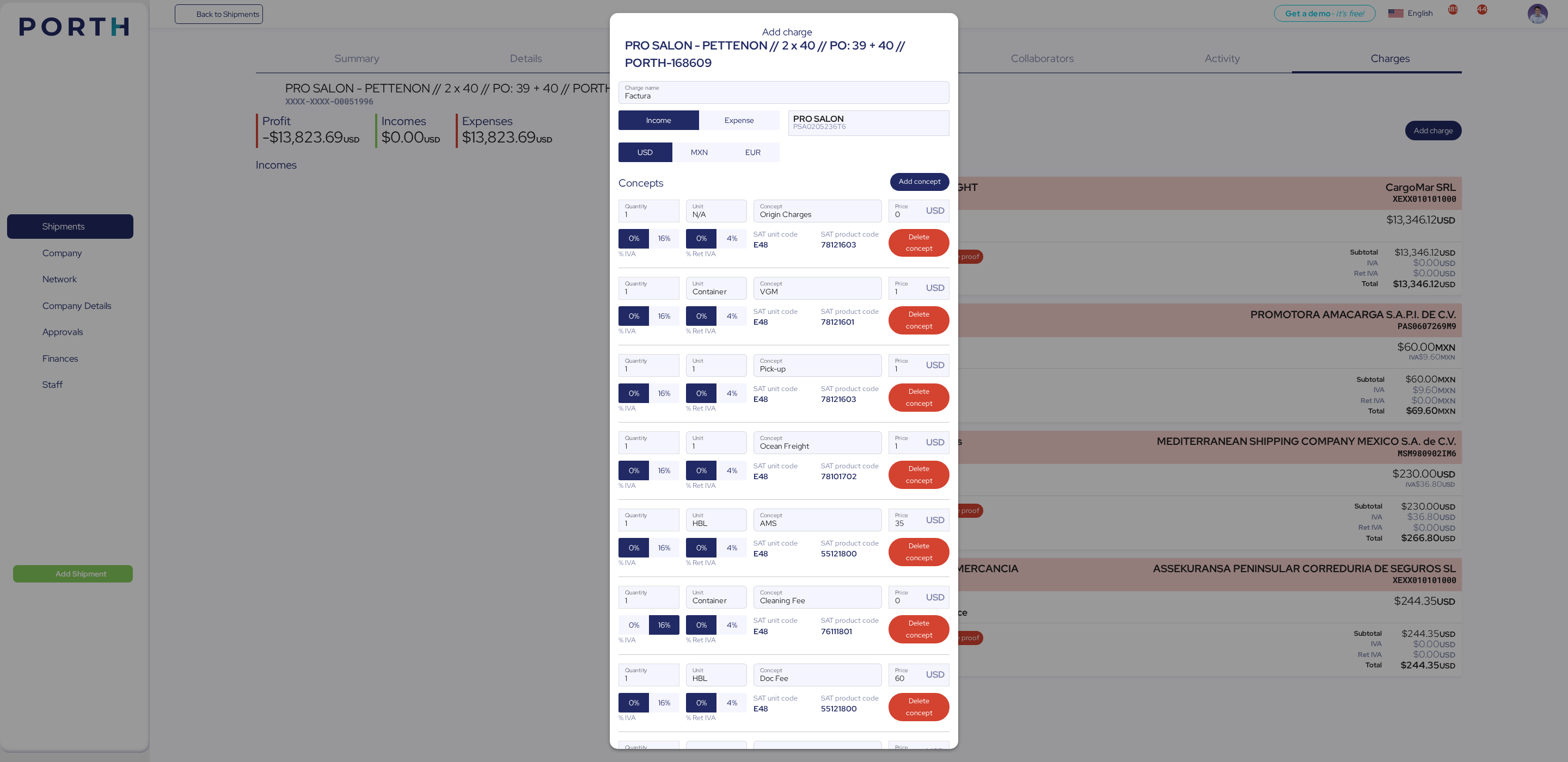
click at [806, 571] on div "1 Quantity HBL Unit AMS Concept 35 Price USD 0% 16% % IVA 0% 4% % Ret IVA SAT u…" at bounding box center [784, 539] width 331 height 77
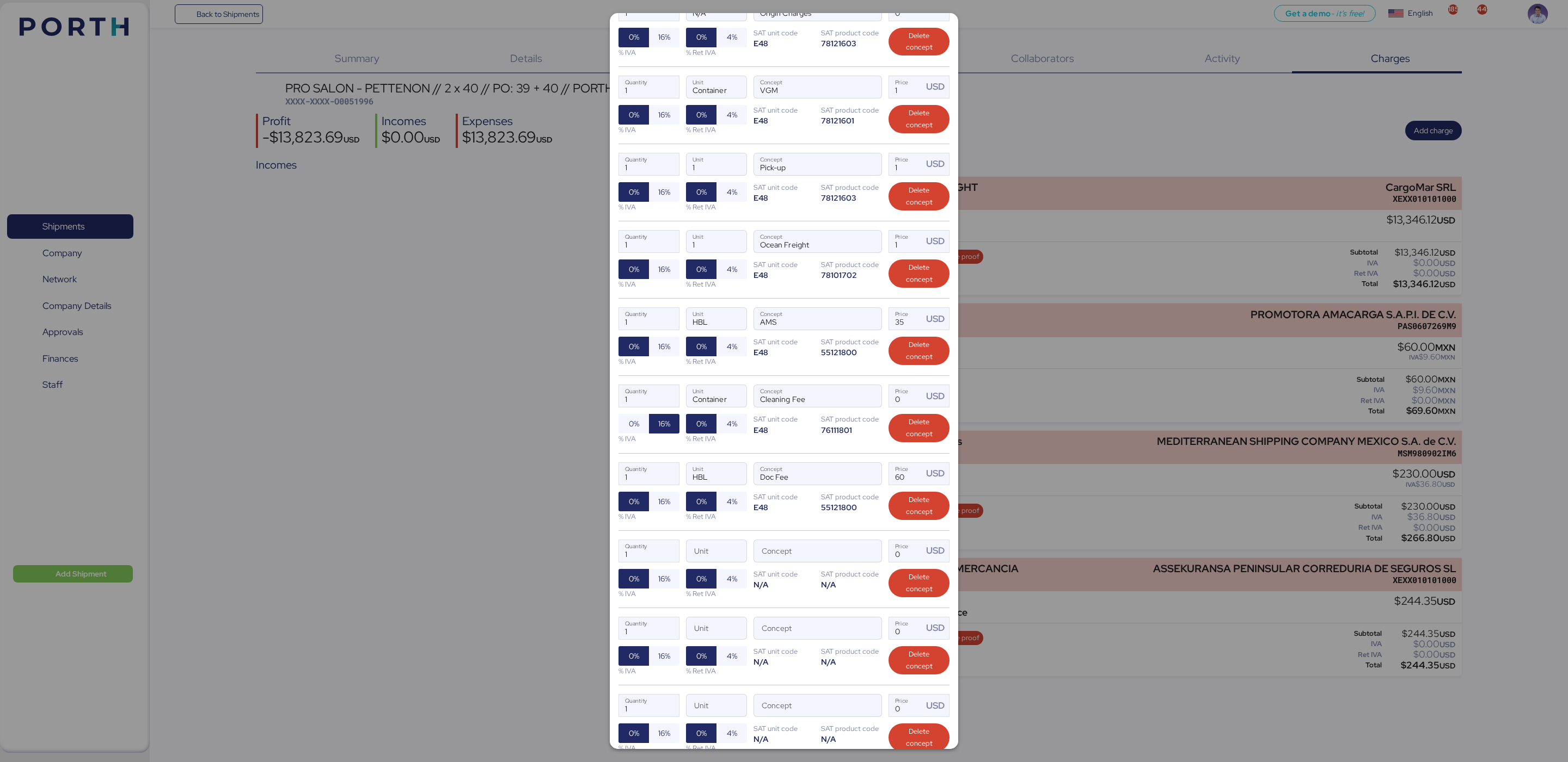
scroll to position [208, 0]
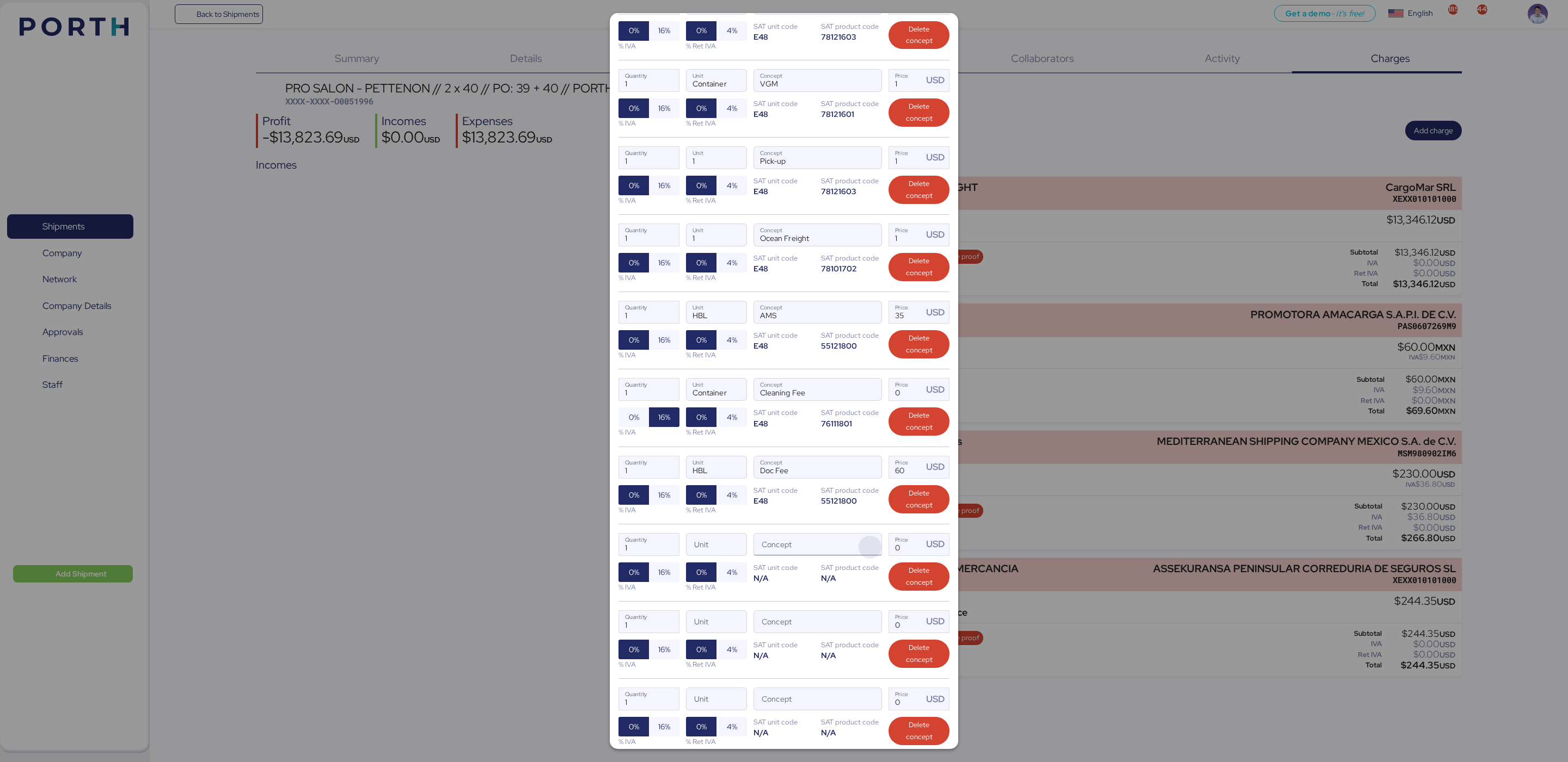
click at [861, 550] on span "button" at bounding box center [870, 547] width 23 height 23
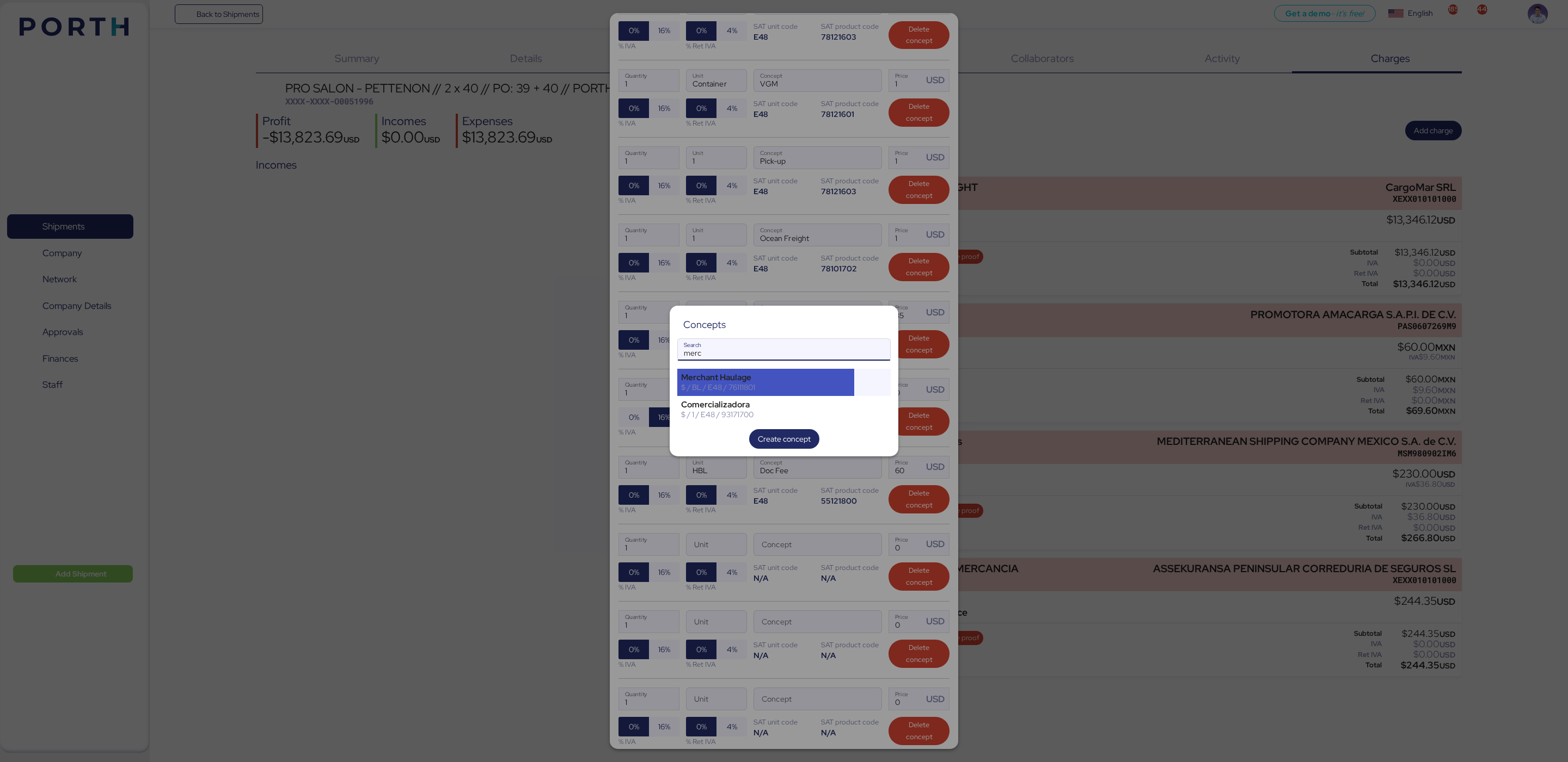
type input "merc"
click at [749, 386] on div "$ / BL / E48 / 76111801" at bounding box center [766, 387] width 170 height 10
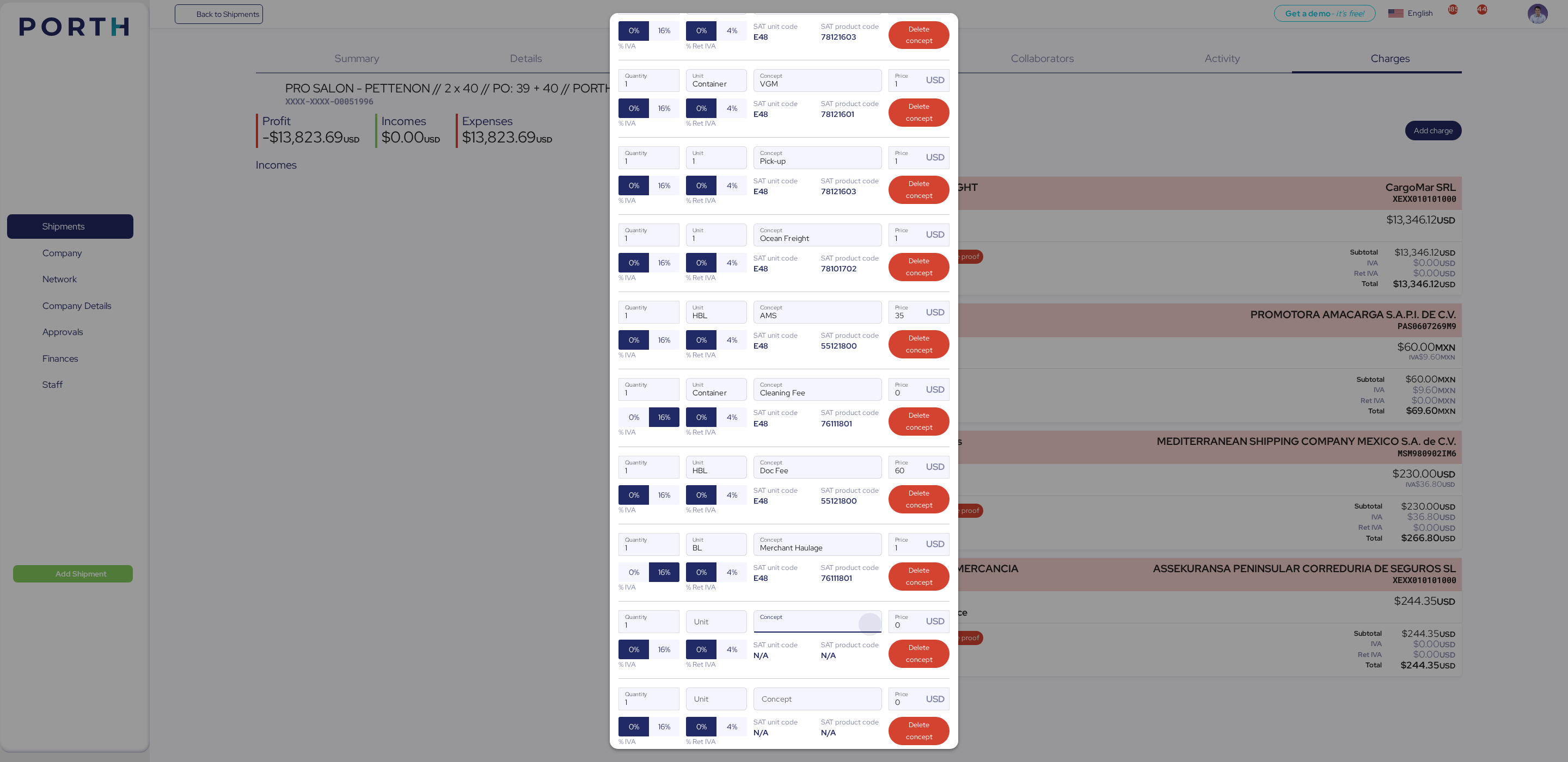
click at [861, 631] on span "button" at bounding box center [870, 625] width 23 height 23
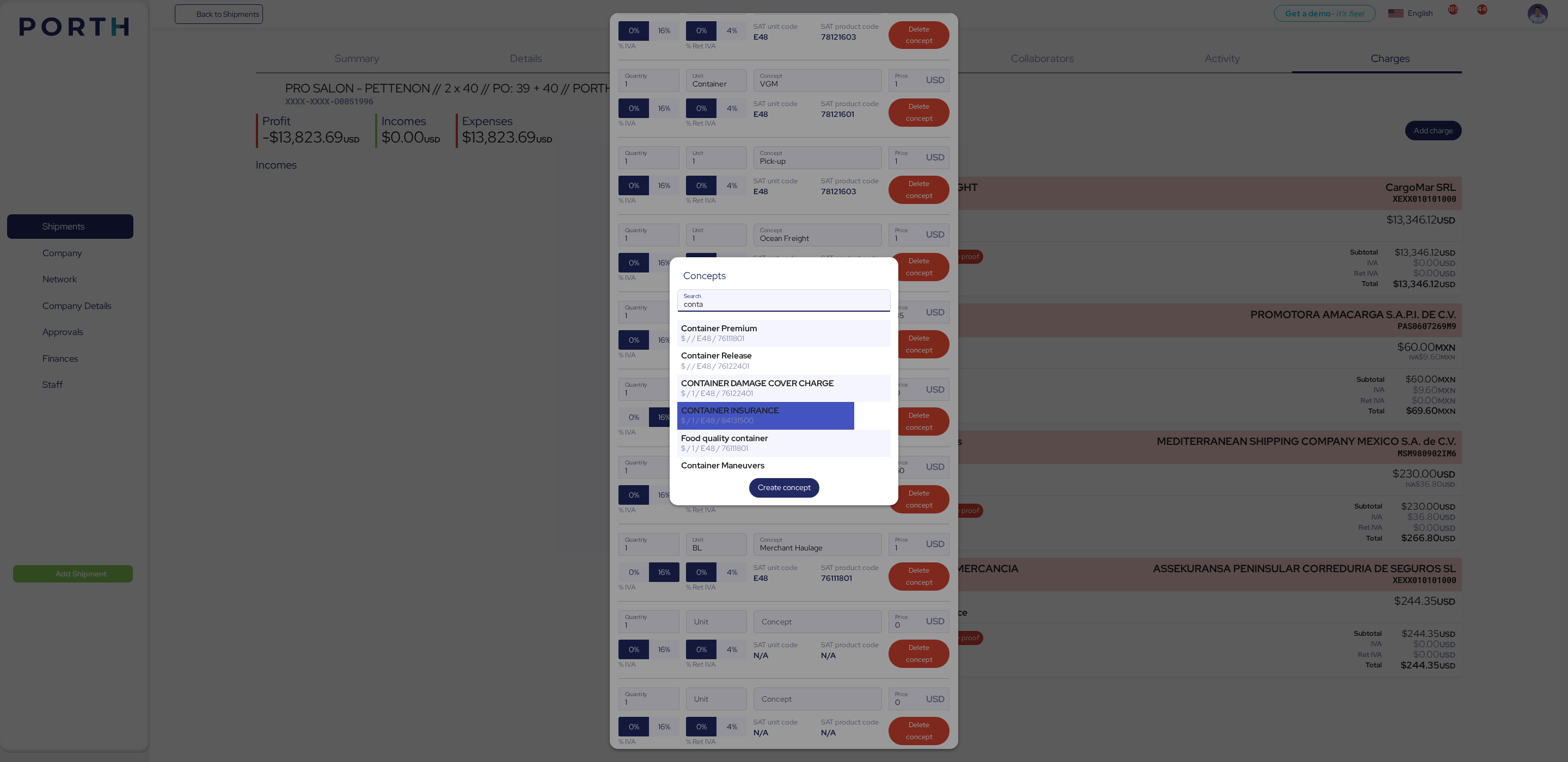
type input "conta"
click at [799, 408] on div "CONTAINER INSURANCE" at bounding box center [766, 410] width 170 height 10
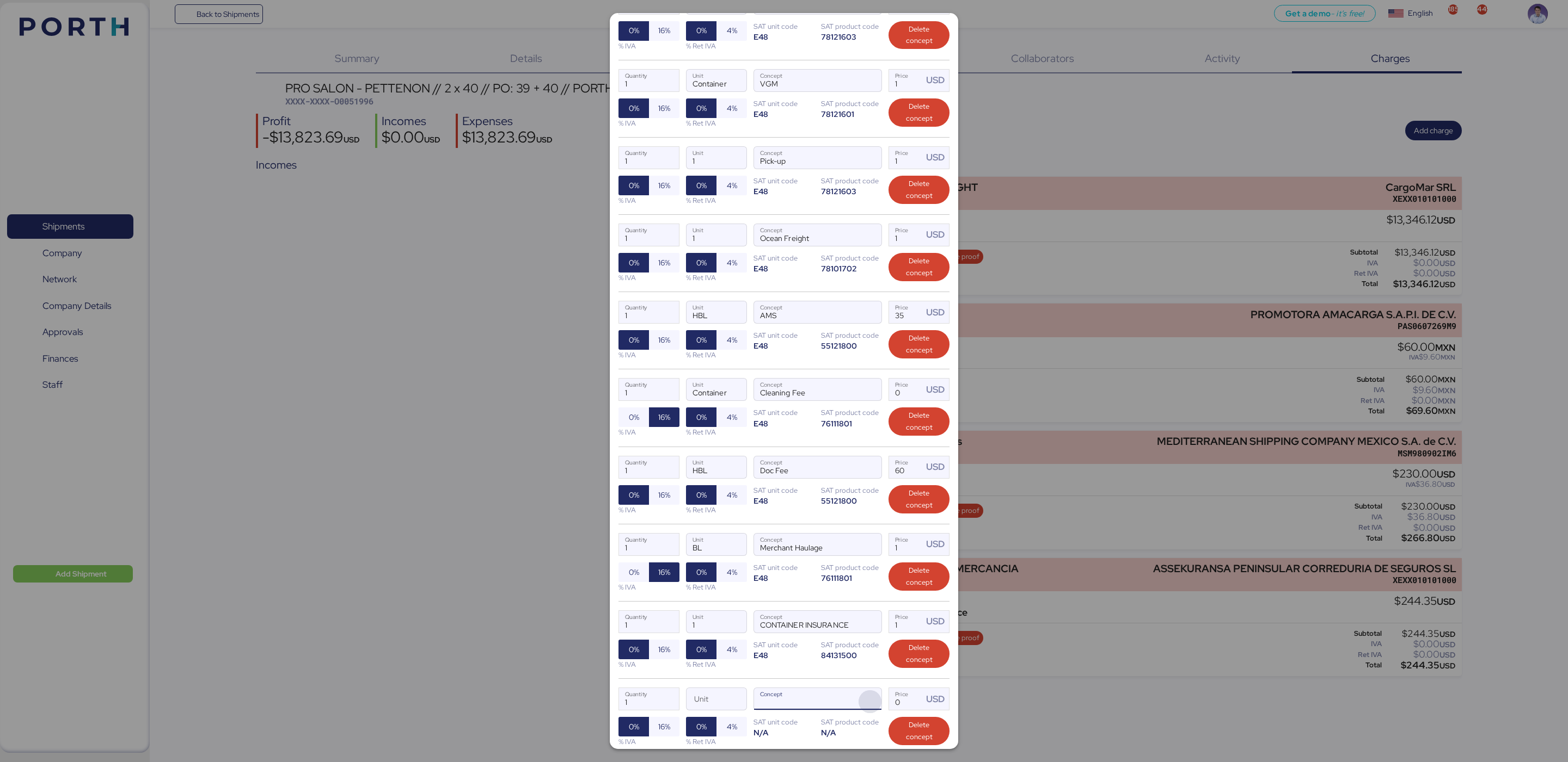
click at [859, 706] on span "button" at bounding box center [870, 702] width 23 height 23
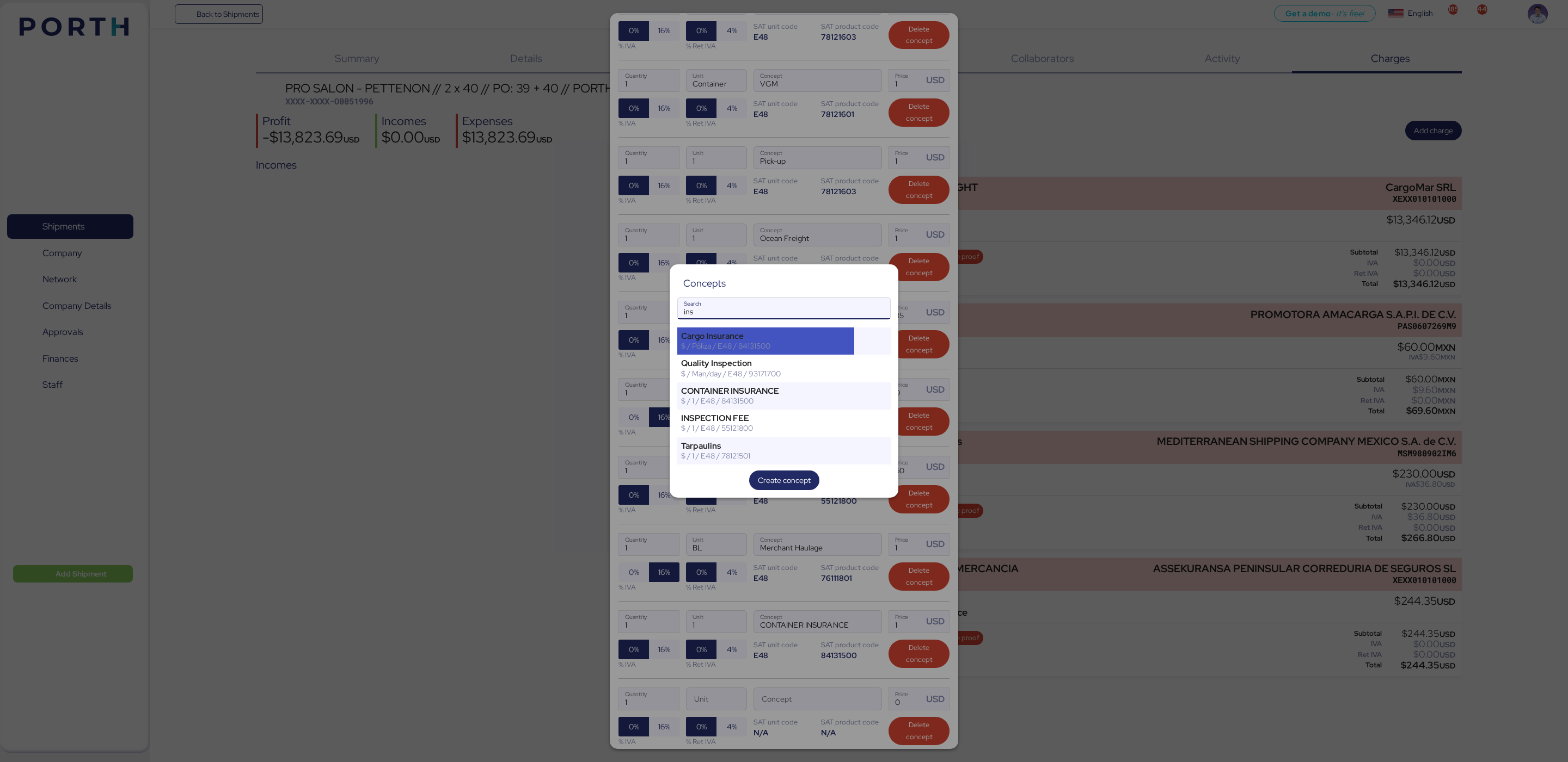
type input "ins"
click at [775, 342] on div "$ / Póliza / E48 / 84131500" at bounding box center [766, 346] width 170 height 10
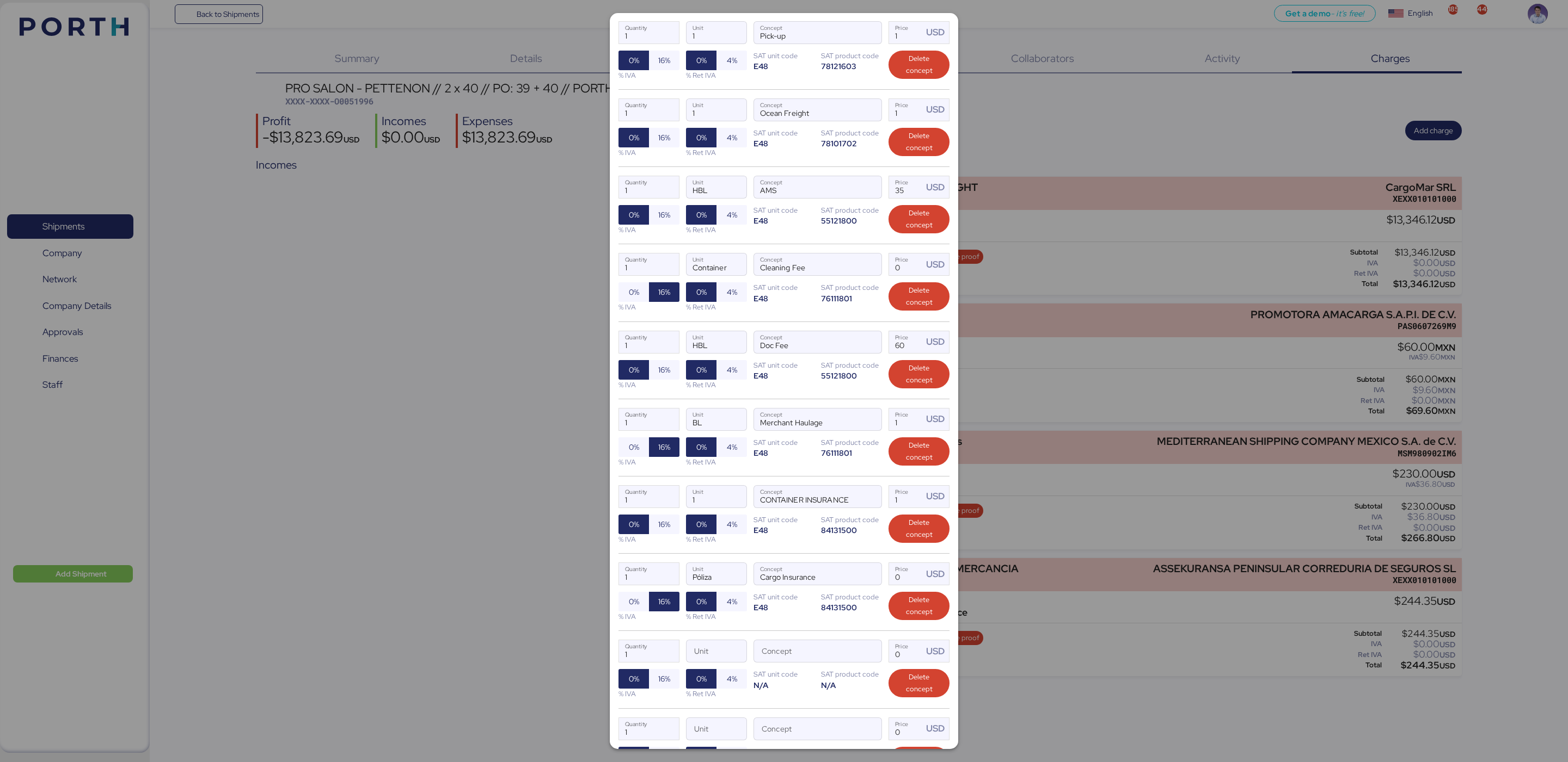
scroll to position [333, 0]
click at [904, 695] on span "Delete concept" at bounding box center [918, 683] width 43 height 24
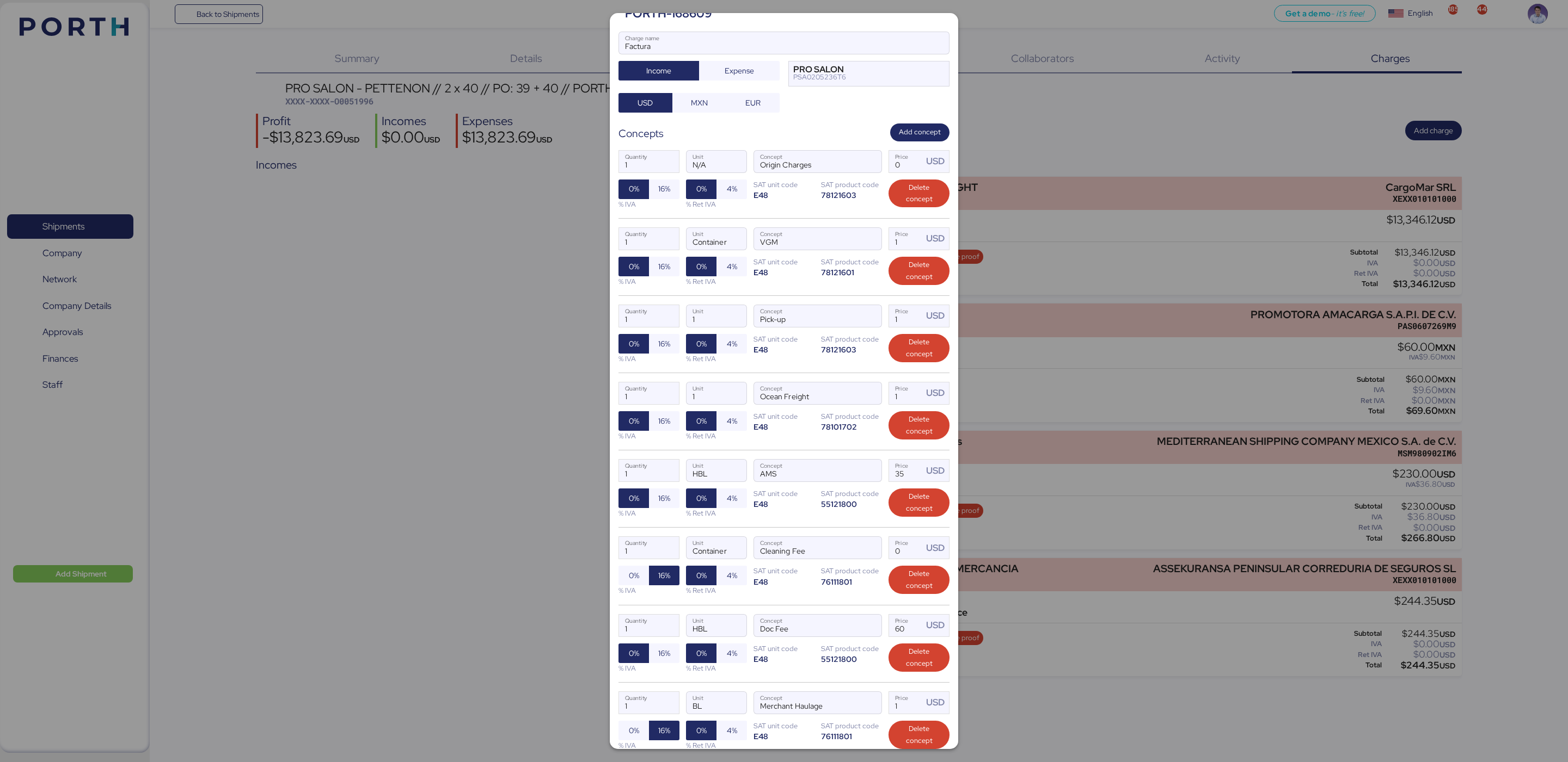
scroll to position [0, 0]
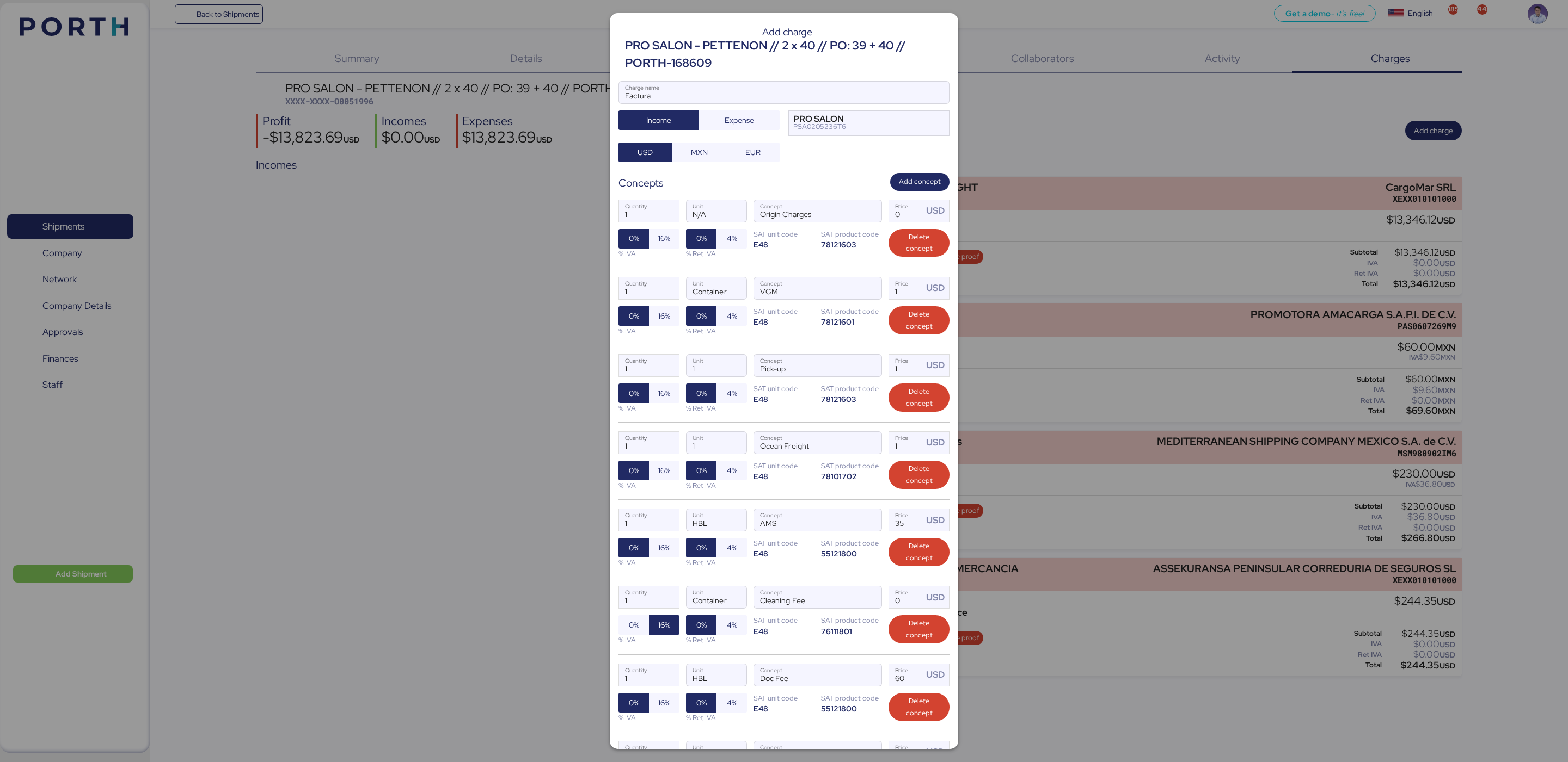
click at [844, 184] on div "Concepts Add concept" at bounding box center [784, 182] width 331 height 18
click at [894, 219] on input "Price USD" at bounding box center [905, 211] width 34 height 22
type input "595"
type input "595.9"
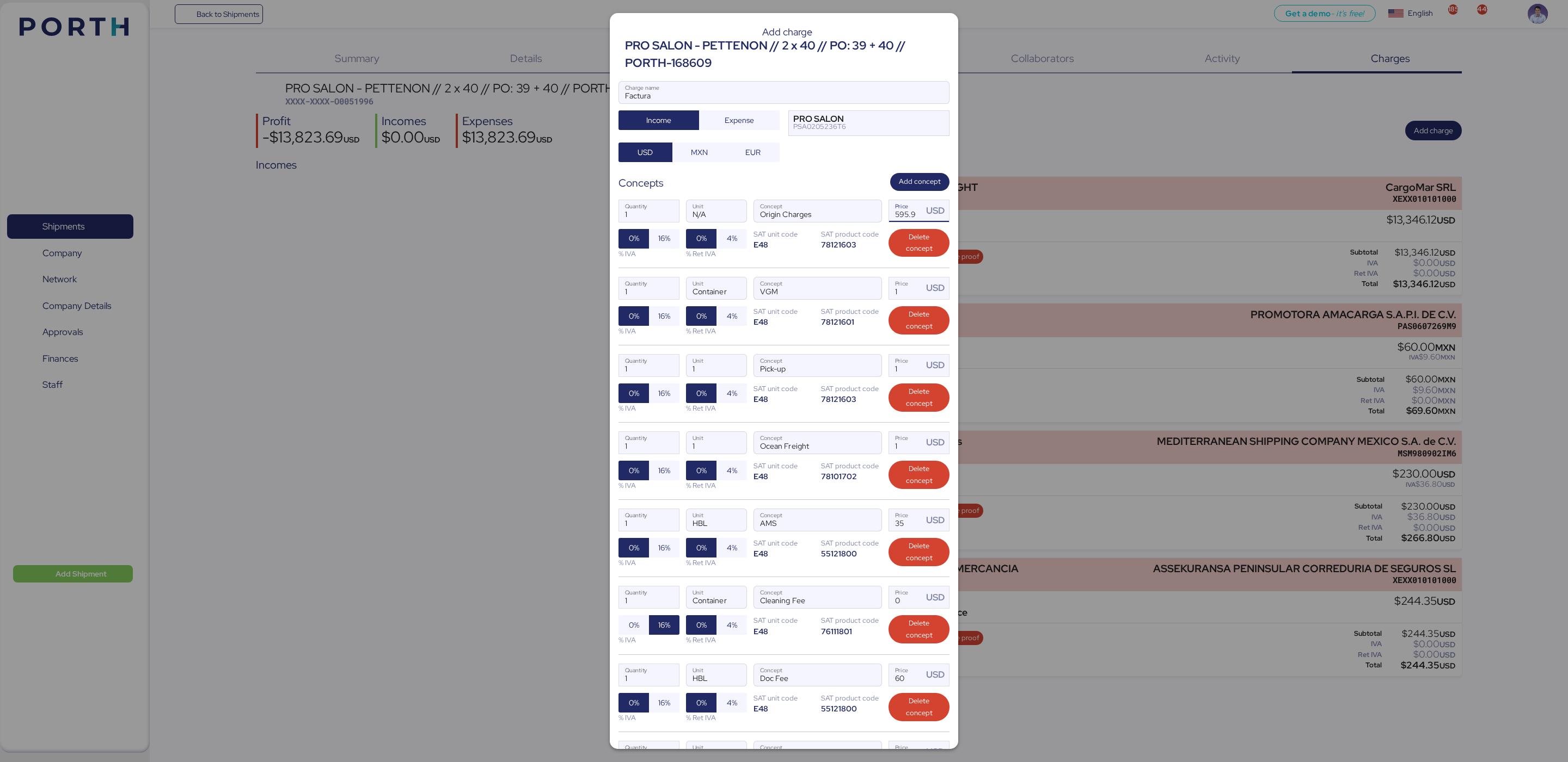
click at [819, 253] on div "1 Quantity N/A Unit Origin Charges Concept 595.9 Price USD 0% 16% % IVA 0% 4% %…" at bounding box center [784, 229] width 331 height 77
click at [899, 293] on input "1" at bounding box center [905, 288] width 34 height 22
type input "123"
type input "123.9"
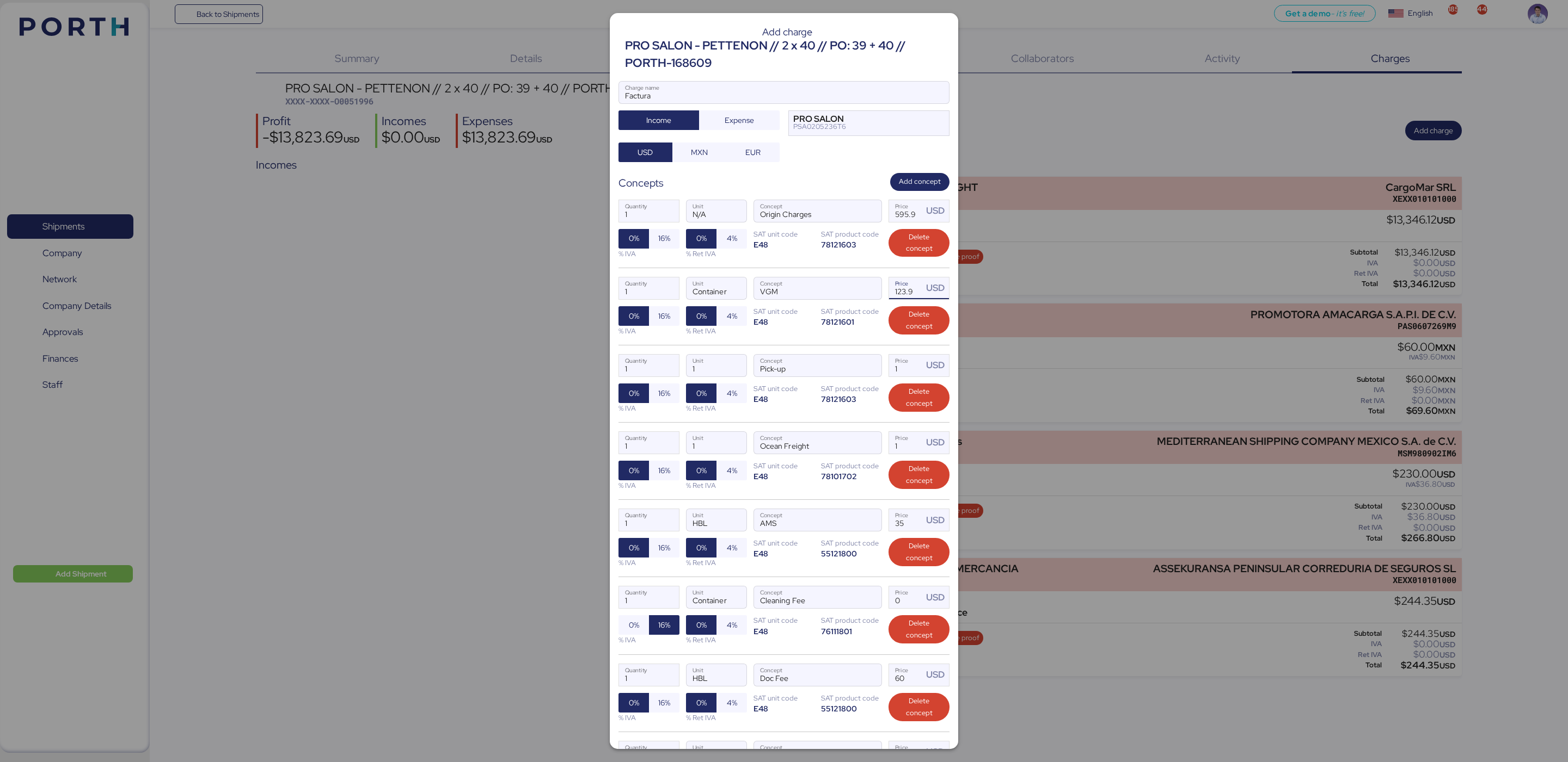
click at [833, 350] on div "1 Quantity 1 Unit Pick-up Concept 1 Price USD 0% 16% % IVA 0% 4% % Ret IVA SAT …" at bounding box center [784, 383] width 331 height 77
click at [900, 375] on input "1" at bounding box center [905, 365] width 34 height 22
type input "1187"
type input "1187.08"
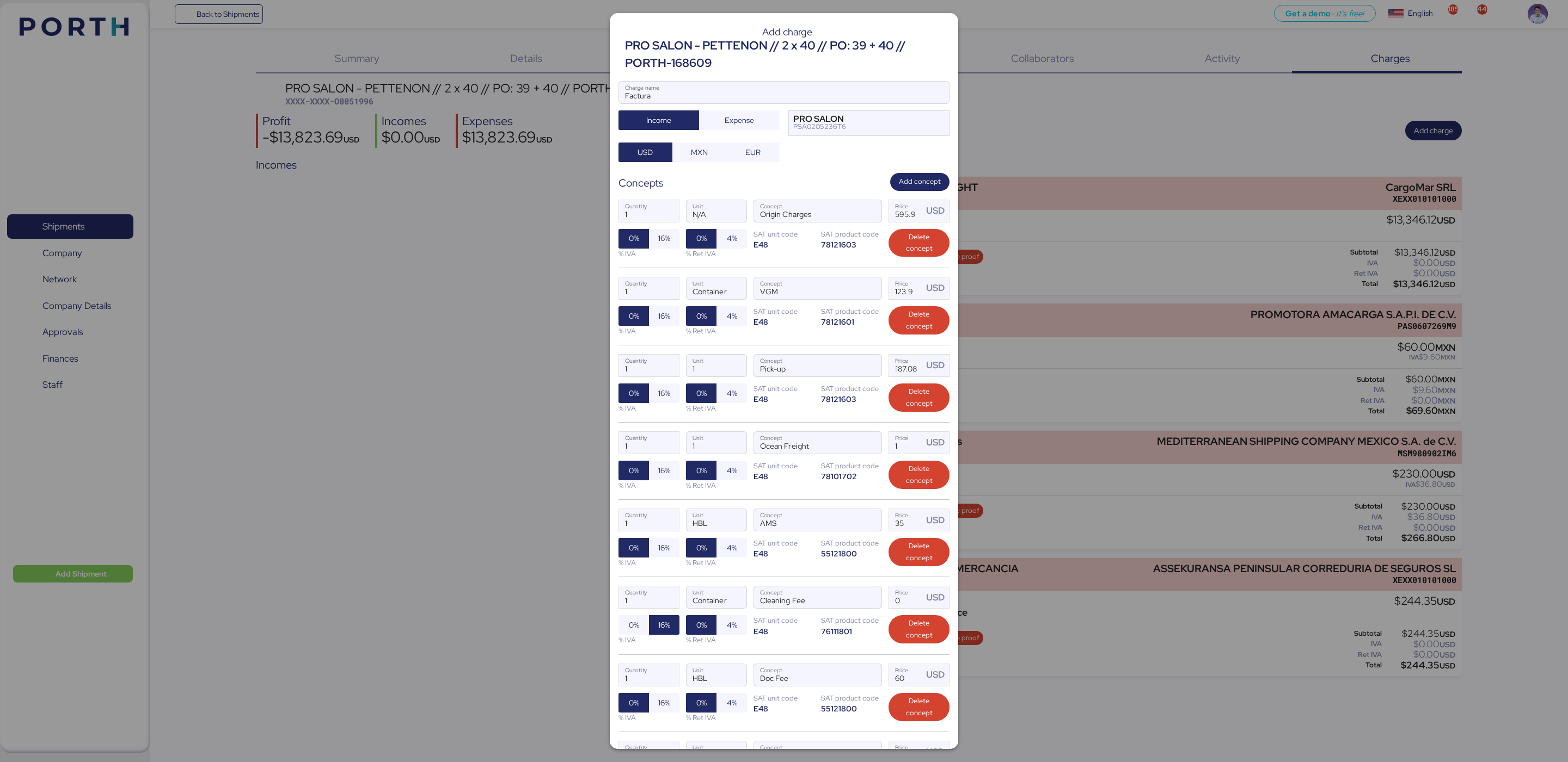
scroll to position [0, 0]
click at [832, 337] on div "1 Quantity Container Unit VGM Concept 123.9 Price USD 0% 16% % IVA 0% 4% % Ret …" at bounding box center [784, 306] width 331 height 77
click at [897, 446] on input "1" at bounding box center [905, 443] width 34 height 22
type input "4928"
click at [895, 531] on input "35" at bounding box center [905, 520] width 34 height 22
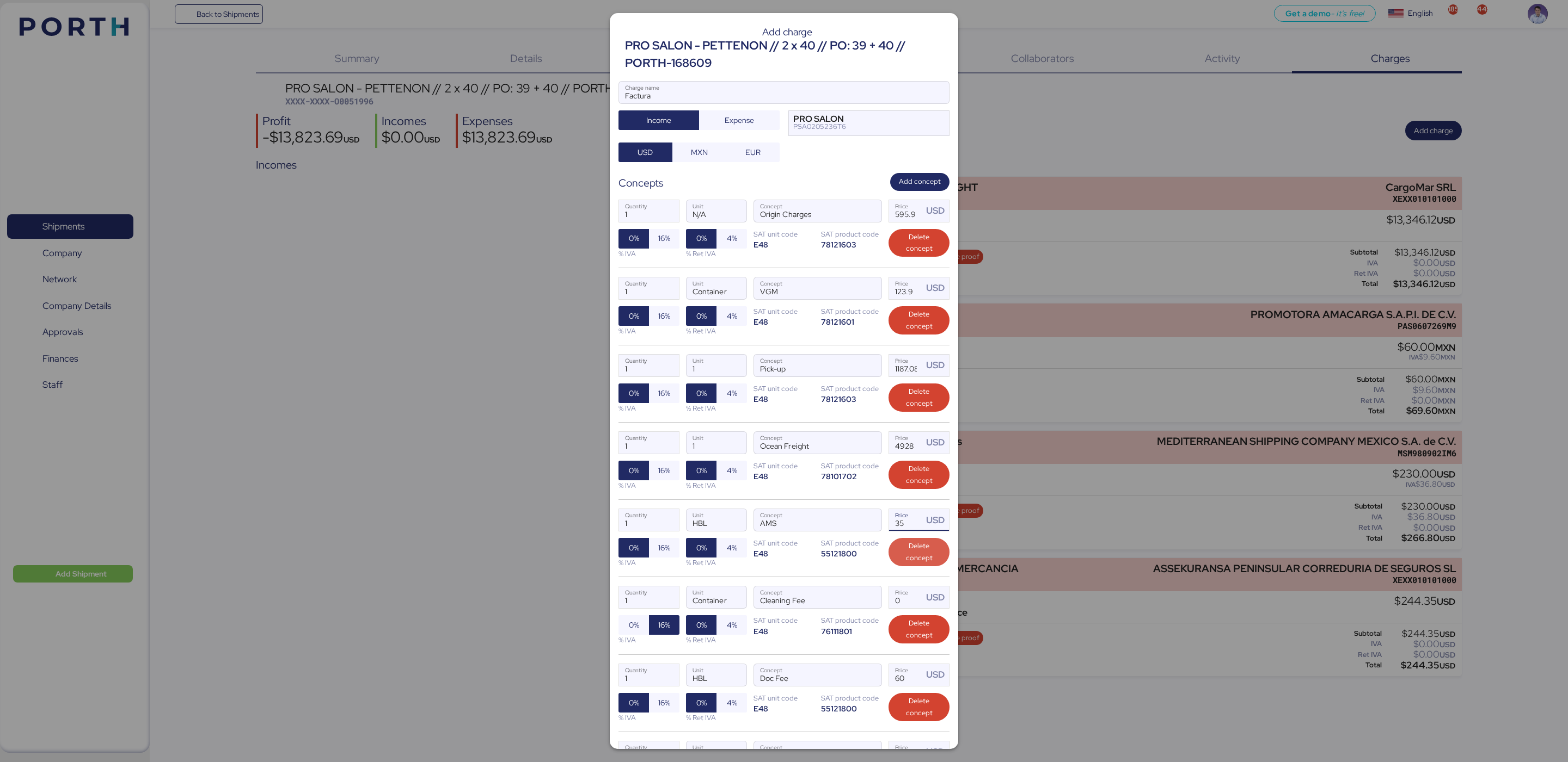
type input "3"
type input "15"
click at [895, 605] on input "Price USD" at bounding box center [905, 597] width 34 height 22
type input "40"
click at [896, 686] on input "60" at bounding box center [905, 675] width 34 height 22
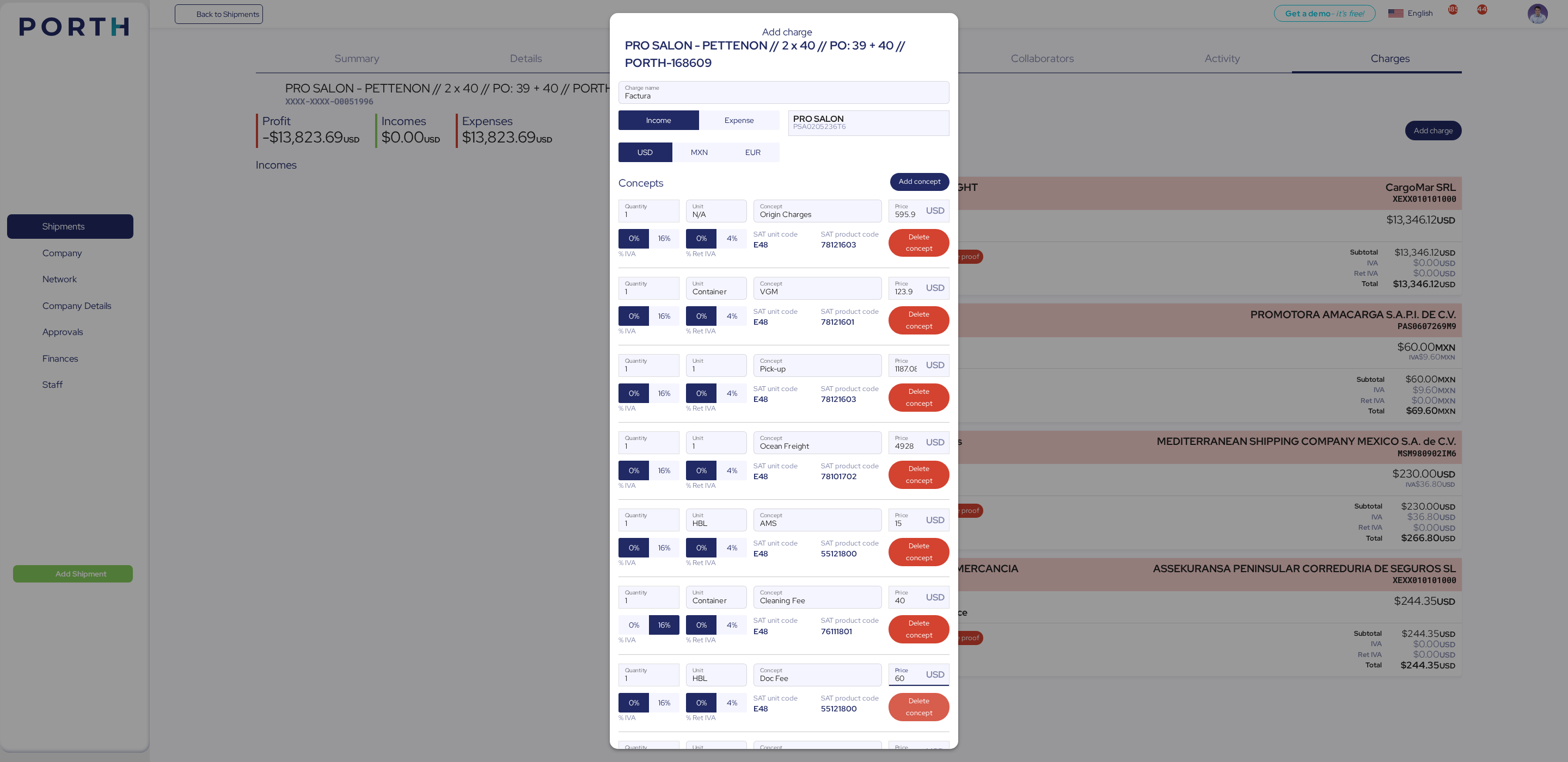
type input "6"
type input "130"
click at [829, 654] on div "1 Quantity Container Unit Cleaning Fee Concept 40 Price USD 0% 16% % IVA 0% 4% …" at bounding box center [784, 616] width 331 height 77
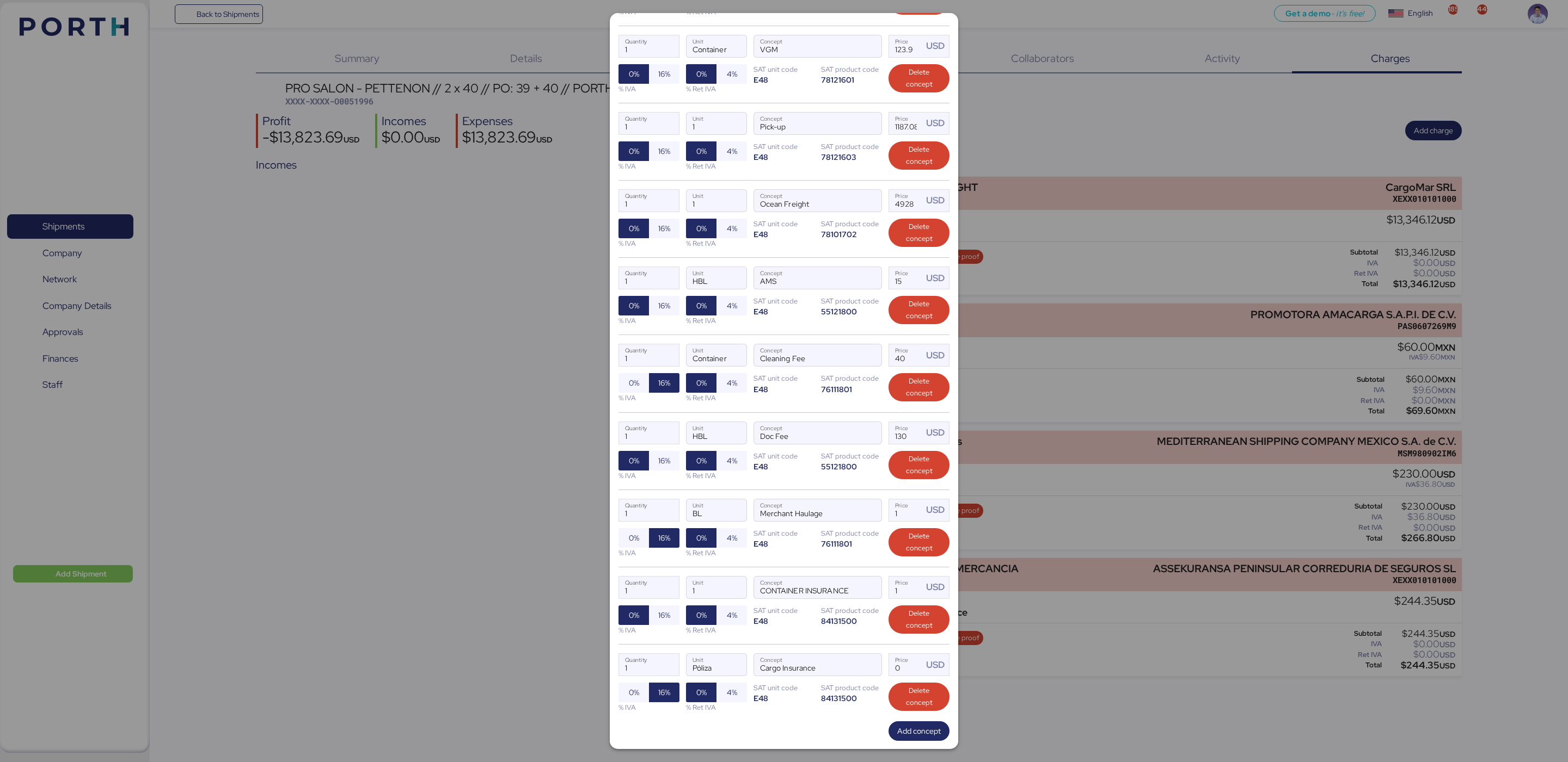
scroll to position [253, 0]
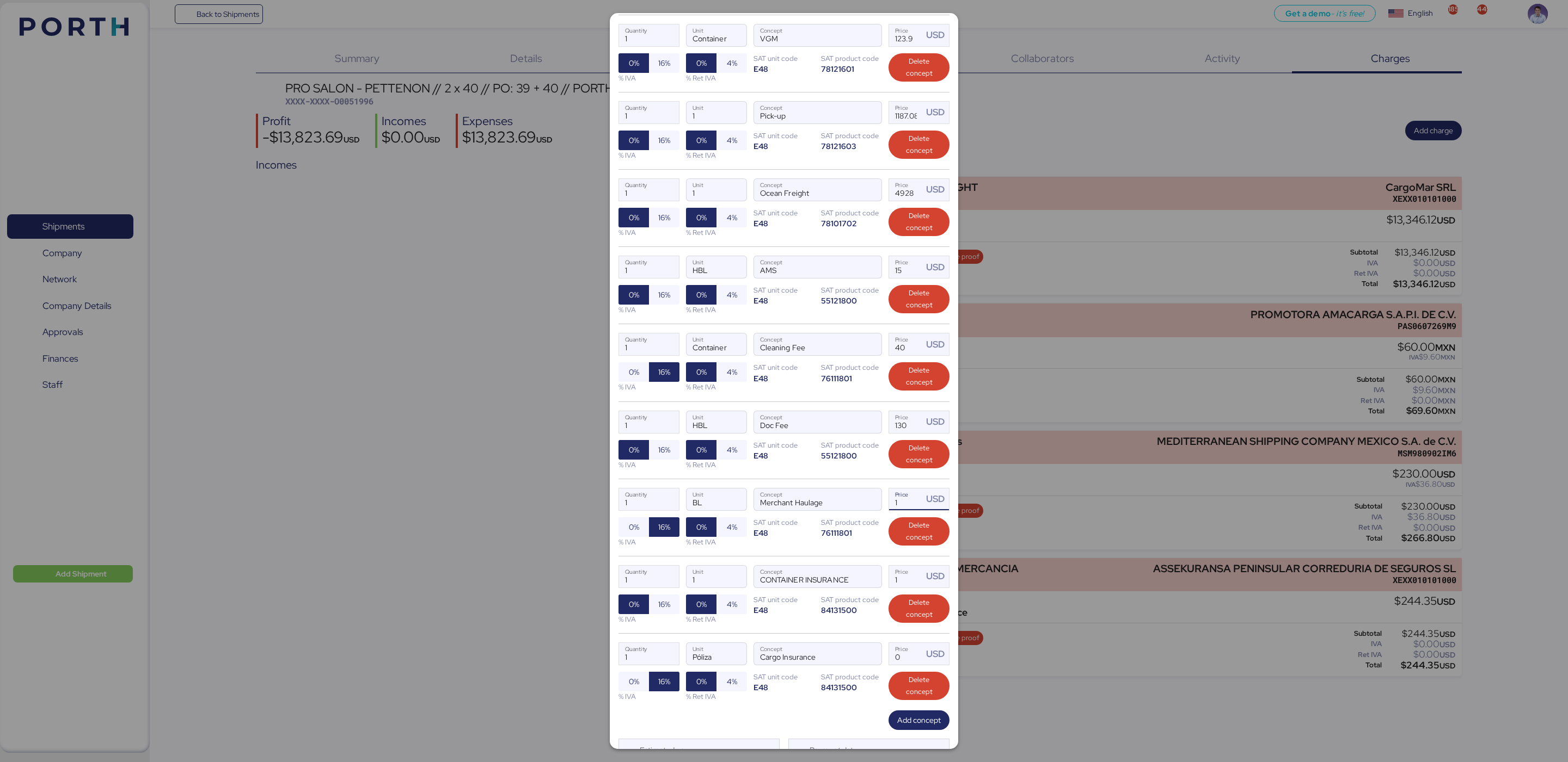
click at [898, 509] on input "1" at bounding box center [905, 499] width 34 height 22
type input "45"
click at [900, 582] on input "1" at bounding box center [905, 576] width 34 height 22
type input "10"
click at [889, 665] on input "Price USD" at bounding box center [905, 654] width 34 height 22
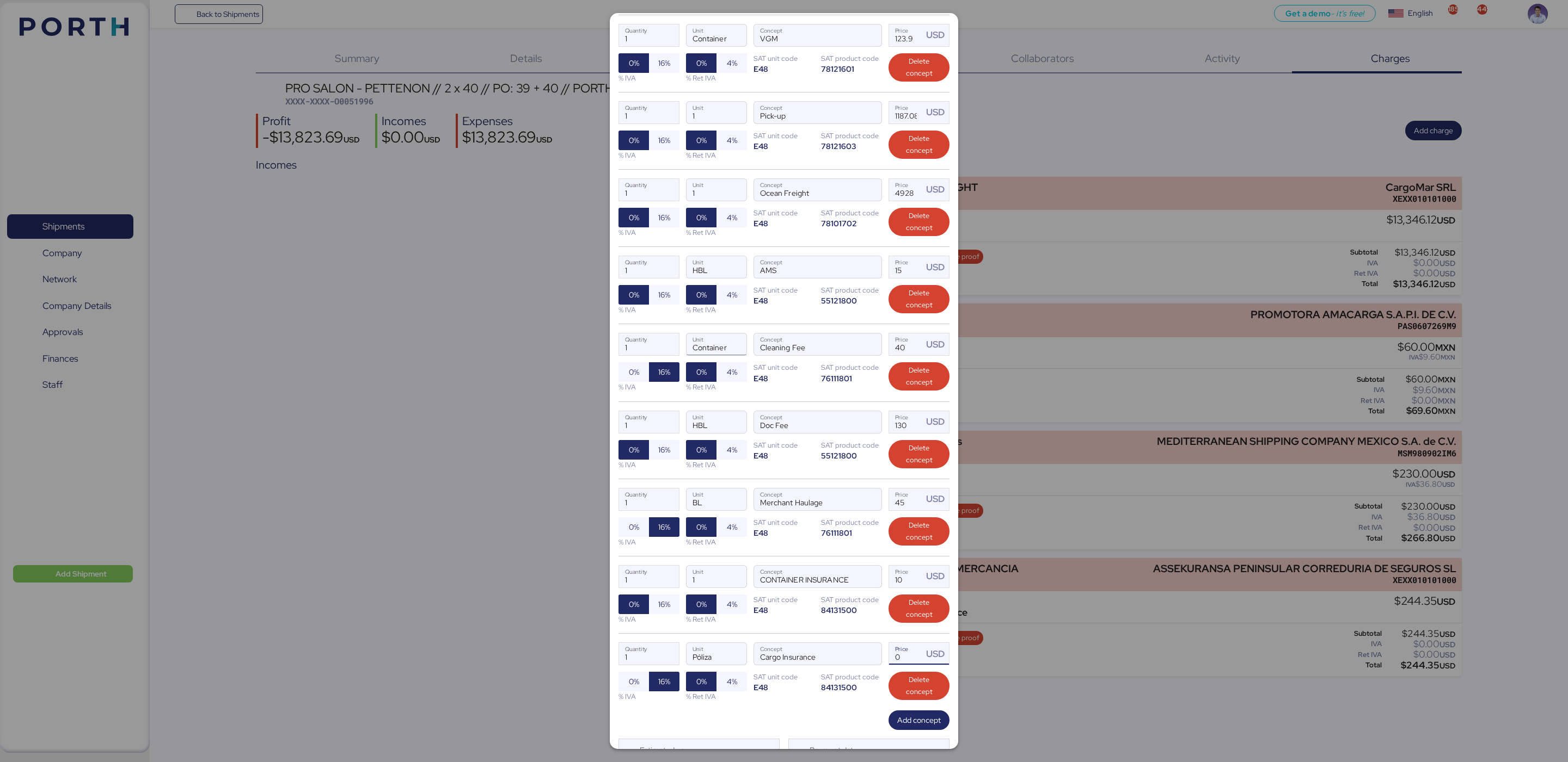
type input "0"
click at [707, 355] on input "Container" at bounding box center [716, 344] width 60 height 22
drag, startPoint x: 704, startPoint y: 591, endPoint x: 673, endPoint y: 583, distance: 32.0
click at [673, 583] on div "1 Quantity 1 Unit CONTAINER INSURANCE Concept 10 Price USD 0% 16% % IVA 0% 4% %…" at bounding box center [784, 594] width 331 height 77
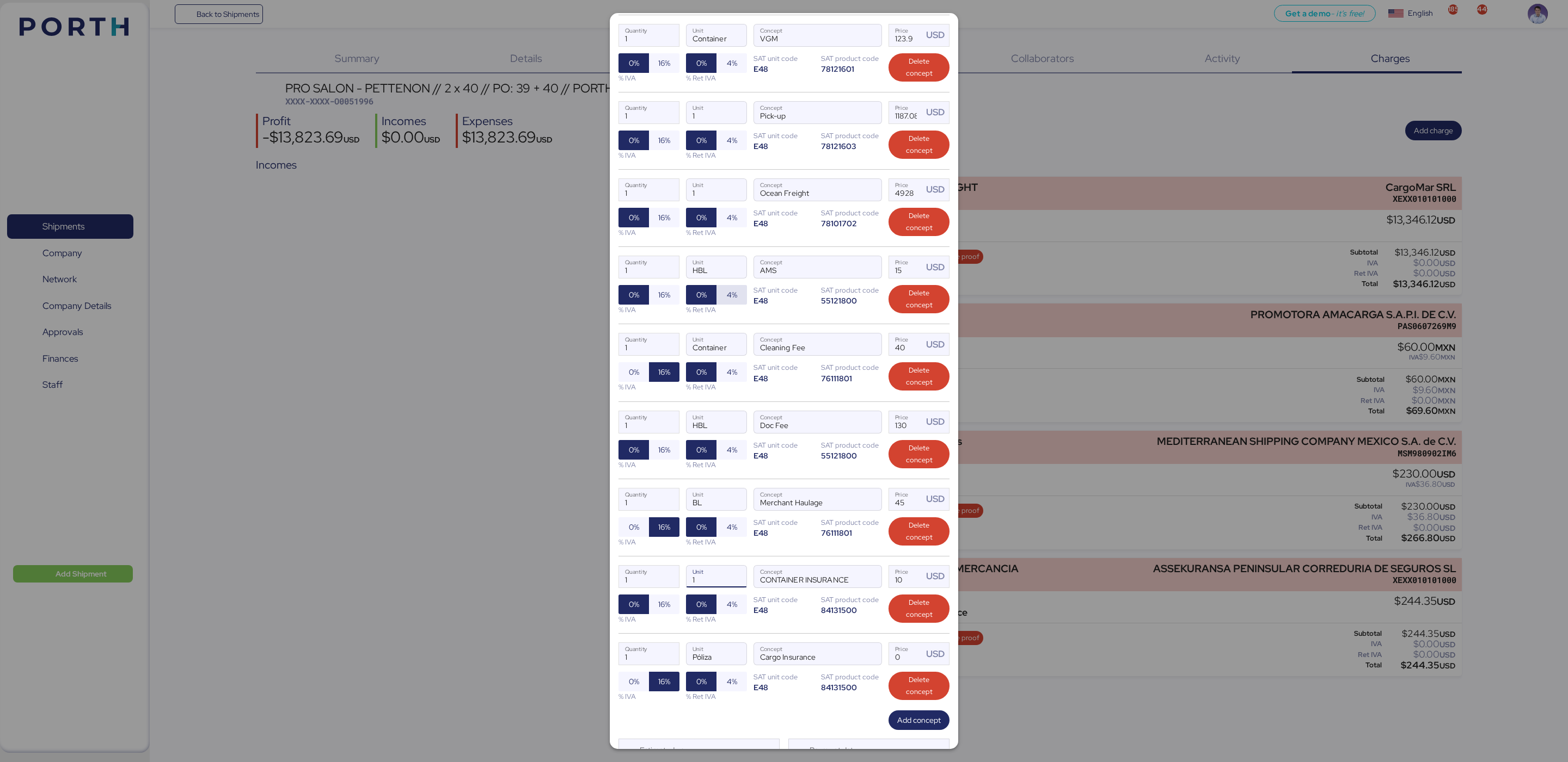
paste input "Container"
type input "Container"
drag, startPoint x: 701, startPoint y: 196, endPoint x: 670, endPoint y: 195, distance: 31.0
click at [670, 195] on div "1 Quantity 1 Unit Ocean Freight Concept 4928 Price USD 0% 16% % IVA 0% 4% % Ret…" at bounding box center [784, 208] width 331 height 77
paste input "Container"
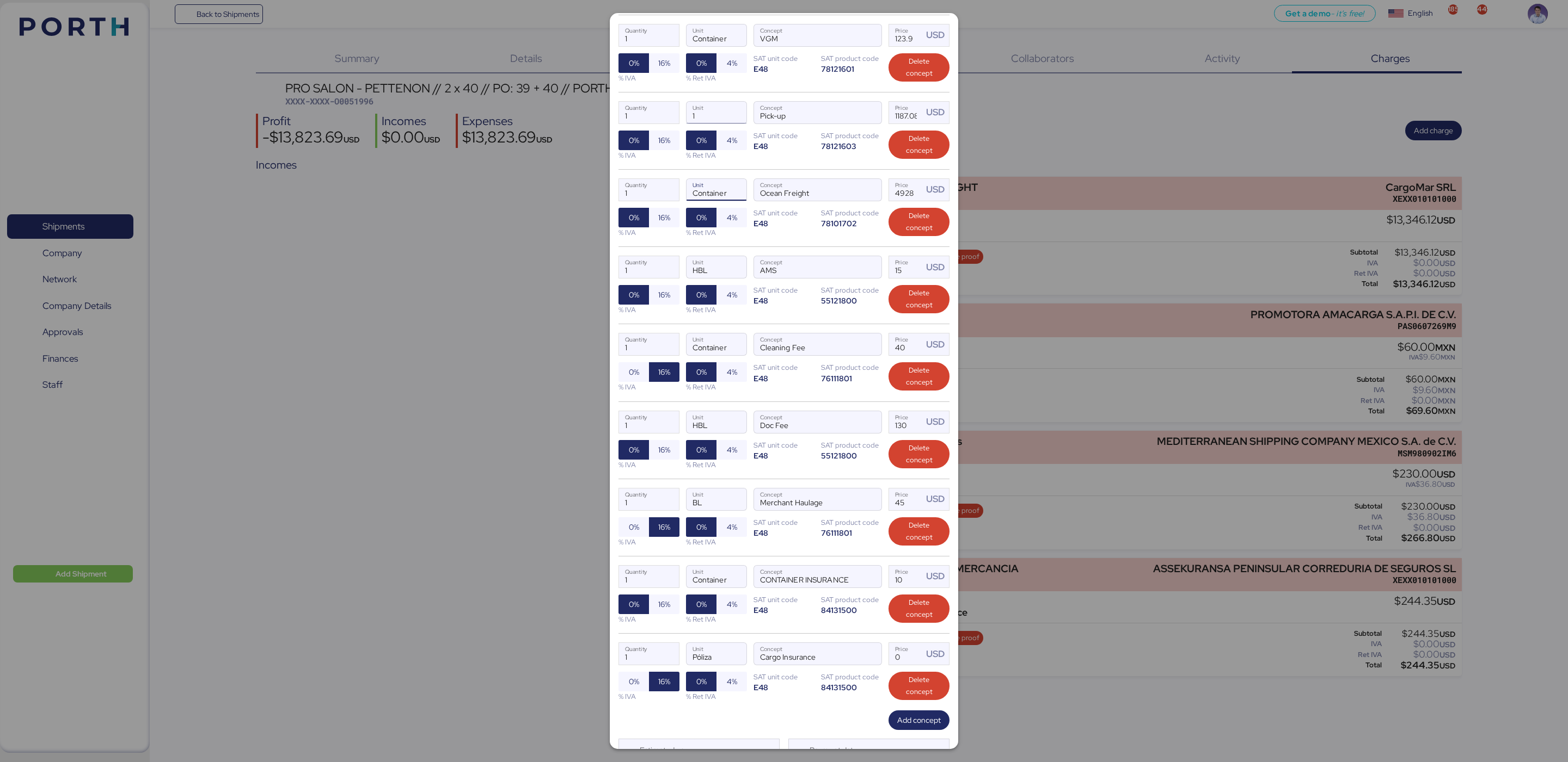
type input "Container"
drag, startPoint x: 704, startPoint y: 118, endPoint x: 655, endPoint y: 118, distance: 49.0
click at [655, 118] on div "1 Quantity 1 Unit Pick-up Concept 1187.08 Price USD 0% 16% % IVA 0% 4% % Ret IV…" at bounding box center [784, 130] width 331 height 77
paste input "Container"
type input "Container"
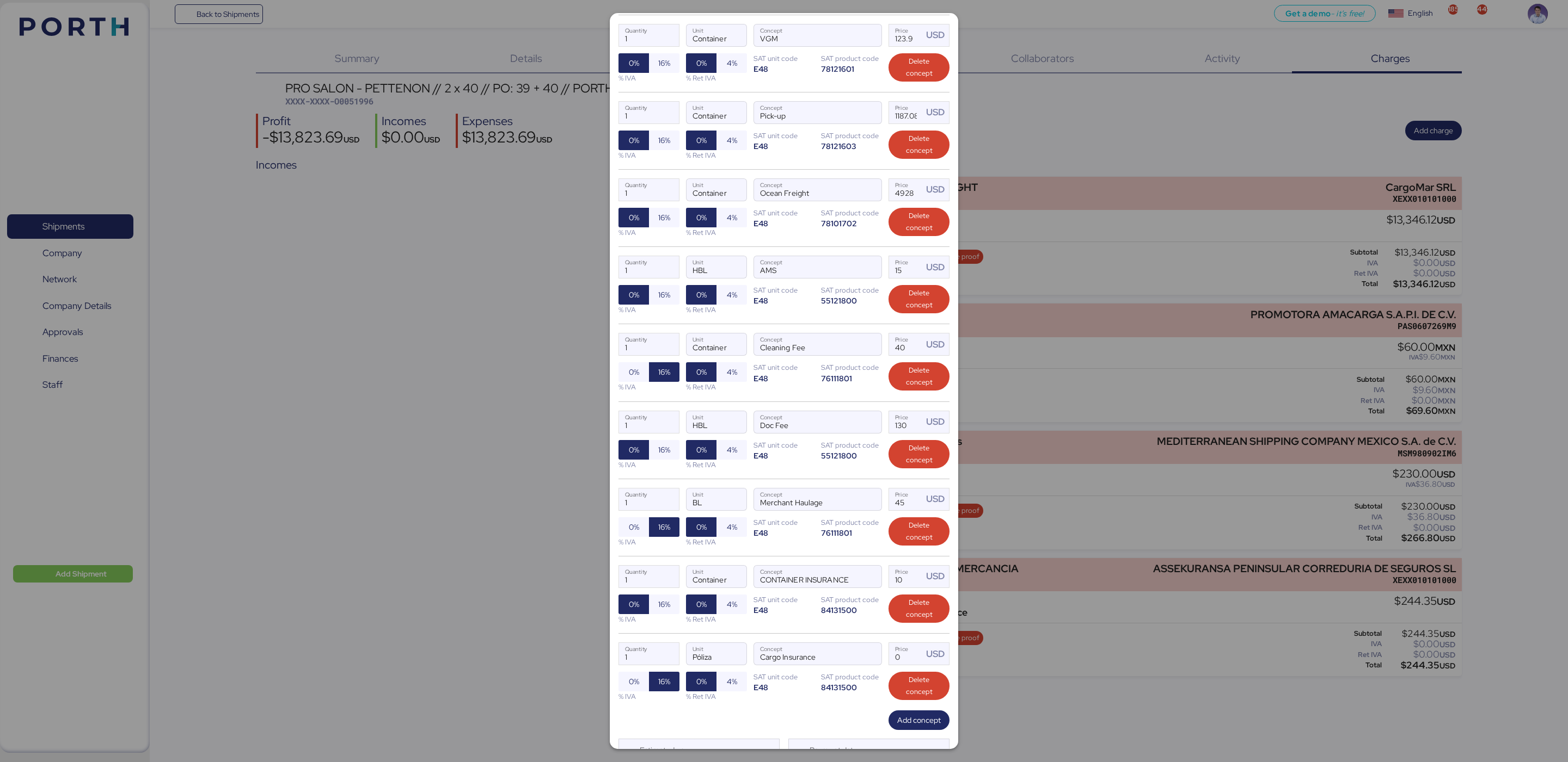
click at [784, 172] on div "1 Quantity Container Unit Ocean Freight Concept 4928 Price USD 0% 16% % IVA 0% …" at bounding box center [784, 208] width 331 height 77
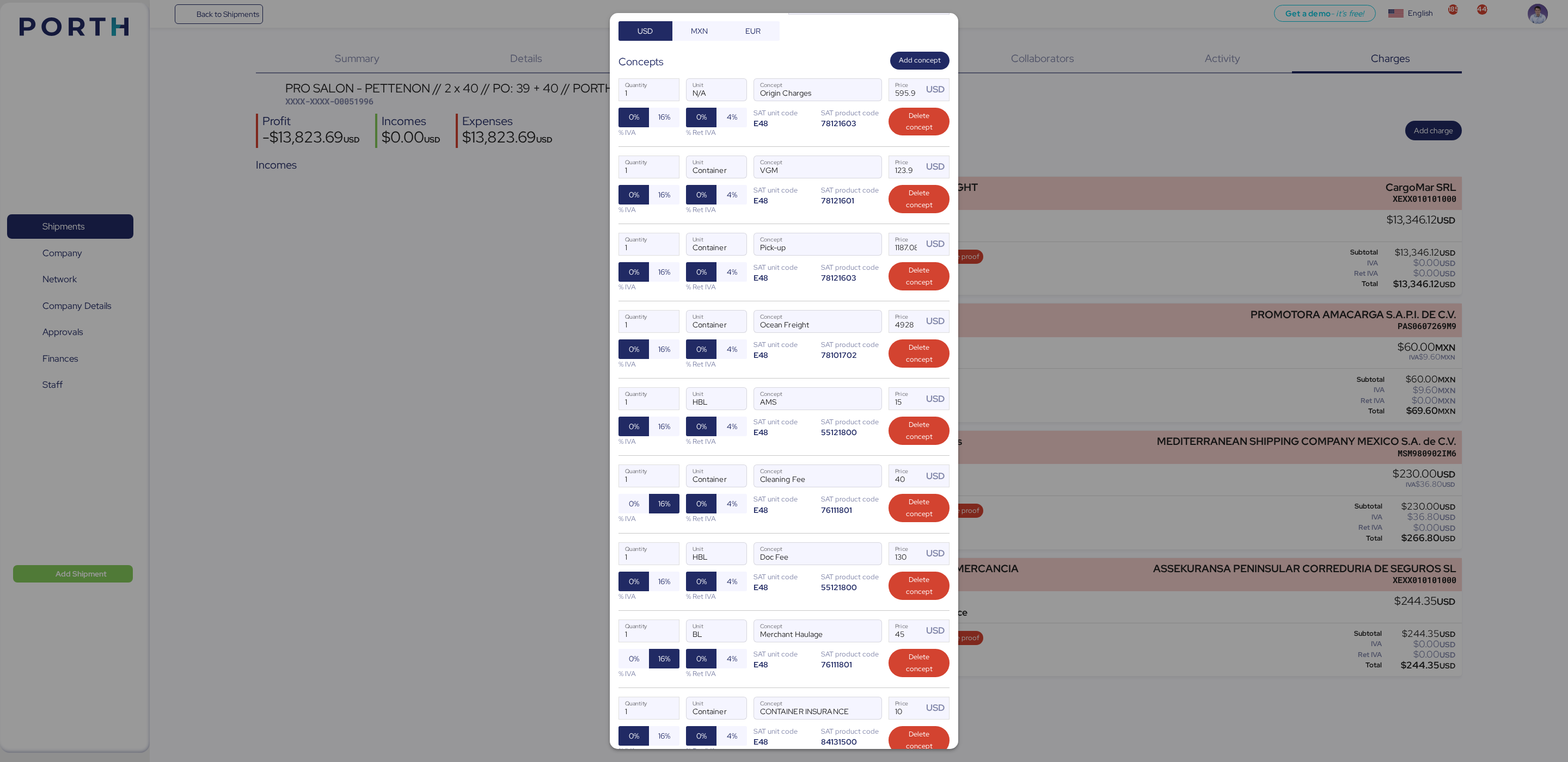
scroll to position [118, 0]
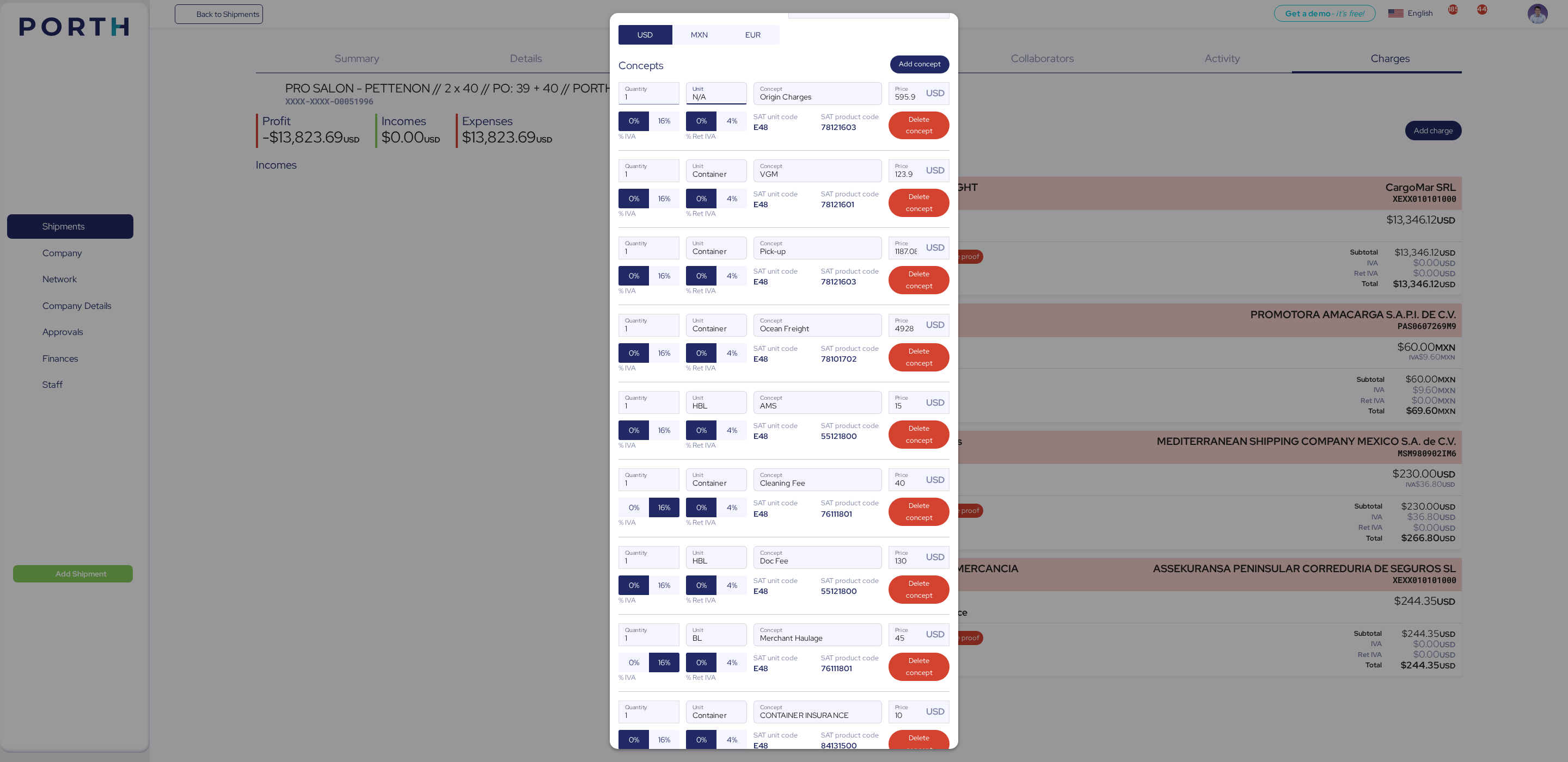
drag, startPoint x: 719, startPoint y: 101, endPoint x: 651, endPoint y: 95, distance: 68.3
click at [651, 95] on div "1 Quantity N/A Unit Origin Charges Concept 595.9 Price USD 0% 16% % IVA 0% 4% %…" at bounding box center [784, 112] width 331 height 77
paste input "Container"
type input "Container"
click at [639, 103] on input "1" at bounding box center [649, 93] width 60 height 22
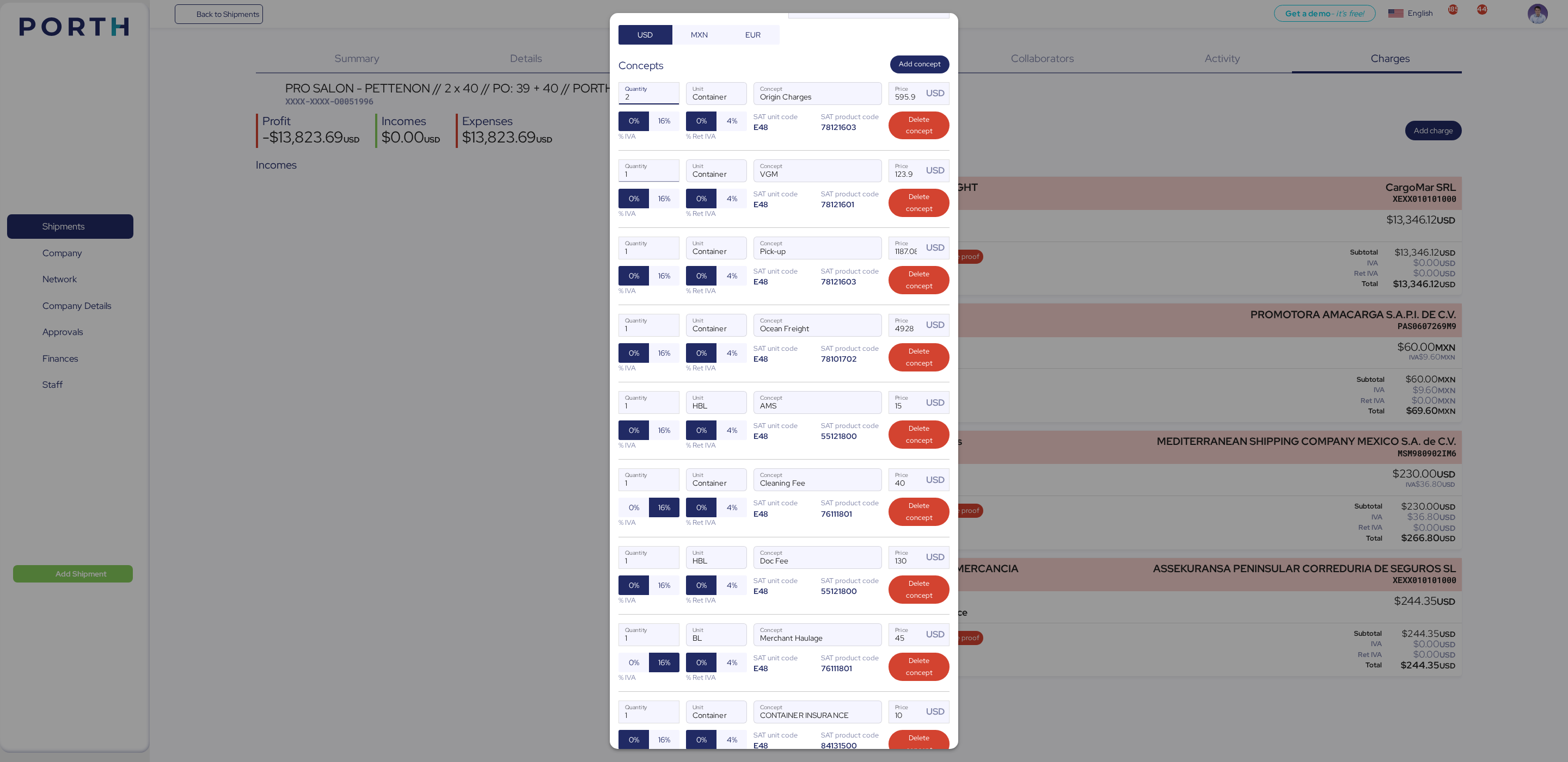
type input "1"
drag, startPoint x: 657, startPoint y: 175, endPoint x: 589, endPoint y: 172, distance: 68.1
click at [589, 172] on div "Add charge PRO SALON - PETTENON // 2 x 40 // PO: 39 + 40 // PORTH-168609 Factur…" at bounding box center [784, 381] width 1568 height 762
type input "1"
drag, startPoint x: 639, startPoint y: 255, endPoint x: 589, endPoint y: 251, distance: 50.2
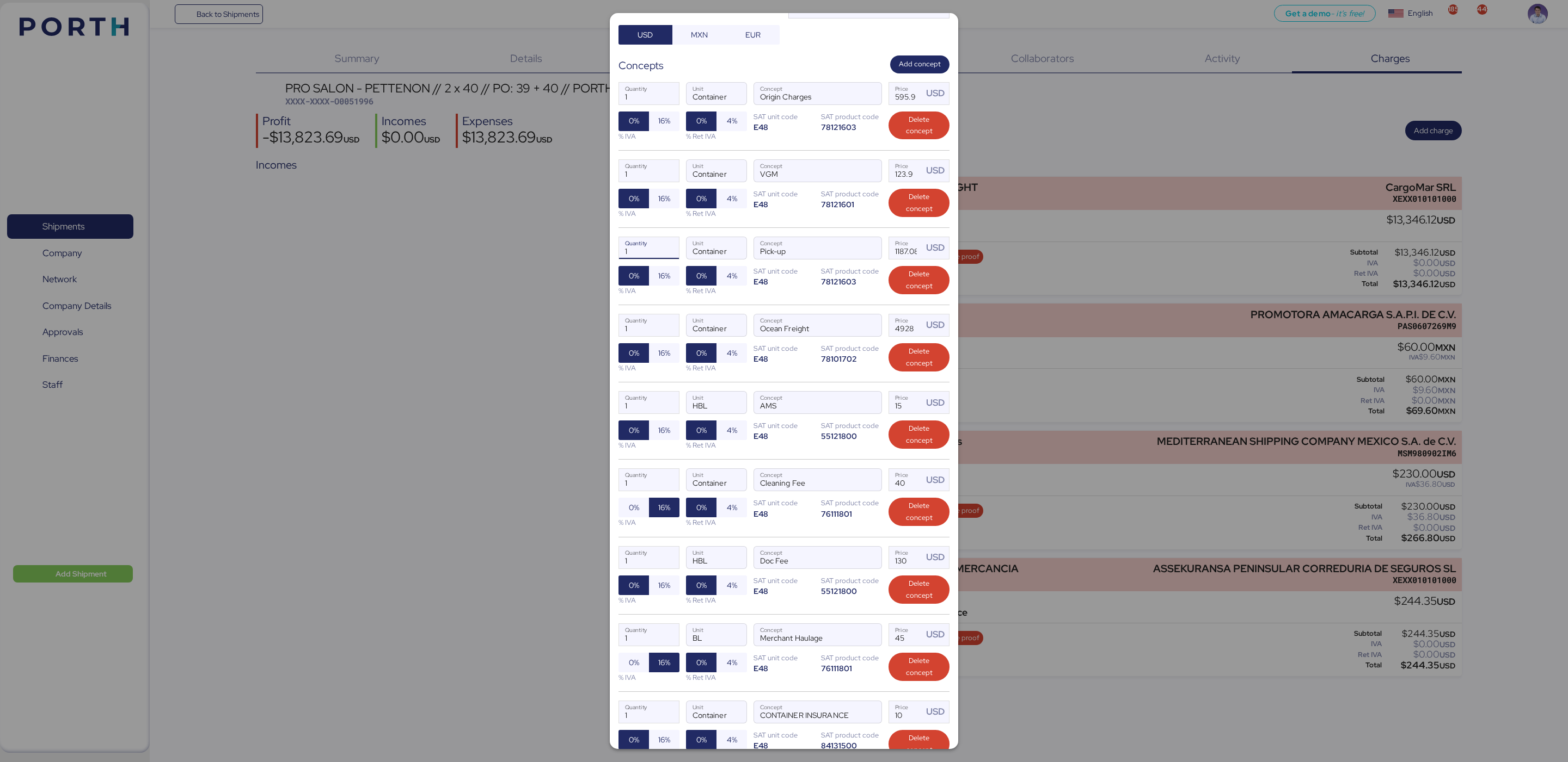
click at [589, 251] on div "Add charge PRO SALON - PETTENON // 2 x 40 // PO: 39 + 40 // PORTH-168609 Factur…" at bounding box center [784, 381] width 1568 height 762
type input "1"
drag, startPoint x: 650, startPoint y: 332, endPoint x: 560, endPoint y: 328, distance: 90.1
click at [560, 328] on div "Add charge PRO SALON - PETTENON // 2 x 40 // PO: 39 + 40 // PORTH-168609 Factur…" at bounding box center [784, 381] width 1568 height 762
type input "1"
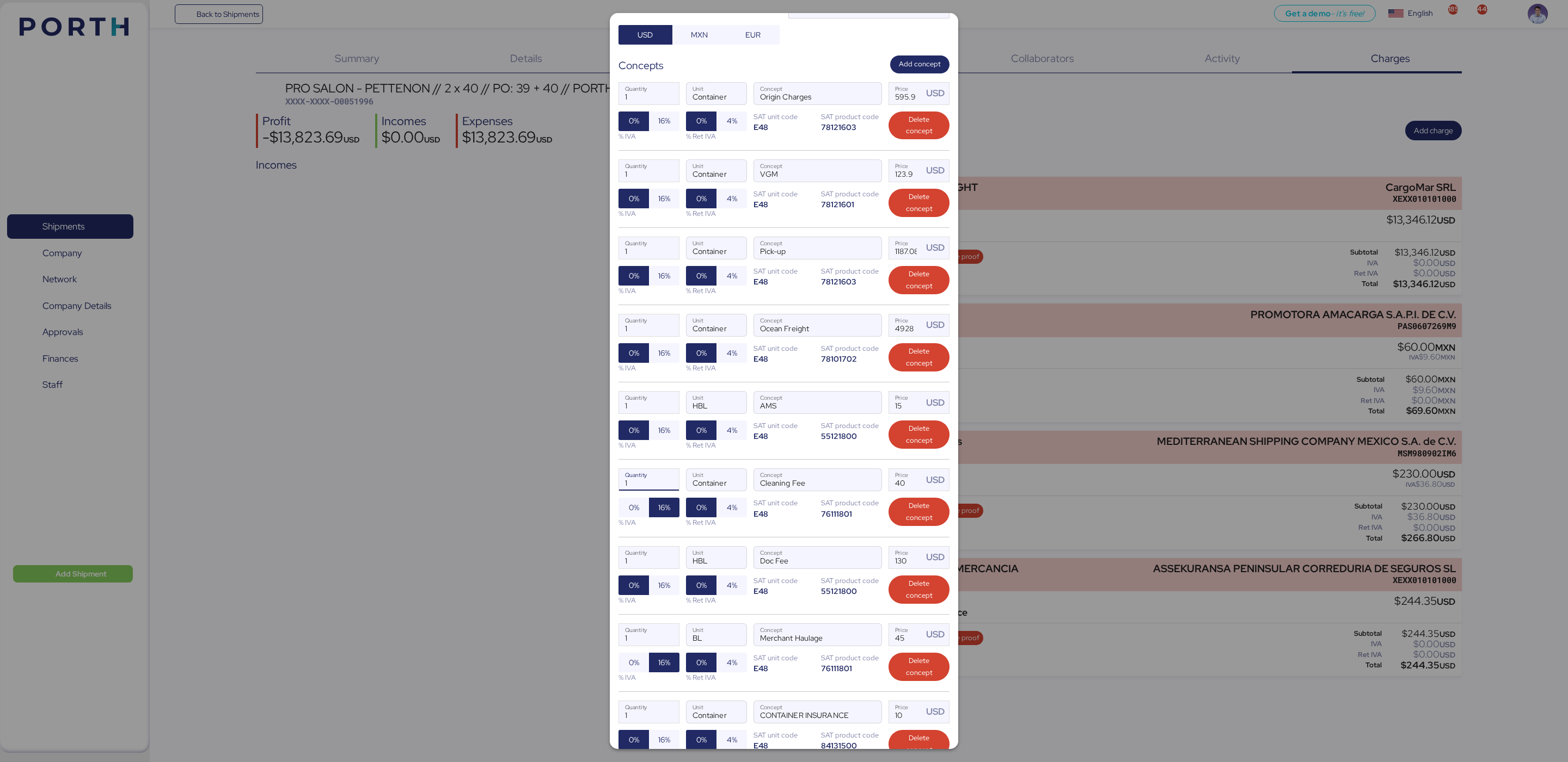
drag, startPoint x: 645, startPoint y: 490, endPoint x: 569, endPoint y: 480, distance: 76.7
click at [569, 480] on div "Add charge PRO SALON - PETTENON // 2 x 40 // PO: 39 + 40 // PORTH-168609 Factur…" at bounding box center [784, 381] width 1568 height 762
type input "1"
click at [662, 625] on div "1 Quantity BL Unit Merchant Haulage Concept 45 Price USD 0% 16% % IVA 0% 4% % R…" at bounding box center [784, 653] width 331 height 77
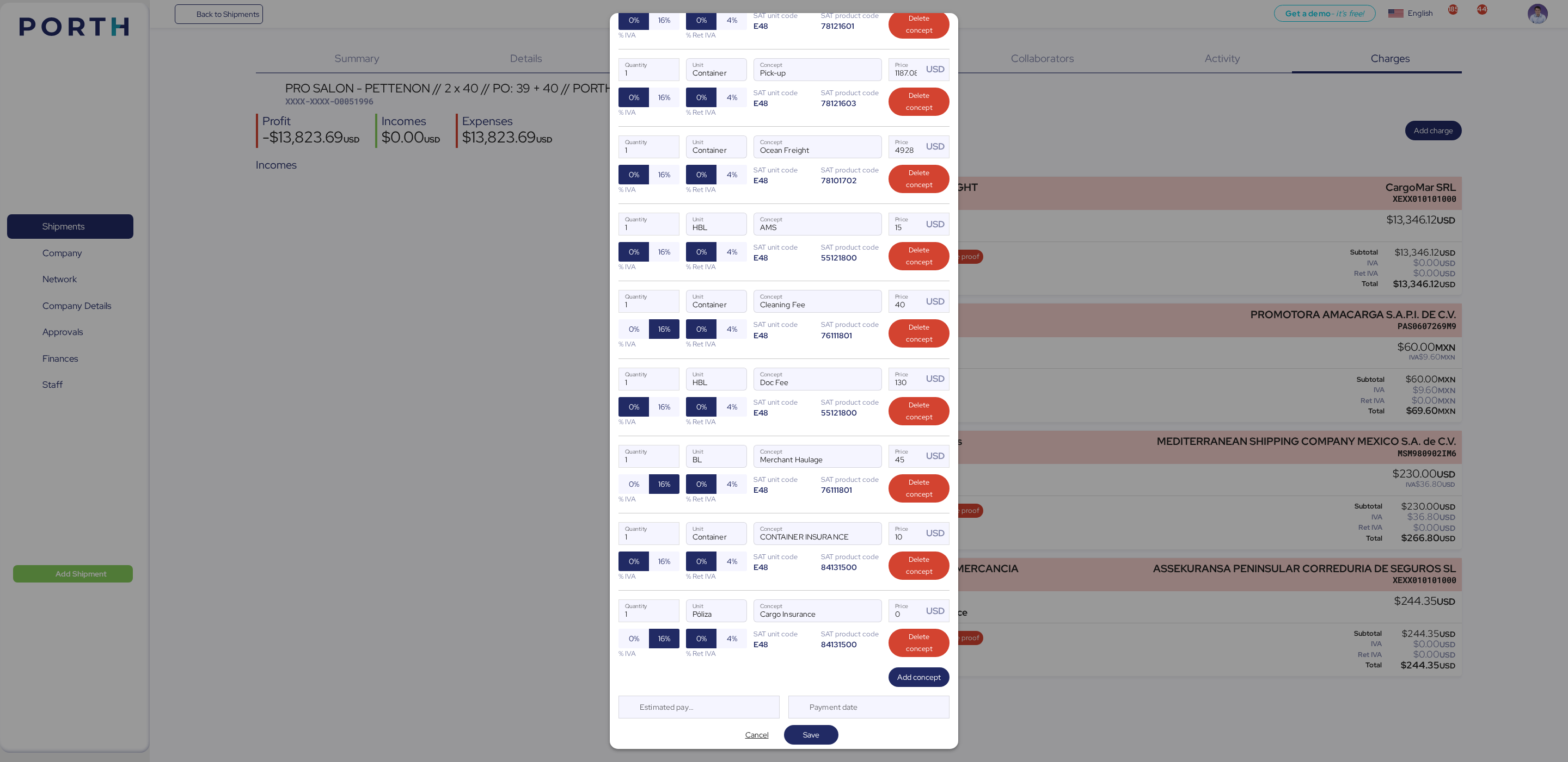
scroll to position [310, 0]
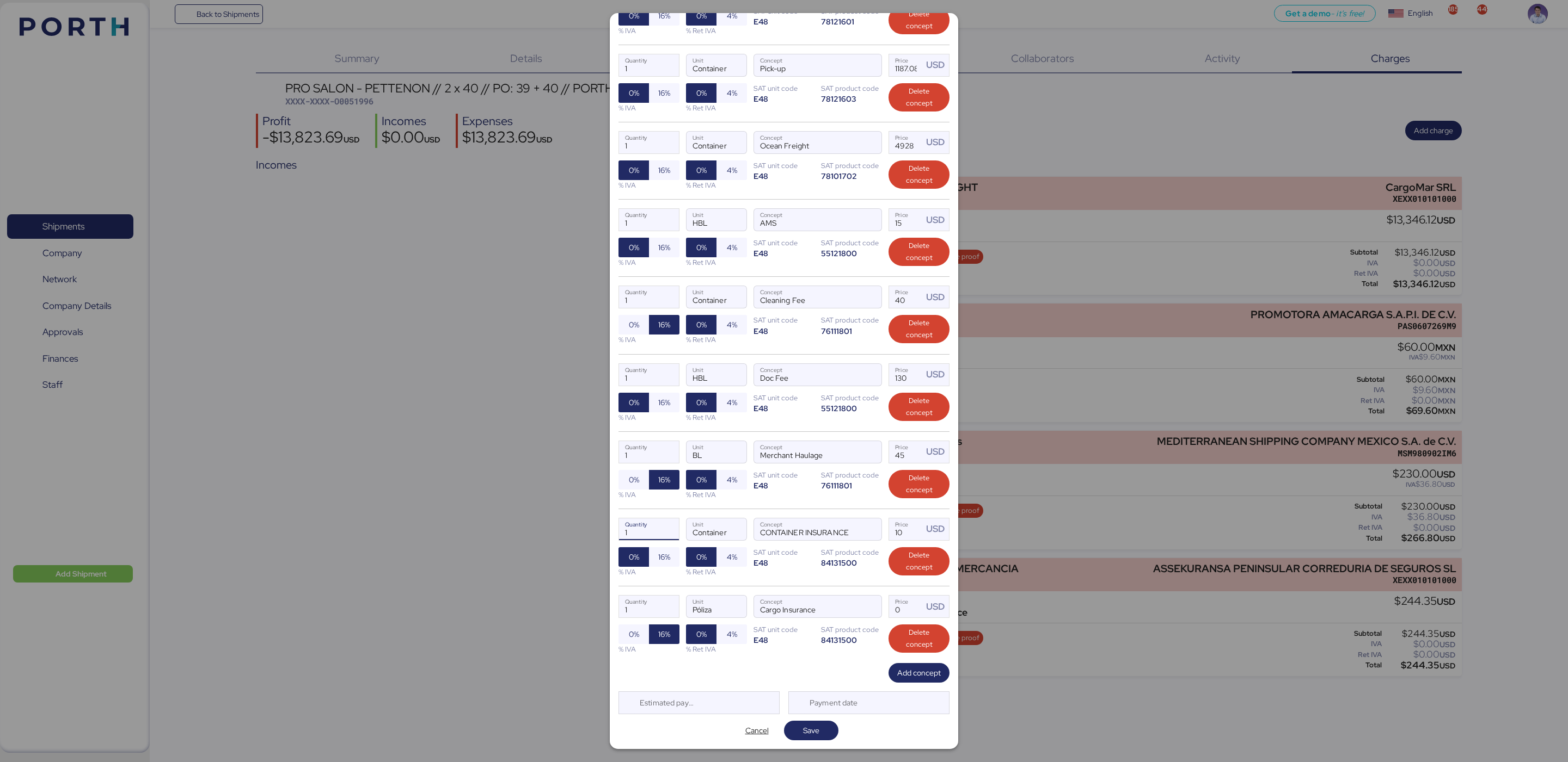
drag, startPoint x: 639, startPoint y: 529, endPoint x: 569, endPoint y: 532, distance: 70.1
click at [569, 532] on div "Add charge PRO SALON - PETTENON // 2 x 40 // PO: 39 + 40 // PORTH-168609 Factur…" at bounding box center [784, 381] width 1568 height 762
type input "1"
click at [780, 575] on div "1 Quantity Container Unit CONTAINER INSURANCE Concept 10 Price USD 0% 16% % IVA…" at bounding box center [784, 547] width 331 height 77
click at [816, 726] on span "Save" at bounding box center [811, 731] width 37 height 15
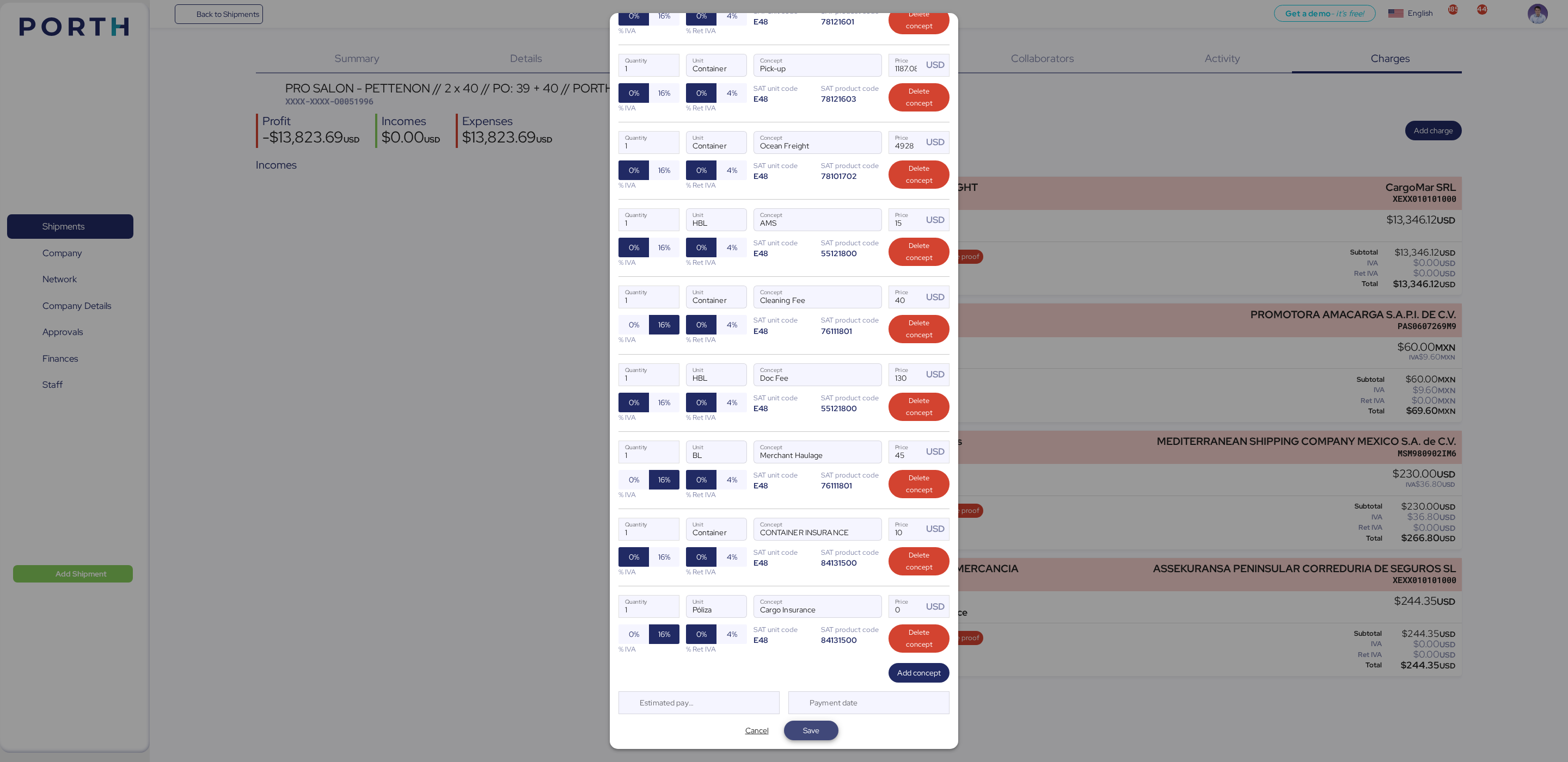
type input "2"
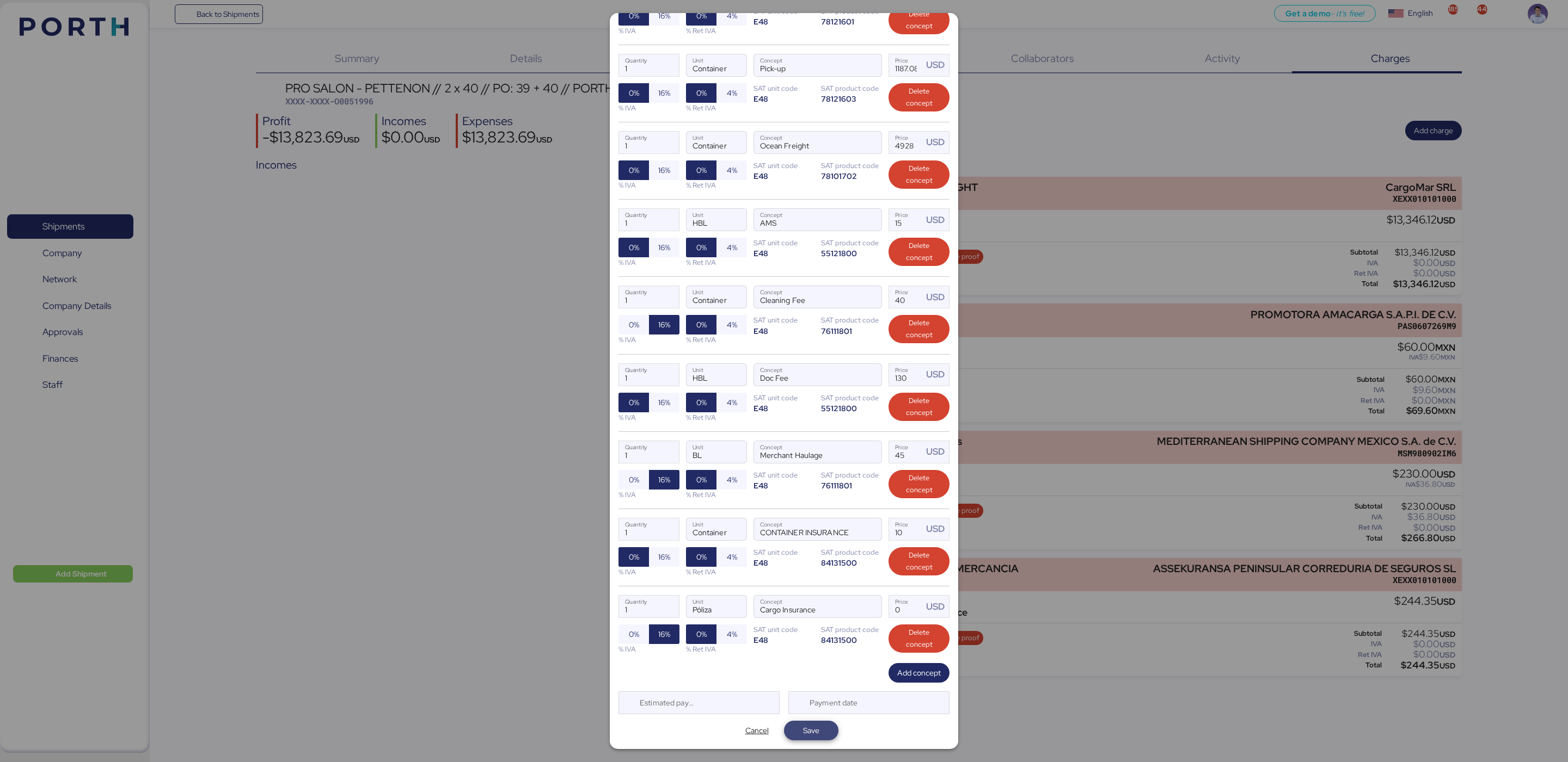
type input "2"
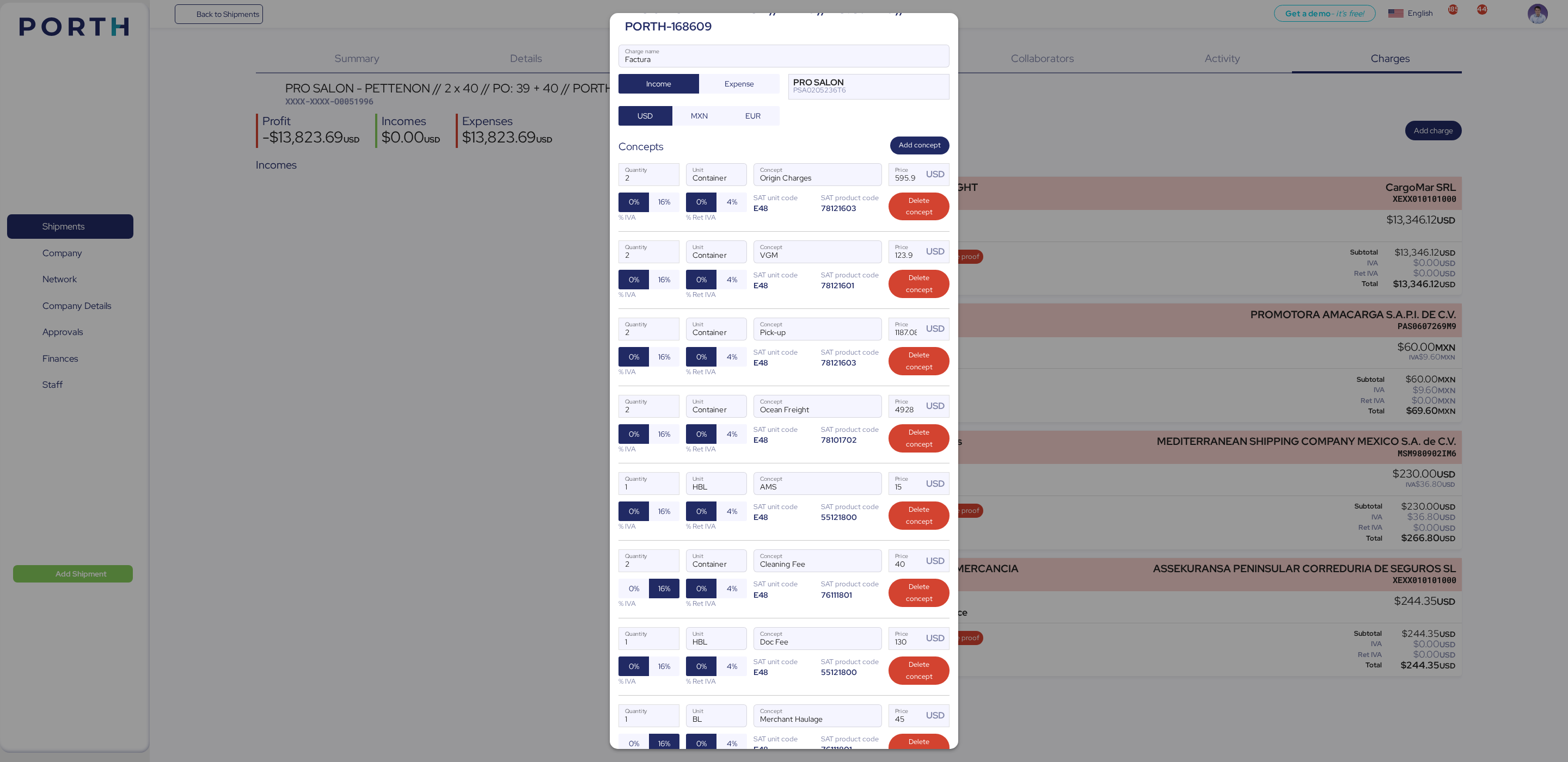
scroll to position [0, 0]
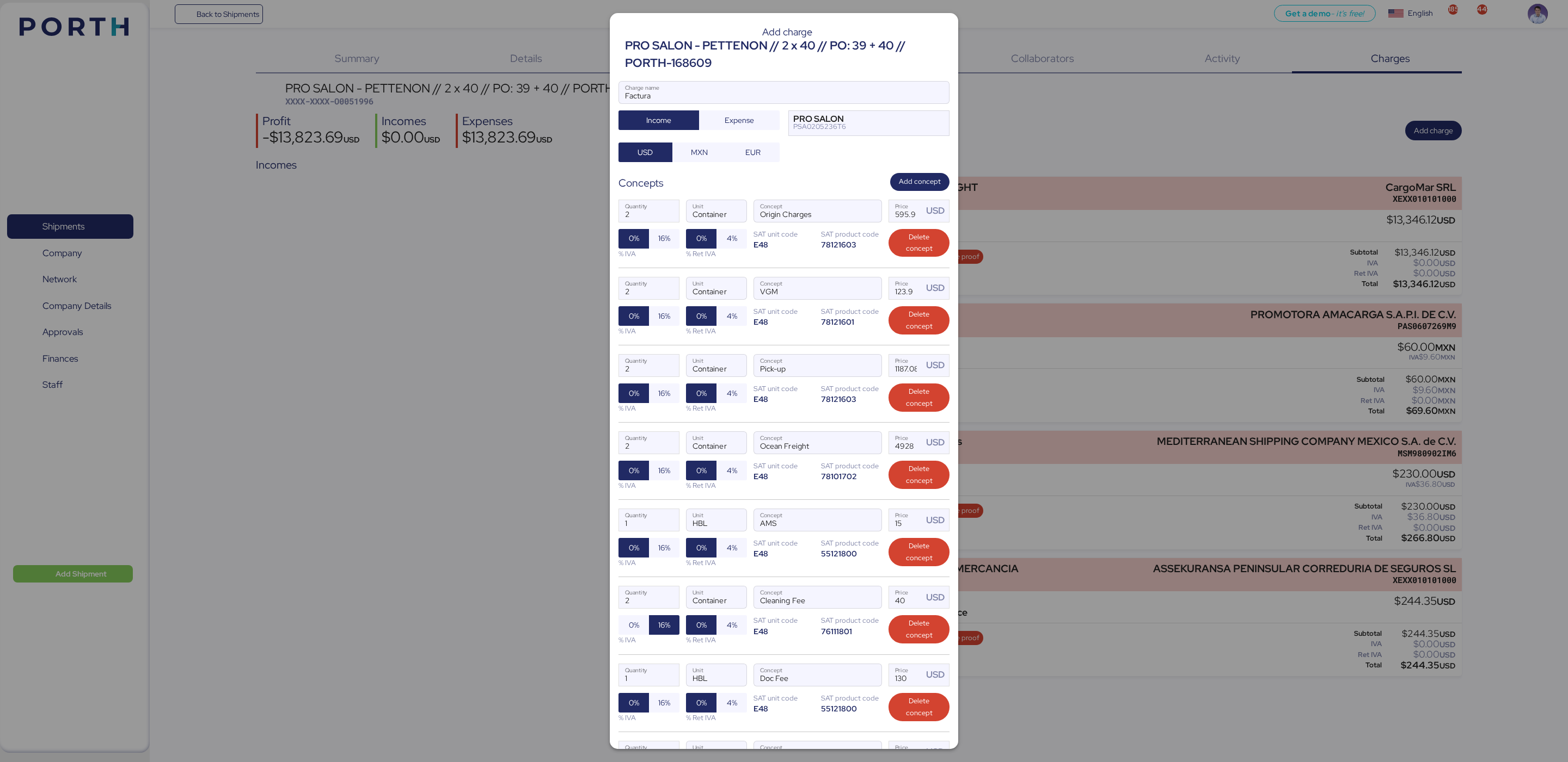
click at [816, 158] on div "Factura Charge name Income Expense PRO SALON PSA0205236T6 USD MXN EUR" at bounding box center [784, 121] width 331 height 81
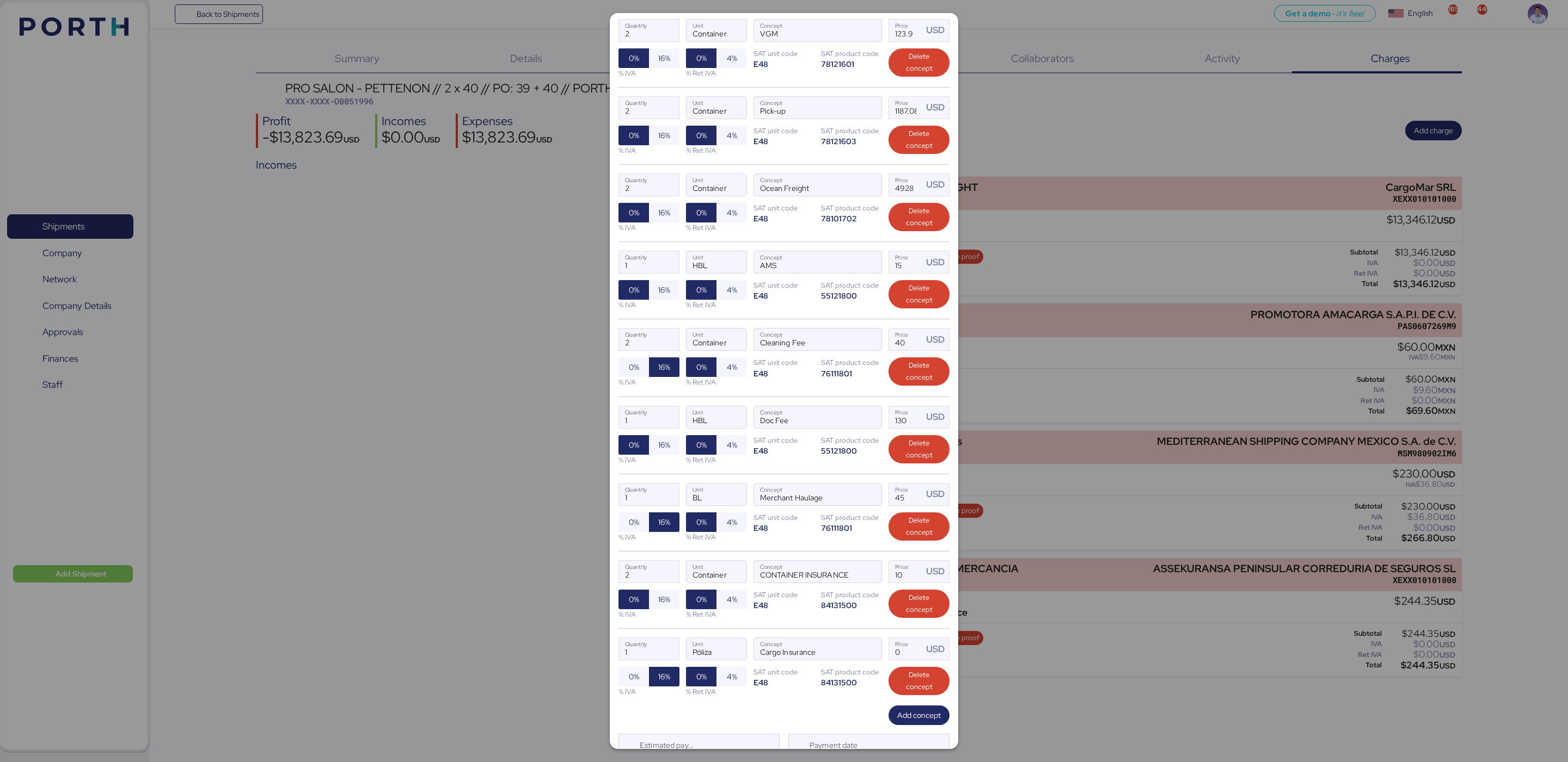
scroll to position [310, 0]
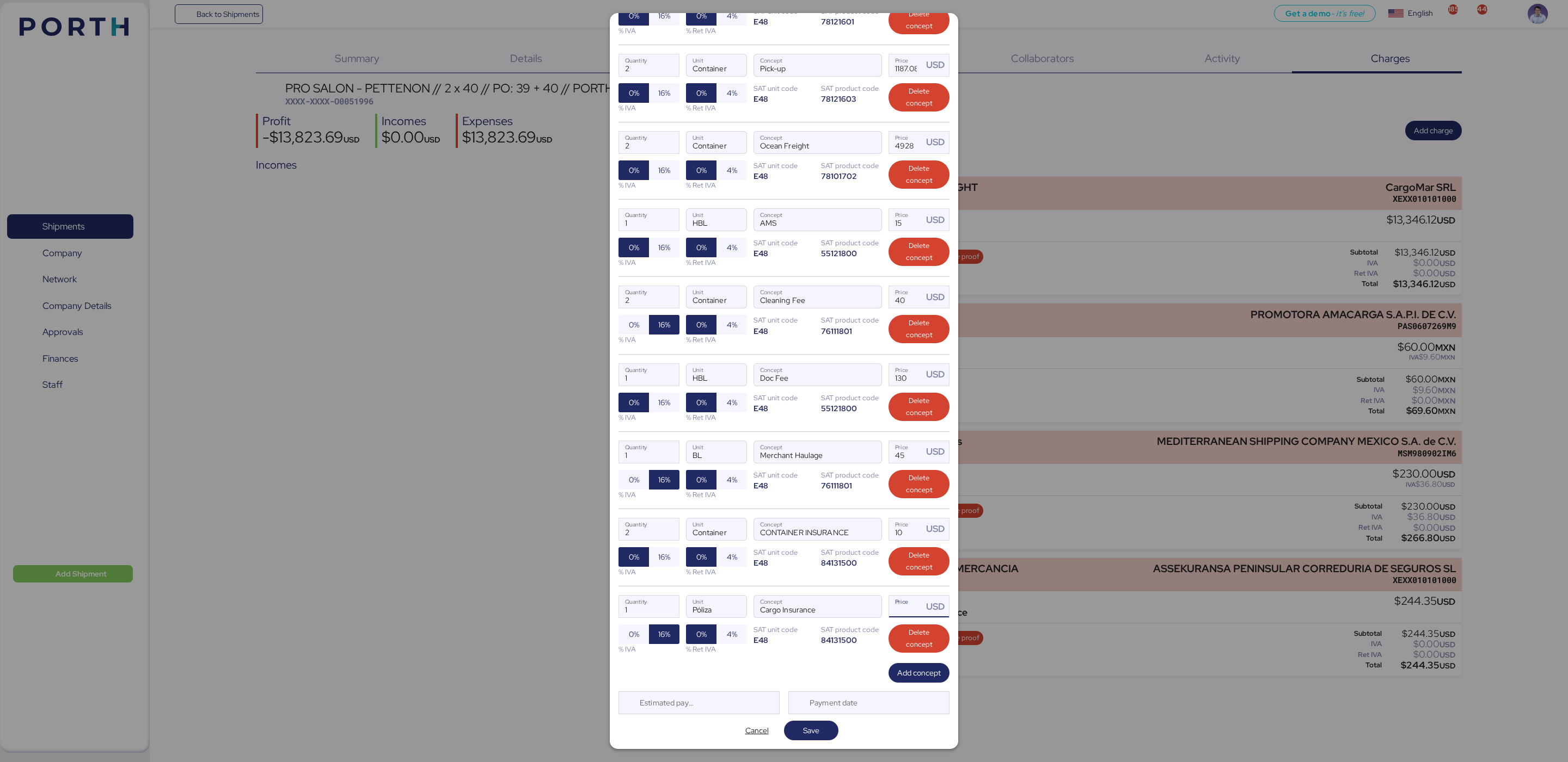
click at [889, 603] on input "Price USD" at bounding box center [905, 607] width 34 height 22
type input "1"
click at [795, 739] on span "Save" at bounding box center [811, 730] width 54 height 19
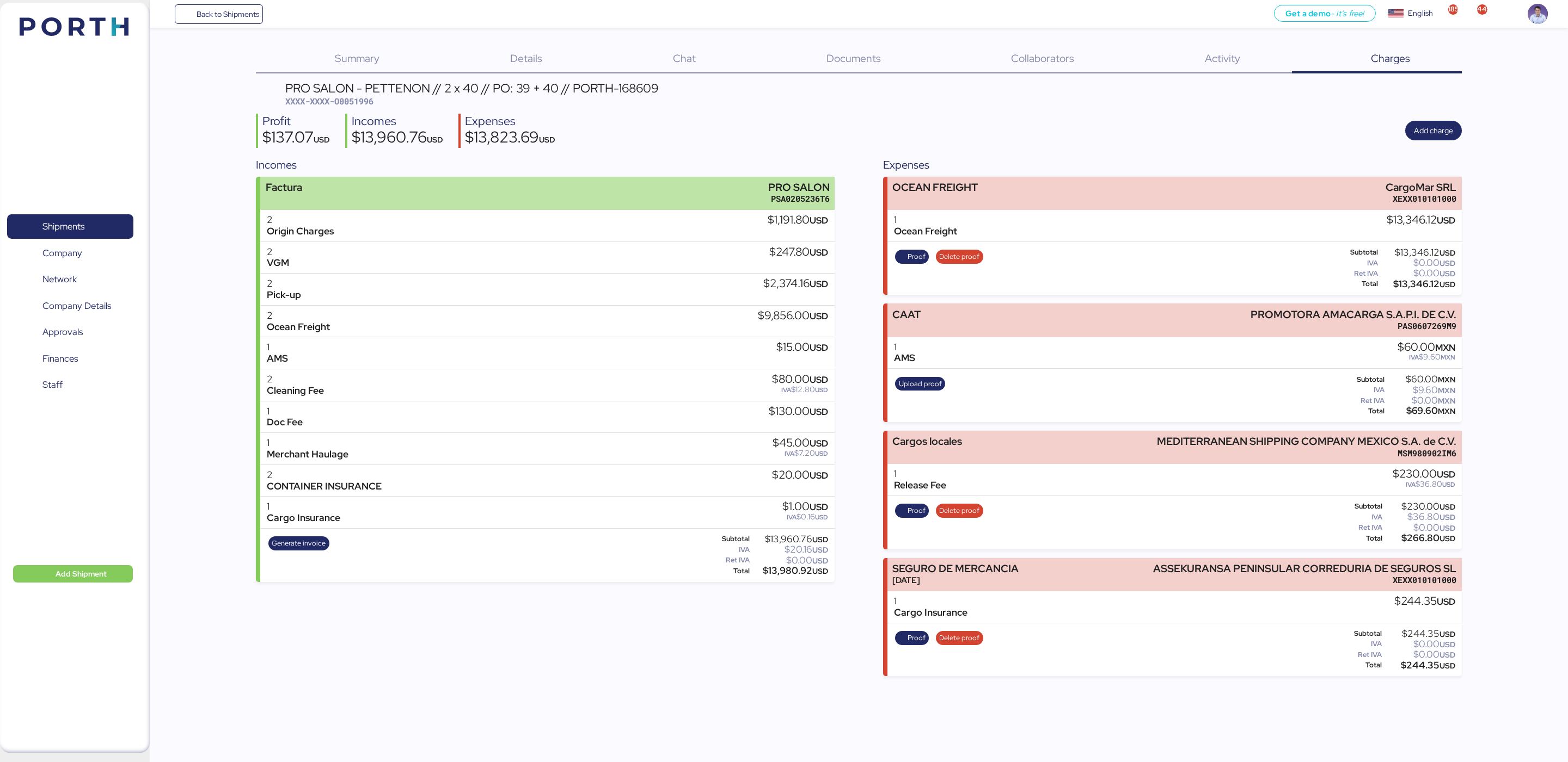
click at [528, 193] on div "Factura PRO SALON PSA0205236T6" at bounding box center [547, 194] width 574 height 33
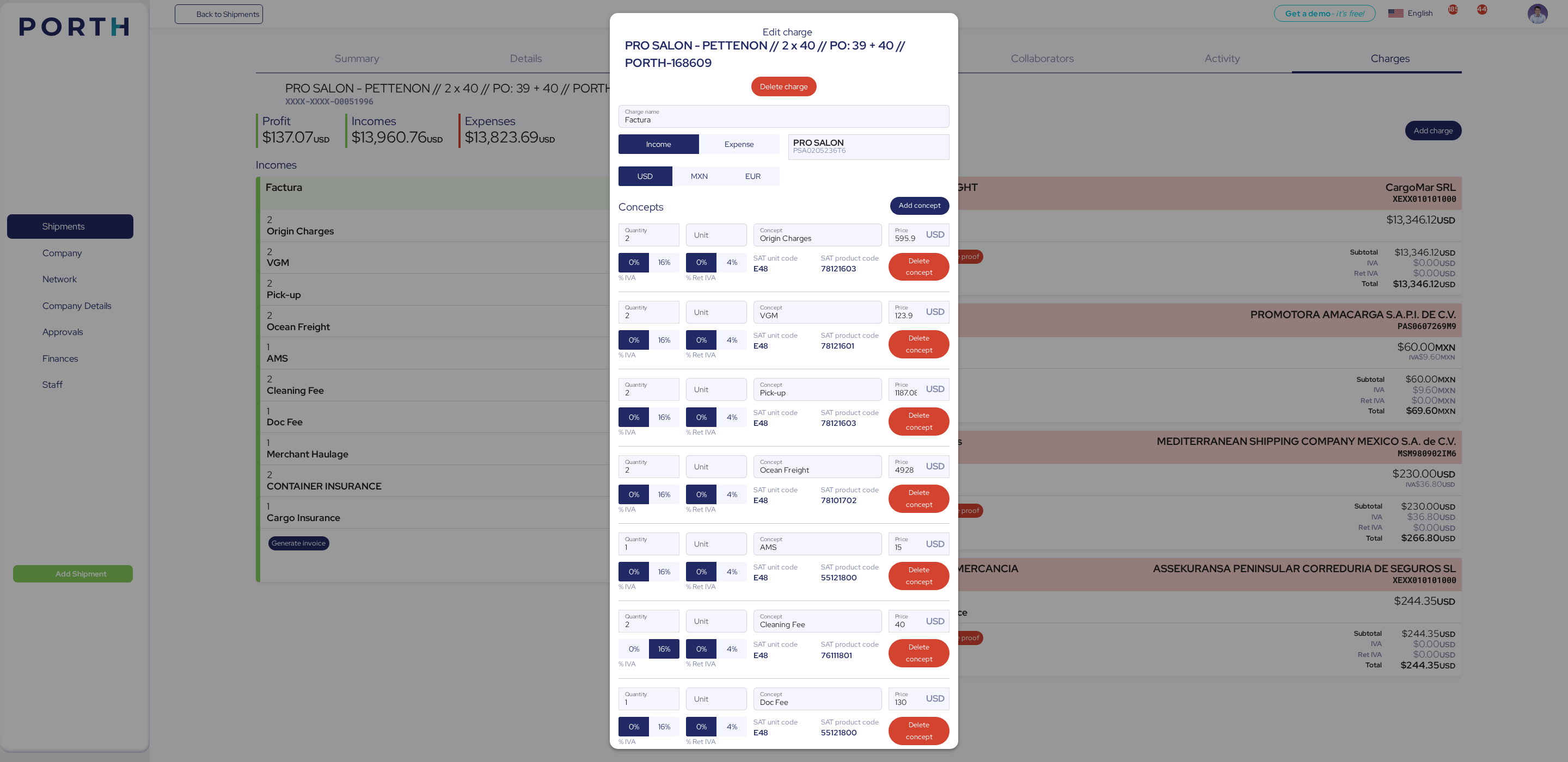
scroll to position [333, 0]
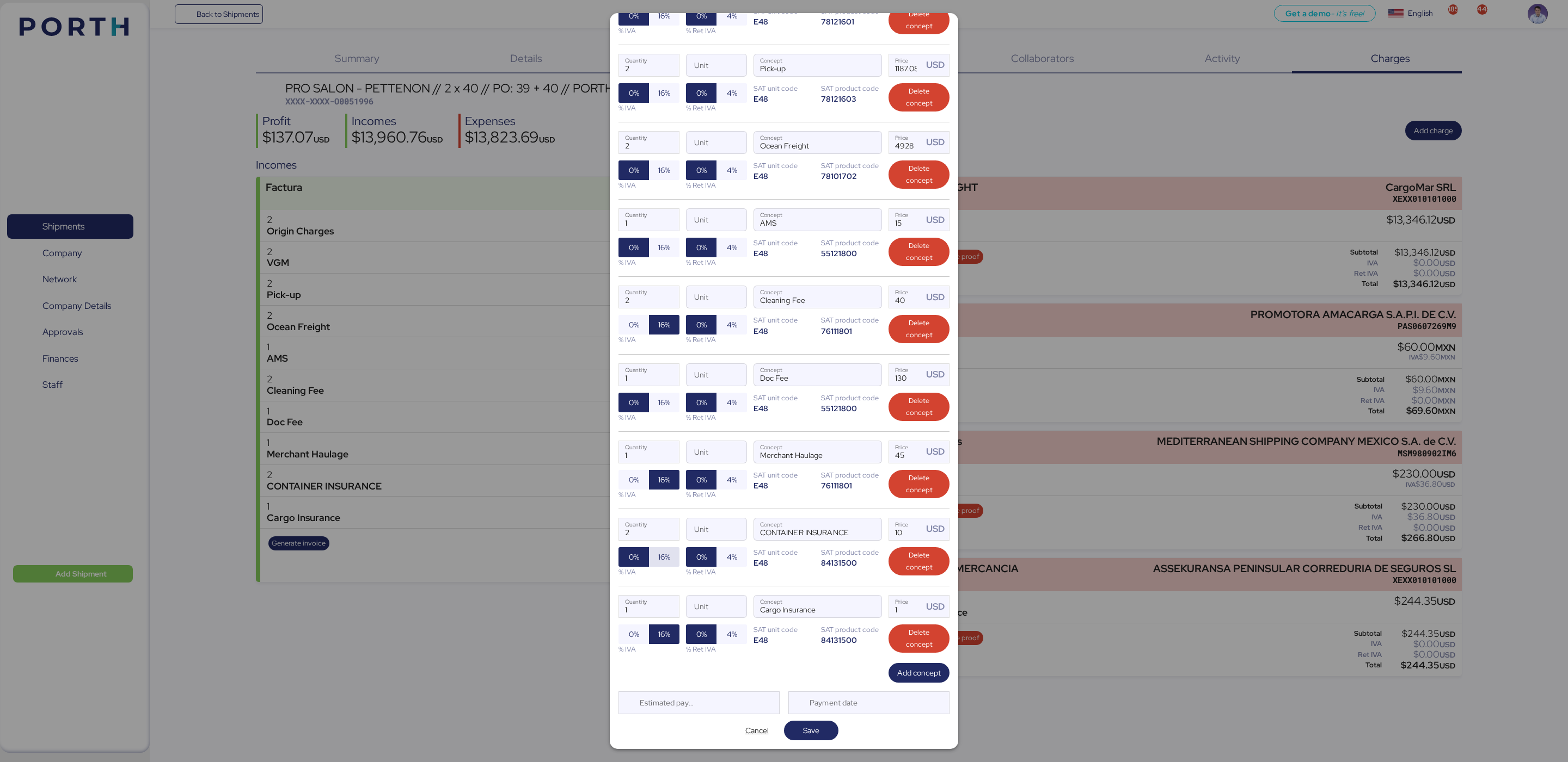
click at [659, 550] on span "16%" at bounding box center [664, 558] width 13 height 15
click at [662, 396] on span "16%" at bounding box center [664, 403] width 12 height 13
click at [754, 261] on div "1 Quantity Unit AMS Concept 15 Price USD 0% 16% % IVA 0% 4% % Ret IVA SAT unit …" at bounding box center [784, 238] width 331 height 77
click at [662, 241] on span "16%" at bounding box center [664, 248] width 12 height 13
click at [838, 255] on div "1 Quantity Unit AMS Concept 15 Price USD 0% 16% % IVA 0% 4% % Ret IVA SAT unit …" at bounding box center [784, 238] width 331 height 77
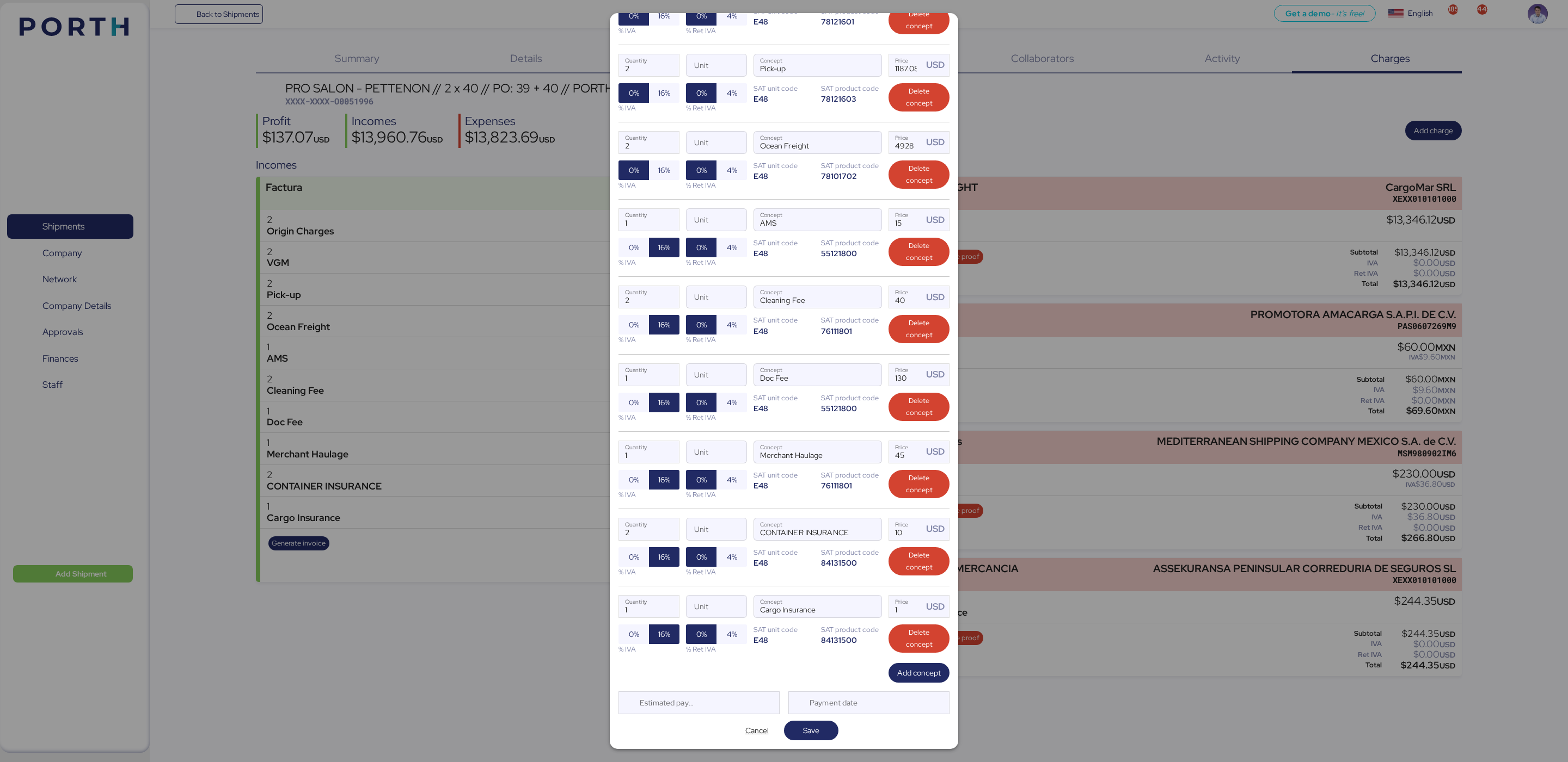
click at [816, 741] on div "Edit charge PRO SALON - PETTENON // 2 x 40 // PO: 39 + 40 // PORTH-168609 Delet…" at bounding box center [784, 381] width 349 height 736
click at [815, 734] on span "Save" at bounding box center [811, 731] width 37 height 15
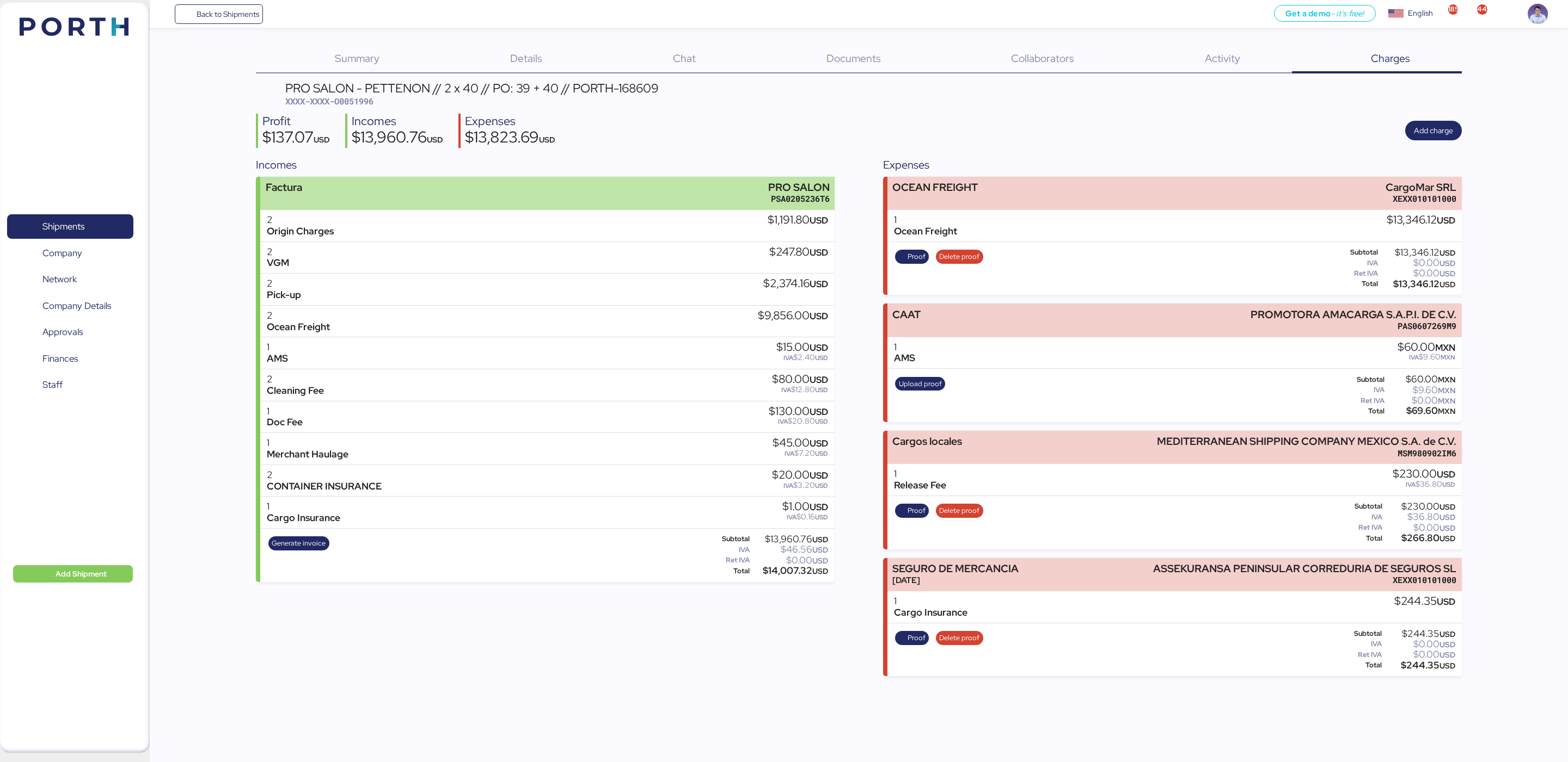
click at [433, 190] on div "Factura PRO SALON PSA0205236T6" at bounding box center [547, 194] width 574 height 33
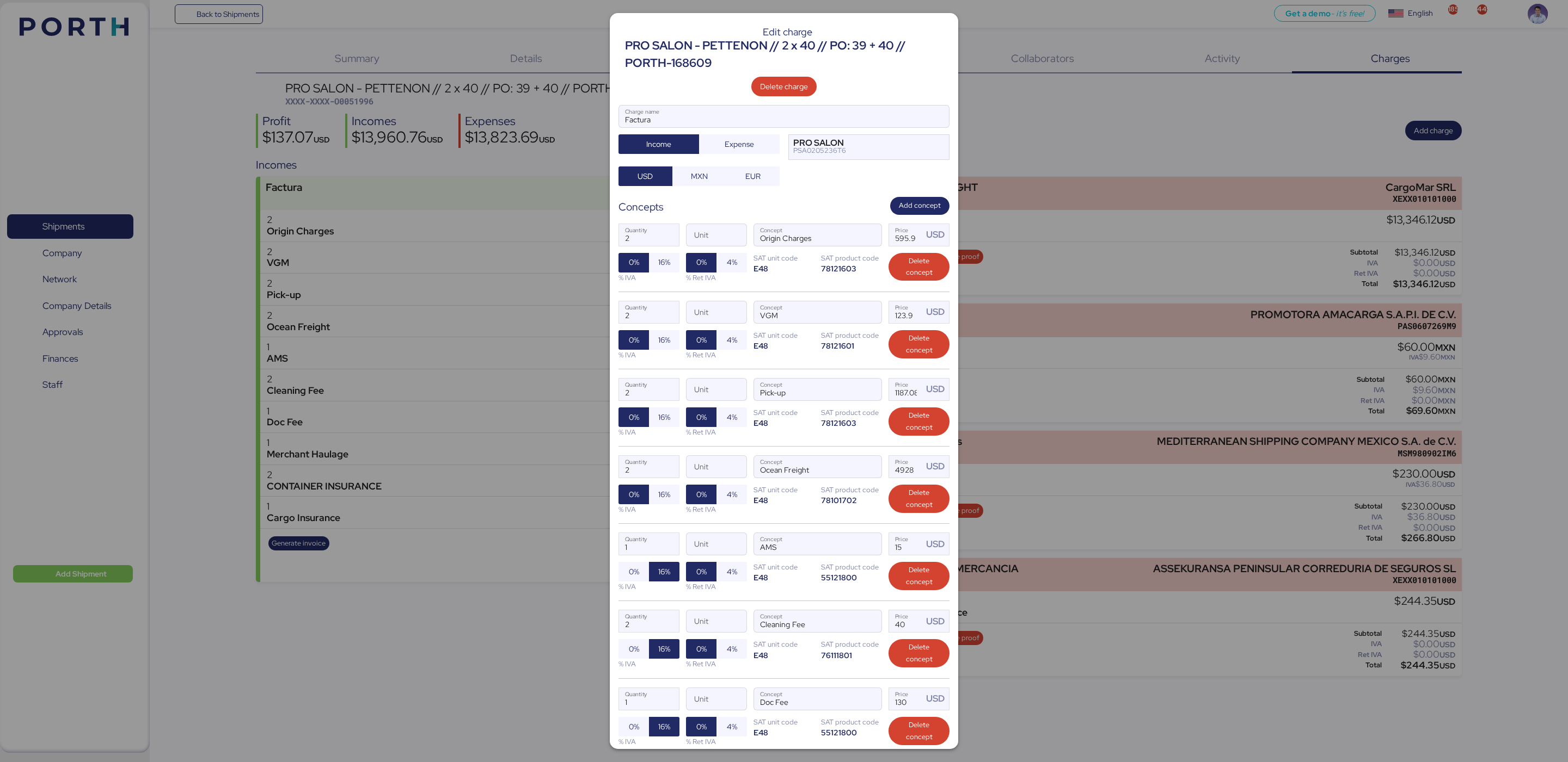
click at [804, 529] on div "1 Quantity Unit AMS Concept 15 Price USD 0% 16% % IVA 0% 4% % Ret IVA SAT unit …" at bounding box center [784, 562] width 331 height 77
click at [785, 661] on div "E48" at bounding box center [784, 655] width 61 height 11
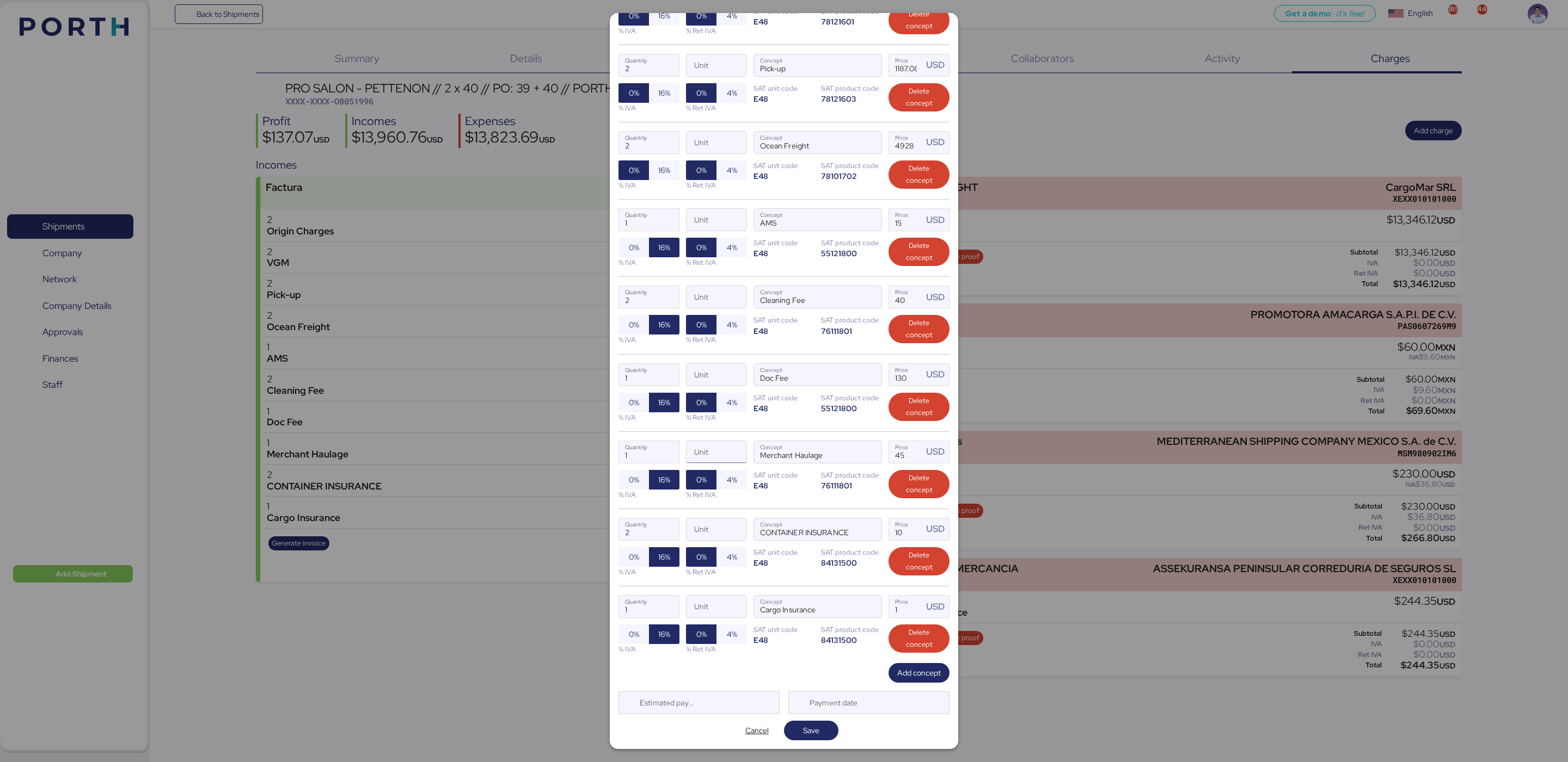
click at [718, 444] on input "Unit" at bounding box center [716, 452] width 60 height 22
type input "Container"
type input "2"
click at [770, 502] on div "2 Quantity Container Unit Merchant Haulage Concept 45 Price USD 0% 16% % IVA 0%…" at bounding box center [784, 470] width 331 height 77
click at [822, 729] on span "Save" at bounding box center [811, 731] width 37 height 15
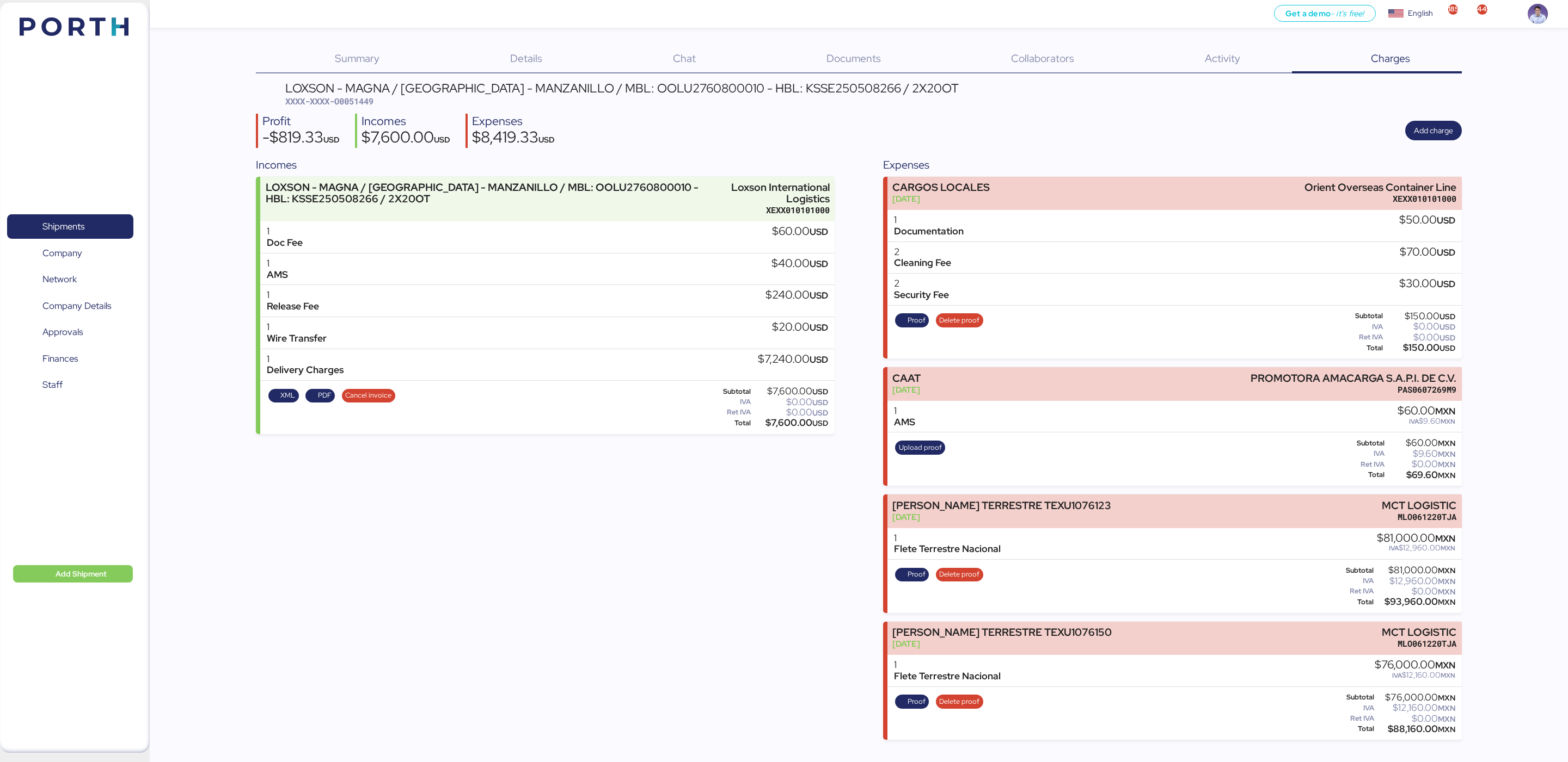
click at [680, 486] on div "Incomes LOXSON - MAGNA / SHANGHAI - MANZANILLO / MBL: OOLU2760800010 - HBL: KSS…" at bounding box center [545, 449] width 578 height 584
click at [729, 125] on div "Profit -$819.33 USD Incomes $7,600.00 USD Expenses $8,419.33 USD Add charge" at bounding box center [858, 131] width 1206 height 35
click at [711, 114] on div "Profit -$819.33 USD Incomes $7,600.00 USD Expenses $8,419.33 USD Add charge" at bounding box center [858, 131] width 1206 height 35
click at [810, 504] on div "Incomes LOXSON - MAGNA / SHANGHAI - MANZANILLO / MBL: OOLU2760800010 - HBL: KSS…" at bounding box center [545, 449] width 578 height 584
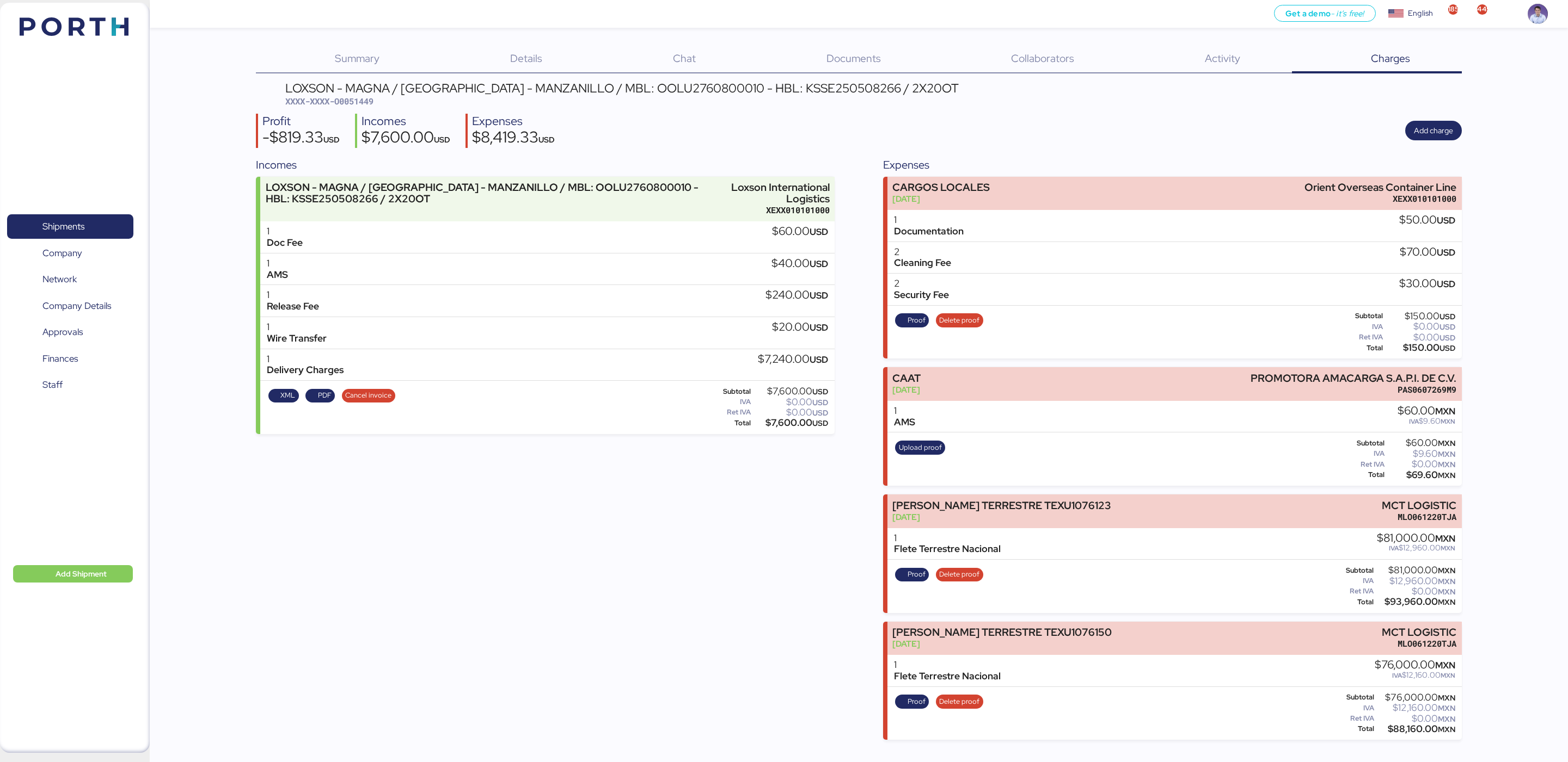
click at [631, 119] on div "Profit -$819.33 USD Incomes $7,600.00 USD Expenses $8,419.33 USD Add charge" at bounding box center [858, 131] width 1206 height 35
click at [376, 65] on span "Summary" at bounding box center [357, 58] width 44 height 14
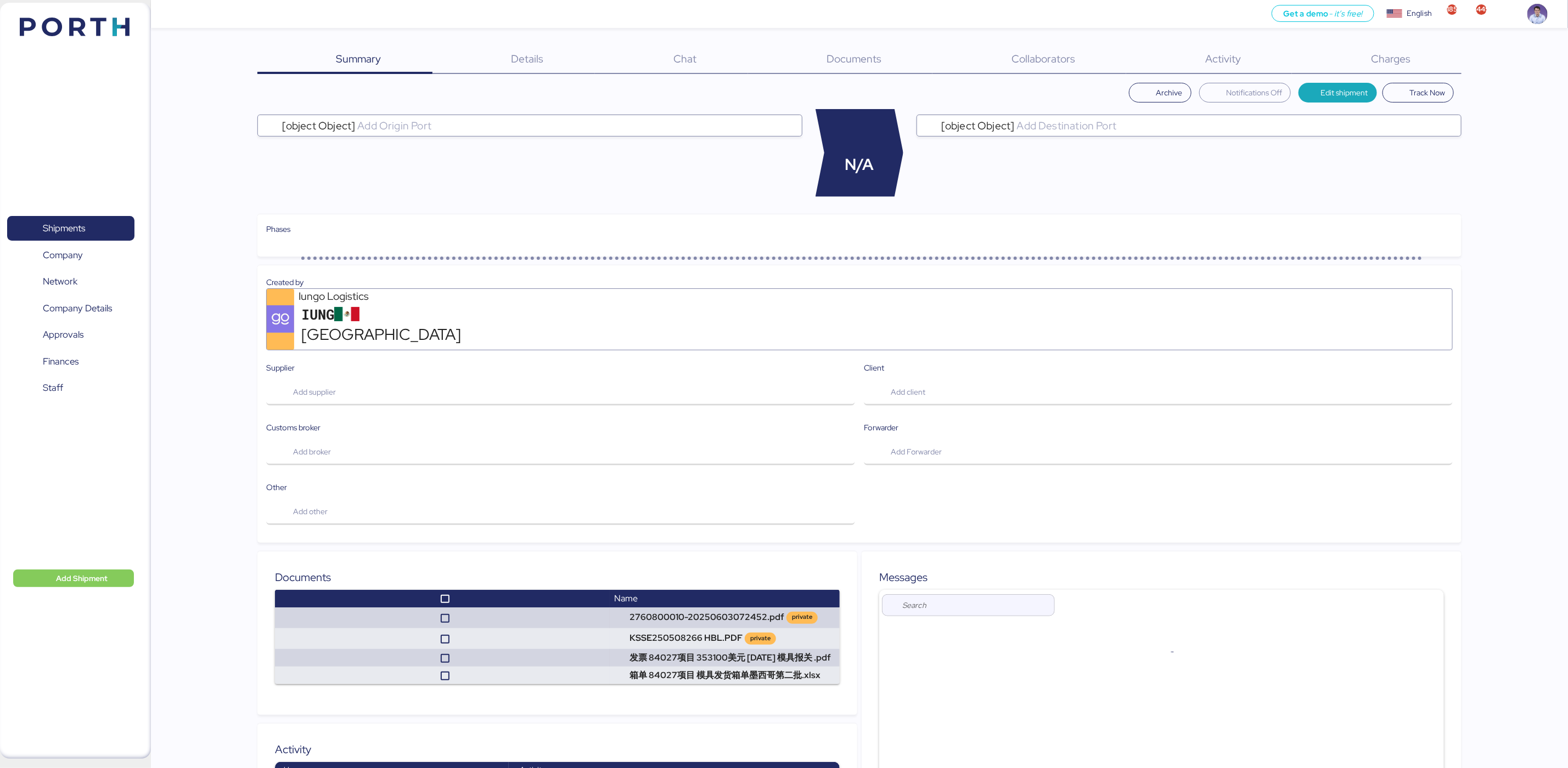
click at [850, 71] on div "Documents 0" at bounding box center [840, 59] width 185 height 28
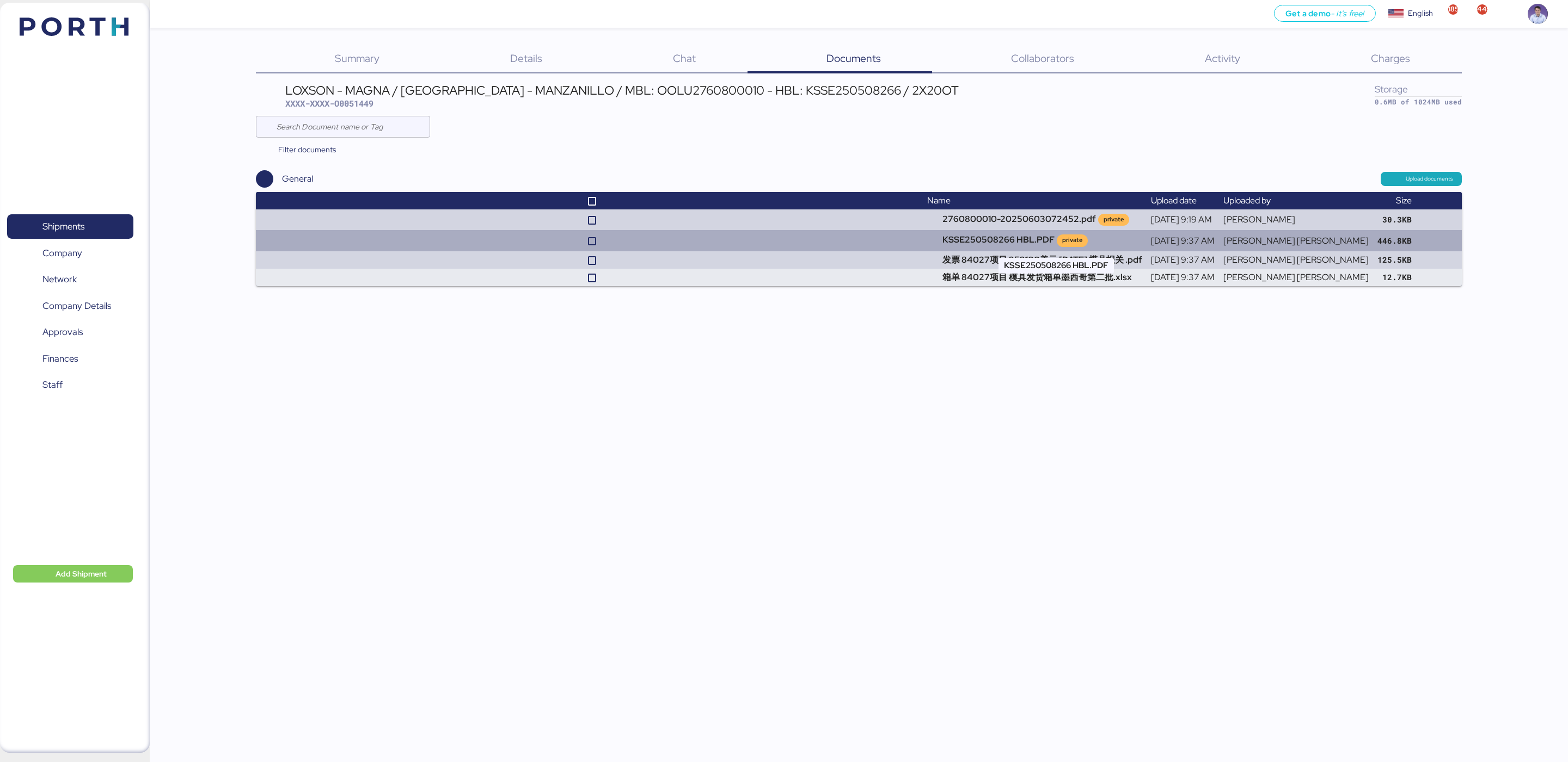
click at [1024, 242] on td "KSSE250508266 HBL.PDF private" at bounding box center [1034, 240] width 224 height 20
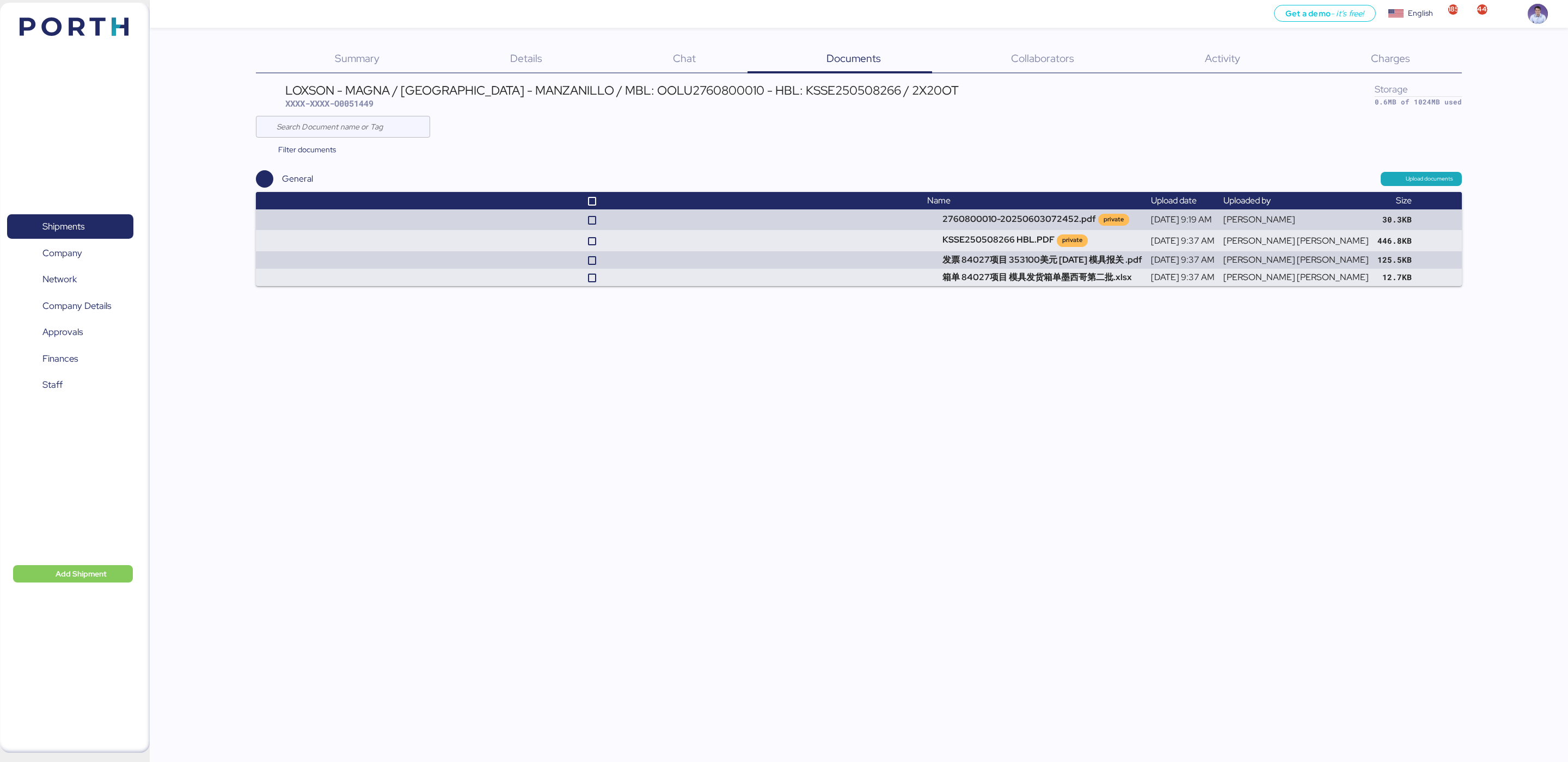
click at [869, 355] on div "Get a demo - it’s free! Get a demo English Inglés English 1852 445 Shipments 0 …" at bounding box center [784, 381] width 1568 height 762
click at [1420, 52] on div "Charges 0" at bounding box center [1376, 59] width 170 height 28
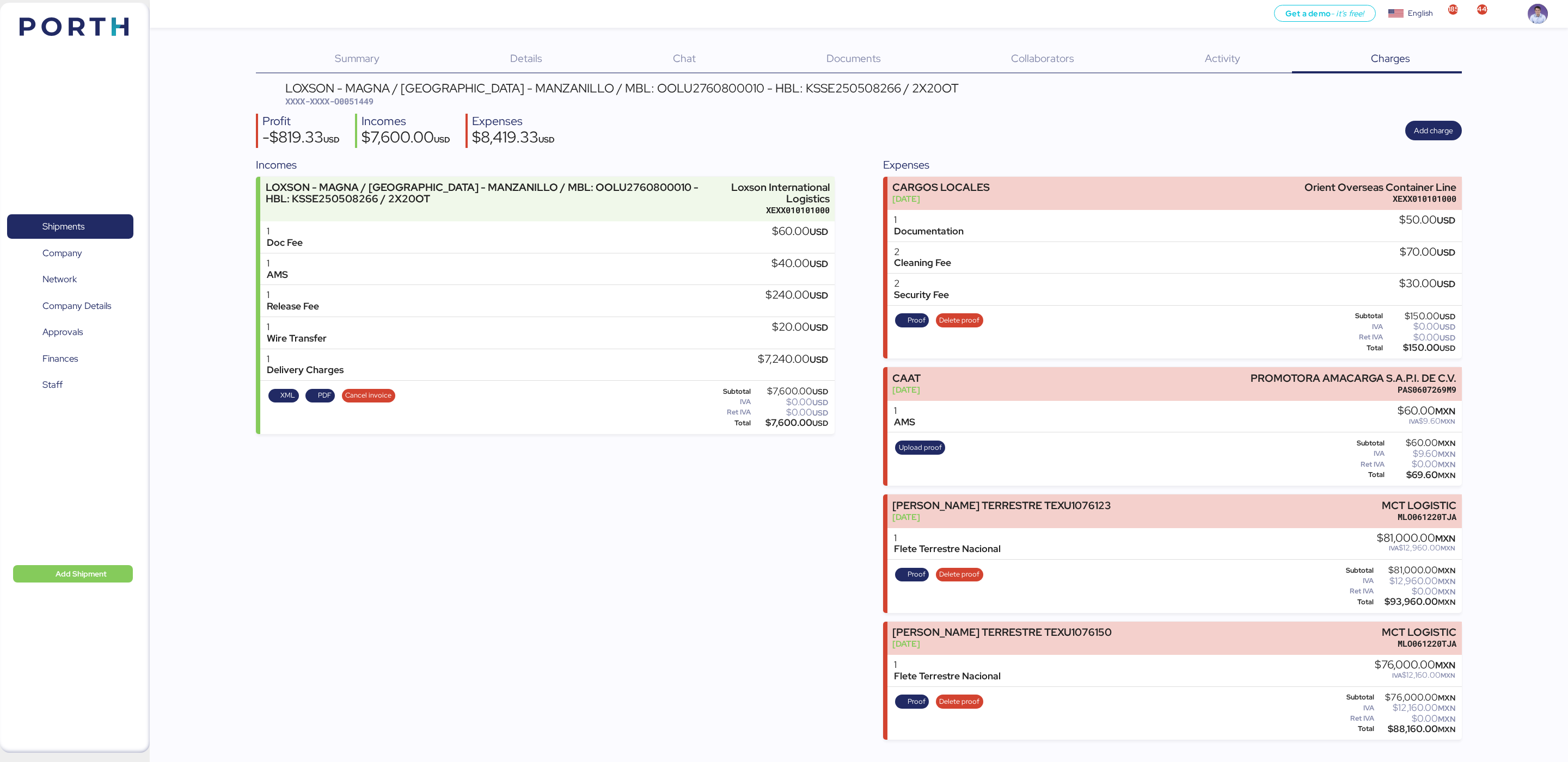
click at [859, 304] on div "Incomes LOXSON - MAGNA / SHANGHAI - MANZANILLO / MBL: OOLU2760800010 - HBL: KSS…" at bounding box center [858, 449] width 1206 height 584
click at [860, 161] on div "Incomes LOXSON - MAGNA / SHANGHAI - MANZANILLO / MBL: OOLU2760800010 - HBL: KSS…" at bounding box center [858, 449] width 1206 height 584
click at [857, 130] on div "Profit -$819.33 USD Incomes $7,600.00 USD Expenses $8,419.33 USD Add charge" at bounding box center [858, 131] width 1206 height 35
click at [718, 553] on div "Incomes LOXSON - MAGNA / SHANGHAI - MANZANILLO / MBL: OOLU2760800010 - HBL: KSS…" at bounding box center [545, 449] width 578 height 584
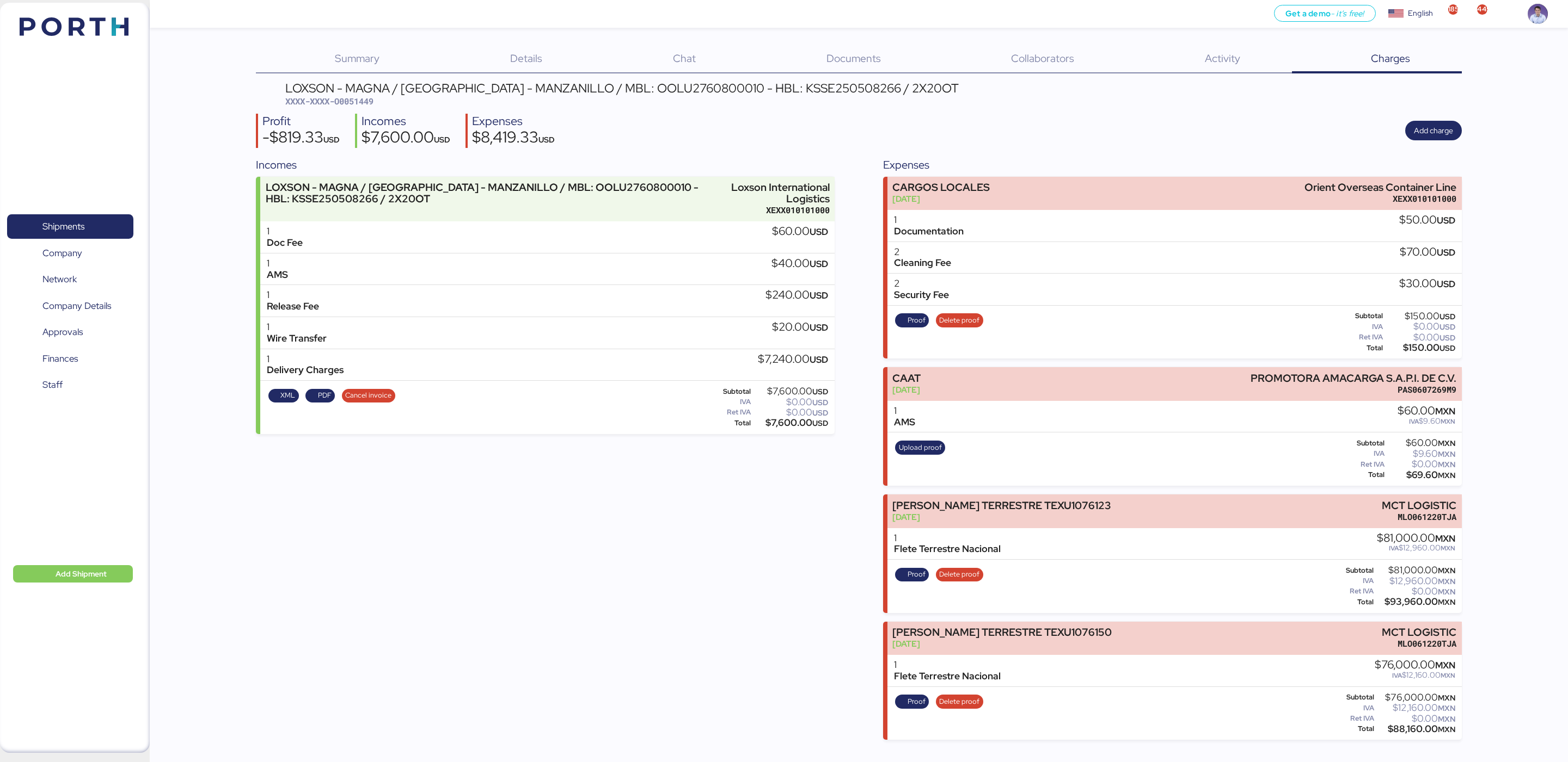
click at [924, 128] on div "Profit -$819.33 USD Incomes $7,600.00 USD Expenses $8,419.33 USD Add charge" at bounding box center [858, 131] width 1206 height 35
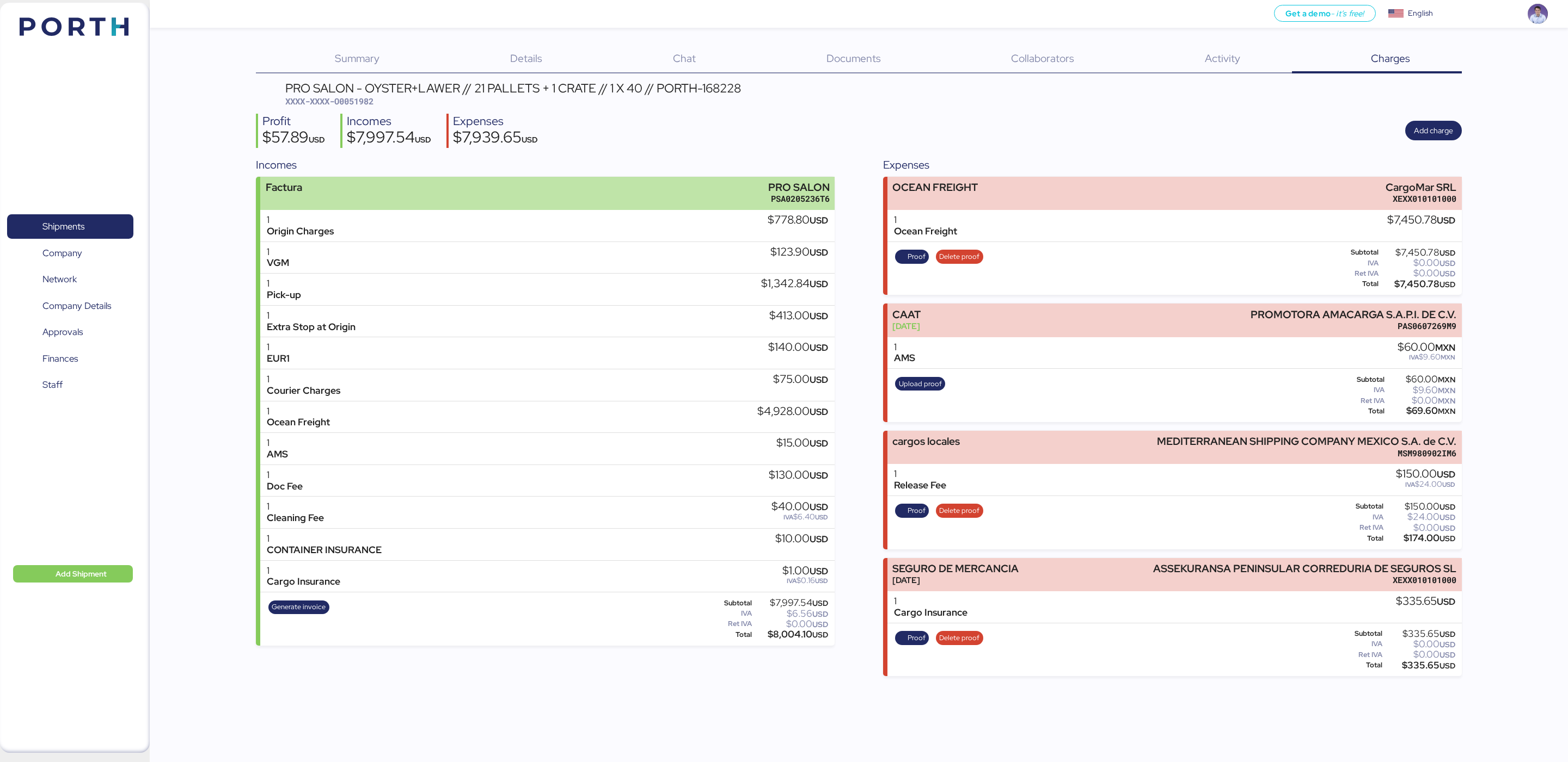
click at [593, 183] on div "Factura PRO SALON PSA0205236T6" at bounding box center [547, 194] width 574 height 33
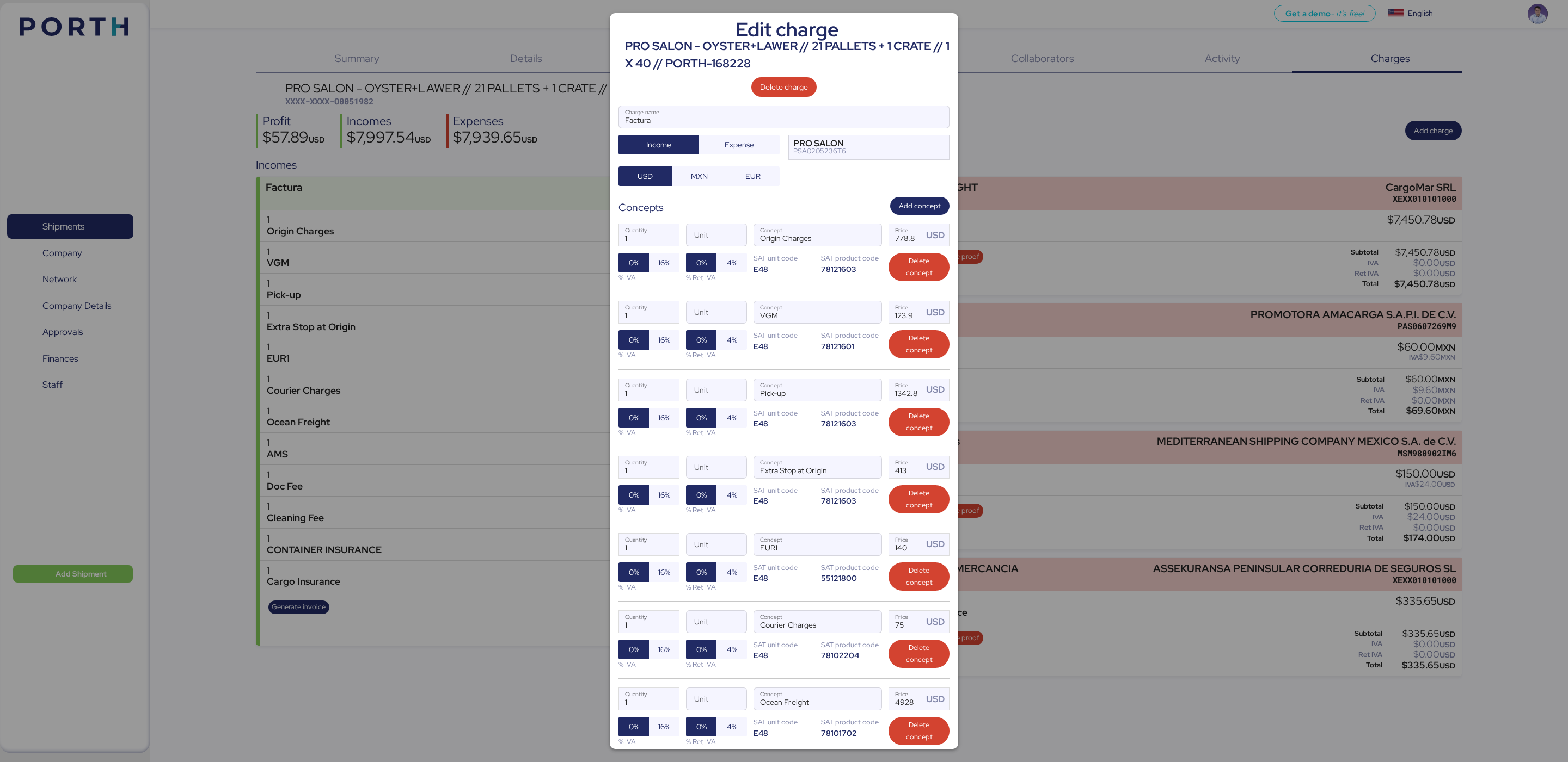
drag, startPoint x: 784, startPoint y: 591, endPoint x: 784, endPoint y: 568, distance: 23.0
click at [784, 568] on div "1 Quantity Unit EUR1 Concept 140 Price USD 0% 16% % IVA 0% 4% % Ret IVA SAT uni…" at bounding box center [784, 563] width 331 height 77
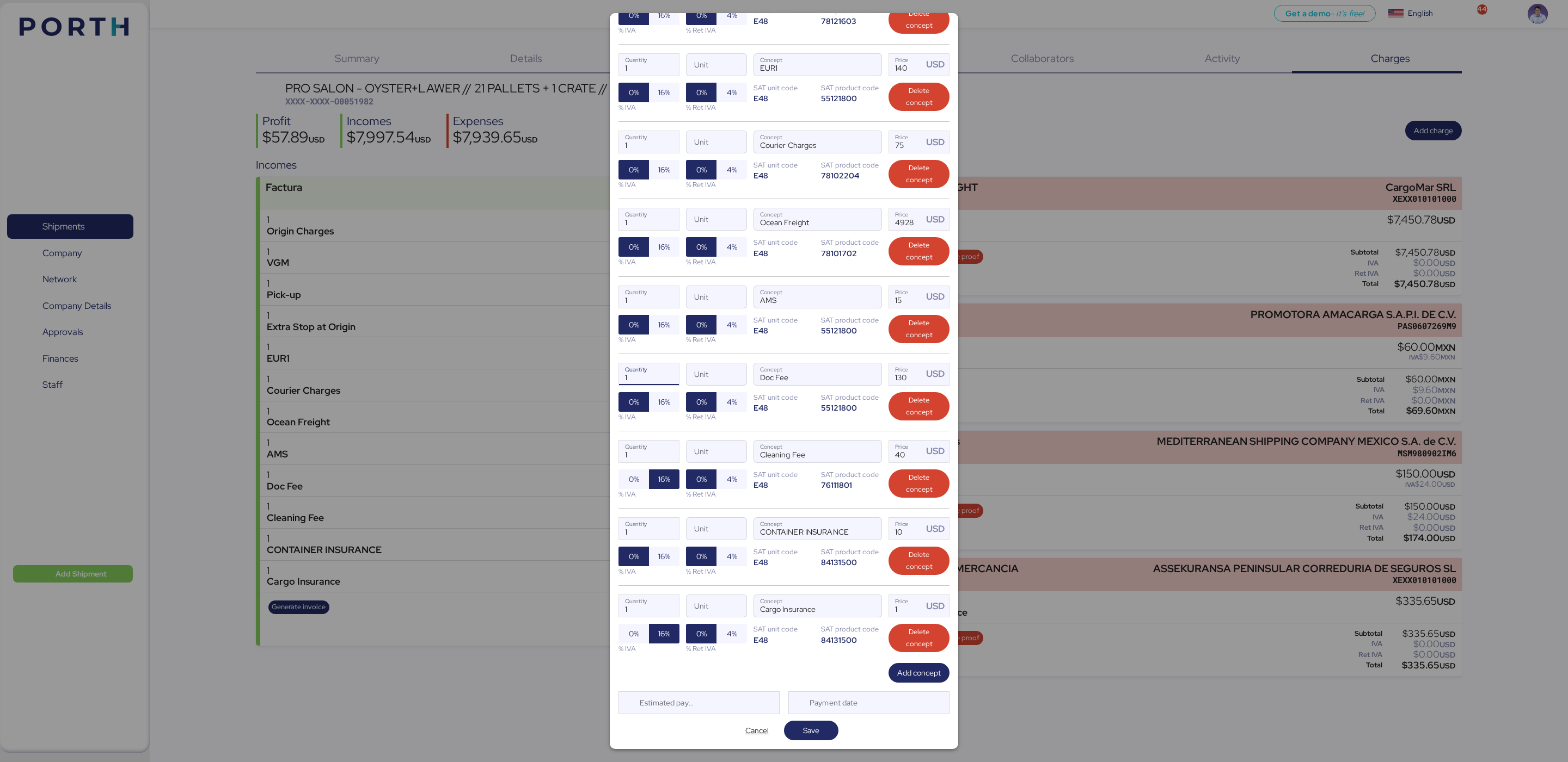
drag, startPoint x: 617, startPoint y: 370, endPoint x: 577, endPoint y: 366, distance: 40.2
click at [577, 366] on div "Edit charge PRO SALON - OYSTER+LAWER // 21 PALLETS + 1 CRATE // 1 X 40 // PORTH…" at bounding box center [784, 381] width 1568 height 762
type input "2"
click at [761, 347] on div "1 Quantity Unit AMS Concept 15 Price USD 0% 16% % IVA 0% 4% % Ret IVA SAT unit …" at bounding box center [784, 315] width 331 height 77
click at [665, 557] on span "16%" at bounding box center [664, 557] width 12 height 13
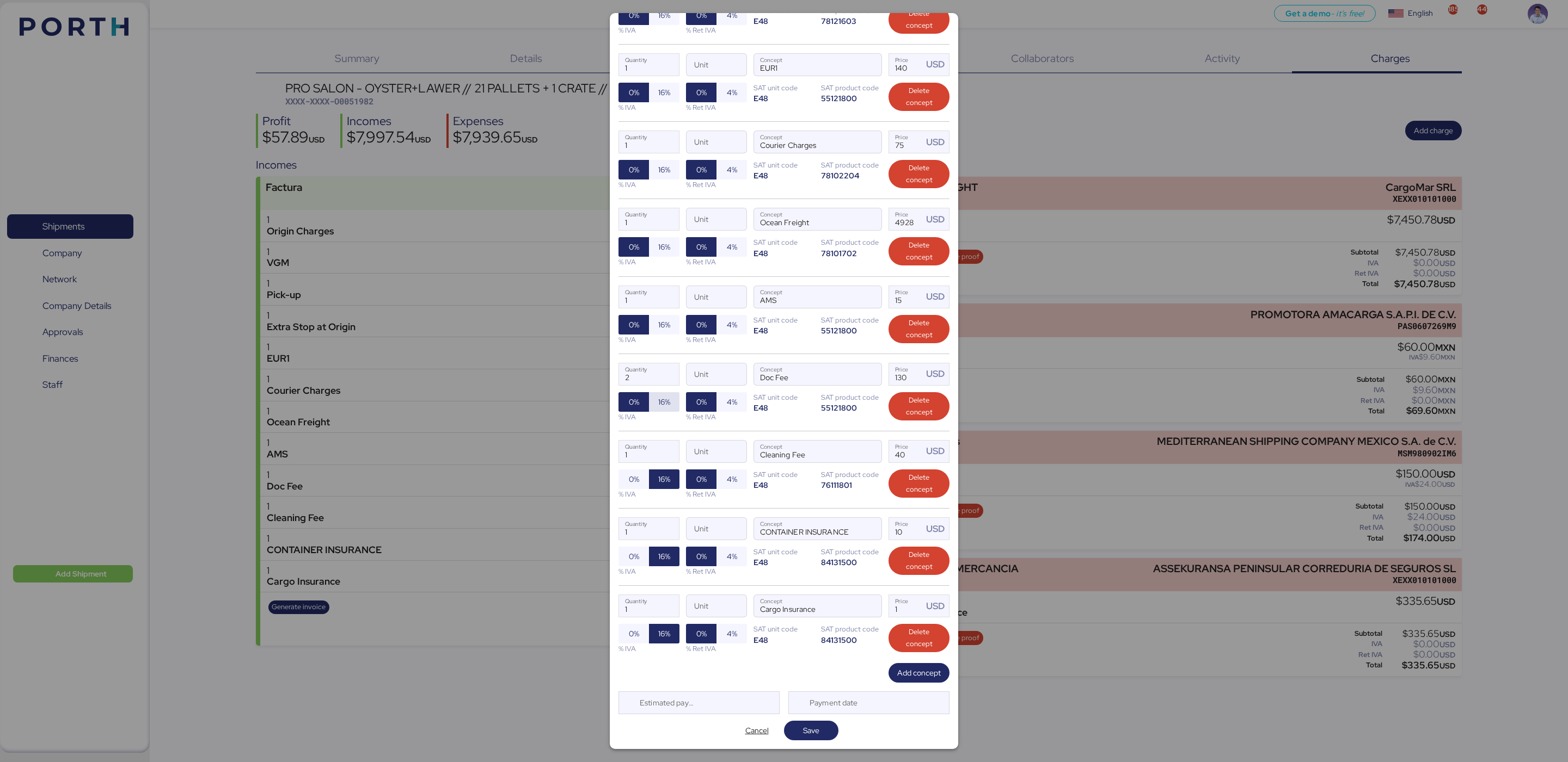
click at [662, 397] on span "16%" at bounding box center [664, 403] width 12 height 13
click at [659, 322] on span "16%" at bounding box center [664, 325] width 12 height 13
click at [787, 565] on div "E48" at bounding box center [784, 562] width 61 height 11
click at [811, 733] on span "Save" at bounding box center [811, 731] width 16 height 13
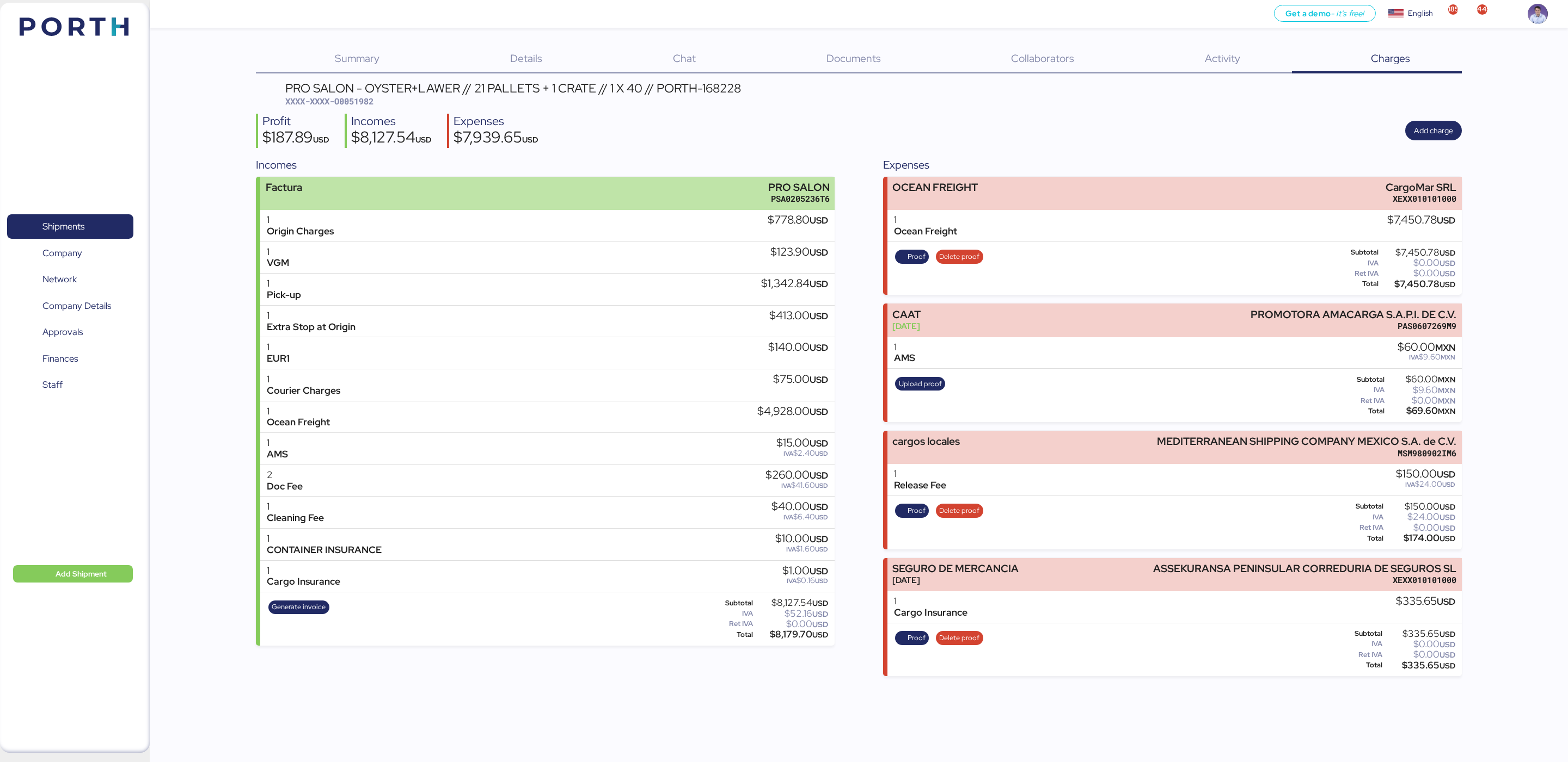
click at [515, 190] on div "Factura PRO SALON PSA0205236T6" at bounding box center [547, 194] width 574 height 33
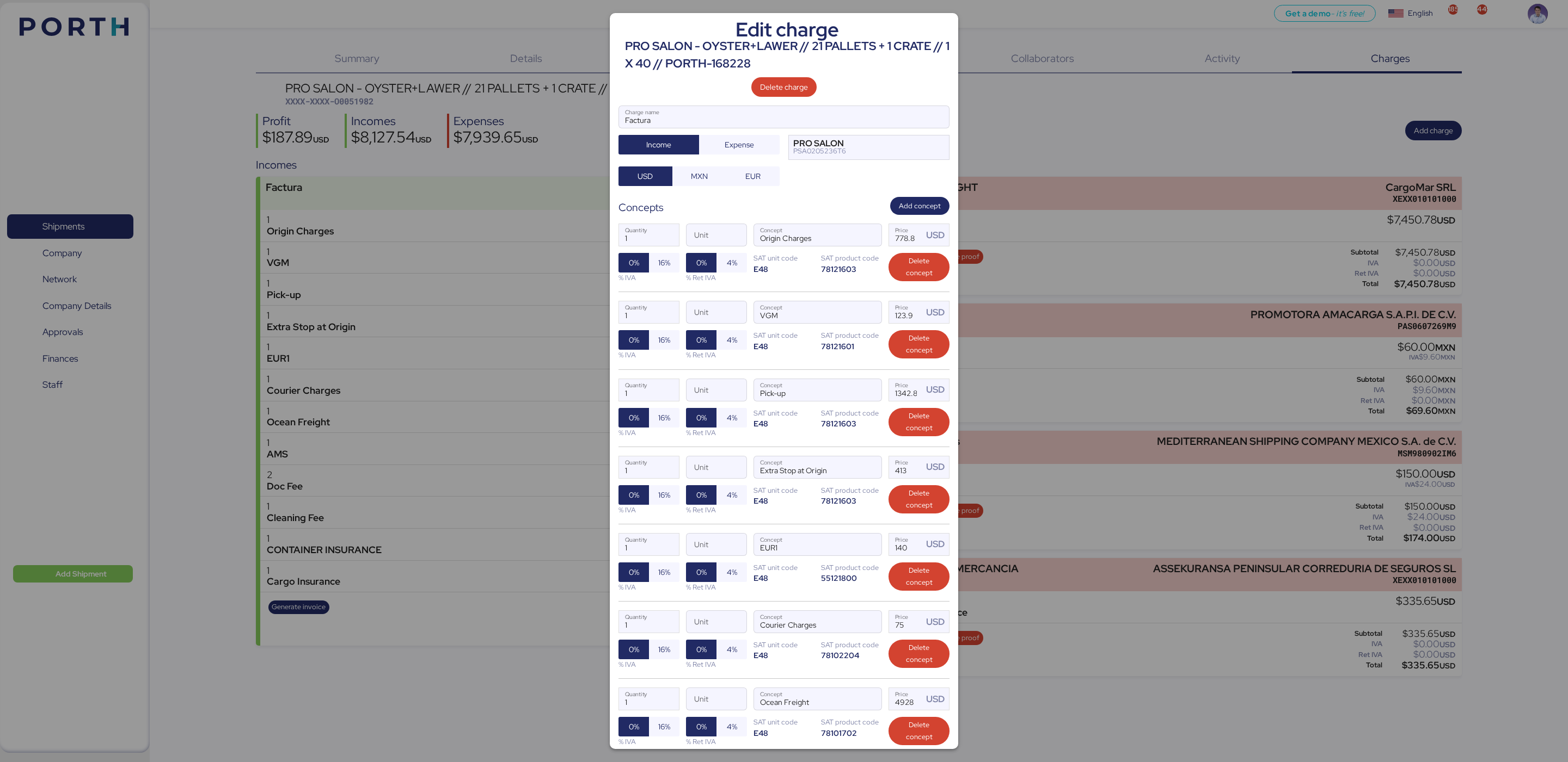
click at [775, 580] on div "E48" at bounding box center [784, 578] width 61 height 11
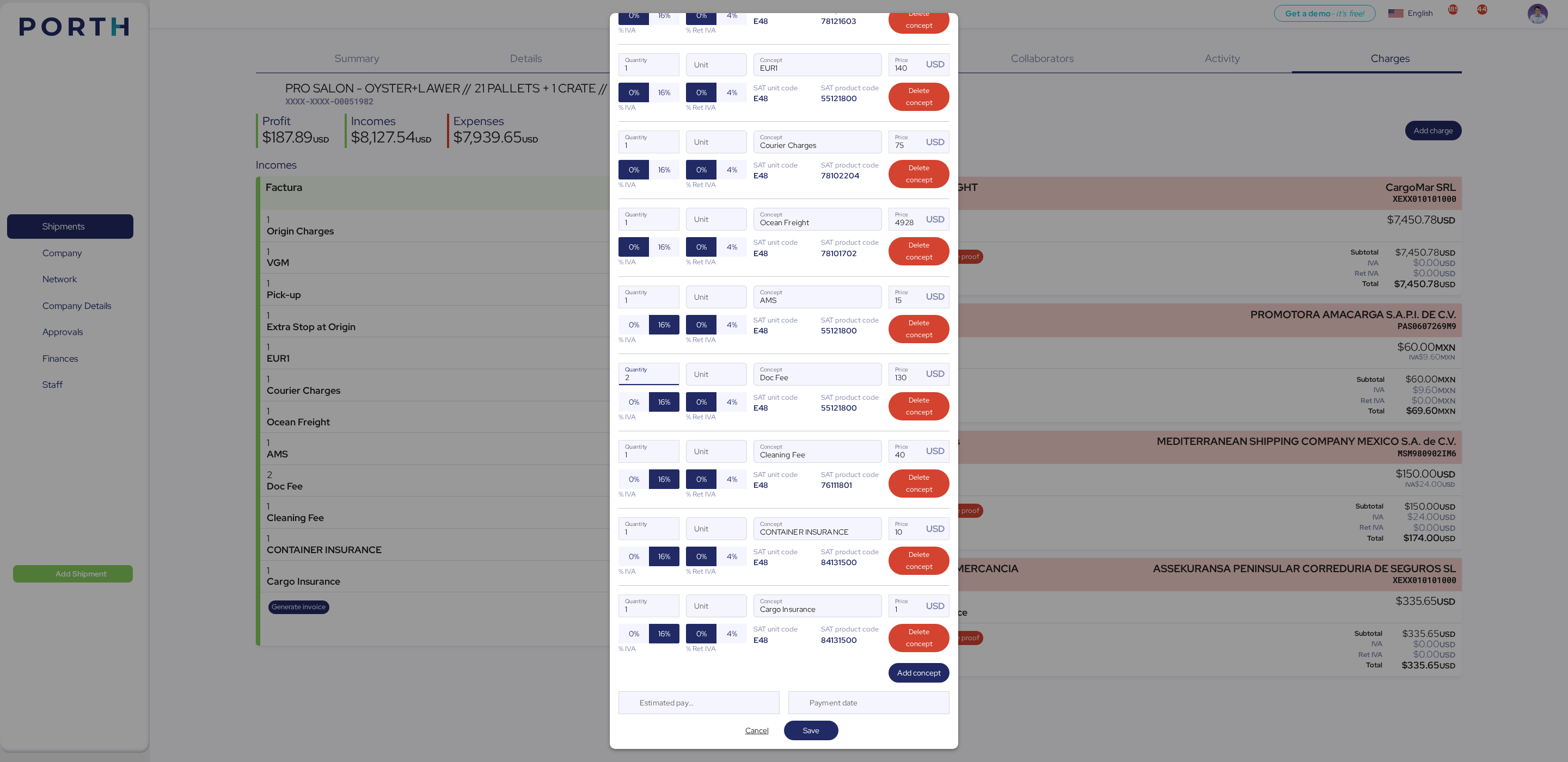
drag, startPoint x: 642, startPoint y: 376, endPoint x: 585, endPoint y: 371, distance: 57.2
click at [585, 371] on div "Edit charge PRO SALON - OYSTER+LAWER // 21 PALLETS + 1 CRATE // 1 X 40 // PORTH…" at bounding box center [784, 381] width 1568 height 762
type input "1"
drag, startPoint x: 642, startPoint y: 298, endPoint x: 575, endPoint y: 297, distance: 67.0
click at [576, 297] on div "Edit charge PRO SALON - OYSTER+LAWER // 21 PALLETS + 1 CRATE // 1 X 40 // PORTH…" at bounding box center [784, 381] width 1568 height 762
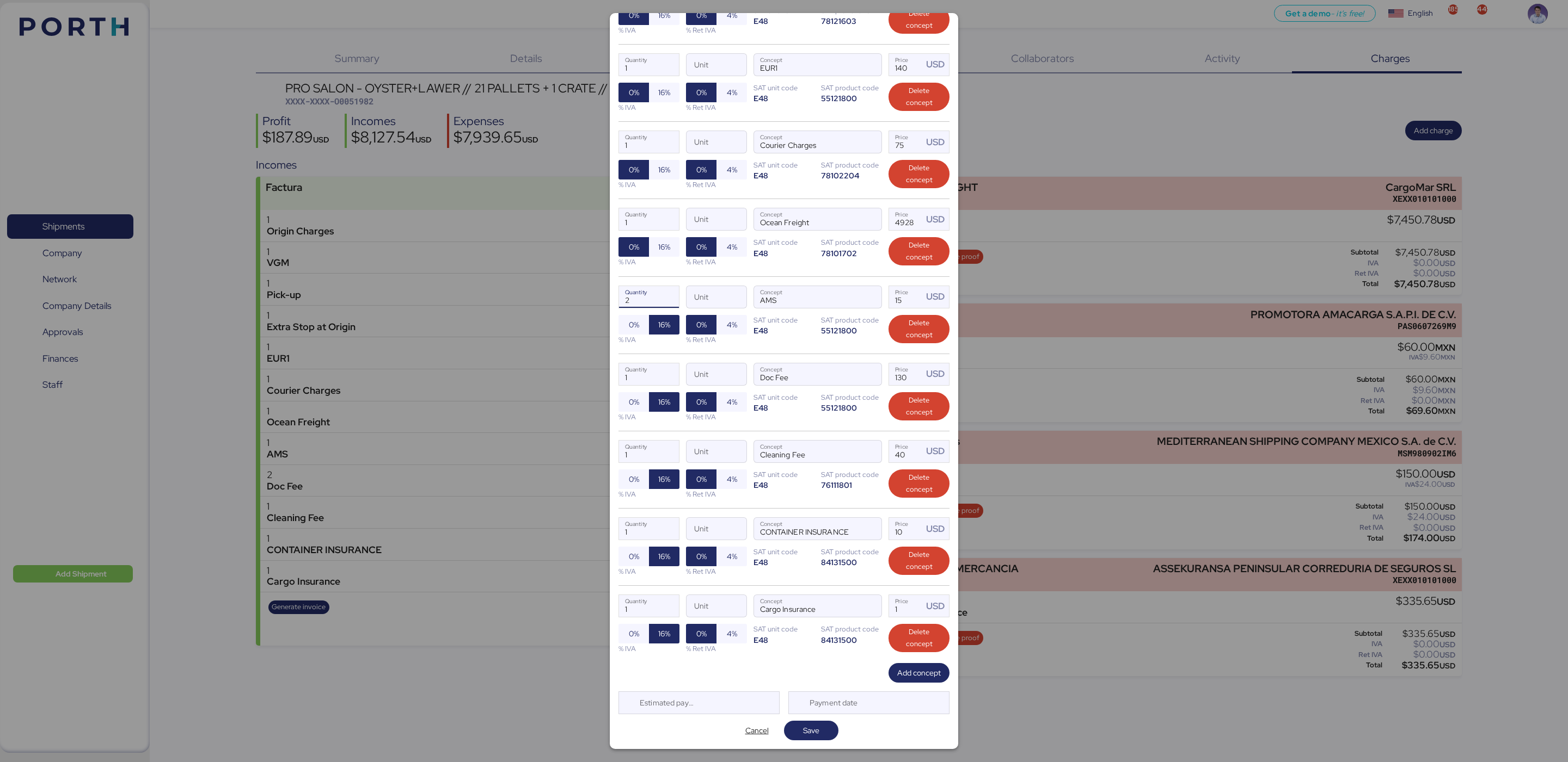
type input "2"
click at [783, 341] on div "2 Quantity Unit AMS Concept 15 Price USD 0% 16% % IVA 0% 4% % Ret IVA SAT unit …" at bounding box center [784, 315] width 331 height 77
click at [811, 730] on span "Save" at bounding box center [811, 731] width 16 height 13
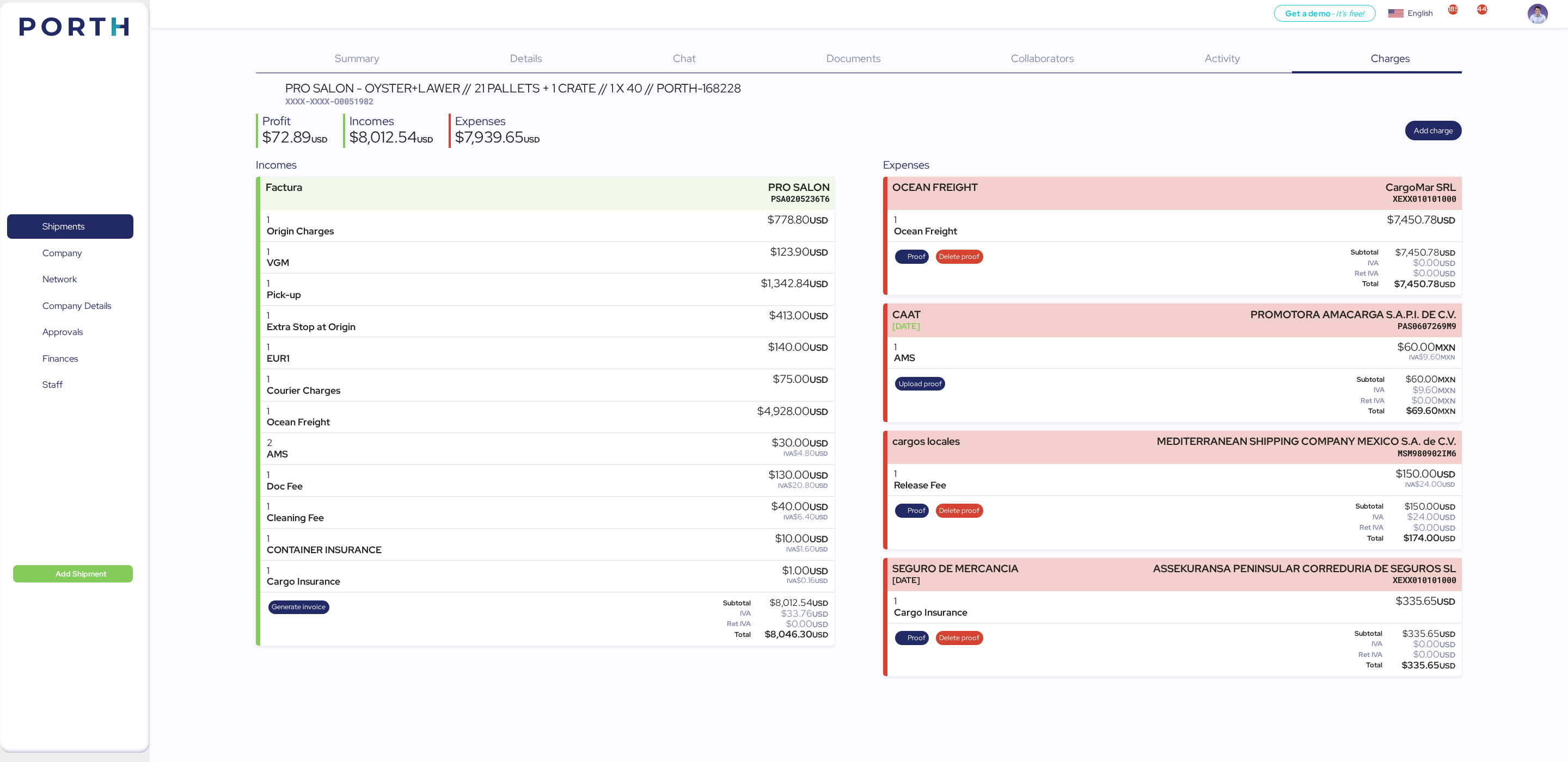
click at [632, 157] on div "Incomes" at bounding box center [545, 165] width 578 height 16
